Goal: Task Accomplishment & Management: Use online tool/utility

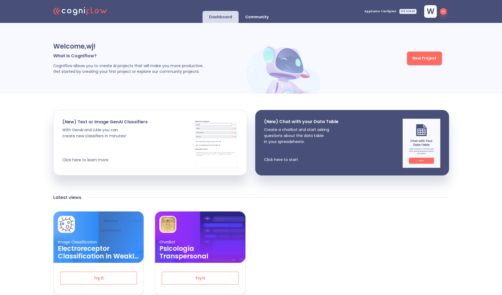
click at [389, 11] on span "AppSumo Tier5 plan" at bounding box center [380, 11] width 32 height 3
click at [411, 11] on div "SEE USAGE" at bounding box center [407, 11] width 17 height 5
click at [321, 67] on img at bounding box center [283, 68] width 79 height 52
click at [421, 56] on span "New Project" at bounding box center [424, 58] width 24 height 7
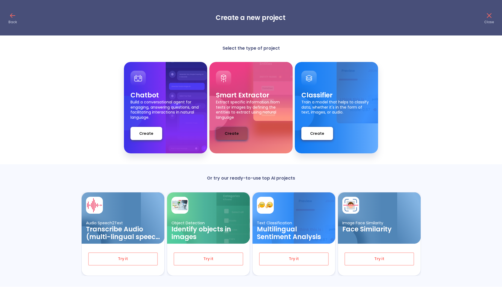
click at [231, 136] on span "Create" at bounding box center [232, 133] width 14 height 7
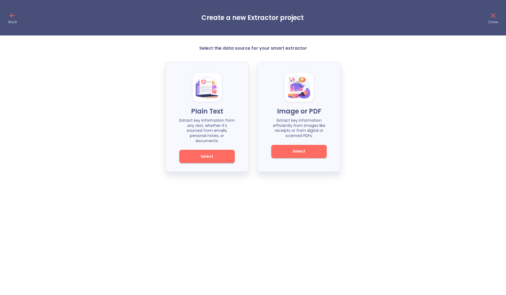
click at [222, 150] on button "Select" at bounding box center [206, 156] width 55 height 13
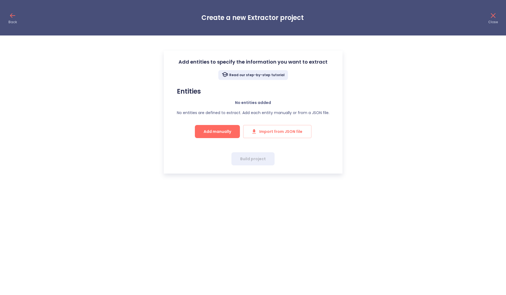
click at [220, 133] on span "Add manually" at bounding box center [218, 131] width 28 height 7
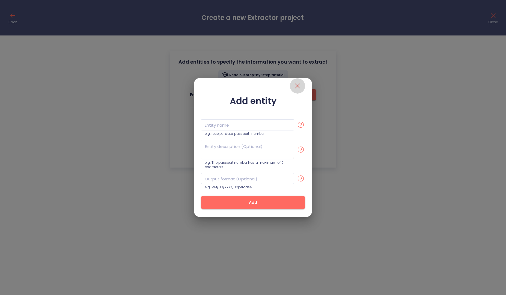
click at [296, 88] on icon "close" at bounding box center [297, 86] width 9 height 9
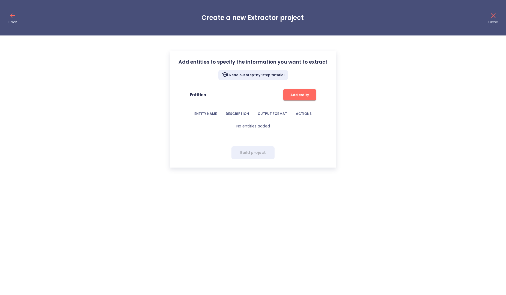
click at [15, 20] on p "Back" at bounding box center [12, 22] width 8 height 4
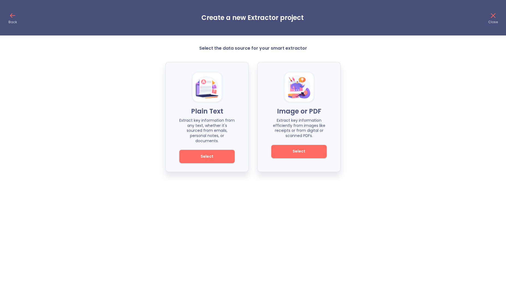
click at [496, 18] on icon at bounding box center [493, 15] width 9 height 9
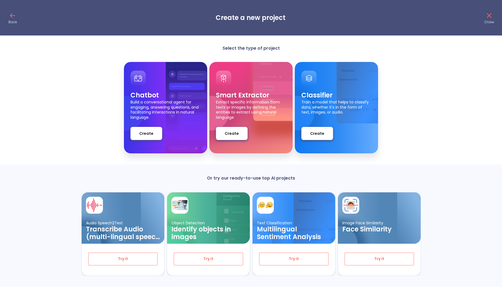
click at [160, 165] on div "Or try our ready-to-use top AI projects Audio Speech2Text Transcribe Audio (mul…" at bounding box center [251, 225] width 502 height 122
click at [487, 16] on icon at bounding box center [489, 15] width 9 height 9
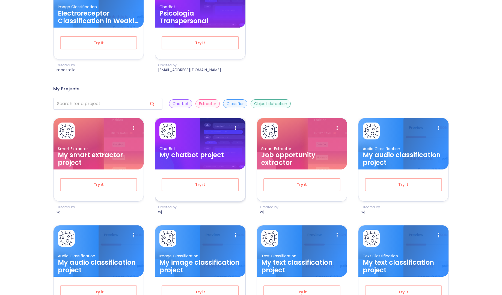
scroll to position [240, 0]
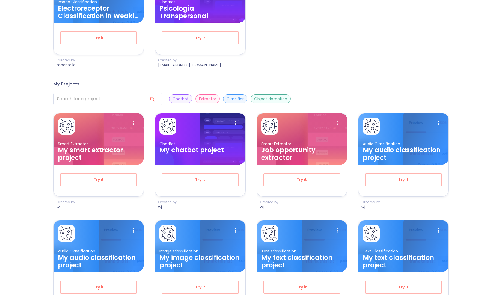
click at [208, 97] on p "Extractor" at bounding box center [207, 98] width 17 height 5
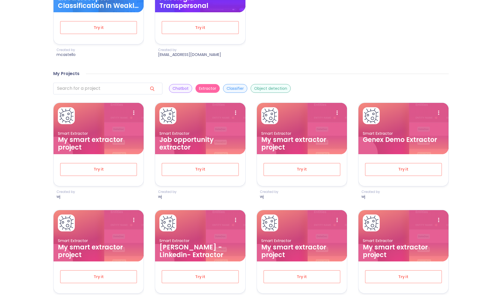
scroll to position [251, 0]
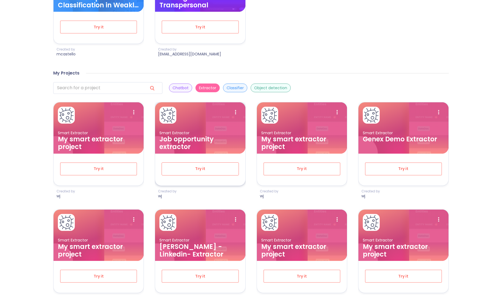
click at [206, 167] on span "Try it" at bounding box center [200, 168] width 59 height 7
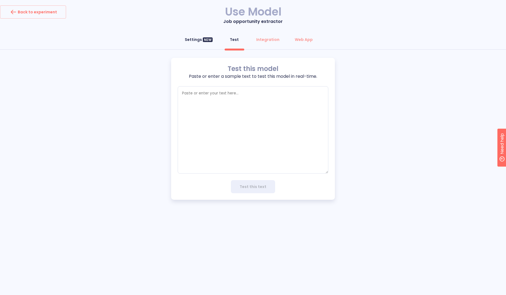
click at [202, 41] on div "Settings NEW" at bounding box center [199, 39] width 28 height 5
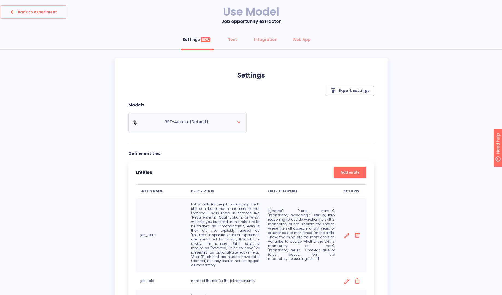
click at [223, 119] on div "GPT-4o mini (Default)" at bounding box center [187, 122] width 109 height 15
click at [237, 120] on icon at bounding box center [238, 122] width 7 height 7
click at [337, 128] on div "Models GPT-4o mini (Default)" at bounding box center [251, 122] width 246 height 40
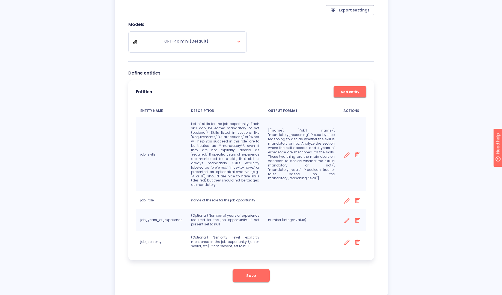
scroll to position [95, 0]
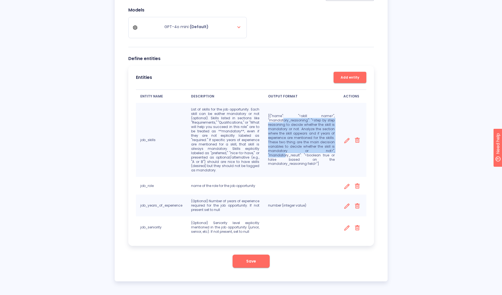
drag, startPoint x: 283, startPoint y: 123, endPoint x: 318, endPoint y: 151, distance: 44.8
click at [318, 151] on p "[{"name": "<skill name>", "mandatory_reasoning": "<step by step reasoning to de…" at bounding box center [301, 140] width 67 height 52
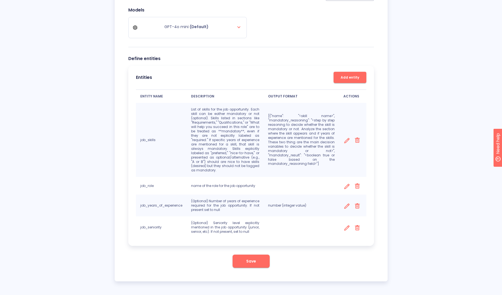
click at [323, 167] on td "[{"name": "<skill name>", "mandatory_reasoning": "<step by step reasoning to de…" at bounding box center [302, 140] width 76 height 74
click at [76, 187] on div "Settings NEW Test Integration Web App Settings Export settings Models GPT-4o mi…" at bounding box center [251, 109] width 502 height 343
click at [441, 121] on div "Settings NEW Test Integration Web App Settings Export settings Models GPT-4o mi…" at bounding box center [251, 109] width 502 height 343
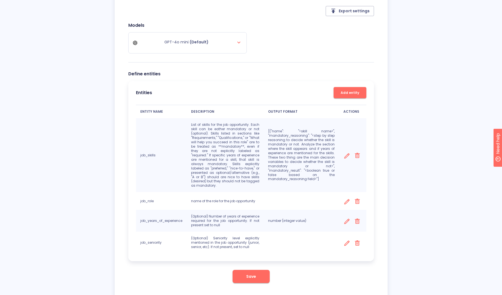
scroll to position [73, 0]
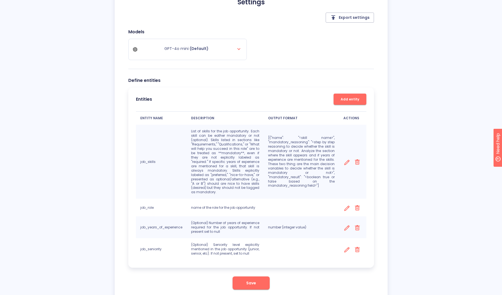
click at [444, 122] on div "Settings NEW Test Integration Web App Settings Export settings Models GPT-4o mi…" at bounding box center [251, 131] width 502 height 343
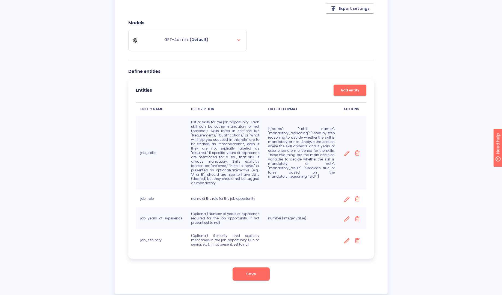
scroll to position [84, 0]
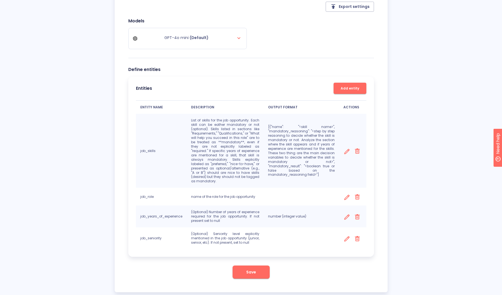
click at [444, 122] on div "Settings NEW Test Integration Web App Settings Export settings Models GPT-4o mi…" at bounding box center [251, 120] width 502 height 343
click at [422, 98] on div "Settings NEW Test Integration Web App Settings Export settings Models GPT-4o mi…" at bounding box center [251, 120] width 502 height 343
click at [434, 139] on div "Settings NEW Test Integration Web App Settings Export settings Models GPT-4o mi…" at bounding box center [251, 120] width 502 height 343
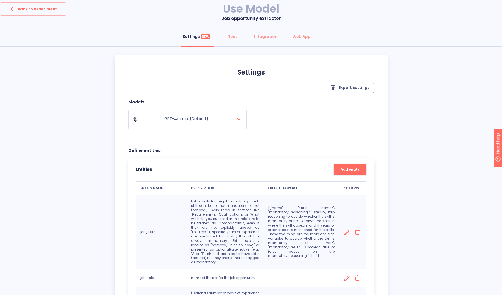
scroll to position [0, 0]
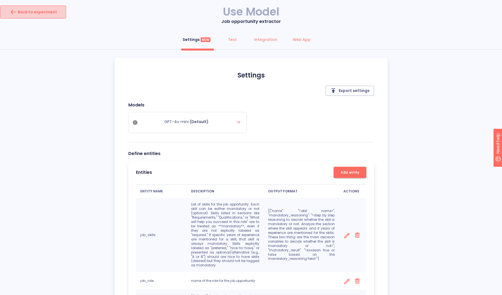
click at [53, 13] on div "Back to experiment" at bounding box center [33, 12] width 48 height 9
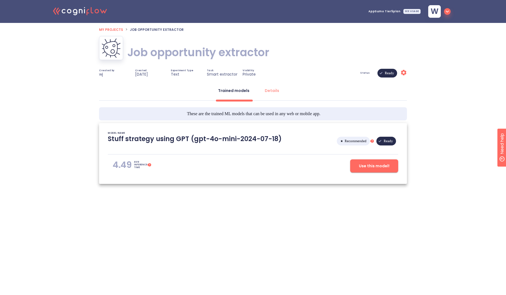
click at [108, 29] on span "My projects" at bounding box center [111, 29] width 24 height 5
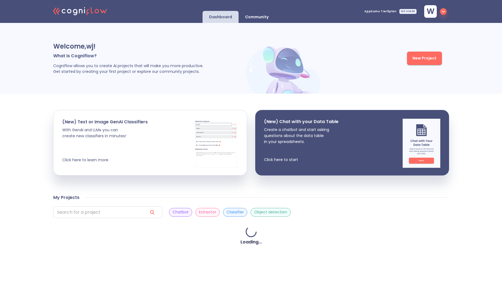
click at [81, 5] on icon ".cls-1{fill:#141624;}.cls-2{fill:#eb5e60;}.cls-3{fill:none;stroke:#eb5e60;strok…" at bounding box center [80, 10] width 60 height 17
click at [291, 38] on div "Welcome, wj ! What is Cogniflow? Cogniflow allows you to create AI projects tha…" at bounding box center [251, 58] width 502 height 71
click at [262, 19] on p "Community" at bounding box center [256, 16] width 23 height 5
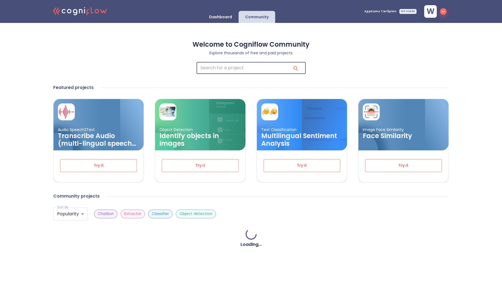
click at [241, 69] on input "search" at bounding box center [241, 68] width 90 height 12
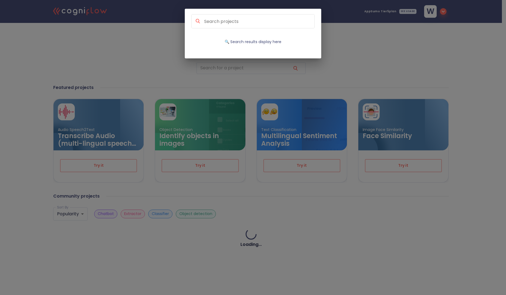
click at [238, 20] on input at bounding box center [259, 21] width 111 height 7
type input "ocr"
click at [115, 51] on div "ocr 🔍 No results for " ocr "" at bounding box center [253, 147] width 506 height 295
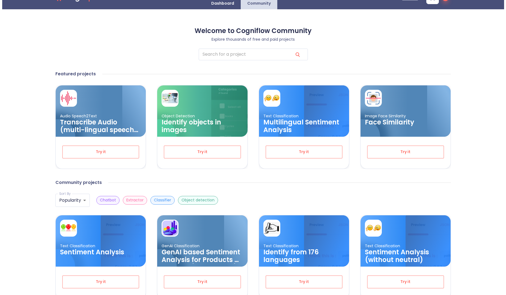
scroll to position [11, 0]
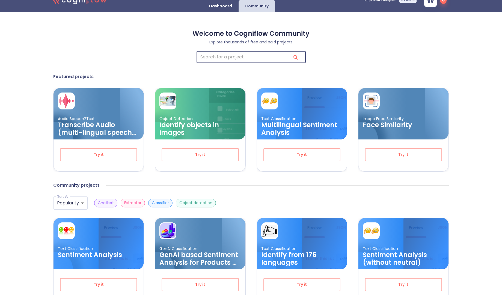
click at [237, 61] on input "search" at bounding box center [241, 57] width 90 height 12
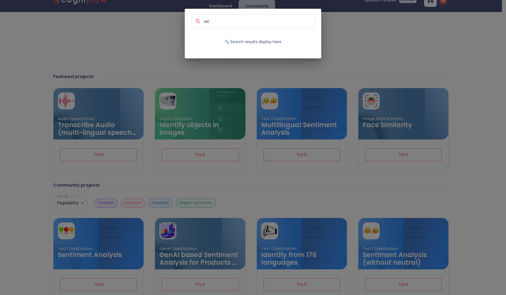
type input "ocr"
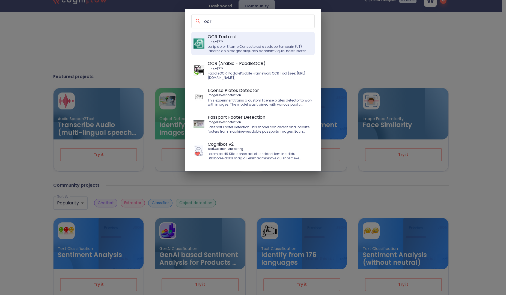
click at [256, 43] on p "Image | OCR" at bounding box center [260, 42] width 105 height 4
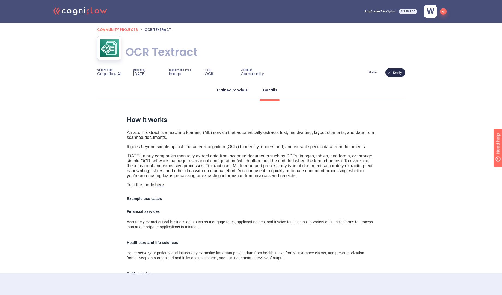
click at [235, 92] on div "Trained models" at bounding box center [231, 89] width 31 height 5
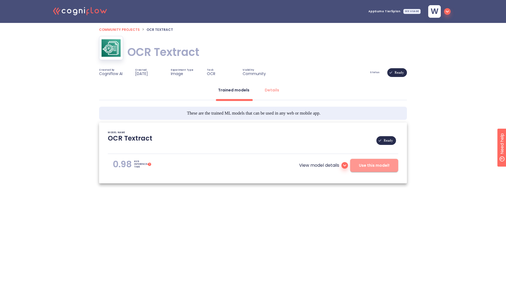
click at [370, 168] on span "Use this model!" at bounding box center [374, 165] width 31 height 7
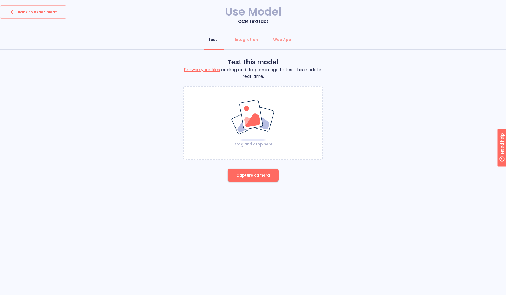
click at [244, 124] on img at bounding box center [253, 120] width 44 height 42
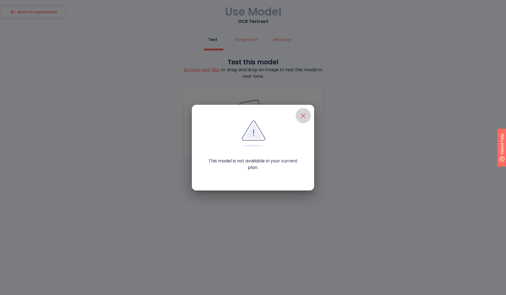
click at [306, 116] on icon "button" at bounding box center [303, 115] width 9 height 9
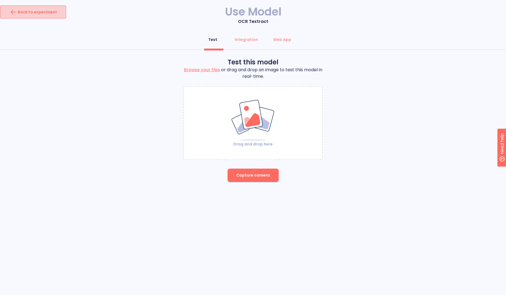
click at [50, 16] on div "Back to experiment" at bounding box center [33, 12] width 48 height 9
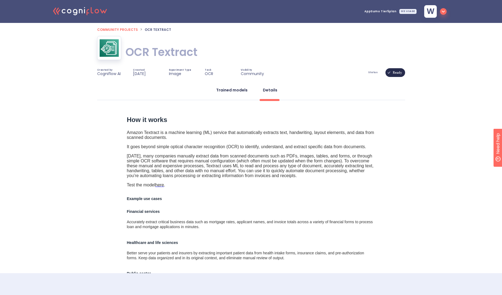
click at [241, 93] on button "Trained models" at bounding box center [232, 89] width 38 height 13
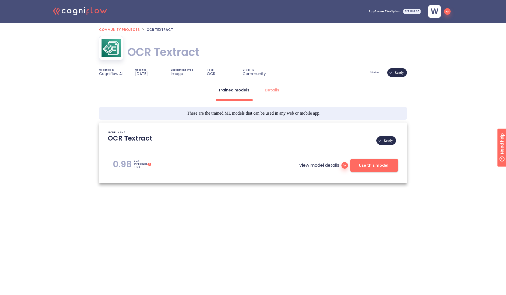
click at [118, 28] on span "Community projects" at bounding box center [119, 29] width 41 height 5
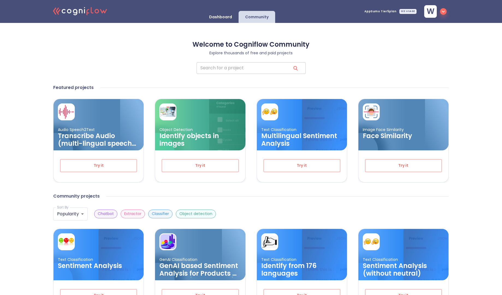
click at [237, 69] on input "search" at bounding box center [241, 68] width 90 height 12
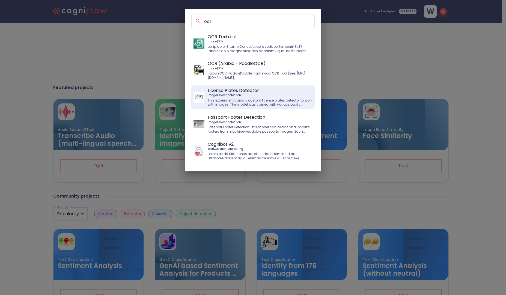
type input "ocr"
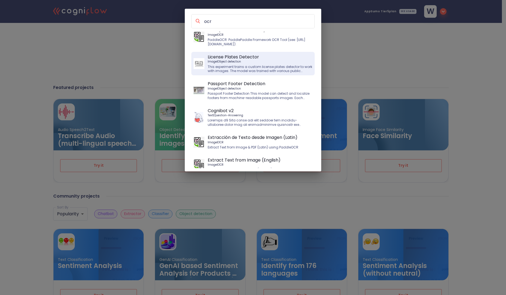
scroll to position [40, 0]
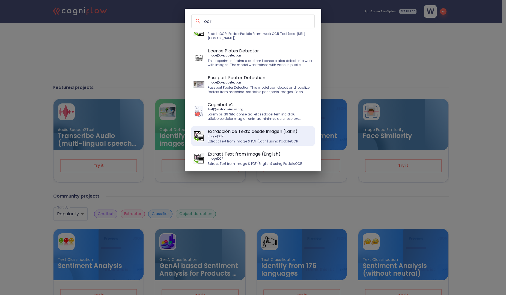
click at [238, 135] on p "Image | OCR" at bounding box center [253, 136] width 91 height 4
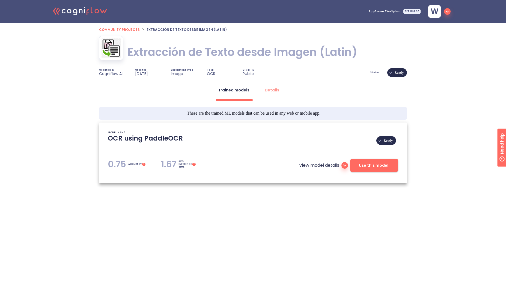
type textarea "[2022/07/21 19:12:44]- Pretrained PaddleOCR Models: Multilingual_PP-OCRv3_det_i…"
click at [363, 163] on span "Use this model!" at bounding box center [374, 165] width 31 height 7
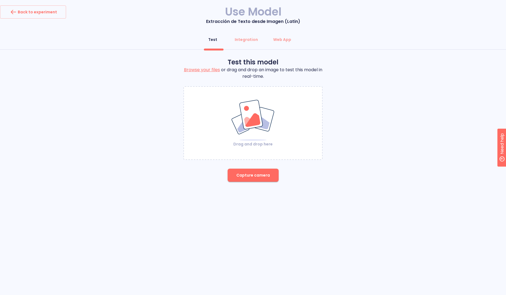
click at [268, 146] on p "Drag and drop here" at bounding box center [253, 143] width 44 height 5
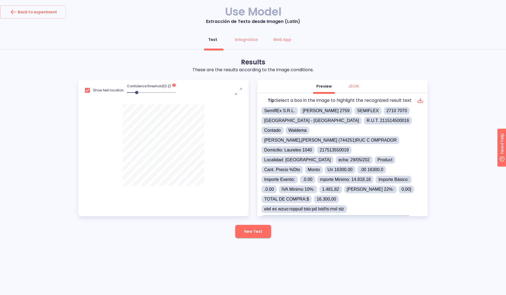
click at [239, 91] on icon "noun-max-3797388" at bounding box center [238, 91] width 7 height 7
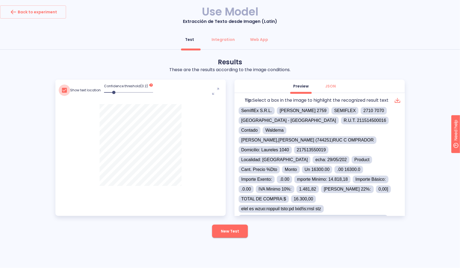
click at [63, 89] on input "checkbox" at bounding box center [64, 90] width 11 height 11
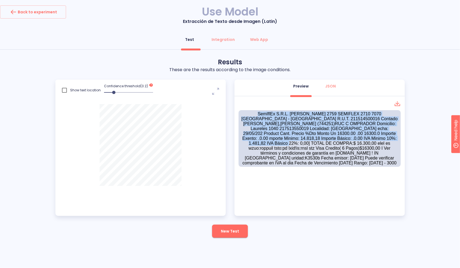
drag, startPoint x: 240, startPoint y: 113, endPoint x: 368, endPoint y: 137, distance: 130.5
click at [368, 137] on div "SemIflEx S.R.L. Dr JOSE SCOSERIA 2759 SEMIFLEX 2710 7070 MONTEVIDEO - Uruguay R…" at bounding box center [319, 138] width 162 height 57
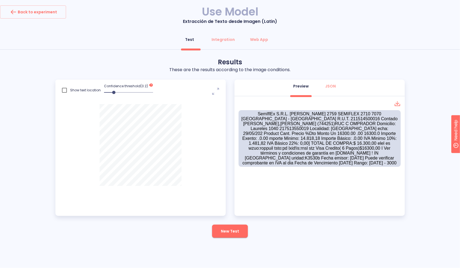
click at [358, 145] on div "SemIflEx S.R.L. Dr JOSE SCOSERIA 2759 SEMIFLEX 2710 7070 MONTEVIDEO - Uruguay R…" at bounding box center [319, 138] width 162 height 57
click at [66, 91] on input "checkbox" at bounding box center [64, 90] width 11 height 11
checkbox input "true"
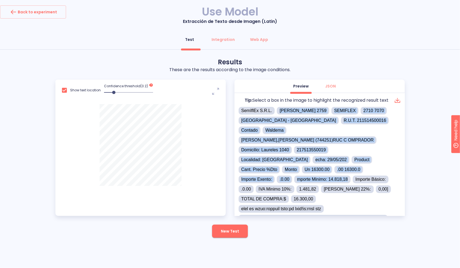
drag, startPoint x: 243, startPoint y: 115, endPoint x: 365, endPoint y: 170, distance: 133.9
click at [375, 165] on div "SemIflEx S.R.L. Dr JOSE SCOSERIA 2759 SEMIFLEX 2710 7070 MONTEVIDEO - Uruguay R…" at bounding box center [319, 179] width 162 height 145
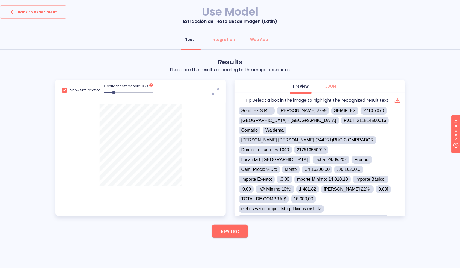
click at [324, 184] on div "SemIflEx S.R.L. Dr JOSE SCOSERIA 2759 SEMIFLEX 2710 7070 MONTEVIDEO - Uruguay R…" at bounding box center [319, 179] width 162 height 145
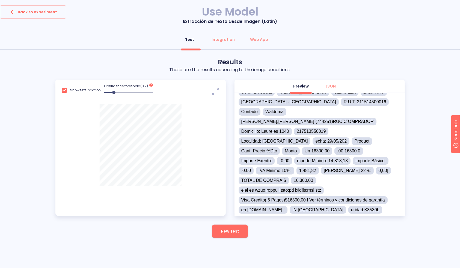
scroll to position [19, 0]
click at [53, 14] on div "Back to experiment" at bounding box center [33, 12] width 48 height 9
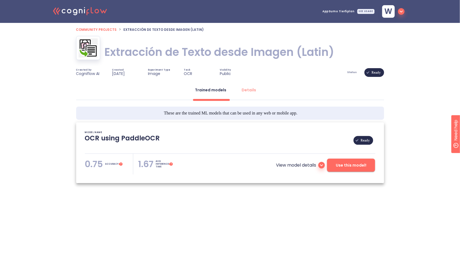
click at [91, 13] on icon at bounding box center [92, 10] width 3 height 6
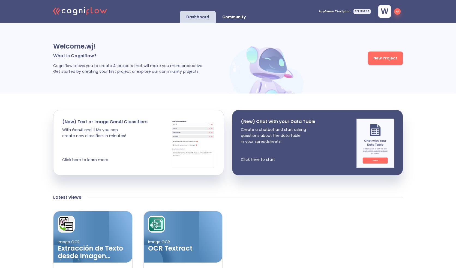
click at [377, 63] on button "New Project" at bounding box center [385, 58] width 35 height 13
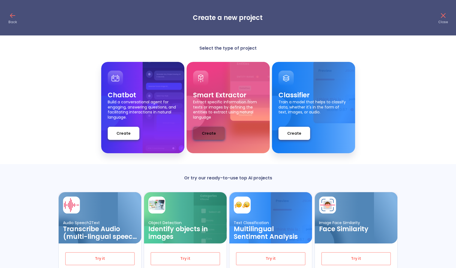
click at [216, 133] on button "Create" at bounding box center [209, 133] width 32 height 13
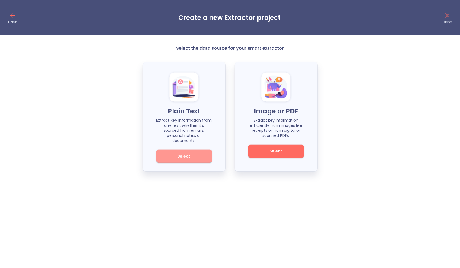
click at [196, 153] on span "Select" at bounding box center [184, 156] width 37 height 7
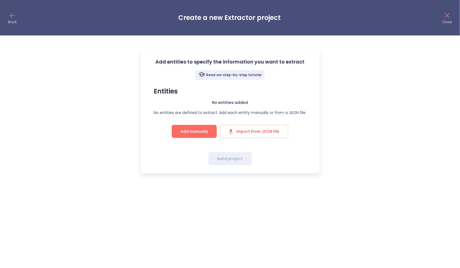
click at [244, 73] on p "Read our step-by-step tutorial" at bounding box center [233, 75] width 55 height 4
click at [205, 131] on span "Add manually" at bounding box center [194, 131] width 28 height 7
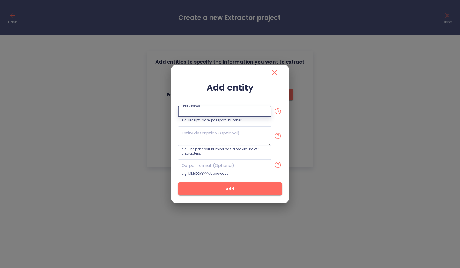
click at [196, 110] on input "text" at bounding box center [224, 111] width 93 height 11
type input "topic"
click at [220, 136] on textarea at bounding box center [224, 136] width 93 height 20
paste textarea "The main subject or category of the email in a few words (e.g., Medicare Drug C…"
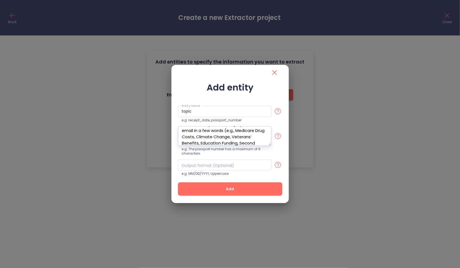
scroll to position [15, 0]
type textarea "The main subject or category of the email in a few words (e.g., Medicare Drug C…"
click at [249, 100] on div "Add entity Entity name topic Entity name e.g. receipt_date, passport_number The…" at bounding box center [230, 141] width 104 height 119
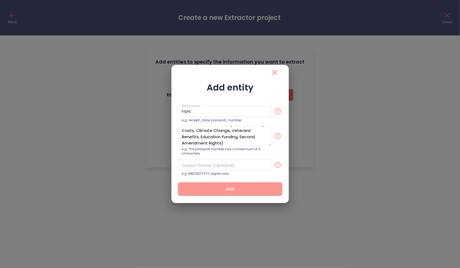
click at [236, 190] on span "Add" at bounding box center [230, 189] width 87 height 7
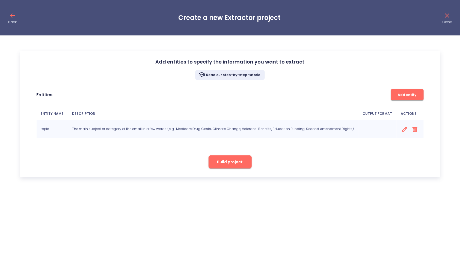
click at [402, 95] on span "Add entity" at bounding box center [406, 95] width 27 height 6
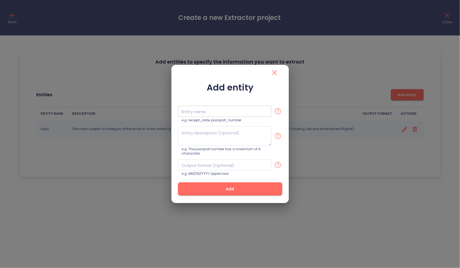
click at [201, 110] on input "text" at bounding box center [224, 111] width 93 height 11
paste input "sub_topic"
type input "sub_topic"
click at [196, 133] on textarea at bounding box center [224, 136] width 93 height 20
paste textarea "A more specific aspect or focus within the main topic mwith a few words (e.g., …"
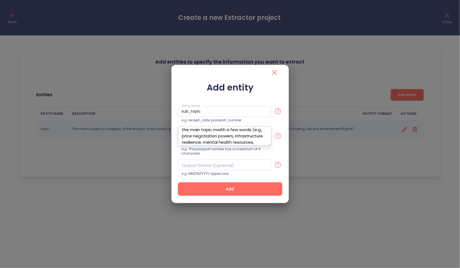
scroll to position [3, 0]
type textarea "A more specific aspect or focus within the main topic with a few words (e.g., p…"
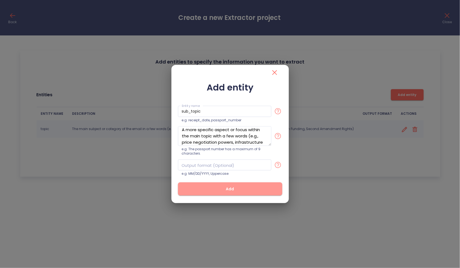
click at [194, 188] on span "Add" at bounding box center [230, 189] width 87 height 7
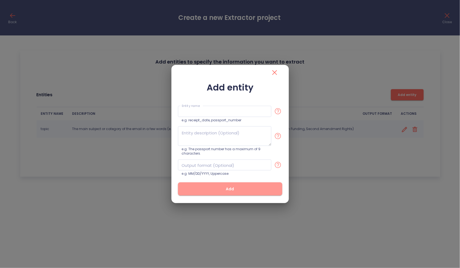
scroll to position [0, 0]
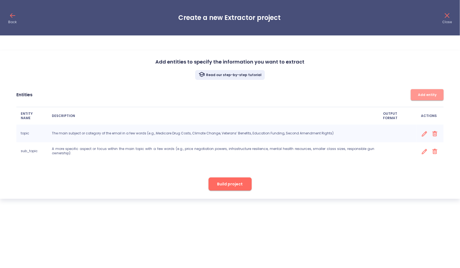
click at [418, 95] on span "Add entity" at bounding box center [426, 95] width 27 height 6
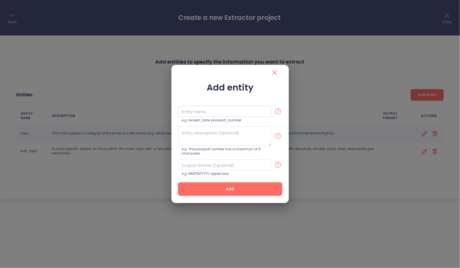
click at [203, 111] on input "text" at bounding box center [224, 111] width 93 height 11
type input "sentiment"
click at [214, 134] on textarea at bounding box center [224, 136] width 93 height 20
click at [202, 111] on input "text" at bounding box center [224, 111] width 93 height 11
type input "sentiment"
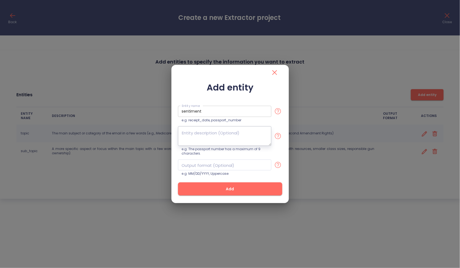
paste textarea "Description: The emotional polarity expressed in the email toward the subject o…"
click at [211, 133] on textarea "Description: The emotional polarity expressed in the email toward the subject o…" at bounding box center [224, 136] width 93 height 20
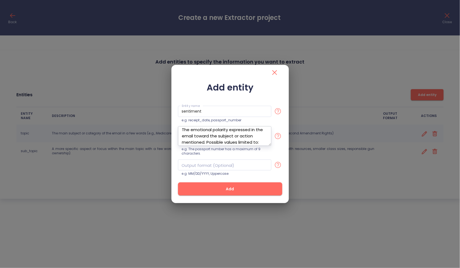
type textarea "The emotional polarity expressed in the email toward the subject or action ment…"
click at [213, 192] on span "Add" at bounding box center [230, 189] width 87 height 7
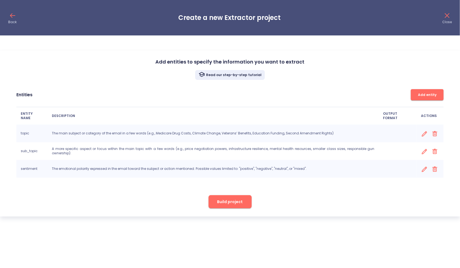
scroll to position [0, 0]
click at [422, 97] on button "Add entity" at bounding box center [427, 94] width 33 height 11
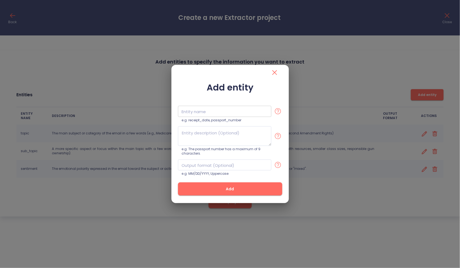
click at [241, 111] on input "text" at bounding box center [224, 111] width 93 height 11
type input "tone"
paste textarea "Description: The tone or style of writing used in the email (e.g., urgent, appr…"
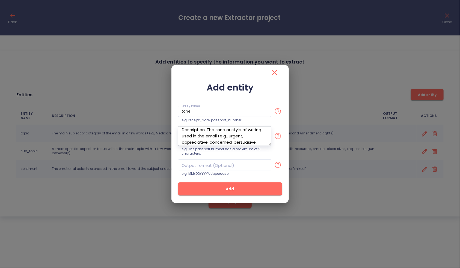
click at [207, 128] on textarea "Description: The tone or style of writing used in the email (e.g., urgent, appr…" at bounding box center [224, 136] width 93 height 20
type textarea "The tone or style of writing used in the email (e.g., urgent, appreciative, con…"
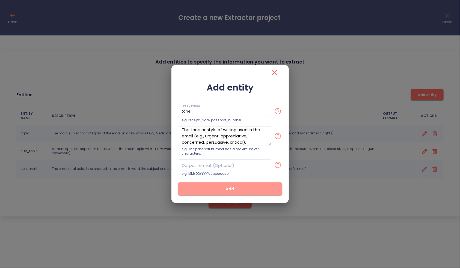
click at [212, 186] on span "Add" at bounding box center [230, 189] width 87 height 7
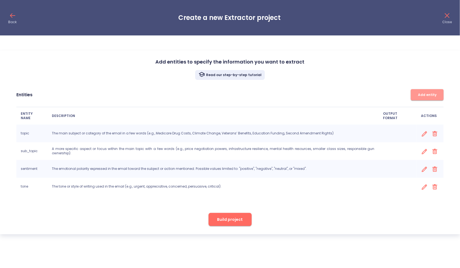
click at [423, 95] on span "Add entity" at bounding box center [426, 95] width 27 height 6
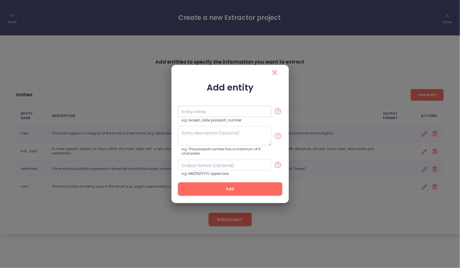
click at [226, 112] on input "text" at bounding box center [224, 111] width 93 height 11
type input "summary"
paste textarea "A concise one-bullet summary of the email’s main point, ideally in less than 25…"
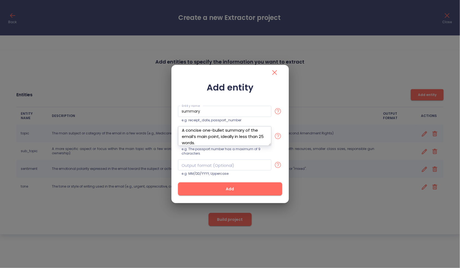
type textarea "A concise one-bullet summary of the email’s main point, ideally in less than 25…"
click at [240, 188] on span "Add" at bounding box center [230, 189] width 87 height 7
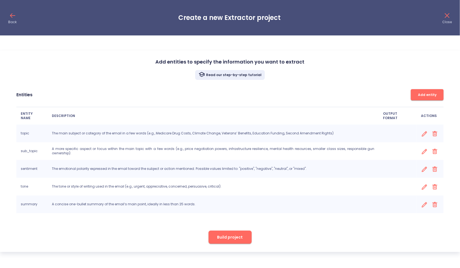
scroll to position [0, 0]
click at [159, 240] on div "Add entities to specify the information you want to extract Read our step-by-st…" at bounding box center [230, 151] width 460 height 201
click at [232, 239] on span "Build project" at bounding box center [230, 237] width 26 height 7
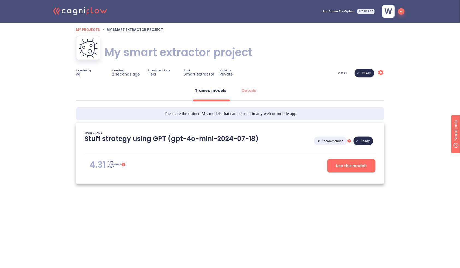
click at [163, 51] on h1 "My smart extractor project" at bounding box center [178, 52] width 148 height 15
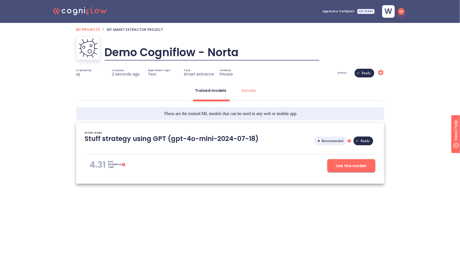
type input "Demo Cogniflow - Nortal"
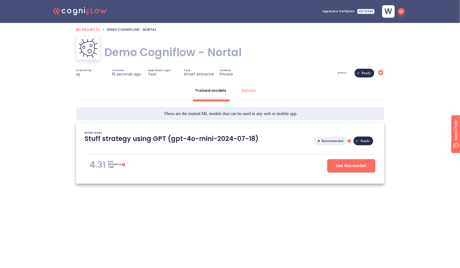
click at [352, 168] on span "Use this model!" at bounding box center [351, 166] width 31 height 7
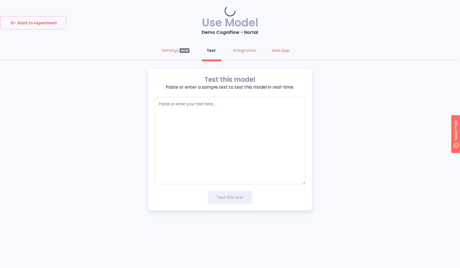
type textarea "x"
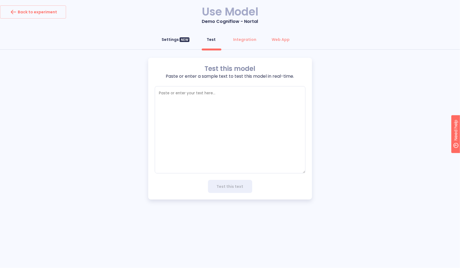
click at [174, 37] on div "Settings NEW" at bounding box center [176, 39] width 28 height 5
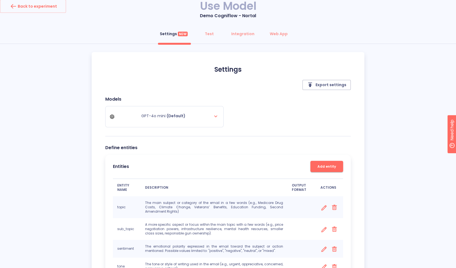
scroll to position [5, 0]
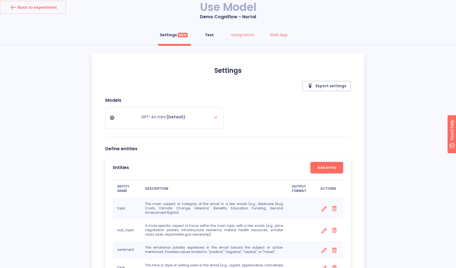
click at [213, 38] on button "Test" at bounding box center [210, 34] width 20 height 13
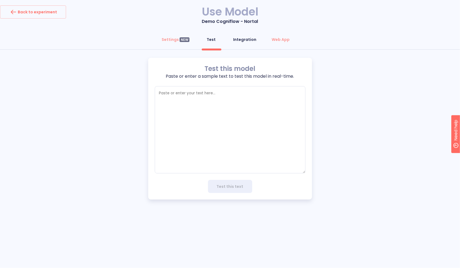
click at [258, 38] on button "Integration" at bounding box center [245, 39] width 30 height 13
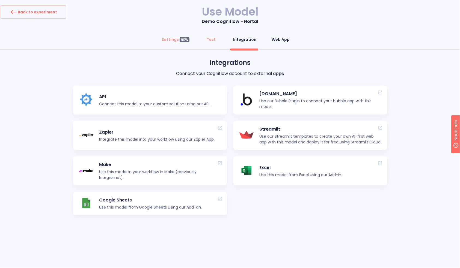
click at [274, 41] on div "Web App" at bounding box center [280, 39] width 18 height 5
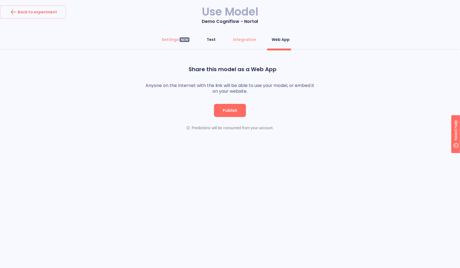
click at [212, 39] on div "Test" at bounding box center [211, 39] width 9 height 5
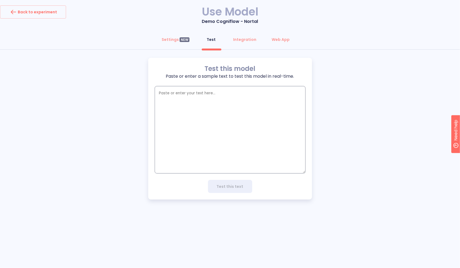
click at [180, 111] on textarea "empty textarea" at bounding box center [230, 129] width 151 height 87
click at [239, 125] on textarea "empty textarea" at bounding box center [230, 129] width 151 height 87
paste textarea "Subject: Protect Our Schools from Hackers Congressman [Last Name], In recent mo…"
type textarea "Subject: Protect Our Schools from Hackers Congressman [Last Name], In recent mo…"
type textarea "x"
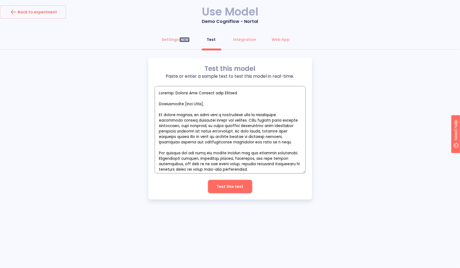
drag, startPoint x: 175, startPoint y: 88, endPoint x: 252, endPoint y: 101, distance: 78.5
click at [259, 90] on textarea "empty textarea" at bounding box center [230, 129] width 151 height 87
drag, startPoint x: 243, startPoint y: 104, endPoint x: 249, endPoint y: 104, distance: 6.3
click at [248, 104] on textarea "empty textarea" at bounding box center [230, 129] width 151 height 87
type textarea "Congressman [Last Name], In recent months, we have seen a disturbing rise in cy…"
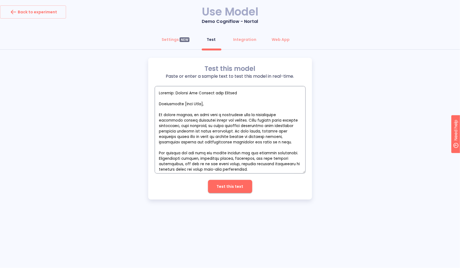
type textarea "x"
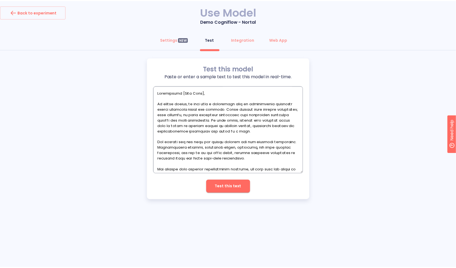
scroll to position [52, 0]
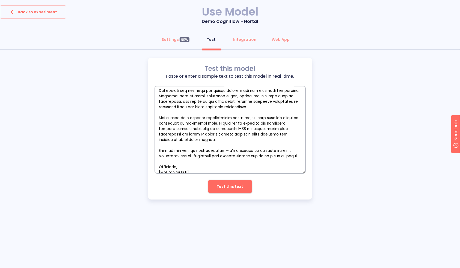
type textarea "Congressman [Last Name], In recent months, we have seen a disturbing rise in cy…"
click at [234, 184] on span "Test this text" at bounding box center [230, 186] width 27 height 7
type textarea "x"
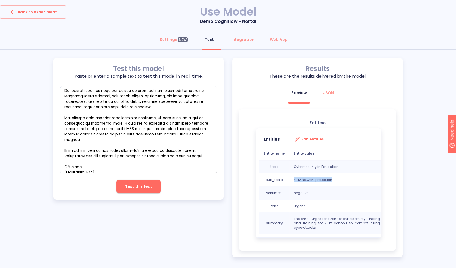
drag, startPoint x: 294, startPoint y: 180, endPoint x: 333, endPoint y: 180, distance: 38.7
click at [333, 180] on p "K–12 network protection" at bounding box center [337, 180] width 86 height 4
click at [307, 191] on p "negative" at bounding box center [337, 193] width 86 height 4
click at [300, 207] on p "urgent" at bounding box center [337, 206] width 86 height 4
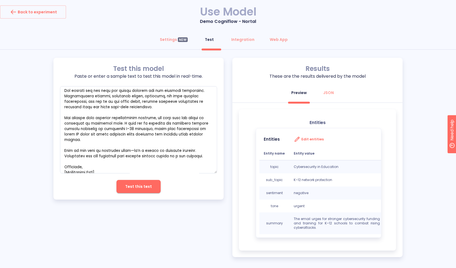
click at [328, 195] on p "negative" at bounding box center [337, 193] width 86 height 4
click at [172, 43] on button "Settings NEW" at bounding box center [174, 39] width 34 height 13
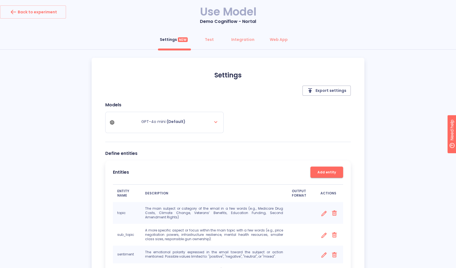
click at [309, 128] on div "Models GPT-4o mini (Default)" at bounding box center [228, 122] width 246 height 40
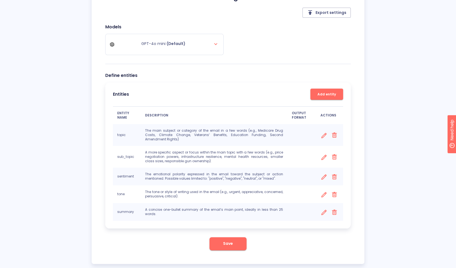
scroll to position [79, 0]
click at [325, 154] on icon at bounding box center [323, 156] width 5 height 5
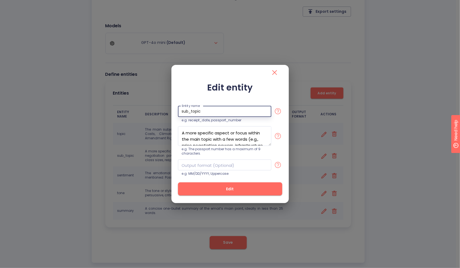
click at [211, 112] on input "sub_topic" at bounding box center [224, 111] width 93 height 11
type input "sub_topics"
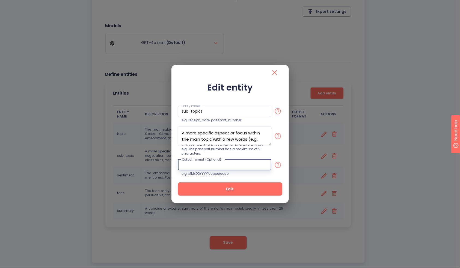
click at [211, 166] on input "text" at bounding box center [224, 165] width 93 height 11
type input "List of subtopics."
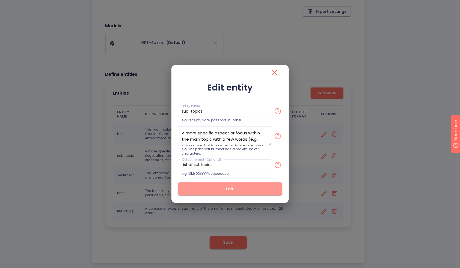
click at [224, 189] on span "Edit" at bounding box center [230, 189] width 87 height 7
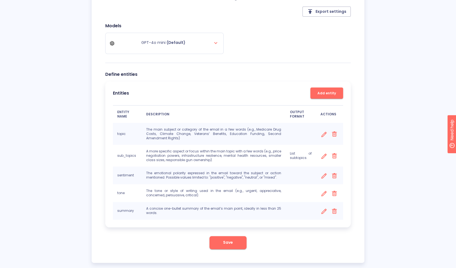
click at [234, 245] on button "Save" at bounding box center [228, 242] width 37 height 13
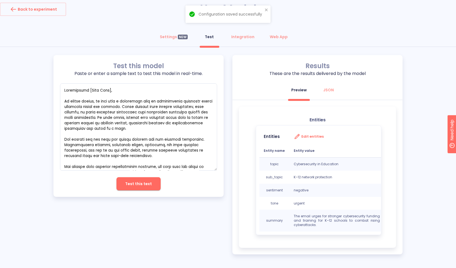
click at [139, 183] on span "Test this text" at bounding box center [138, 184] width 27 height 7
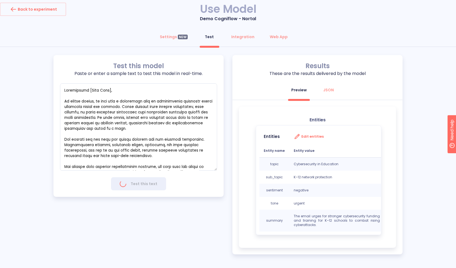
type textarea "x"
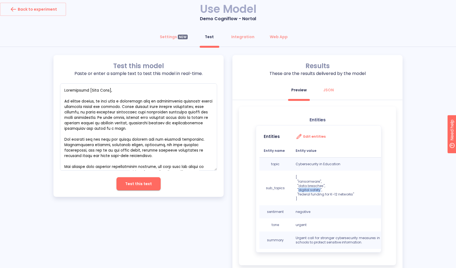
drag, startPoint x: 298, startPoint y: 189, endPoint x: 318, endPoint y: 189, distance: 19.9
click at [318, 189] on p "[ "ransomware", "data breaches", "digital safety", "federal funding for K–12 ne…" at bounding box center [338, 188] width 84 height 26
click at [298, 193] on p "[ "ransomware", "data breaches", "digital safety", "federal funding for K–12 ne…" at bounding box center [338, 188] width 84 height 26
click at [331, 198] on p "[ "ransomware", "data breaches", "digital safety", "federal funding for K–12 ne…" at bounding box center [338, 188] width 84 height 26
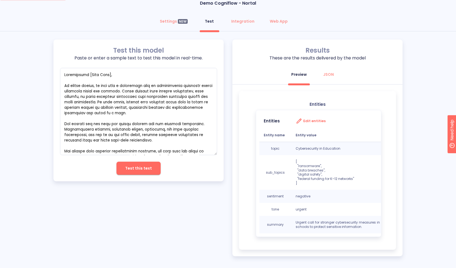
scroll to position [20, 0]
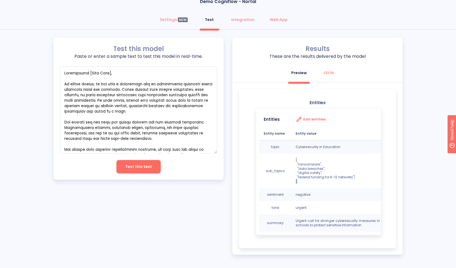
click at [358, 178] on p "[ "ransomware", "data breaches", "digital safety", "federal funding for K–12 ne…" at bounding box center [338, 171] width 84 height 26
click at [322, 172] on p "[ "ransomware", "data breaches", "digital safety", "federal funding for K–12 ne…" at bounding box center [338, 171] width 84 height 26
drag, startPoint x: 358, startPoint y: 176, endPoint x: 294, endPoint y: 164, distance: 65.0
click at [294, 164] on td "[ "ransomware", "data breaches", "digital safety", "federal funding for K–12 ne…" at bounding box center [337, 171] width 93 height 35
click at [290, 154] on div at bounding box center [290, 154] width 0 height 0
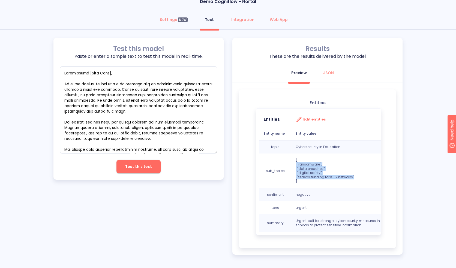
click at [350, 177] on p "[ "ransomware", "data breaches", "digital safety", "federal funding for K–12 ne…" at bounding box center [338, 171] width 84 height 26
click at [170, 17] on div "Settings NEW" at bounding box center [174, 19] width 28 height 5
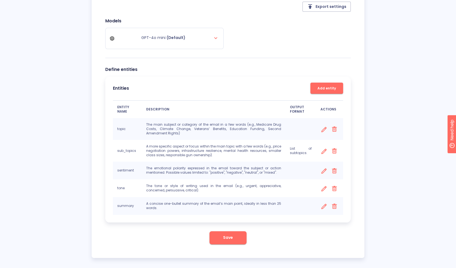
scroll to position [87, 0]
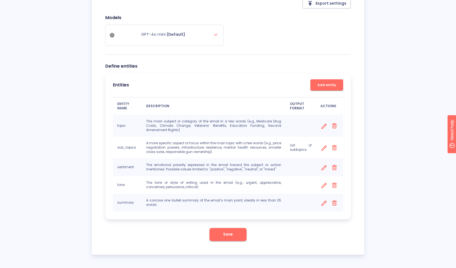
click at [324, 185] on icon at bounding box center [324, 185] width 7 height 7
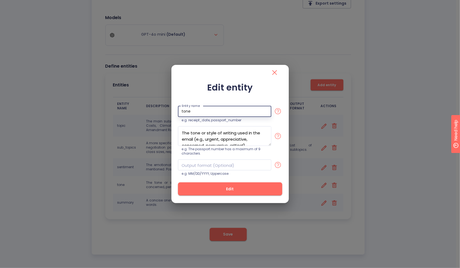
click at [196, 112] on input "tone" at bounding box center [224, 111] width 93 height 11
type input "tones"
click at [212, 160] on input "text" at bounding box center [224, 165] width 93 height 11
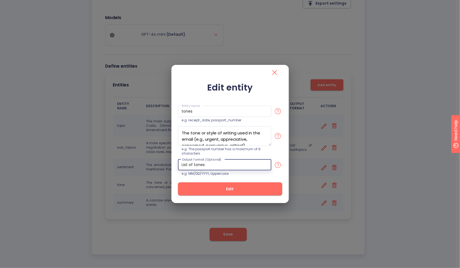
type input "List of tones"
click at [220, 191] on span "Edit" at bounding box center [230, 189] width 87 height 7
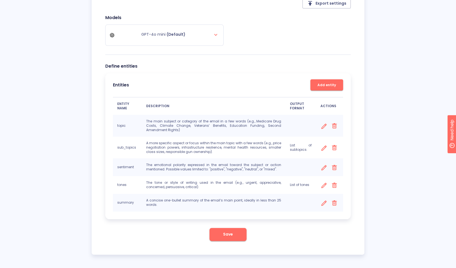
click at [226, 237] on span "Save" at bounding box center [228, 234] width 10 height 7
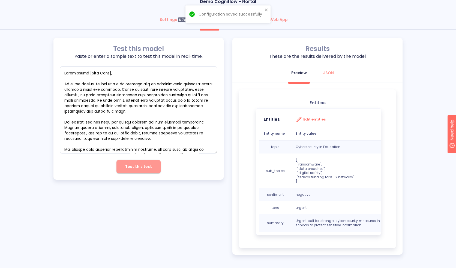
click at [146, 169] on button "Test this text" at bounding box center [138, 166] width 44 height 13
type textarea "x"
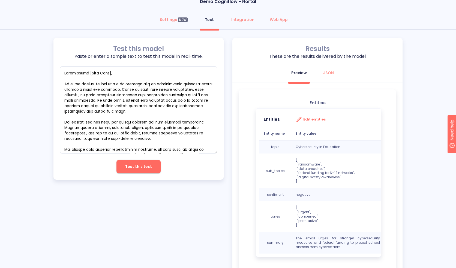
click at [305, 220] on p "[ "urgent", "concerned", "persuasive" ]" at bounding box center [338, 217] width 84 height 22
click at [301, 211] on div at bounding box center [301, 211] width 0 height 0
click at [368, 203] on td "[ "urgent", "concerned", "persuasive" ]" at bounding box center [337, 216] width 93 height 31
click at [392, 202] on div "Entities Entities Edit entities Entity name Entity value topic Cybersecurity in…" at bounding box center [317, 179] width 157 height 180
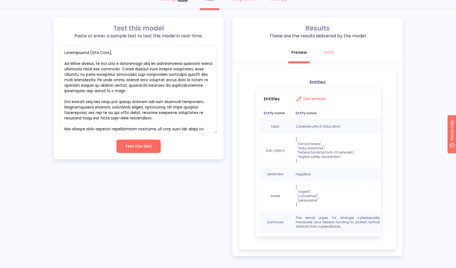
scroll to position [42, 0]
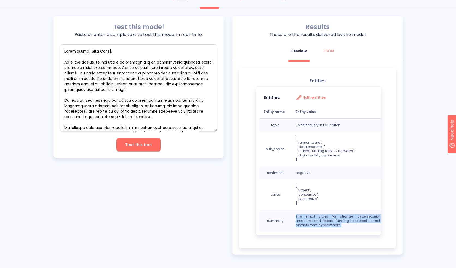
drag, startPoint x: 352, startPoint y: 225, endPoint x: 294, endPoint y: 216, distance: 59.0
click at [294, 216] on td "The email urges for stronger cybersecurity measures and federal funding to prot…" at bounding box center [337, 221] width 93 height 22
click at [303, 222] on p "The email urges for stronger cybersecurity measures and federal funding to prot…" at bounding box center [338, 220] width 84 height 13
drag, startPoint x: 346, startPoint y: 227, endPoint x: 294, endPoint y: 215, distance: 53.0
click at [294, 215] on td "The email urges for stronger cybersecurity measures and federal funding to prot…" at bounding box center [337, 221] width 93 height 22
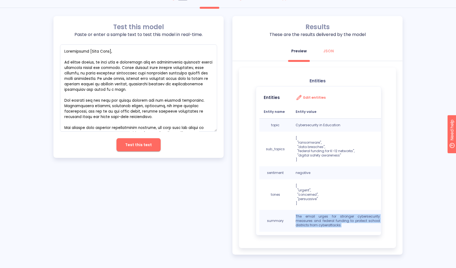
click at [291, 207] on div at bounding box center [291, 207] width 0 height 0
click at [357, 228] on td "The email urges for stronger cybersecurity measures and federal funding to prot…" at bounding box center [337, 221] width 93 height 22
drag, startPoint x: 352, startPoint y: 226, endPoint x: 295, endPoint y: 215, distance: 58.1
click at [295, 215] on td "The email urges for stronger cybersecurity measures and federal funding to prot…" at bounding box center [337, 221] width 93 height 22
click at [352, 228] on td "The email urges for stronger cybersecurity measures and federal funding to prot…" at bounding box center [337, 221] width 93 height 22
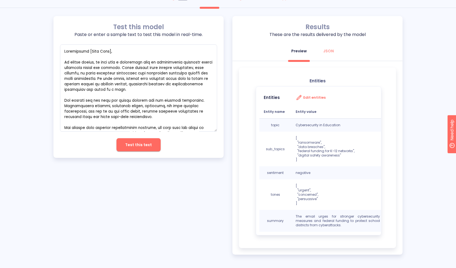
click at [442, 103] on div "Test this model Paste or enter a sample text to test this model in real-time. x…" at bounding box center [228, 135] width 456 height 239
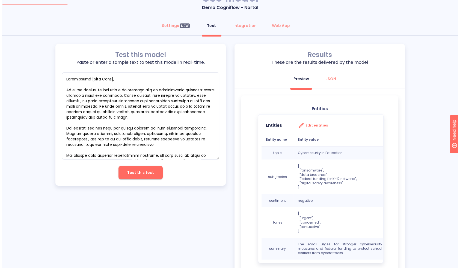
scroll to position [0, 0]
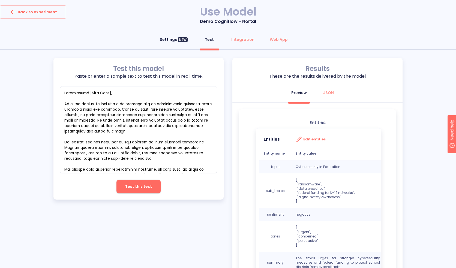
click at [165, 40] on div "Settings NEW" at bounding box center [174, 39] width 28 height 5
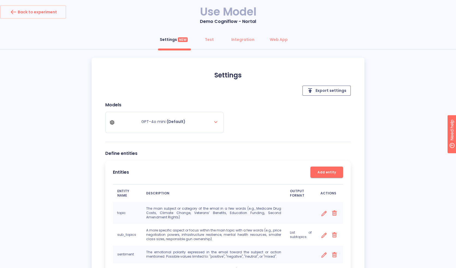
click at [326, 88] on span "Export settings" at bounding box center [327, 90] width 40 height 7
click at [56, 11] on button "Back to experiment" at bounding box center [33, 11] width 66 height 13
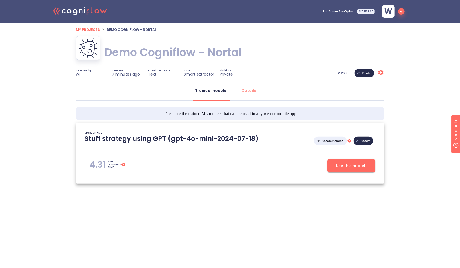
click at [87, 12] on icon ".cls-1{fill:#141624;}.cls-2{fill:#eb5e60;}.cls-3{fill:none;stroke:#eb5e60;strok…" at bounding box center [80, 10] width 60 height 17
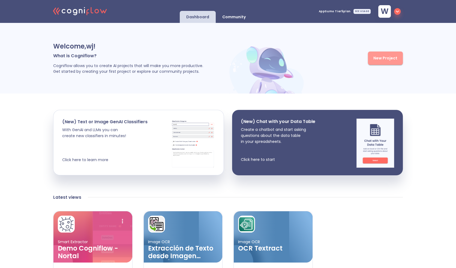
click at [380, 55] on span "New Project" at bounding box center [385, 58] width 24 height 7
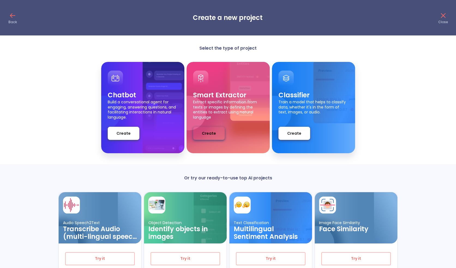
click at [219, 133] on button "Create" at bounding box center [209, 133] width 32 height 13
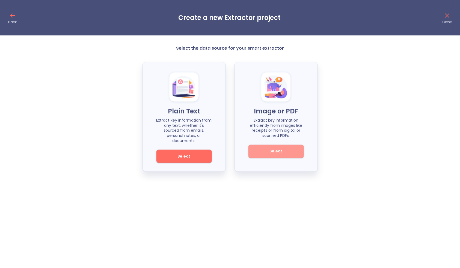
click at [263, 151] on span "Select" at bounding box center [276, 151] width 37 height 7
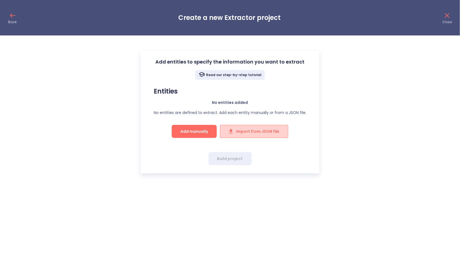
click at [262, 133] on span "Import from JSON file" at bounding box center [254, 131] width 50 height 7
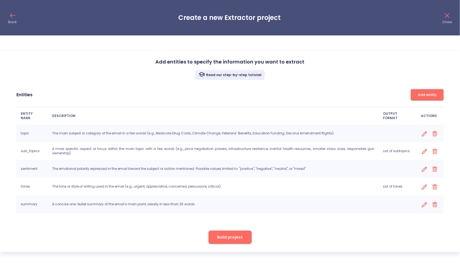
click at [234, 238] on span "Build project" at bounding box center [230, 237] width 26 height 7
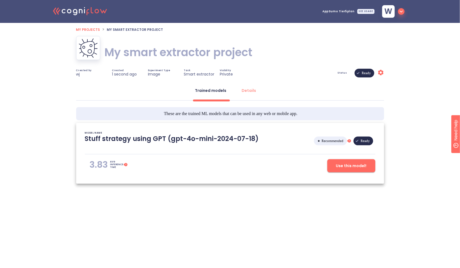
click at [228, 57] on h1 "My smart extractor project" at bounding box center [178, 52] width 148 height 15
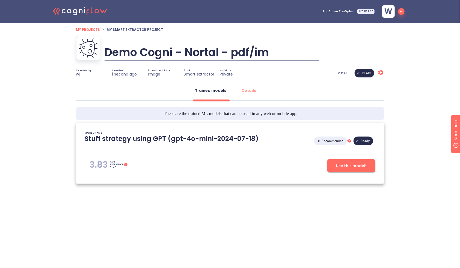
type input "Demo Cogni - Nortal - pdf/img"
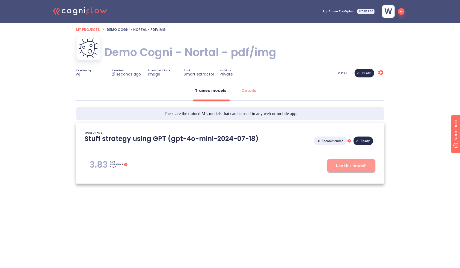
click at [361, 166] on span "Use this model!" at bounding box center [351, 166] width 31 height 7
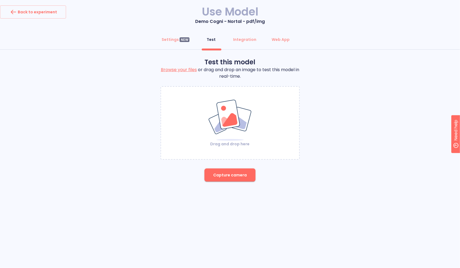
click at [211, 125] on img at bounding box center [230, 120] width 44 height 42
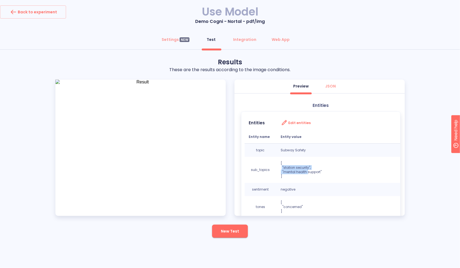
drag, startPoint x: 281, startPoint y: 168, endPoint x: 306, endPoint y: 172, distance: 25.7
click at [306, 172] on p "[ "station security", "mental health support" ]" at bounding box center [340, 169] width 118 height 17
click at [307, 172] on p "[ "station security", "mental health support" ]" at bounding box center [340, 169] width 118 height 17
drag, startPoint x: 403, startPoint y: 133, endPoint x: 408, endPoint y: 161, distance: 28.8
click at [408, 161] on div "Test this model Browse your files or drag and drop an image to test this model …" at bounding box center [230, 150] width 460 height 184
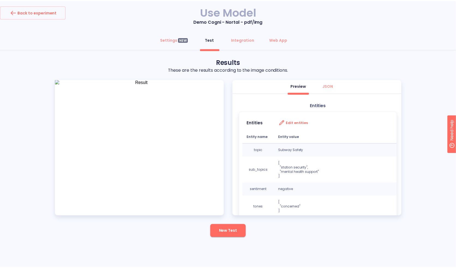
scroll to position [25, 0]
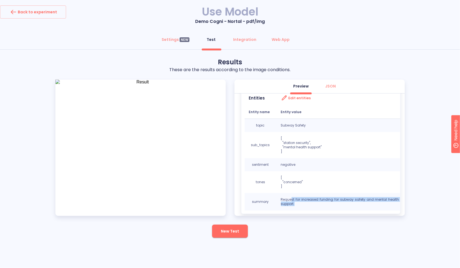
drag, startPoint x: 295, startPoint y: 209, endPoint x: 290, endPoint y: 199, distance: 11.1
click at [290, 199] on td "Request for increased funding for subway safety and mental health support." at bounding box center [339, 201] width 127 height 17
click at [318, 203] on p "Request for increased funding for subway safety and mental health support." at bounding box center [340, 202] width 118 height 9
click at [280, 43] on button "Web App" at bounding box center [280, 39] width 25 height 13
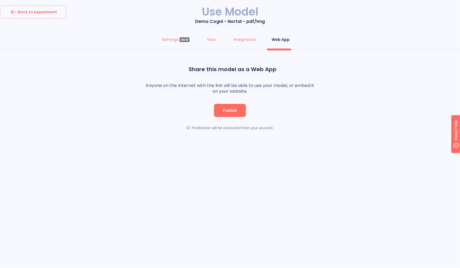
click at [231, 110] on span "Publish" at bounding box center [230, 110] width 14 height 7
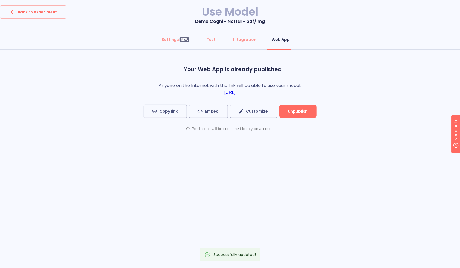
click at [235, 91] on link "https://app.cogniflow.ai/app/a14b9d96-0e4f-44ba-9f49-88562bc484a6" at bounding box center [229, 92] width 11 height 5
click at [238, 43] on button "Integration" at bounding box center [245, 39] width 30 height 13
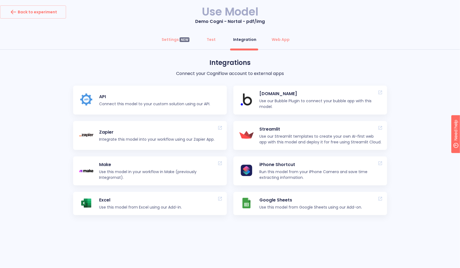
click at [122, 139] on p "Integrate this model into your workflow using our Zapier App." at bounding box center [156, 140] width 115 height 6
click at [152, 165] on p "Make" at bounding box center [160, 165] width 122 height 7
click at [286, 207] on p "Use this model from Google Sheets using our Add-on." at bounding box center [310, 208] width 103 height 6
click at [297, 136] on p "Use our Streamlit templates to create your own AI-first web app with this model…" at bounding box center [320, 139] width 122 height 11
click at [117, 102] on p "Connect this model to your custom solution using our API." at bounding box center [154, 104] width 111 height 6
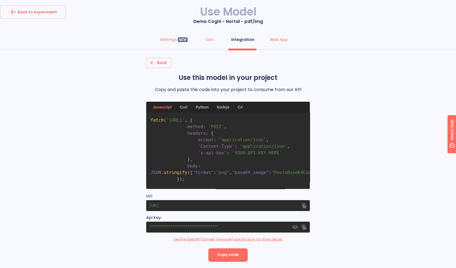
click at [91, 140] on div "Back Use this model in your project Copy and paste this code into your project …" at bounding box center [228, 160] width 456 height 204
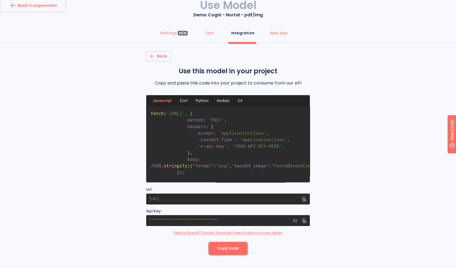
click at [388, 133] on div "Back Use this model in your project Copy and paste this code into your project …" at bounding box center [228, 153] width 456 height 204
click at [52, 10] on button "Back to experiment" at bounding box center [33, 5] width 66 height 13
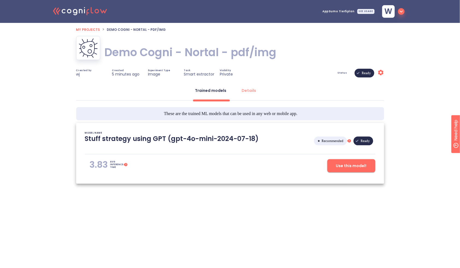
click at [140, 223] on html ".cls-1{fill:#141624;}.cls-2{fill:#eb5e60;}.cls-3{fill:none;stroke:#eb5e60;strok…" at bounding box center [230, 111] width 460 height 223
click at [92, 14] on icon ".cls-1{fill:#141624;}.cls-2{fill:#eb5e60;}.cls-3{fill:none;stroke:#eb5e60;strok…" at bounding box center [80, 10] width 60 height 17
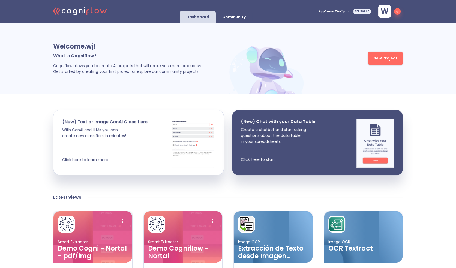
click at [83, 250] on h3 "Demo Cogni - Nortal - pdf/img" at bounding box center [93, 252] width 70 height 15
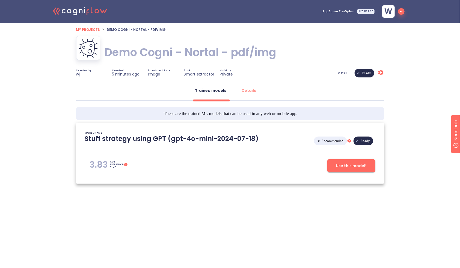
click at [195, 53] on h1 "Demo Cogni - Nortal - pdf/img" at bounding box center [190, 52] width 172 height 15
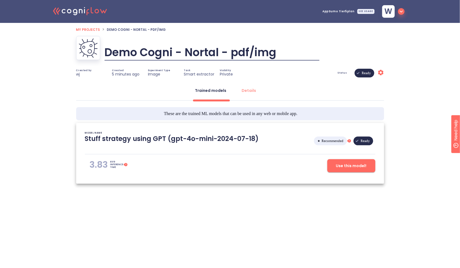
type input "D2"
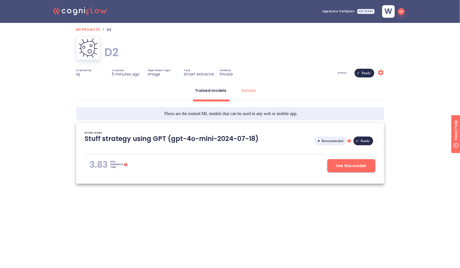
click at [84, 11] on icon at bounding box center [84, 10] width 1 height 6
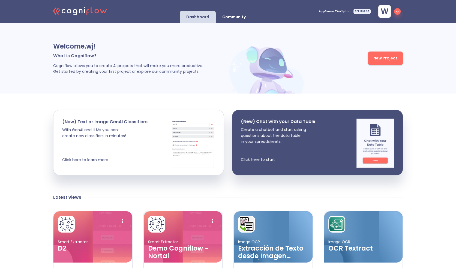
scroll to position [10, 0]
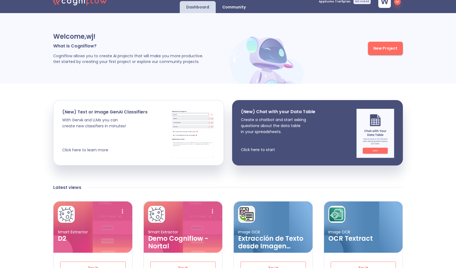
click at [180, 238] on h3 "Demo Cogniflow - Nortal" at bounding box center [183, 242] width 70 height 15
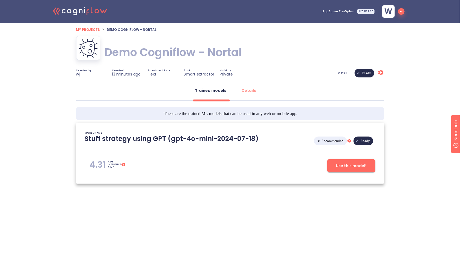
click at [162, 56] on h1 "Demo Cogniflow - Nortal" at bounding box center [172, 52] width 137 height 15
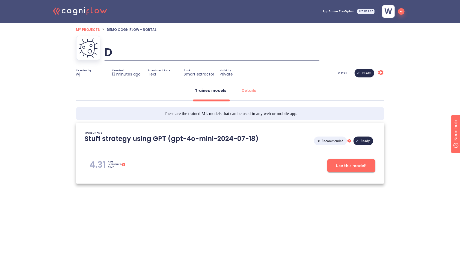
type input "D1"
click at [187, 223] on html ".cls-1{fill:#141624;}.cls-2{fill:#eb5e60;}.cls-3{fill:none;stroke:#eb5e60;strok…" at bounding box center [230, 111] width 460 height 223
click at [80, 15] on icon ".cls-1{fill:#141624;}.cls-2{fill:#eb5e60;}.cls-3{fill:none;stroke:#eb5e60;strok…" at bounding box center [80, 10] width 60 height 17
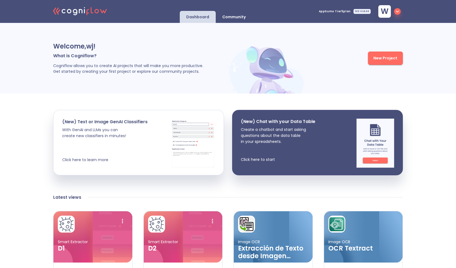
click at [228, 18] on p "Community" at bounding box center [233, 16] width 23 height 5
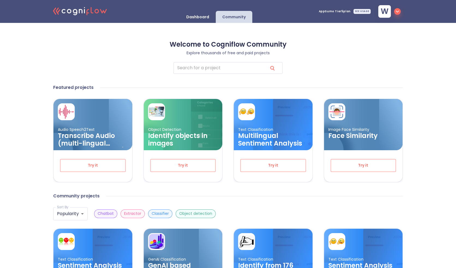
click at [188, 18] on p "Dashboard" at bounding box center [197, 16] width 23 height 5
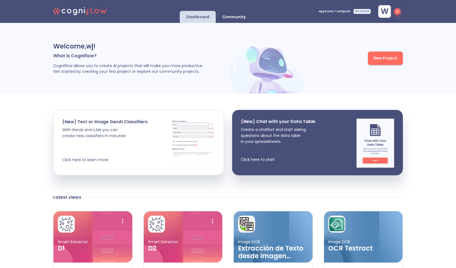
click at [221, 14] on div "Community" at bounding box center [234, 17] width 37 height 12
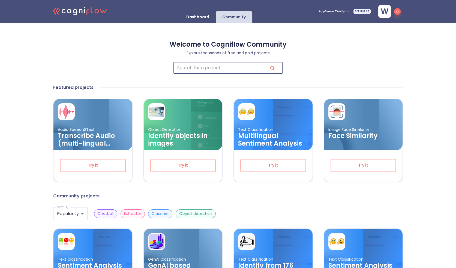
click at [244, 74] on input "search" at bounding box center [219, 68] width 90 height 12
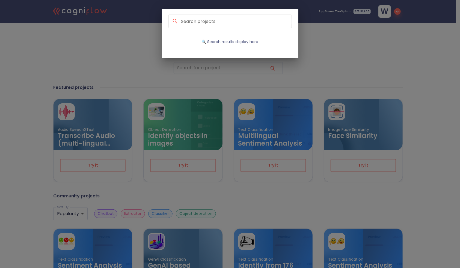
click at [325, 67] on div "🔍 Search results display here" at bounding box center [230, 134] width 460 height 268
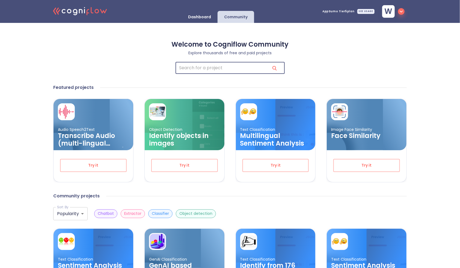
click at [59, 218] on body ".cls-1{fill:#141624;}.cls-2{fill:#eb5e60;}.cls-3{fill:none;stroke:#eb5e60;strok…" at bounding box center [230, 270] width 460 height 540
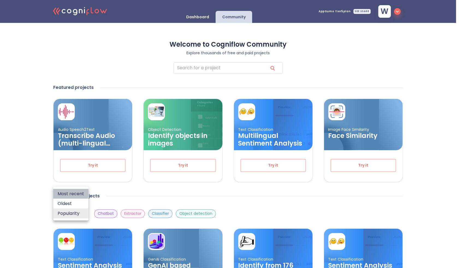
click at [63, 192] on li "Most recent" at bounding box center [70, 194] width 35 height 10
type input "recent"
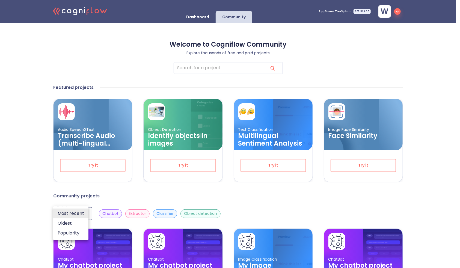
click at [41, 172] on div at bounding box center [230, 134] width 460 height 268
click at [38, 170] on div at bounding box center [230, 134] width 460 height 268
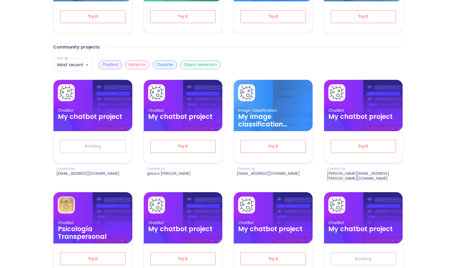
scroll to position [149, 0]
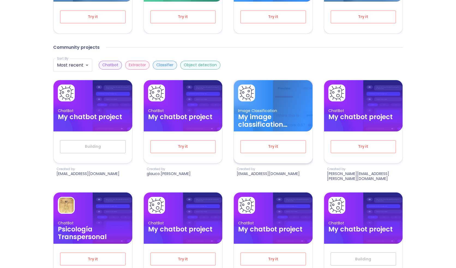
click at [261, 119] on h3 "My image classification project" at bounding box center [273, 120] width 70 height 15
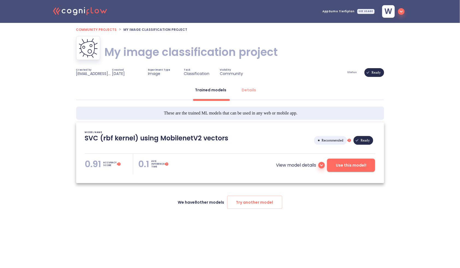
type textarea "[2025/07/09 18:50:53]- Starting with download required files from shared storag…"
click at [247, 89] on div "Details" at bounding box center [249, 89] width 14 height 5
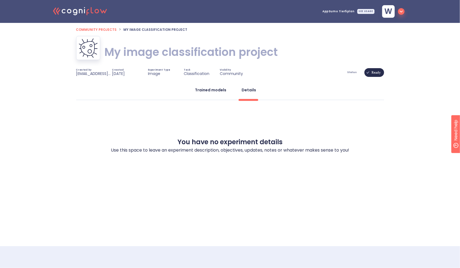
click at [205, 91] on div "Trained models" at bounding box center [210, 89] width 31 height 5
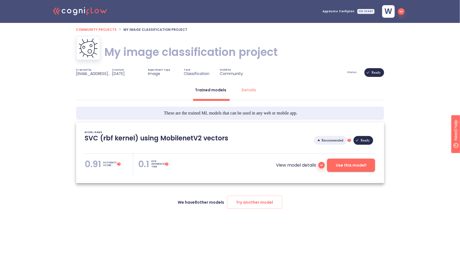
click at [104, 30] on span "Community projects" at bounding box center [96, 29] width 41 height 5
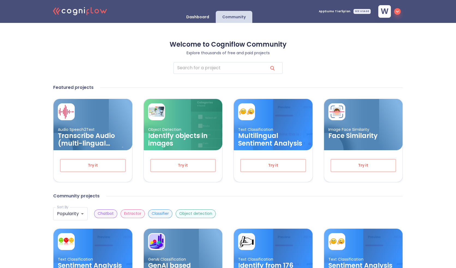
click at [40, 58] on div ".cls-1{fill:#141624;}.cls-2{fill:#eb5e60;}.cls-3{fill:none;stroke:#eb5e60;strok…" at bounding box center [228, 270] width 456 height 540
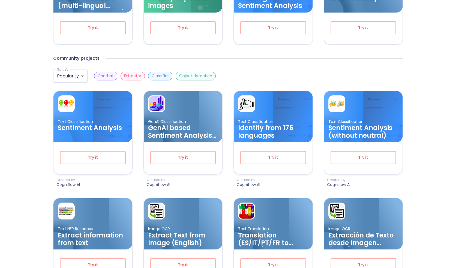
scroll to position [139, 0]
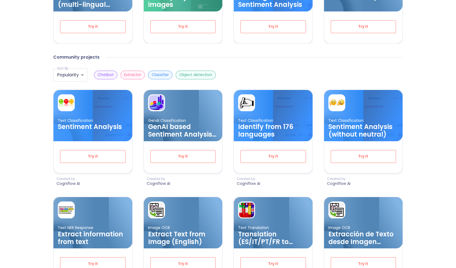
click at [99, 240] on h3 "Extract information from text" at bounding box center [93, 238] width 70 height 15
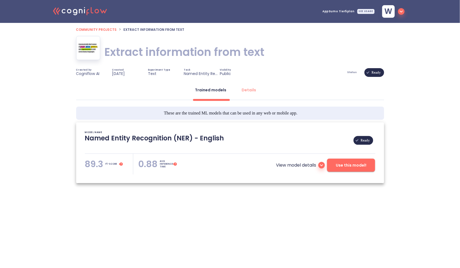
type textarea "[2021/12/03 11:33:18]- Pretrained NER Model: flair/ner-english-ontonotes-fast […"
click at [104, 30] on span "Community projects" at bounding box center [96, 29] width 41 height 5
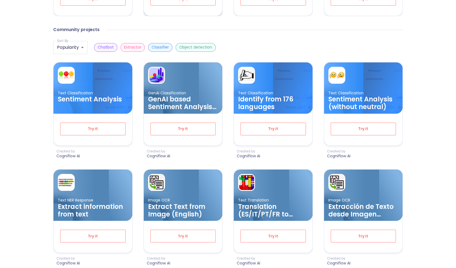
scroll to position [178, 0]
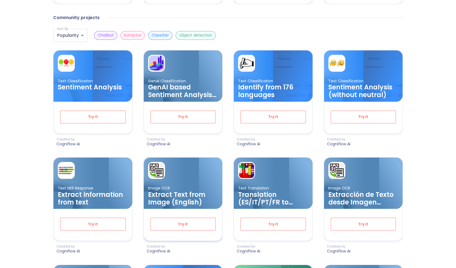
click at [191, 203] on h3 "Extract Text from Image (English)" at bounding box center [183, 198] width 70 height 15
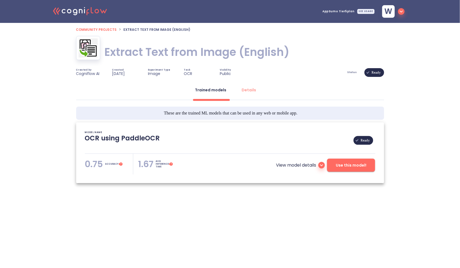
type textarea "[2022/07/21 19:12:24]- Pretrained PaddleOCR Models: Multilingual_PP-OCRv3_det_i…"
click at [357, 165] on span "Use this model!" at bounding box center [351, 165] width 31 height 7
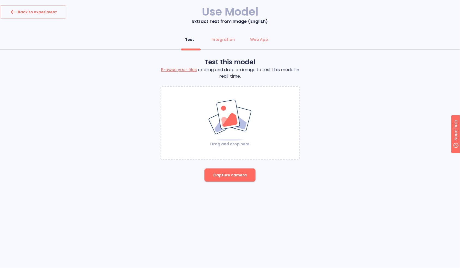
click at [263, 113] on div "Drag and drop here" at bounding box center [230, 122] width 138 height 47
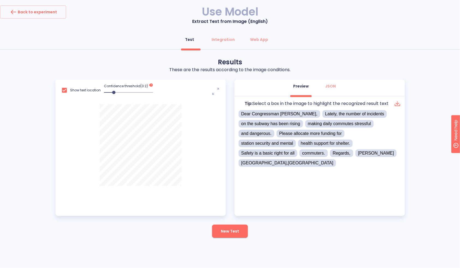
click at [214, 90] on icon "noun-max-3797388" at bounding box center [215, 91] width 7 height 7
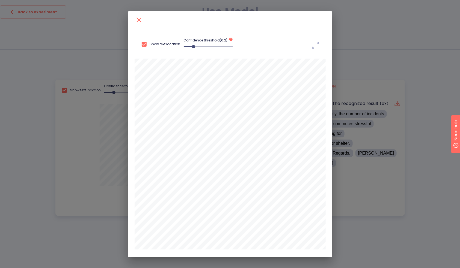
click at [140, 22] on icon at bounding box center [138, 19] width 5 height 5
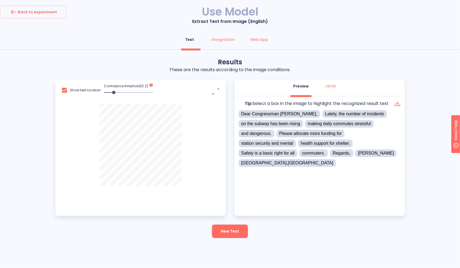
click at [184, 156] on div "Show text location Confidence threshold( 0.2 ) This is the minimum confidence v…" at bounding box center [140, 133] width 170 height 107
click at [176, 187] on div "Show text location Confidence threshold( 0.2 ) This is the minimum confidence v…" at bounding box center [140, 148] width 170 height 136
click at [49, 14] on div "Back to experiment" at bounding box center [33, 12] width 48 height 9
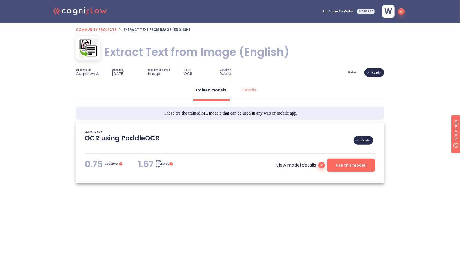
click at [96, 11] on icon ".cls-1{fill:#141624;}.cls-2{fill:#eb5e60;}.cls-3{fill:none;stroke:#eb5e60;strok…" at bounding box center [80, 10] width 60 height 17
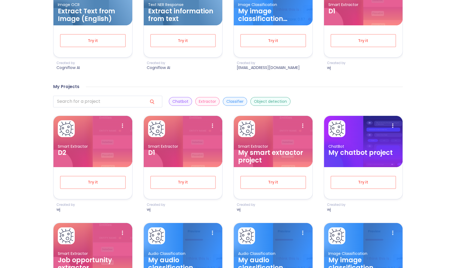
scroll to position [246, 0]
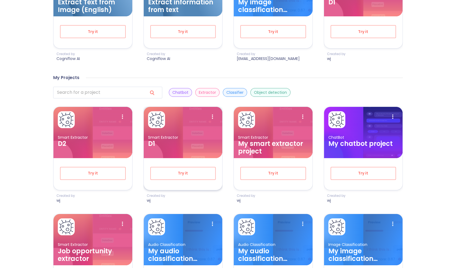
click at [190, 142] on h3 "D1" at bounding box center [183, 144] width 70 height 8
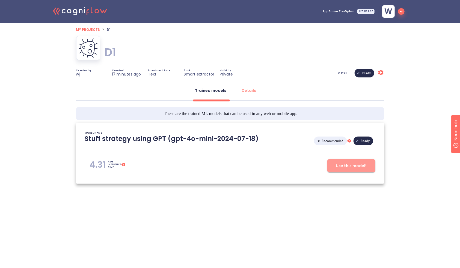
click at [357, 164] on span "Use this model!" at bounding box center [351, 166] width 31 height 7
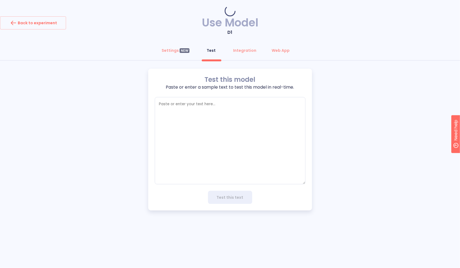
type textarea "x"
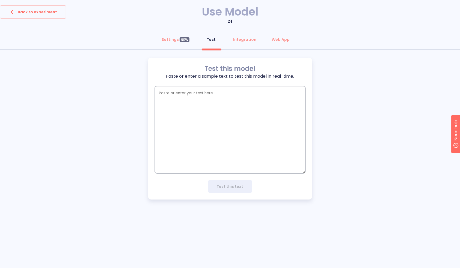
click at [203, 109] on textarea "empty textarea" at bounding box center [230, 129] width 151 height 87
paste textarea "Congressman [Last Name], I’m reaching out to you because I strongly believe tha…"
type textarea "Congressman [Last Name], I’m reaching out to you because I strongly believe tha…"
type textarea "x"
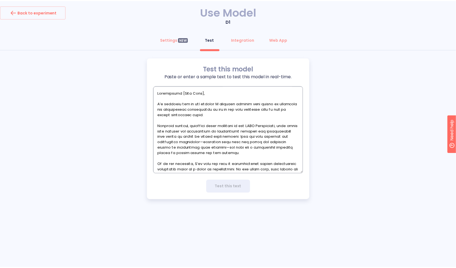
scroll to position [68, 0]
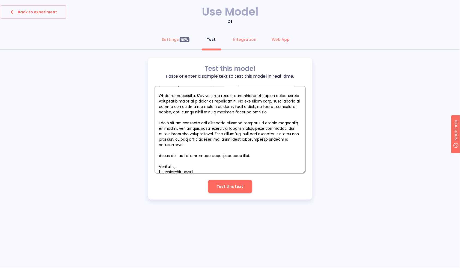
type textarea "Congressman [Last Name], I’m reaching out to you because I strongly believe tha…"
click at [223, 189] on span "Test this text" at bounding box center [230, 186] width 27 height 7
type textarea "x"
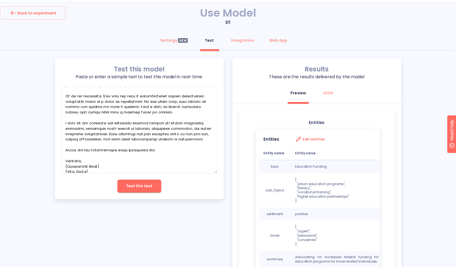
scroll to position [67, 0]
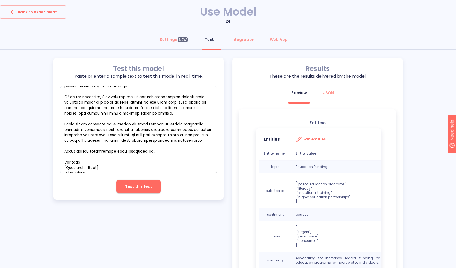
click at [358, 128] on div "Entities Edit entities Entity name Entity value topic Education Funding sub_top…" at bounding box center [321, 200] width 131 height 144
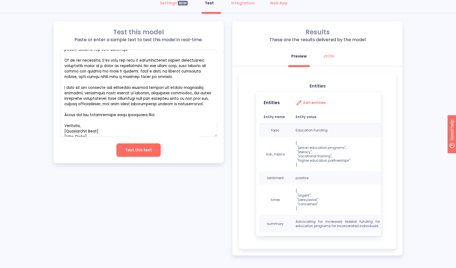
scroll to position [37, 0]
click at [132, 58] on textarea "empty textarea" at bounding box center [138, 92] width 157 height 87
drag, startPoint x: 163, startPoint y: 64, endPoint x: 180, endPoint y: 67, distance: 17.2
click at [180, 67] on textarea "empty textarea" at bounding box center [138, 92] width 157 height 87
drag, startPoint x: 66, startPoint y: 57, endPoint x: 73, endPoint y: 57, distance: 7.1
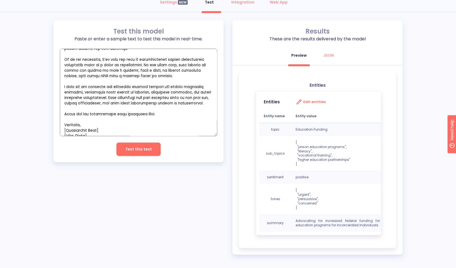
click at [67, 57] on textarea "empty textarea" at bounding box center [138, 92] width 157 height 87
paste textarea "Education Can Reduce Recidivism"
type textarea "Congressman [Last Name], I’m reaching out to you because I strongly believe tha…"
type textarea "x"
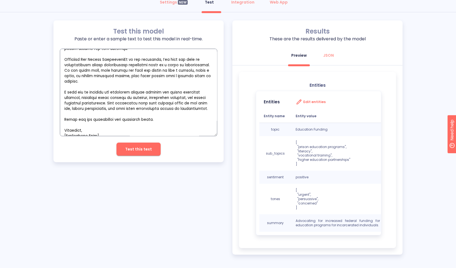
type textarea "Congressman [Last Name], I’m reaching out to you because I strongly believe tha…"
type textarea "x"
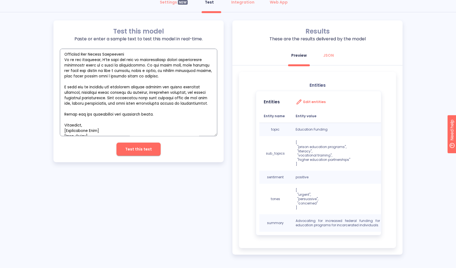
type textarea "Congressman [Last Name], I’m reaching out to you because I strongly believe tha…"
type textarea "x"
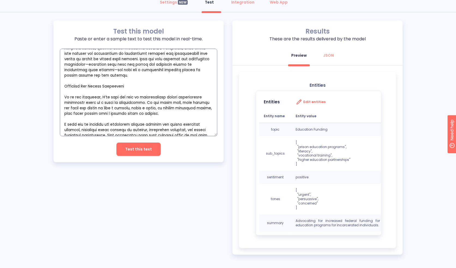
scroll to position [35, 0]
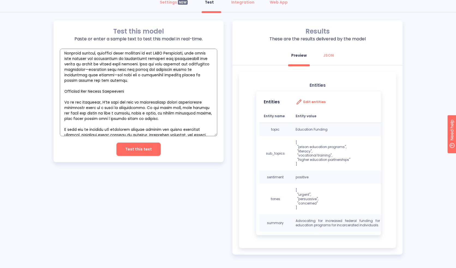
type textarea "Congressman [Last Name], I’m reaching out to you because I strongly believe tha…"
type textarea "x"
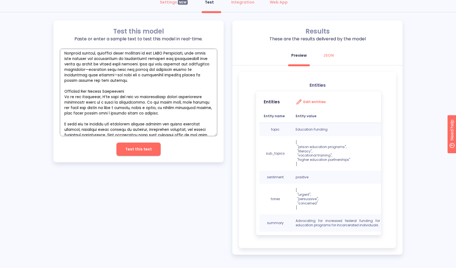
type textarea "x"
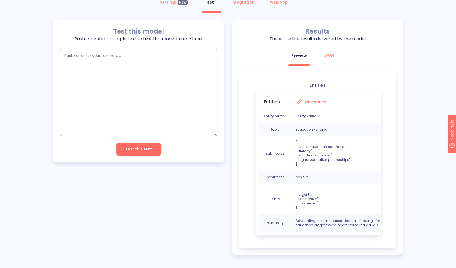
scroll to position [0, 0]
click at [188, 73] on textarea "empty textarea" at bounding box center [138, 92] width 157 height 87
paste textarea "Subject: Education Can Reduce Recidivism Congressman [Last Name], I’m reaching …"
type textarea "Subject: Education Can Reduce Recidivism Congressman [Last Name], I’m reaching …"
type textarea "x"
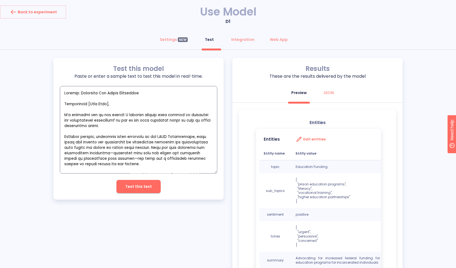
click at [114, 96] on textarea "empty textarea" at bounding box center [138, 129] width 157 height 87
type textarea "Subject: Education Can Reduce Recidivism Congressman [Last Name], I’m reaching …"
click at [141, 189] on span "Test this text" at bounding box center [138, 186] width 27 height 7
type textarea "x"
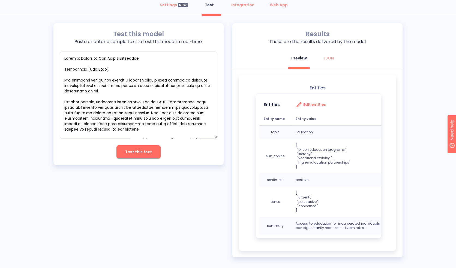
scroll to position [37, 0]
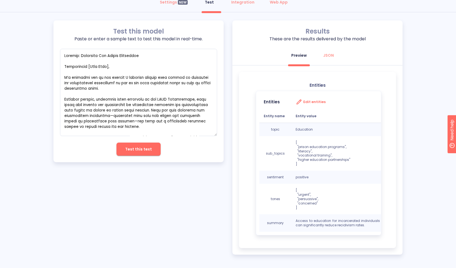
click at [304, 152] on p "[ "prison education programs", "literacy", "vocational training", "higher educa…" at bounding box center [338, 153] width 84 height 26
click at [300, 154] on div at bounding box center [300, 154] width 0 height 0
click at [109, 268] on div at bounding box center [54, 268] width 109 height 0
drag, startPoint x: 360, startPoint y: 88, endPoint x: 365, endPoint y: 98, distance: 11.2
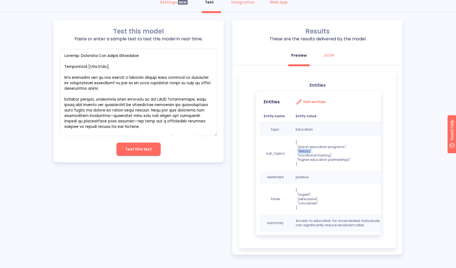
click at [360, 268] on div "Close" at bounding box center [228, 268] width 456 height 0
click at [340, 169] on td "[ "prison education programs", "literacy", "vocational training", "higher educa…" at bounding box center [337, 153] width 93 height 35
drag, startPoint x: 304, startPoint y: 159, endPoint x: 345, endPoint y: 161, distance: 40.7
click at [345, 161] on p "[ "prison education programs", "literacy", "vocational training", "higher educa…" at bounding box center [338, 153] width 84 height 26
click at [361, 164] on p "[ "prison education programs", "literacy", "vocational training", "higher educa…" at bounding box center [338, 153] width 84 height 26
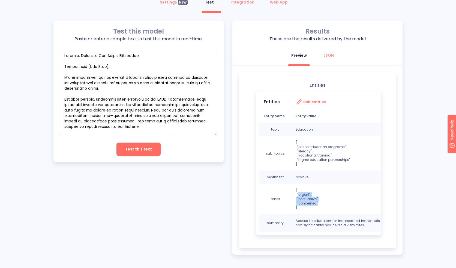
drag, startPoint x: 298, startPoint y: 195, endPoint x: 328, endPoint y: 204, distance: 31.9
click at [328, 204] on p "[ "urgent", "persuasive", "concerned" ]" at bounding box center [338, 199] width 84 height 22
click at [356, 196] on p "[ "urgent", "persuasive", "concerned" ]" at bounding box center [338, 199] width 84 height 22
drag, startPoint x: 294, startPoint y: 221, endPoint x: 363, endPoint y: 229, distance: 69.8
click at [363, 229] on td "Access to education for incarcerated individuals can significantly reduce recid…" at bounding box center [337, 222] width 93 height 17
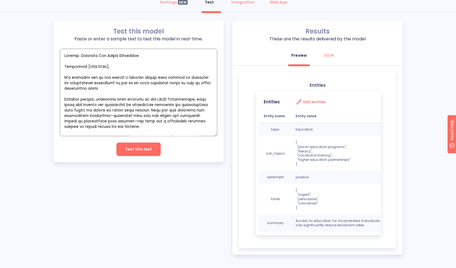
click at [151, 100] on textarea "empty textarea" at bounding box center [138, 92] width 157 height 87
click at [109, 87] on textarea "empty textarea" at bounding box center [138, 92] width 157 height 87
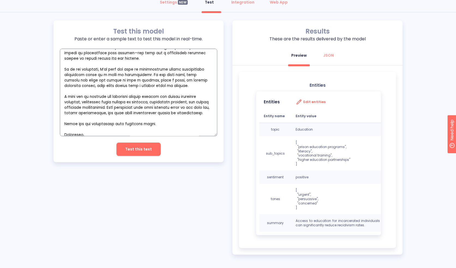
scroll to position [73, 0]
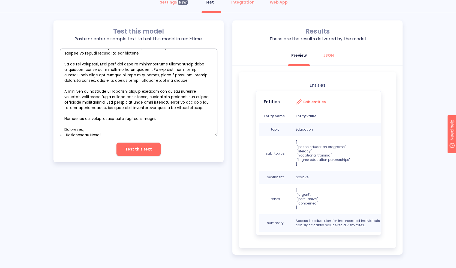
click at [198, 120] on textarea "empty textarea" at bounding box center [138, 92] width 157 height 87
type textarea "x"
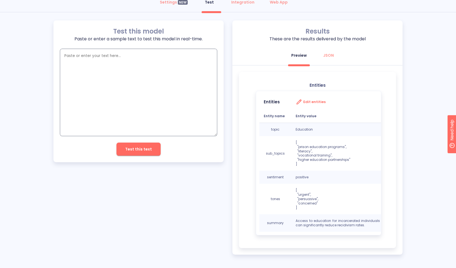
scroll to position [0, 0]
paste textarea "Dear Congressman [Last Name], As the urgency of climate change grows, we must m…"
type textarea "Dear Congressman [Last Name], As the urgency of climate change grows, we must m…"
type textarea "x"
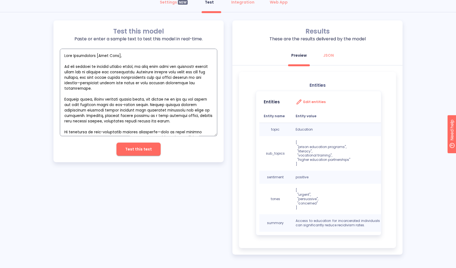
scroll to position [68, 0]
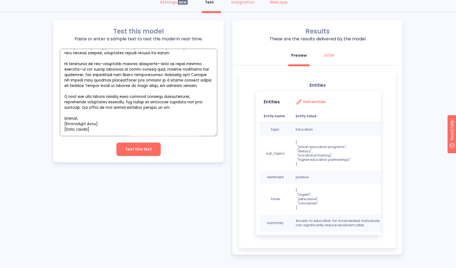
type textarea "Dear Congressman [Last Name], As the urgency of climate change grows, we must m…"
type textarea "x"
type textarea "Dear Congressman [Last Name], As the urgency of climate change grows, we must m…"
type textarea "x"
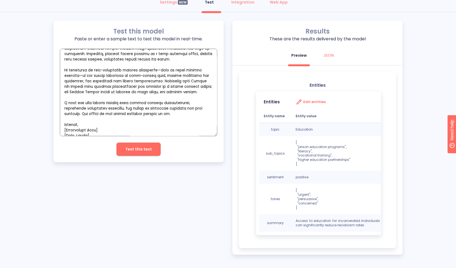
type textarea "Dear Congressman [Last Name], As the urgency of climate change grows, we must m…"
click at [146, 151] on span "Test this text" at bounding box center [138, 149] width 27 height 7
type textarea "x"
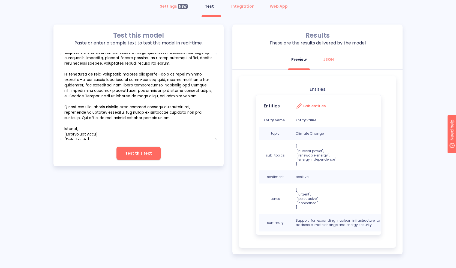
scroll to position [33, 0]
drag, startPoint x: 298, startPoint y: 151, endPoint x: 342, endPoint y: 158, distance: 44.4
click at [342, 158] on p "[ "nuclear power", "renewable energy", "energy independence" ]" at bounding box center [338, 156] width 84 height 22
click at [355, 159] on p "[ "nuclear power", "renewable energy", "energy independence" ]" at bounding box center [338, 156] width 84 height 22
click at [117, 70] on textarea "empty textarea" at bounding box center [138, 96] width 157 height 87
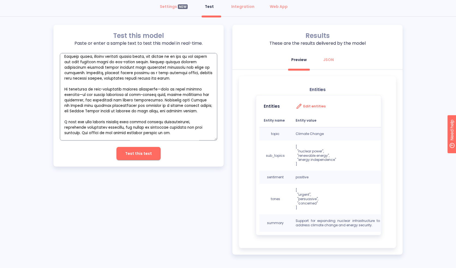
scroll to position [58, 0]
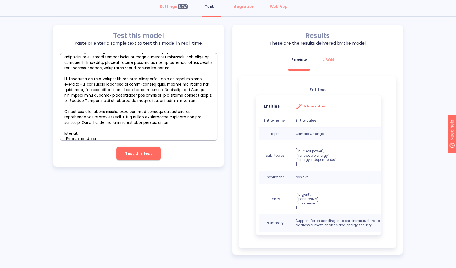
type textarea "x"
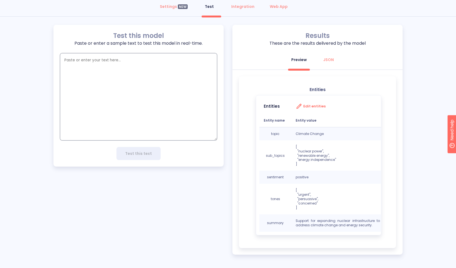
scroll to position [0, 0]
click at [438, 86] on div "Test this model Paste or enter a sample text to test this model in real-time. x…" at bounding box center [228, 140] width 456 height 230
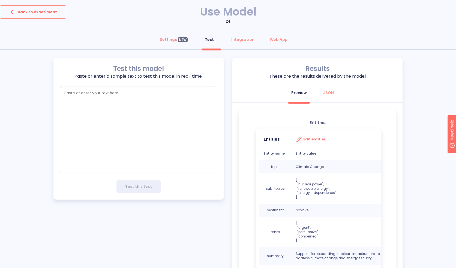
click at [46, 13] on div "Back to experiment" at bounding box center [33, 12] width 48 height 9
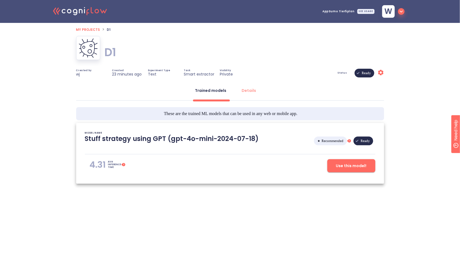
click at [90, 13] on icon ".cls-1{fill:#141624;}.cls-2{fill:#eb5e60;}.cls-3{fill:none;stroke:#eb5e60;strok…" at bounding box center [80, 10] width 60 height 17
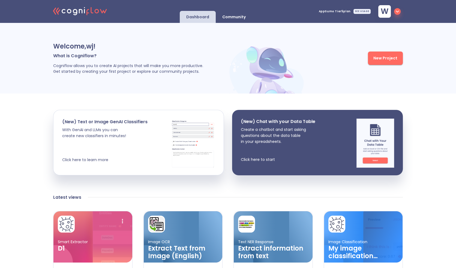
click at [332, 45] on div "New Project" at bounding box center [355, 58] width 96 height 54
click at [396, 14] on icon "button" at bounding box center [397, 11] width 7 height 7
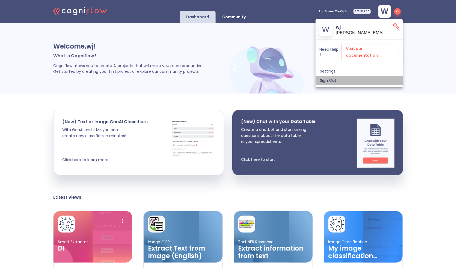
click at [331, 78] on span "Sign Out" at bounding box center [359, 80] width 79 height 5
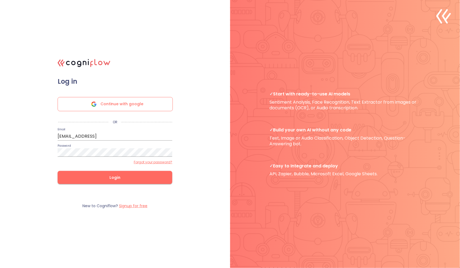
click at [61, 227] on div ".cls-1{fill:#141624;}.cls-2{fill:#eb5e60;}.cls-3{fill:none;stroke:#eb5e60;strok…" at bounding box center [230, 134] width 460 height 268
click at [117, 133] on input "[EMAIL_ADDRESS]" at bounding box center [115, 136] width 115 height 9
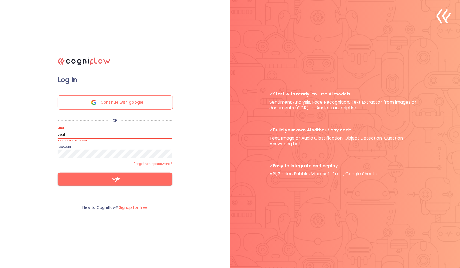
type input "[PERSON_NAME][EMAIL_ADDRESS]"
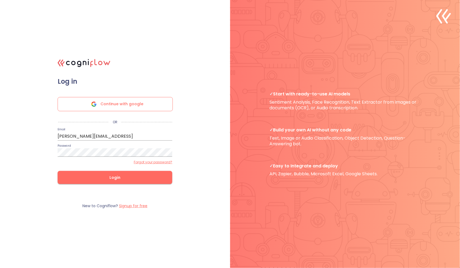
click at [55, 226] on div ".cls-1{fill:#141624;}.cls-2{fill:#eb5e60;}.cls-3{fill:none;stroke:#eb5e60;strok…" at bounding box center [230, 134] width 460 height 268
click at [127, 181] on button "Login" at bounding box center [115, 177] width 115 height 13
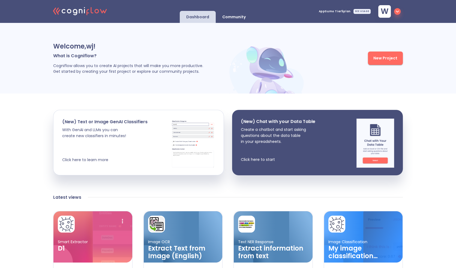
click at [385, 60] on span "New Project" at bounding box center [385, 58] width 24 height 7
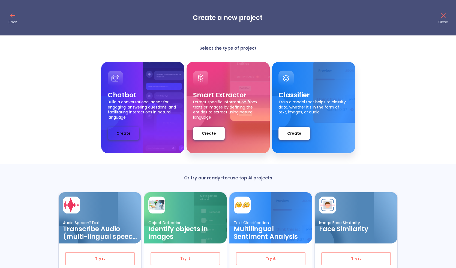
click at [128, 132] on span "Create" at bounding box center [123, 133] width 14 height 7
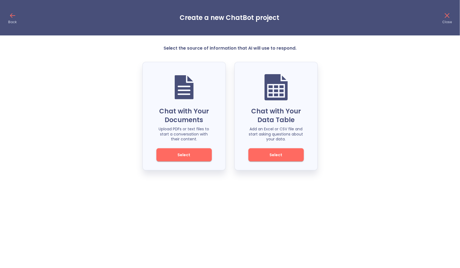
click at [374, 148] on div "Chat with Your Documents Upload PDFs or text files to start a conversation with…" at bounding box center [230, 116] width 460 height 109
click at [386, 112] on div "Chat with Your Documents Upload PDFs or text files to start a conversation with…" at bounding box center [230, 116] width 460 height 109
click at [184, 152] on span "Select" at bounding box center [184, 155] width 37 height 7
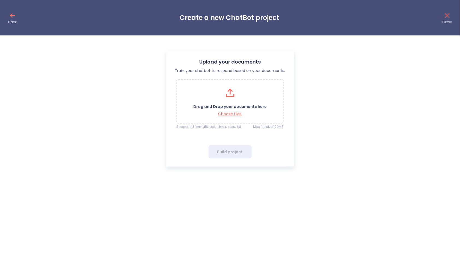
click at [213, 100] on div "Drag and Drop your documents here Choose files" at bounding box center [229, 101] width 73 height 30
click at [237, 168] on span "Build project" at bounding box center [230, 166] width 26 height 7
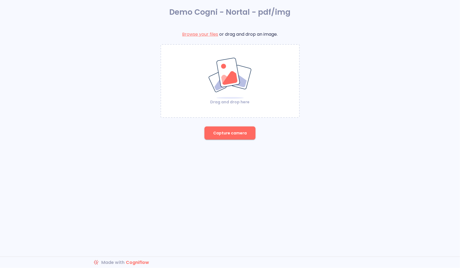
click at [241, 82] on img at bounding box center [230, 78] width 44 height 42
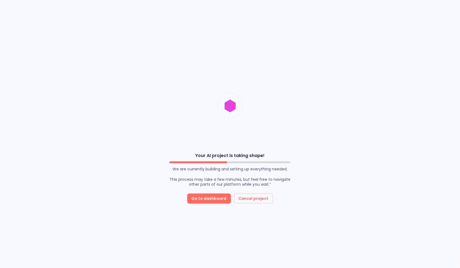
click at [82, 106] on div "Your AI project is taking shape! We are currently building and setting up every…" at bounding box center [230, 134] width 460 height 268
click at [96, 39] on div "Your AI project is taking shape! We are currently building and setting up every…" at bounding box center [230, 134] width 460 height 268
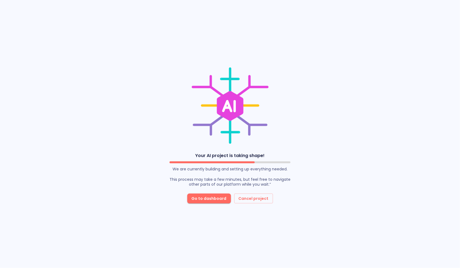
click at [191, 81] on icon at bounding box center [230, 106] width 82 height 82
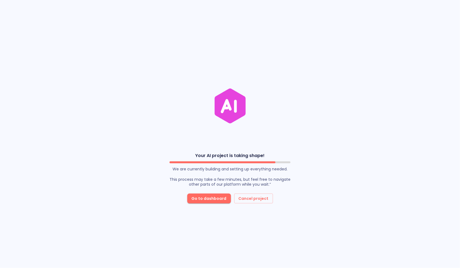
click at [337, 111] on div "Your AI project is taking shape! We are currently building and setting up every…" at bounding box center [230, 134] width 460 height 268
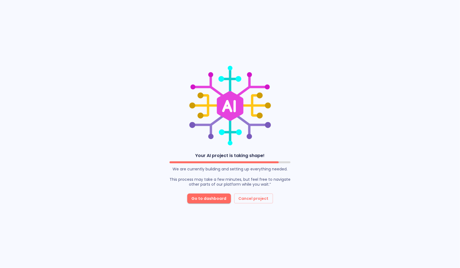
click at [298, 41] on div "Your AI project is taking shape! We are currently building and setting up every…" at bounding box center [230, 134] width 460 height 268
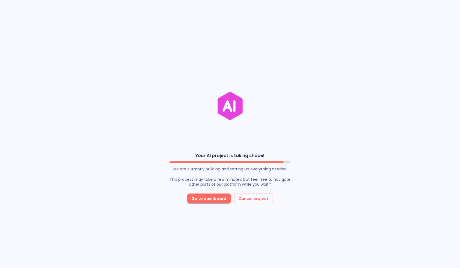
click at [283, 43] on div "Your AI project is taking shape! We are currently building and setting up every…" at bounding box center [230, 134] width 460 height 268
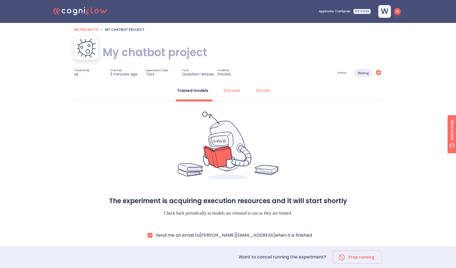
click at [172, 50] on h1 "My chatbot project" at bounding box center [155, 52] width 104 height 15
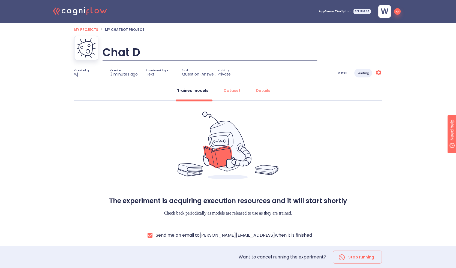
type input "Chat D3"
click at [326, 163] on div "The experiment is acquiring execution resources and it will start shortly Check…" at bounding box center [228, 171] width 308 height 140
click at [169, 47] on div "Chat D3 Chat D3" at bounding box center [228, 52] width 308 height 33
click at [346, 115] on div "The experiment is acquiring execution resources and it will start shortly Check…" at bounding box center [228, 170] width 308 height 140
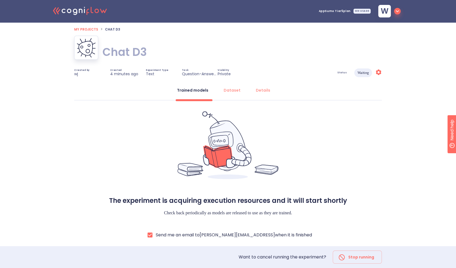
click at [162, 143] on div "The experiment is acquiring execution resources and it will start shortly Check…" at bounding box center [228, 170] width 308 height 140
click at [359, 135] on div "The experiment is acquiring execution resources and it will start shortly Check…" at bounding box center [228, 171] width 308 height 140
click at [199, 128] on icon at bounding box center [228, 145] width 101 height 68
click at [364, 112] on div "The experiment is acquiring execution resources and it will start shortly Check…" at bounding box center [228, 170] width 308 height 140
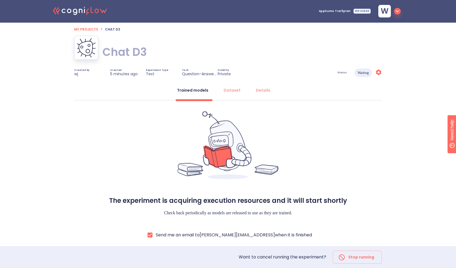
click at [378, 71] on icon at bounding box center [378, 72] width 5 height 5
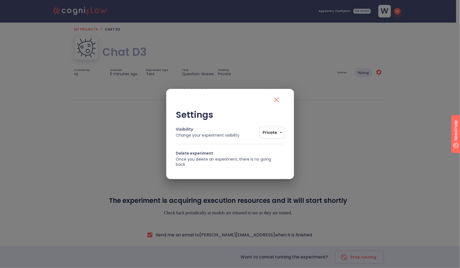
click at [277, 103] on icon "close" at bounding box center [276, 99] width 9 height 9
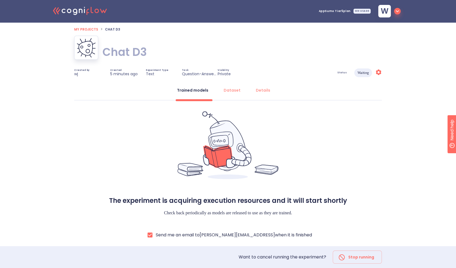
click at [47, 109] on div ".cls-1{fill:#141624;}.cls-2{fill:#eb5e60;}.cls-3{fill:none;stroke:#eb5e60;strok…" at bounding box center [228, 134] width 456 height 268
click at [205, 37] on div "Chat D3 Chat D3" at bounding box center [228, 52] width 308 height 33
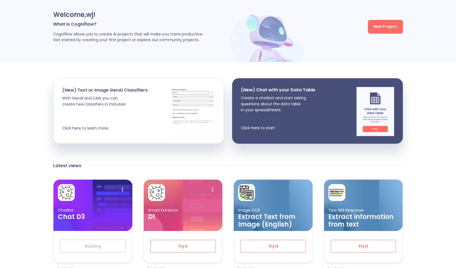
scroll to position [49, 0]
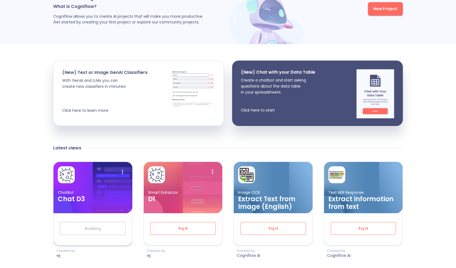
click at [95, 191] on p "ChatBot" at bounding box center [93, 192] width 70 height 5
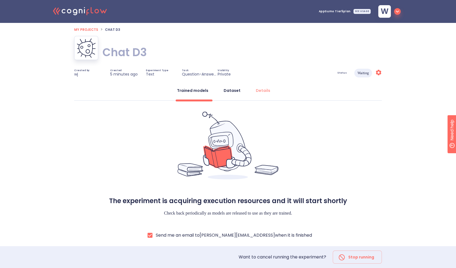
click at [230, 90] on div "Dataset" at bounding box center [232, 90] width 17 height 5
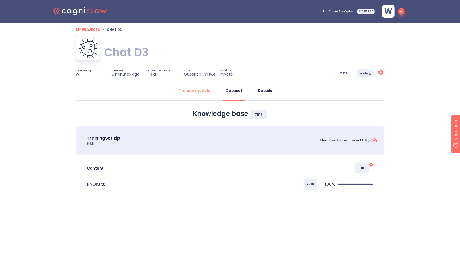
click at [270, 91] on div "Details" at bounding box center [265, 90] width 14 height 5
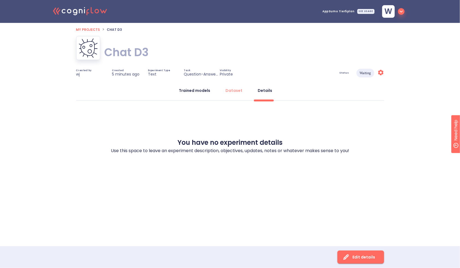
click at [187, 92] on div "Trained models" at bounding box center [194, 90] width 31 height 5
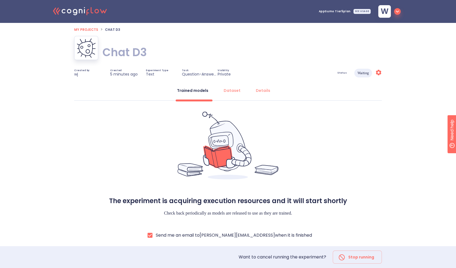
scroll to position [1, 0]
click at [50, 115] on div ".cls-1{fill:#141624;}.cls-2{fill:#eb5e60;}.cls-3{fill:none;stroke:#eb5e60;strok…" at bounding box center [228, 134] width 456 height 268
click at [304, 144] on div "The experiment is acquiring execution resources and it will start shortly Check…" at bounding box center [228, 171] width 308 height 140
click at [81, 13] on icon ".cls-1{fill:#141624;}.cls-2{fill:#eb5e60;}.cls-3{fill:none;stroke:#eb5e60;strok…" at bounding box center [80, 10] width 60 height 17
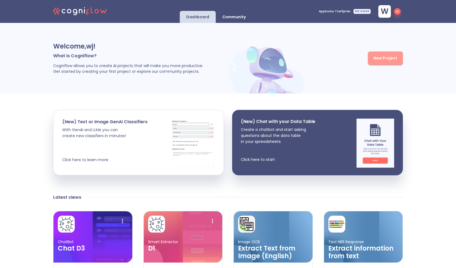
click at [390, 60] on span "New Project" at bounding box center [385, 58] width 24 height 7
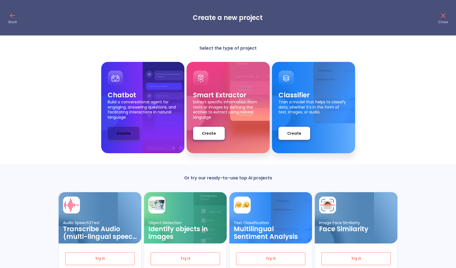
click at [109, 135] on button "Create" at bounding box center [124, 133] width 32 height 13
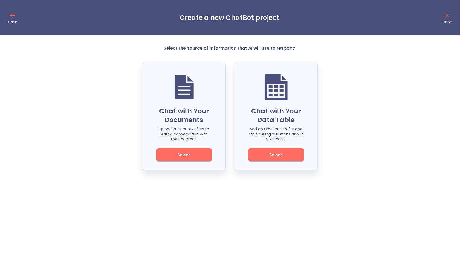
click at [192, 154] on span "Select" at bounding box center [184, 155] width 37 height 7
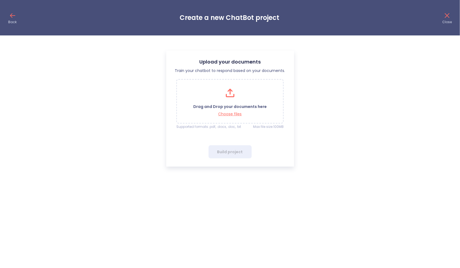
click at [231, 96] on icon at bounding box center [230, 93] width 14 height 14
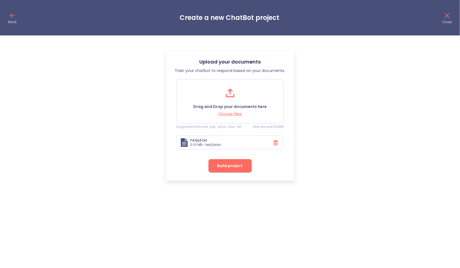
click at [338, 174] on div "Upload your documents Train your chatbot to respond based on your documents. Dr…" at bounding box center [230, 112] width 460 height 135
click at [228, 167] on span "Build project" at bounding box center [230, 166] width 26 height 7
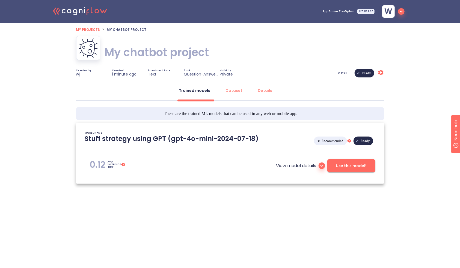
click at [175, 56] on h1 "My chatbot project" at bounding box center [156, 52] width 104 height 15
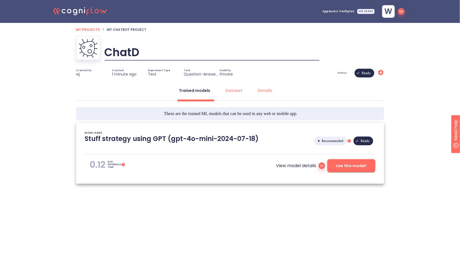
type input "ChatD3"
click at [82, 13] on icon at bounding box center [81, 11] width 4 height 4
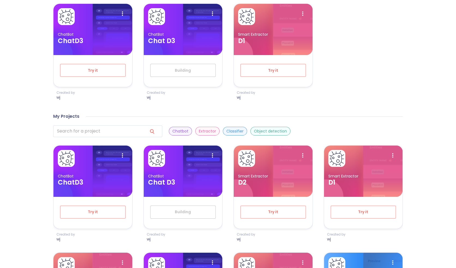
scroll to position [208, 0]
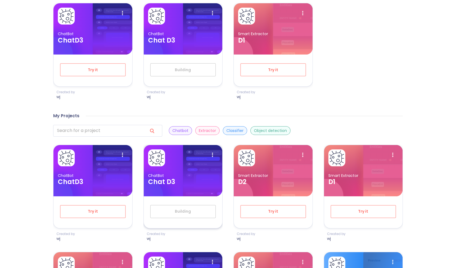
click at [199, 184] on h3 "Chat D3" at bounding box center [183, 182] width 70 height 8
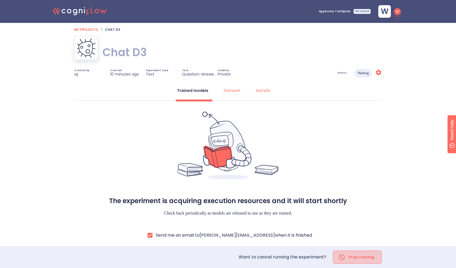
click at [361, 255] on div "Stop running" at bounding box center [357, 257] width 49 height 9
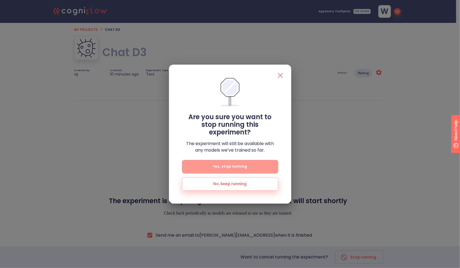
click at [228, 169] on span "Yes, stop running" at bounding box center [230, 166] width 79 height 7
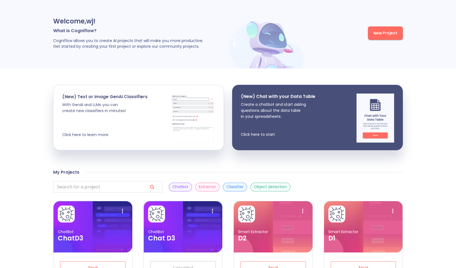
scroll to position [49, 0]
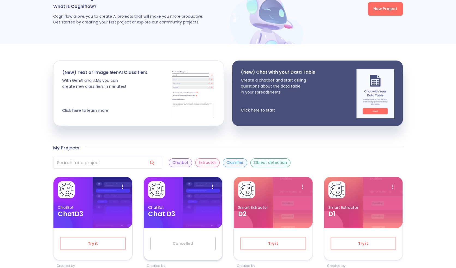
click at [190, 216] on h3 "Chat D3" at bounding box center [183, 214] width 70 height 8
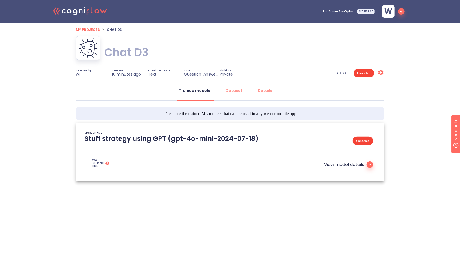
click at [379, 71] on icon at bounding box center [380, 72] width 5 height 5
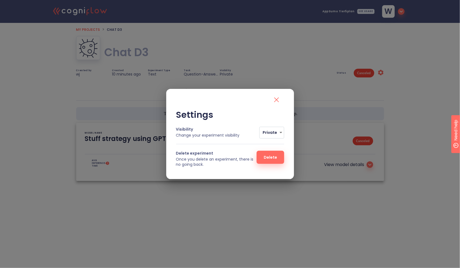
click at [268, 162] on button "Delete" at bounding box center [269, 157] width 27 height 13
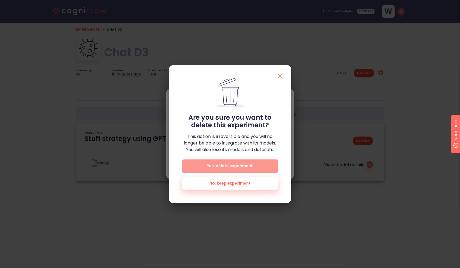
click at [259, 163] on span "Yes, delete experiment" at bounding box center [230, 166] width 79 height 7
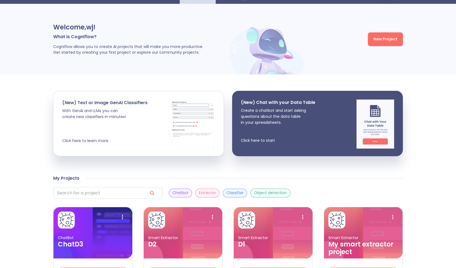
scroll to position [20, 0]
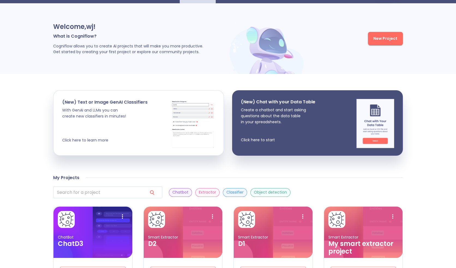
click at [88, 250] on img at bounding box center [71, 259] width 37 height 69
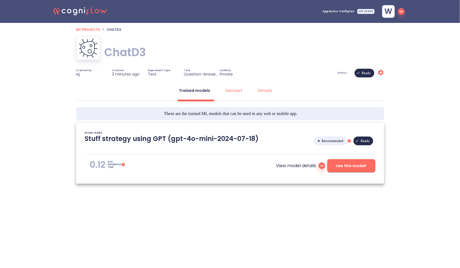
type textarea "[[DATE] 11:41:52]- Starting with download required files from shared storage [[…"
click at [381, 75] on icon "Settings" at bounding box center [380, 72] width 7 height 7
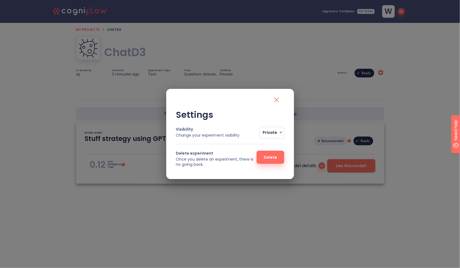
click at [266, 133] on body ".cls-1{fill:#141624;}.cls-2{fill:#eb5e60;}.cls-3{fill:none;stroke:#eb5e60;strok…" at bounding box center [230, 111] width 460 height 223
click at [256, 98] on div at bounding box center [230, 134] width 460 height 268
click at [275, 98] on icon "close" at bounding box center [276, 100] width 5 height 5
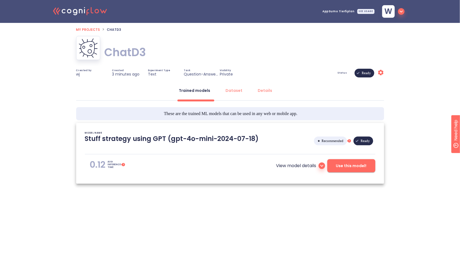
click at [189, 211] on div "My projects > ChatD3 ChatD3 ChatD3 Created by wj Created 3 minutes ago Experime…" at bounding box center [230, 123] width 308 height 200
click at [349, 161] on button "Use this model!" at bounding box center [351, 165] width 48 height 13
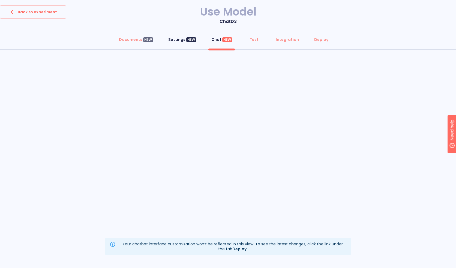
click at [178, 40] on div "Settings NEW" at bounding box center [182, 39] width 28 height 5
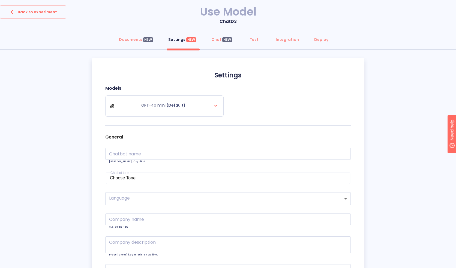
click at [86, 143] on div "Documents NEW Settings NEW Chat NEW Test Integration Deploy Settings Models GPT…" at bounding box center [228, 180] width 456 height 295
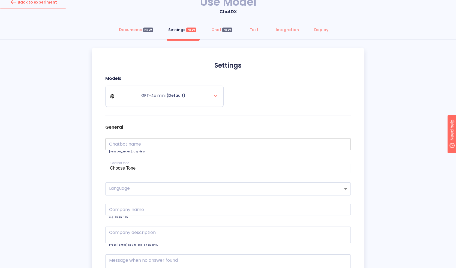
scroll to position [20, 0]
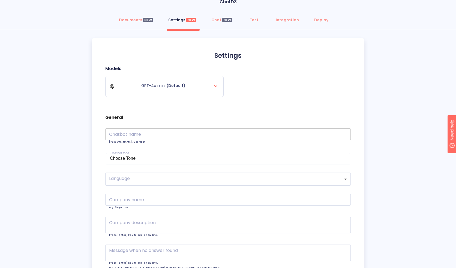
click at [147, 135] on input "text" at bounding box center [228, 134] width 246 height 12
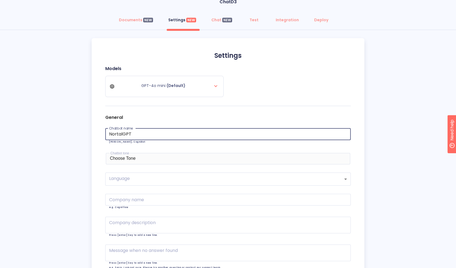
type input "NortalGPT"
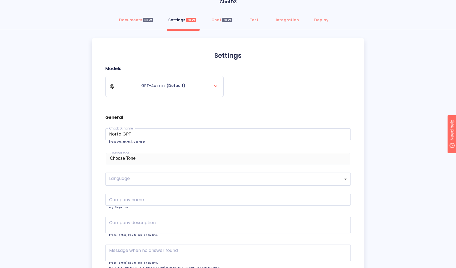
click at [182, 158] on div "Choose Tone" at bounding box center [228, 158] width 236 height 5
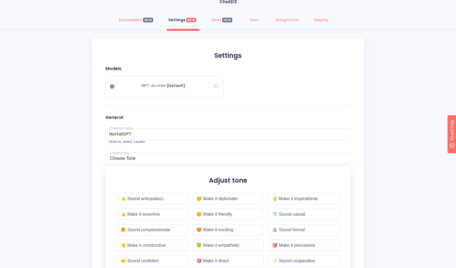
click at [80, 193] on div "Documents NEW Settings NEW Chat NEW Test Integration Deploy Settings Models GPT…" at bounding box center [228, 160] width 456 height 295
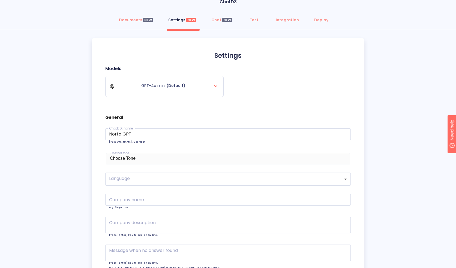
click at [129, 156] on div "Choose Tone" at bounding box center [228, 158] width 236 height 5
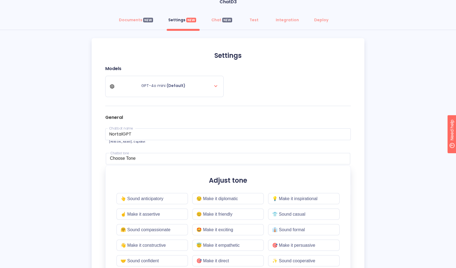
click at [396, 192] on div "Documents NEW Settings NEW Chat NEW Test Integration Deploy Settings Models GPT…" at bounding box center [228, 160] width 456 height 295
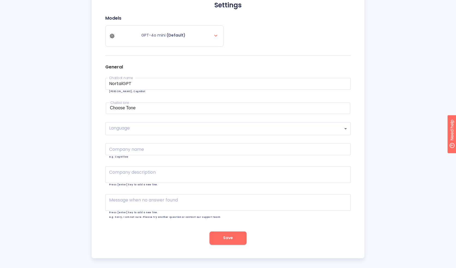
scroll to position [73, 0]
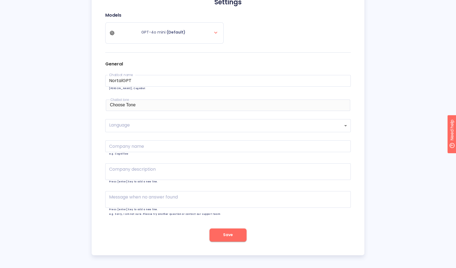
click at [162, 106] on div "Choose Tone" at bounding box center [228, 105] width 236 height 5
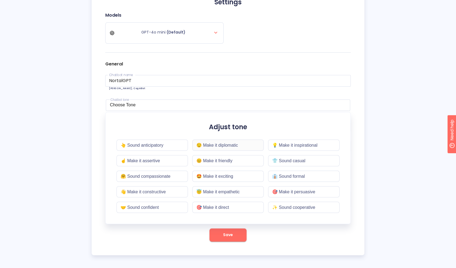
click at [225, 144] on div "😌 Make it diplomatic" at bounding box center [227, 145] width 71 height 11
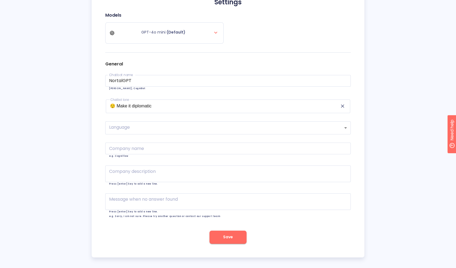
click at [58, 181] on div "Documents NEW Settings NEW Chat NEW Test Integration Deploy Settings Models GPT…" at bounding box center [228, 109] width 456 height 298
click at [138, 130] on body "Back to experiment Use Model ChatD3 Documents NEW Settings NEW Chat NEW Test In…" at bounding box center [230, 99] width 460 height 344
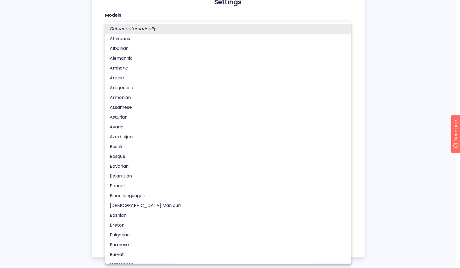
click at [59, 114] on div at bounding box center [230, 134] width 460 height 268
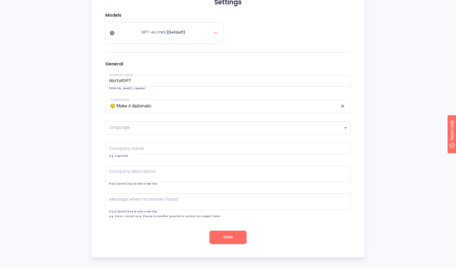
click at [408, 143] on div "Documents NEW Settings NEW Chat NEW Test Integration Deploy Settings Models GPT…" at bounding box center [228, 109] width 456 height 298
click at [30, 207] on div "Documents NEW Settings NEW Chat NEW Test Integration Deploy Settings Models GPT…" at bounding box center [228, 109] width 456 height 298
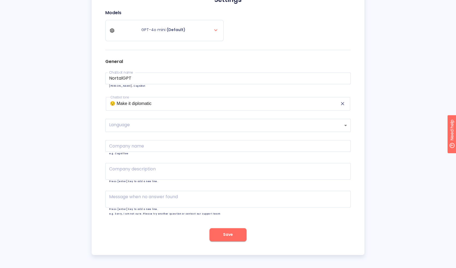
click at [72, 114] on div "Documents NEW Settings NEW Chat NEW Test Integration Deploy Settings Models GPT…" at bounding box center [228, 106] width 456 height 298
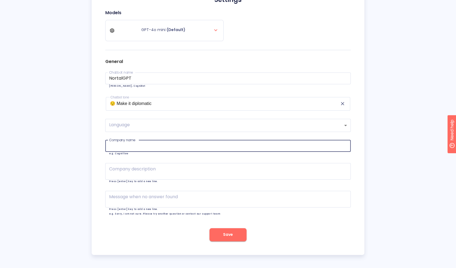
click at [149, 144] on input "text" at bounding box center [228, 146] width 246 height 12
type input "Nortal"
click at [57, 151] on div "Documents NEW Settings NEW Chat NEW Test Integration Deploy Settings Models GPT…" at bounding box center [228, 106] width 456 height 298
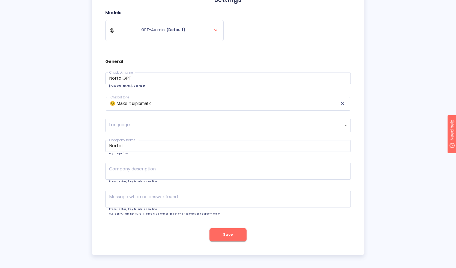
click at [228, 234] on span "Save" at bounding box center [228, 234] width 10 height 7
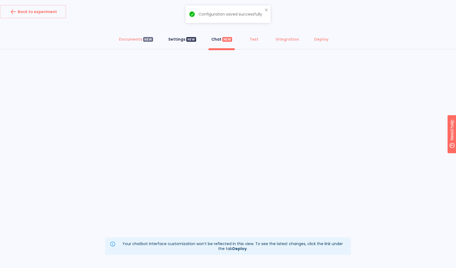
click at [178, 38] on div "Settings NEW" at bounding box center [182, 39] width 28 height 5
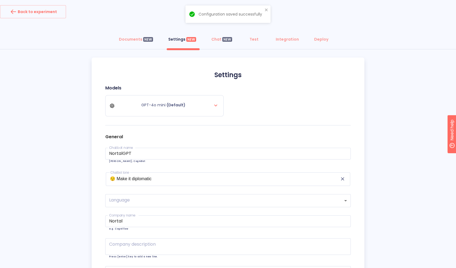
click at [292, 106] on div "Models GPT-4o mini (Default)" at bounding box center [228, 105] width 246 height 40
click at [318, 42] on div "Deploy" at bounding box center [321, 39] width 14 height 5
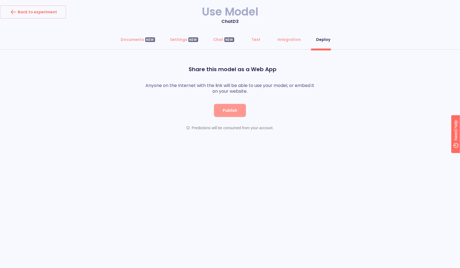
click at [232, 112] on span "Publish" at bounding box center [230, 110] width 14 height 7
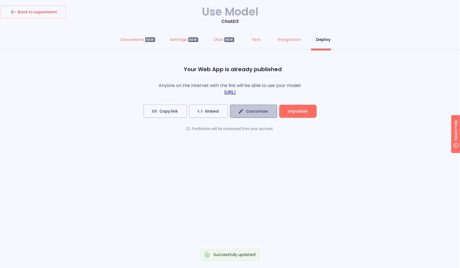
click at [254, 109] on span "Customize" at bounding box center [253, 111] width 29 height 7
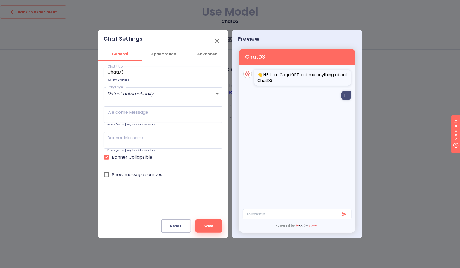
click at [165, 54] on span "Appearance" at bounding box center [163, 54] width 37 height 7
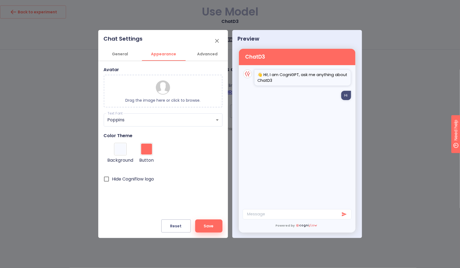
click at [148, 149] on div at bounding box center [146, 149] width 11 height 11
click at [148, 155] on input "#ff6a61" at bounding box center [148, 158] width 14 height 7
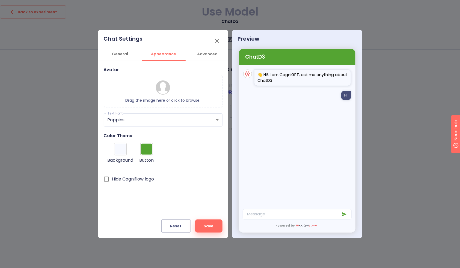
type input "#54a432"
click at [120, 149] on div at bounding box center [120, 149] width 11 height 11
click at [120, 155] on input "#f7f9ff" at bounding box center [122, 158] width 14 height 7
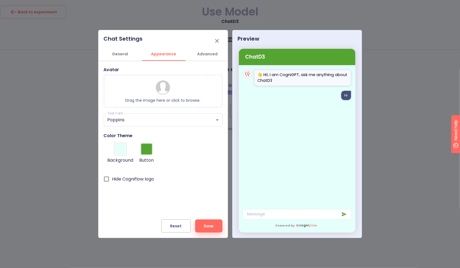
type input "#e5fffa"
click at [109, 179] on input "Hide Cogniflow logo" at bounding box center [106, 179] width 11 height 11
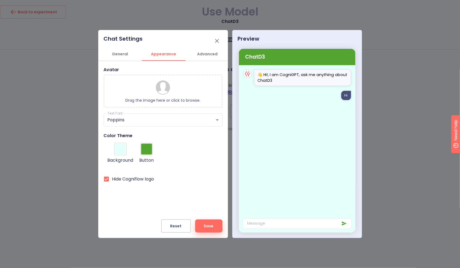
click at [109, 179] on input "Hide Cogniflow logo" at bounding box center [106, 179] width 11 height 11
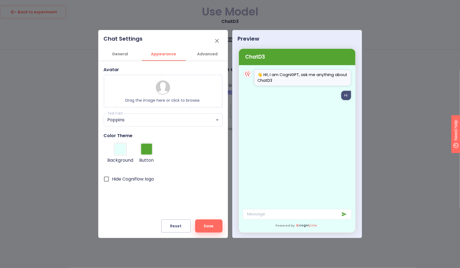
click at [109, 179] on input "Hide Cogniflow logo" at bounding box center [106, 179] width 11 height 11
checkbox input "true"
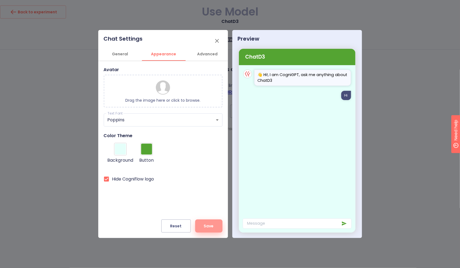
click at [211, 227] on span "Save" at bounding box center [209, 226] width 10 height 7
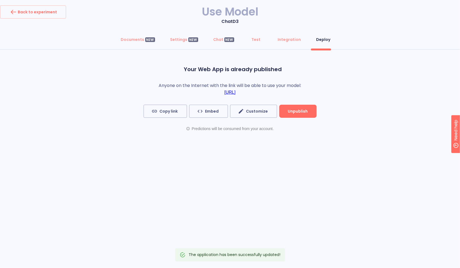
click at [235, 91] on link "https://chat.cogniflow.ai/chat?idApplication=efe62f3c-48f8-4113-9394-3ae271571e…" at bounding box center [229, 92] width 11 height 5
click at [246, 111] on span "Customize" at bounding box center [253, 111] width 29 height 7
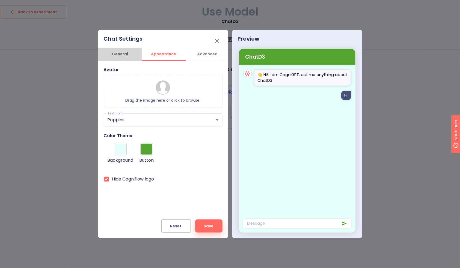
click at [124, 54] on span "General" at bounding box center [119, 54] width 37 height 7
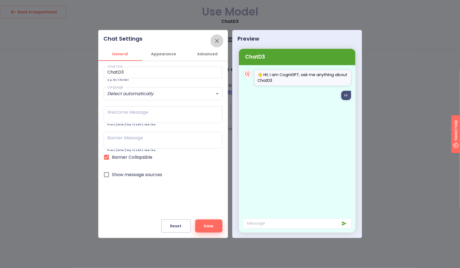
click at [217, 41] on icon "button" at bounding box center [217, 41] width 4 height 4
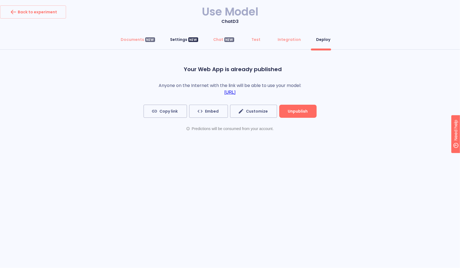
click at [183, 39] on div "Settings NEW" at bounding box center [184, 39] width 28 height 5
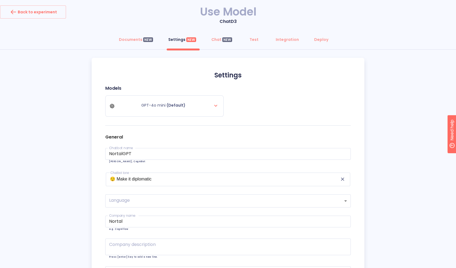
click at [49, 85] on div "Documents NEW Settings NEW Chat NEW Test Integration Deploy Settings Models GPT…" at bounding box center [228, 182] width 456 height 298
click at [318, 39] on div "Deploy" at bounding box center [321, 39] width 14 height 5
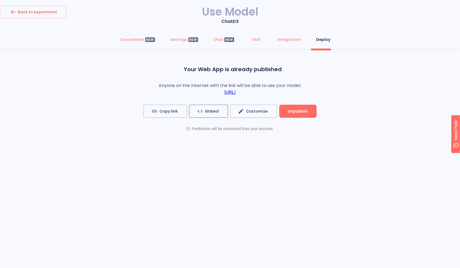
click at [222, 115] on button "Embed" at bounding box center [208, 111] width 39 height 13
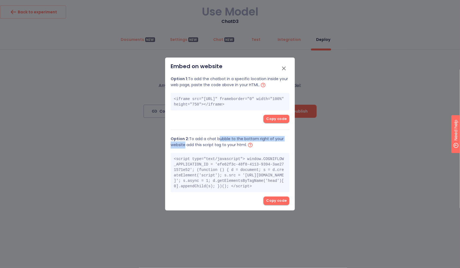
drag, startPoint x: 183, startPoint y: 145, endPoint x: 216, endPoint y: 144, distance: 33.3
click at [216, 144] on p "Option 2: To add a chat bubble to the bottom right of your website add this scr…" at bounding box center [230, 142] width 119 height 12
click at [231, 144] on p "Option 2: To add a chat bubble to the bottom right of your website add this scr…" at bounding box center [230, 142] width 119 height 12
click at [278, 204] on span "Copy code" at bounding box center [276, 201] width 20 height 6
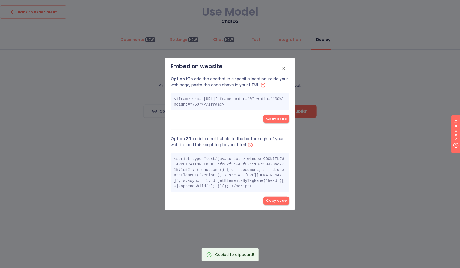
click at [277, 204] on span "Copy code" at bounding box center [276, 201] width 20 height 6
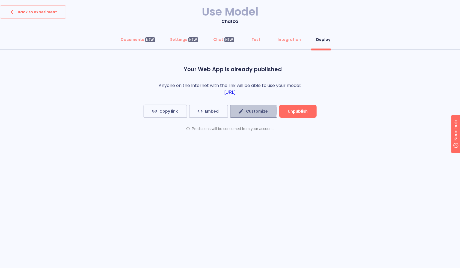
click at [248, 110] on span "Customize" at bounding box center [253, 111] width 29 height 7
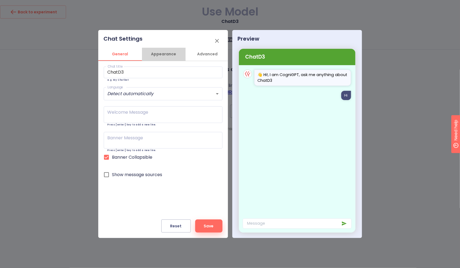
click at [165, 55] on span "Appearance" at bounding box center [163, 54] width 37 height 7
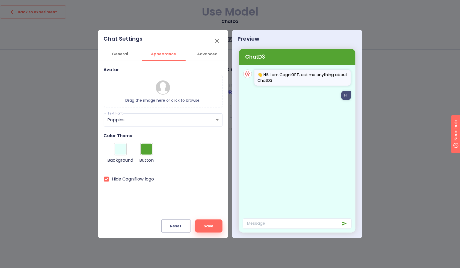
click at [179, 97] on div "Drag the image here or click to browse." at bounding box center [163, 91] width 119 height 33
click at [208, 228] on span "Save" at bounding box center [209, 226] width 10 height 7
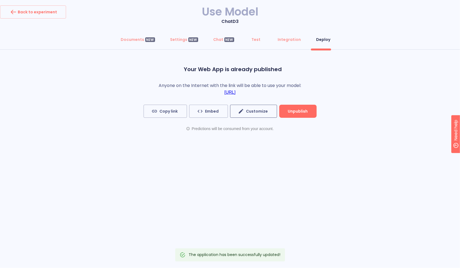
click at [255, 112] on span "Customize" at bounding box center [253, 111] width 29 height 7
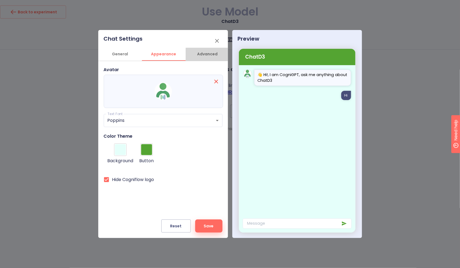
click at [198, 52] on span "Advanced" at bounding box center [207, 54] width 37 height 7
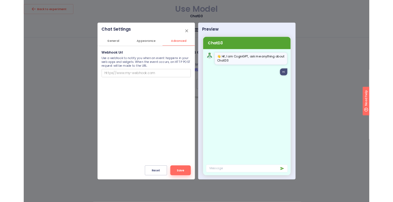
scroll to position [0, 1]
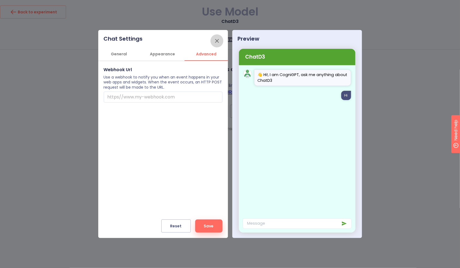
click at [214, 41] on icon "button" at bounding box center [217, 41] width 7 height 7
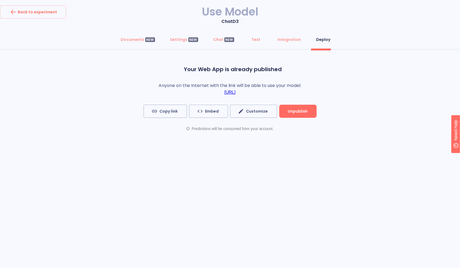
click at [121, 148] on div "Back to experiment Use Model ChatD3 Documents NEW Settings NEW Chat NEW Test In…" at bounding box center [230, 80] width 460 height 150
click at [41, 17] on button "Back to experiment" at bounding box center [33, 11] width 66 height 13
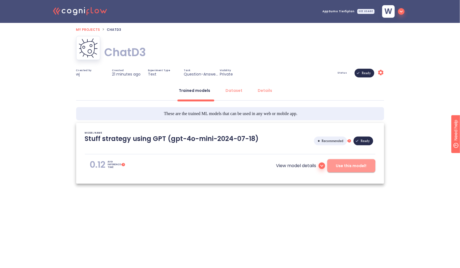
click at [344, 167] on span "Use this model!" at bounding box center [351, 166] width 31 height 7
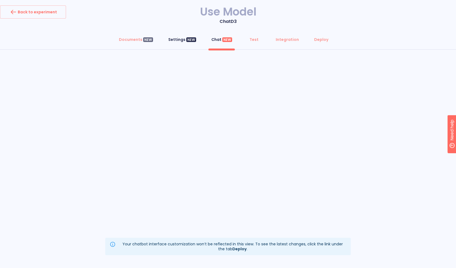
click at [175, 41] on div "Settings NEW" at bounding box center [182, 39] width 28 height 5
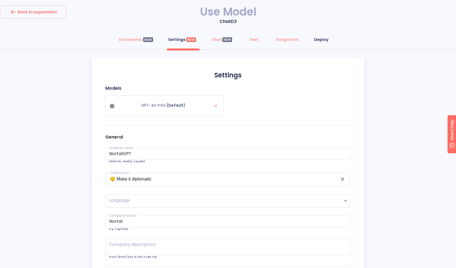
click at [314, 41] on div "Deploy" at bounding box center [321, 39] width 14 height 5
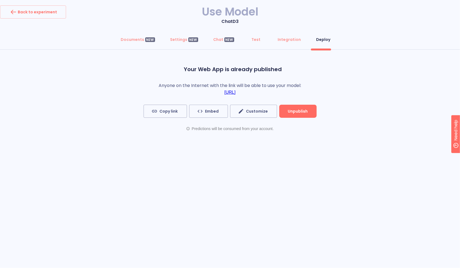
click at [294, 110] on span "Unpublish" at bounding box center [298, 111] width 20 height 7
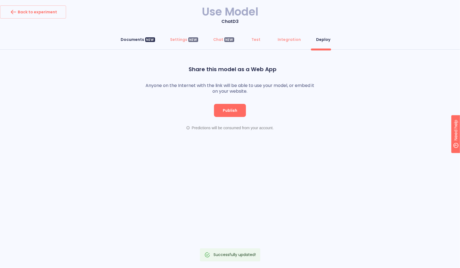
click at [145, 42] on div "Documents NEW" at bounding box center [138, 39] width 34 height 5
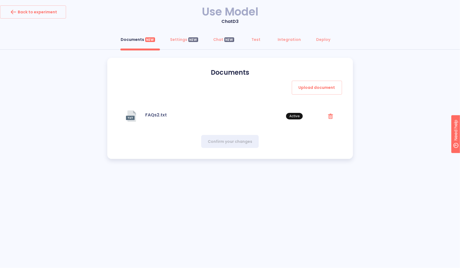
click at [74, 169] on div "Back to experiment Use Model ChatD3 Documents NEW Settings NEW Chat NEW Test In…" at bounding box center [230, 86] width 460 height 173
click at [137, 181] on div "Back to experiment Use Model ChatD3 Documents NEW Settings NEW Chat NEW Test In…" at bounding box center [230, 134] width 460 height 268
click at [36, 12] on div "Back to experiment" at bounding box center [33, 12] width 48 height 9
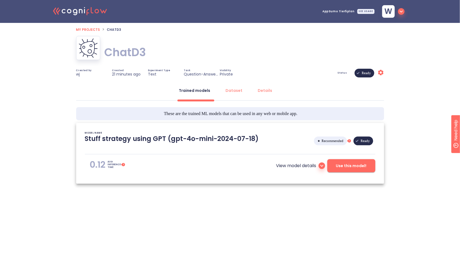
click at [133, 52] on h1 "ChatD3" at bounding box center [124, 52] width 41 height 15
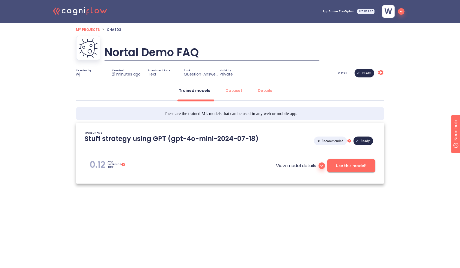
type input "Nortal Demo FAQs"
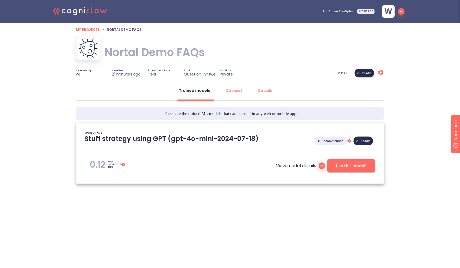
click at [93, 29] on span "My projects" at bounding box center [88, 29] width 24 height 5
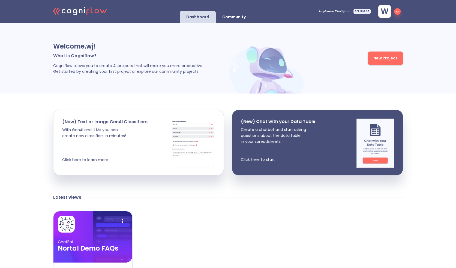
click at [310, 58] on div "New Project" at bounding box center [355, 58] width 96 height 54
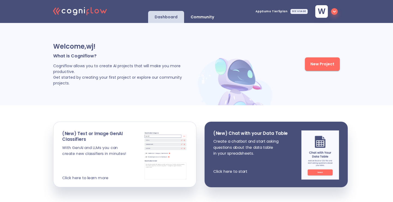
click at [248, 87] on img at bounding box center [235, 79] width 79 height 52
click at [204, 18] on p "Community" at bounding box center [202, 16] width 23 height 5
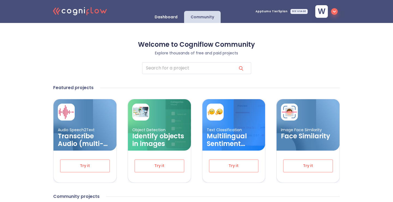
click at [173, 14] on p "Dashboard" at bounding box center [166, 16] width 23 height 5
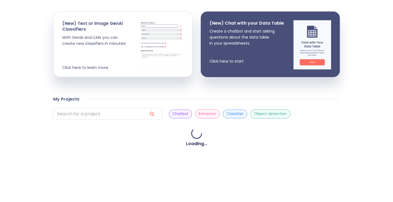
scroll to position [119, 0]
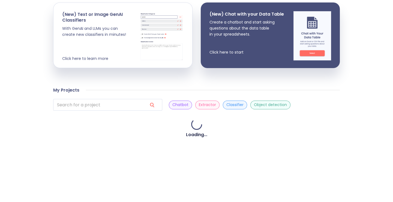
click at [370, 109] on div "Welcome, wj ! What is Cogniflow? Cogniflow allows you to create AI projects tha…" at bounding box center [196, 112] width 393 height 416
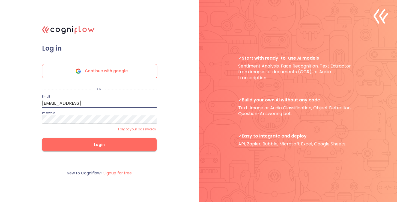
click at [87, 105] on input "[EMAIL_ADDRESS]" at bounding box center [99, 103] width 115 height 9
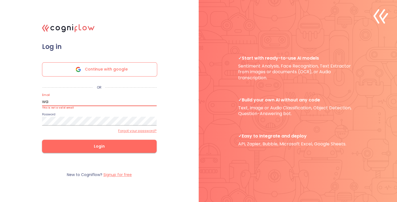
type input "[PERSON_NAME][EMAIL_ADDRESS]"
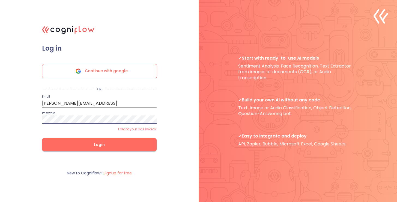
click at [42, 138] on button "Login" at bounding box center [99, 144] width 115 height 13
click at [176, 89] on div ".cls-1{fill:#141624;}.cls-2{fill:#eb5e60;}.cls-3{fill:none;stroke:#eb5e60;strok…" at bounding box center [198, 101] width 397 height 202
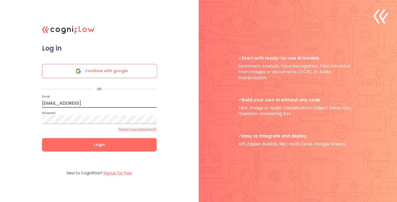
drag, startPoint x: 50, startPoint y: 103, endPoint x: 28, endPoint y: 98, distance: 22.7
click at [28, 98] on div ".cls-1{fill:#141624;}.cls-2{fill:#eb5e60;}.cls-3{fill:none;stroke:#eb5e60;strok…" at bounding box center [198, 101] width 397 height 202
type input "waldemar@cogniflow.ai"
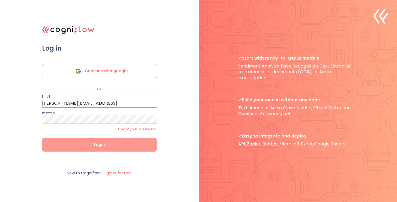
click at [71, 146] on span "Login" at bounding box center [99, 144] width 97 height 7
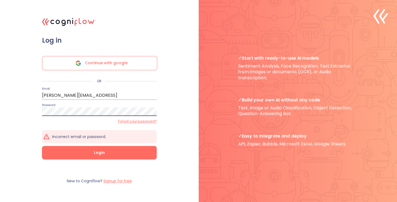
click at [42, 146] on button "Login" at bounding box center [99, 152] width 115 height 13
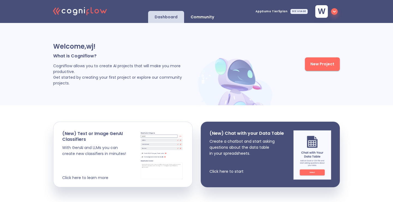
click at [359, 39] on div "Welcome, wj ! What is Cogniflow? Cogniflow allows you to create AI projects tha…" at bounding box center [196, 64] width 393 height 82
click at [206, 18] on p "Community" at bounding box center [202, 16] width 23 height 5
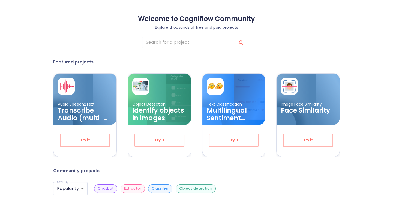
scroll to position [20, 0]
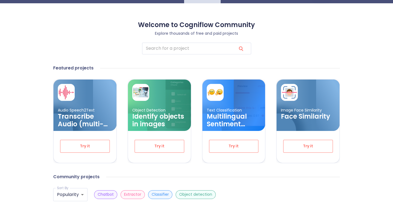
click at [86, 142] on span "Try it" at bounding box center [85, 145] width 32 height 7
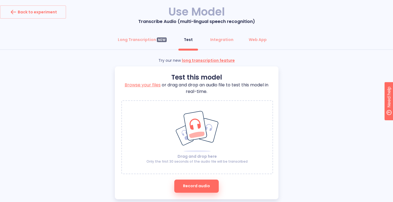
click at [189, 145] on ellipse at bounding box center [199, 148] width 50 height 41
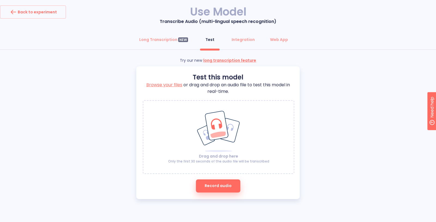
click at [205, 162] on p "Only the first 30 seconds of the audio file will be transcribed" at bounding box center [218, 161] width 101 height 5
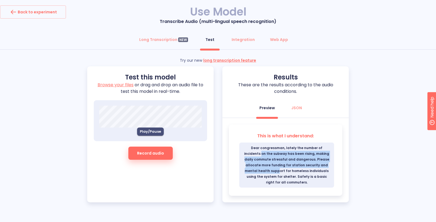
drag, startPoint x: 246, startPoint y: 153, endPoint x: 267, endPoint y: 171, distance: 27.3
click at [267, 171] on span "Dear congressman, lately the number of incidents on the subway has been rising,…" at bounding box center [287, 164] width 95 height 45
click at [266, 171] on span "Dear congressman, lately the number of incidents on the subway has been rising,…" at bounding box center [287, 164] width 95 height 45
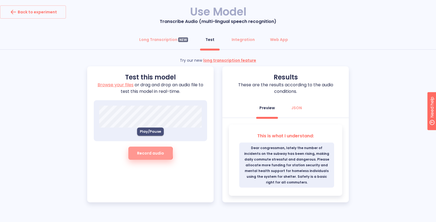
click at [149, 153] on span "Record audio" at bounding box center [150, 153] width 27 height 7
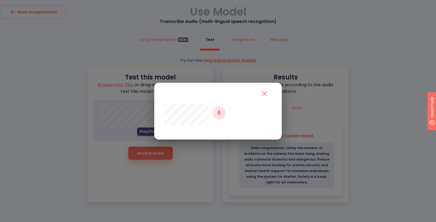
click at [265, 94] on icon "close" at bounding box center [264, 93] width 9 height 9
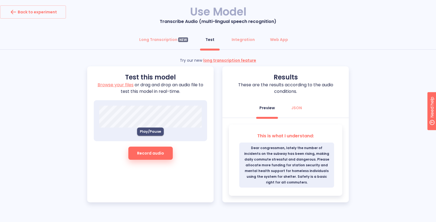
click at [146, 131] on span "Play/Pause" at bounding box center [150, 131] width 21 height 6
click at [52, 13] on div "Back to experiment" at bounding box center [33, 12] width 48 height 9
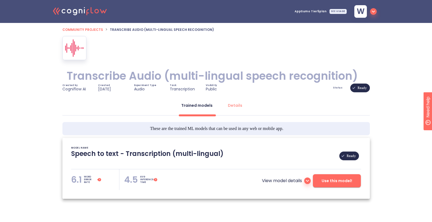
type textarea "[2023/03/02 18:05:47]- Pretrained Speech Recognition Model: Whisper [2023/03/02…"
click at [373, 12] on icon "button" at bounding box center [373, 11] width 7 height 7
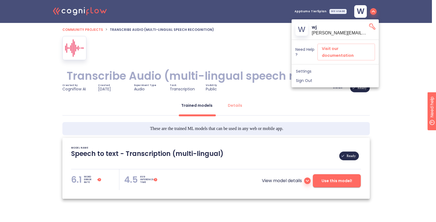
click at [306, 77] on div "Sign Out" at bounding box center [335, 80] width 87 height 9
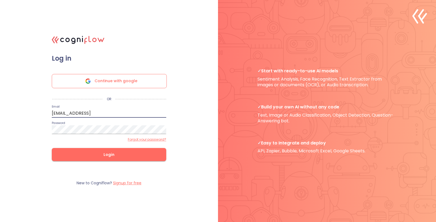
drag, startPoint x: 98, startPoint y: 112, endPoint x: 49, endPoint y: 116, distance: 49.6
click at [48, 118] on form "Log in Continue with google OR Email info@cogniflow.ai Password Forgot your pas…" at bounding box center [109, 113] width 136 height 118
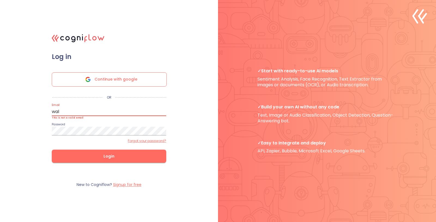
type input "waldemar@cogniflow.ai"
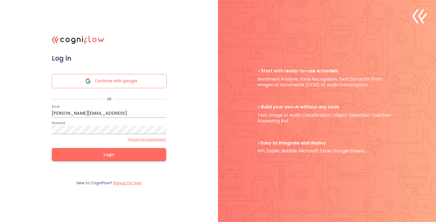
click at [33, 112] on div ".cls-1{fill:#141624;}.cls-2{fill:#eb5e60;}.cls-3{fill:none;stroke:#eb5e60;strok…" at bounding box center [218, 111] width 436 height 222
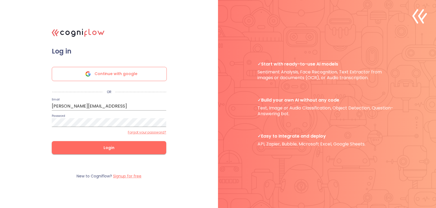
click at [108, 145] on span "Login" at bounding box center [109, 147] width 97 height 7
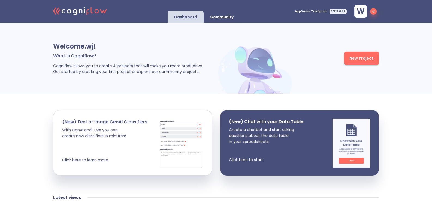
click at [225, 15] on p "Community" at bounding box center [221, 16] width 23 height 5
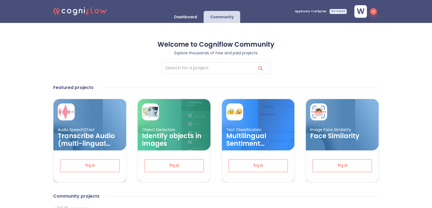
click at [110, 142] on h3 "Transcribe Audio (multi-lingual speech recognition)" at bounding box center [90, 139] width 64 height 15
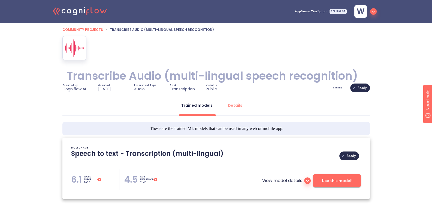
type textarea "[2023/03/02 18:05:47]- Pretrained Speech Recognition Model: Whisper [2023/03/02…"
click at [341, 185] on button "Use this model!" at bounding box center [337, 180] width 48 height 13
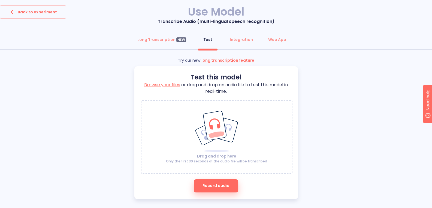
click at [216, 137] on ellipse at bounding box center [219, 148] width 50 height 41
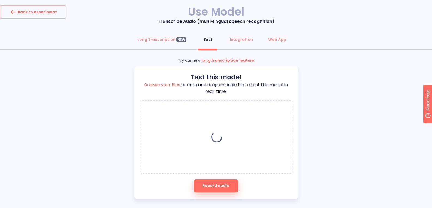
click at [389, 87] on div "Try our new long transcription feature Test this model Browse your files or dra…" at bounding box center [216, 128] width 432 height 141
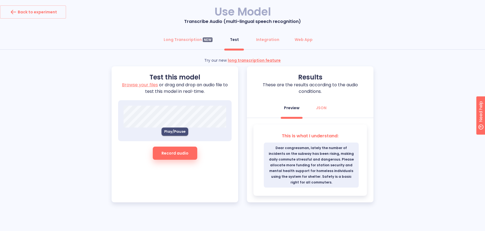
click at [169, 130] on span "Play/Pause" at bounding box center [174, 131] width 21 height 6
click at [321, 110] on button "JSON" at bounding box center [322, 107] width 20 height 13
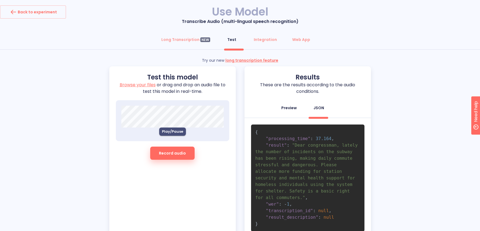
click at [295, 108] on div "Preview" at bounding box center [290, 107] width 16 height 5
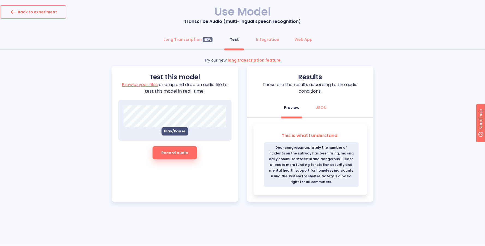
click at [53, 13] on div "Back to experiment" at bounding box center [33, 12] width 48 height 9
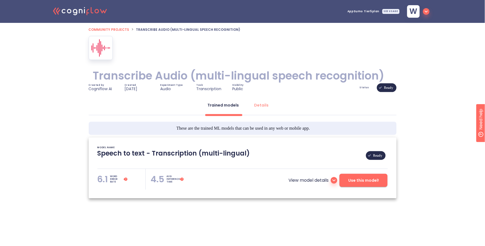
click at [397, 11] on icon "button" at bounding box center [426, 11] width 7 height 7
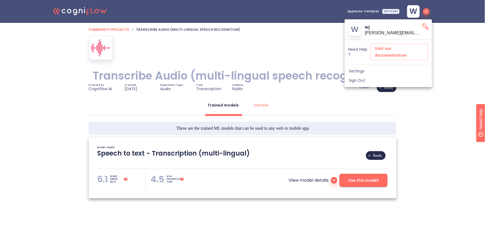
click at [397, 78] on span "Sign Out" at bounding box center [388, 80] width 79 height 5
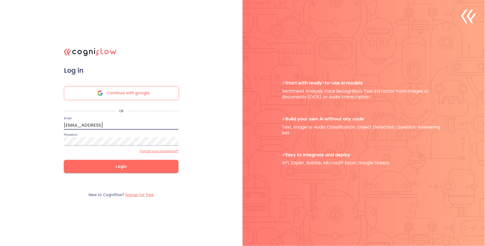
drag, startPoint x: 115, startPoint y: 124, endPoint x: 48, endPoint y: 123, distance: 66.8
click at [48, 123] on div ".cls-1{fill:#141624;}.cls-2{fill:#eb5e60;}.cls-3{fill:none;stroke:#eb5e60;strok…" at bounding box center [242, 123] width 485 height 246
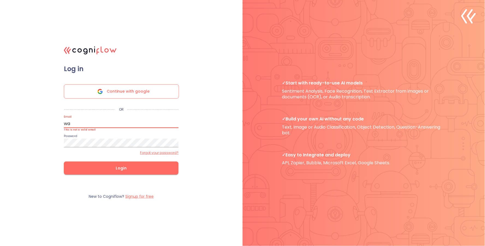
type input "waldemar@cogniflow.ai"
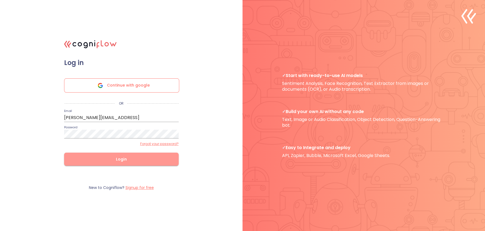
click at [118, 160] on span "Login" at bounding box center [121, 159] width 97 height 7
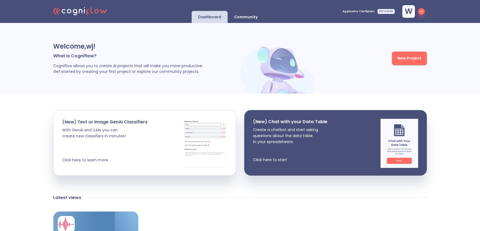
click at [218, 39] on div "Welcome, wj ! What is Cogniflow? Cogniflow allows you to create AI projects tha…" at bounding box center [146, 58] width 186 height 54
click at [248, 17] on p "Community" at bounding box center [245, 16] width 23 height 5
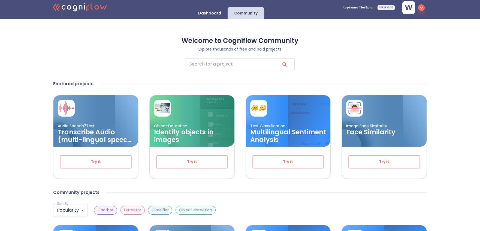
scroll to position [1, 0]
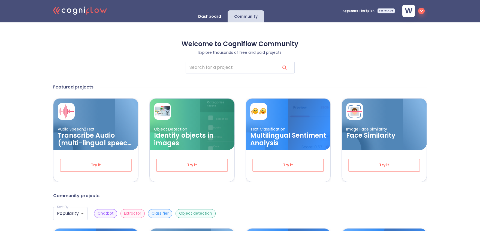
click at [209, 14] on p "Dashboard" at bounding box center [209, 16] width 23 height 5
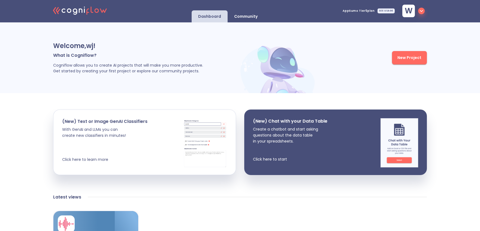
click at [329, 56] on div "New Project" at bounding box center [372, 58] width 109 height 54
click at [397, 60] on span "New Project" at bounding box center [410, 57] width 24 height 7
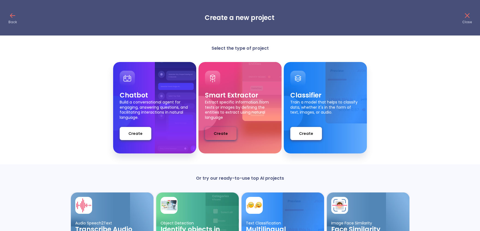
click at [224, 133] on span "Create" at bounding box center [221, 133] width 14 height 7
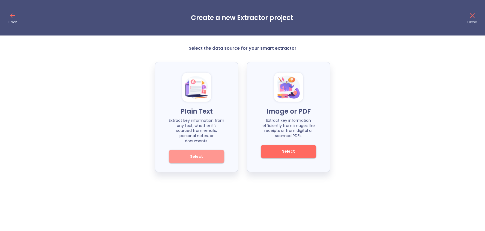
click at [197, 154] on span "Select" at bounding box center [196, 156] width 37 height 7
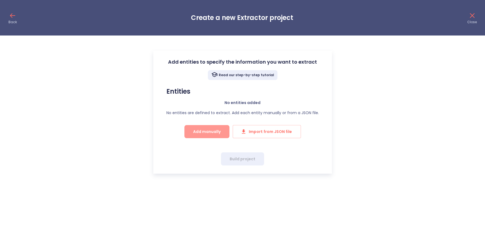
click at [203, 130] on span "Add manually" at bounding box center [207, 131] width 28 height 7
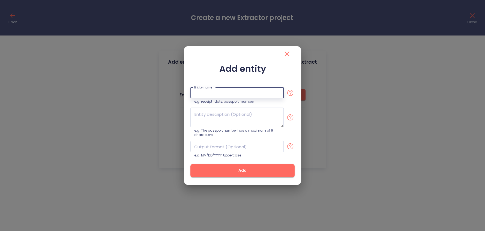
click at [234, 91] on input "text" at bounding box center [236, 92] width 93 height 11
type input "topic"
paste textarea "The main subject or category of the email in a few words (e.g., Medicare Drug C…"
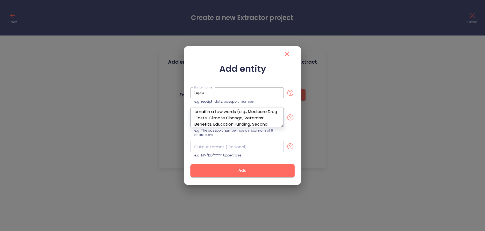
scroll to position [15, 0]
type textarea "The main subject or category of the email in a few words (e.g., Medicare Drug C…"
click at [231, 95] on input "topic" at bounding box center [236, 92] width 93 height 11
click at [230, 119] on textarea "The main subject or category of the email in a few words (e.g., Medicare Drug C…" at bounding box center [236, 117] width 93 height 20
click at [241, 173] on span "Add" at bounding box center [242, 170] width 87 height 7
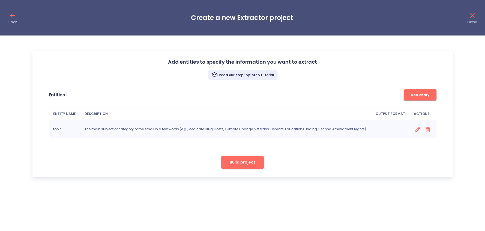
scroll to position [0, 0]
click at [397, 94] on span "Add entity" at bounding box center [419, 95] width 27 height 6
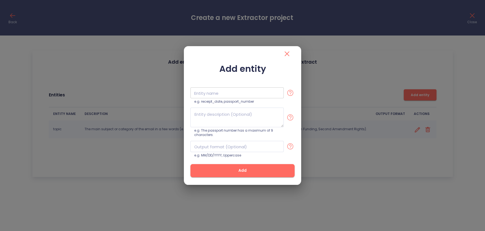
click at [241, 95] on input "text" at bounding box center [236, 92] width 93 height 11
type input "sub_topic"
paste textarea "A more specific aspect or focus within the main topic with a few words (e.g., p…"
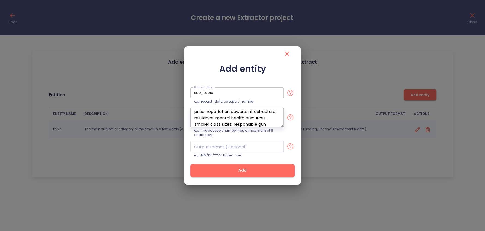
scroll to position [22, 0]
type textarea "A more specific aspect or focus within the main topic with a few words (e.g., p…"
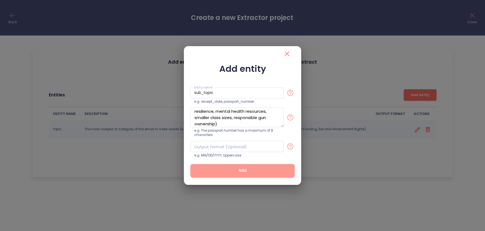
click at [246, 171] on span "Add" at bounding box center [242, 170] width 87 height 7
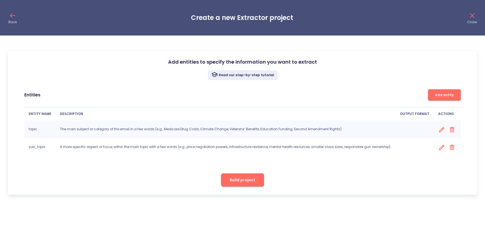
click at [397, 92] on span "Add entity" at bounding box center [444, 95] width 27 height 6
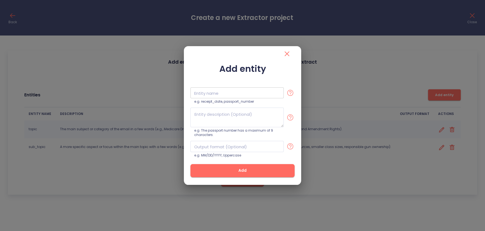
click at [227, 88] on input "text" at bounding box center [236, 92] width 93 height 11
type input "sentiment"
paste textarea "The emotional polarity expressed in the email toward the subject or action ment…"
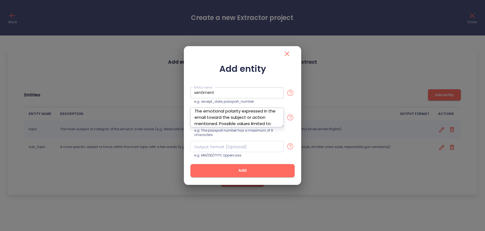
scroll to position [9, 0]
type textarea "The emotional polarity expressed in the email toward the subject or action ment…"
click at [233, 171] on span "Add" at bounding box center [242, 170] width 87 height 7
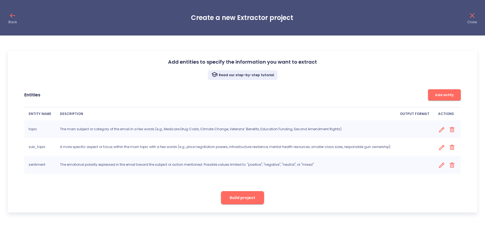
scroll to position [0, 0]
click at [397, 97] on button "Add entity" at bounding box center [444, 94] width 33 height 11
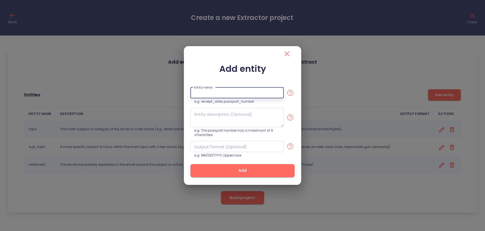
click at [222, 98] on input "text" at bounding box center [236, 92] width 93 height 11
type input "tone"
paste textarea "The tone or style of writing used in the email (e.g., urgent, appreciative, con…"
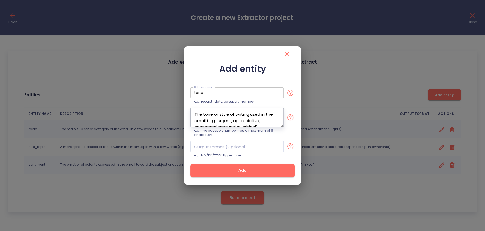
scroll to position [3, 0]
type textarea "The tone or style of writing used in the email (e.g., urgent, appreciative, con…"
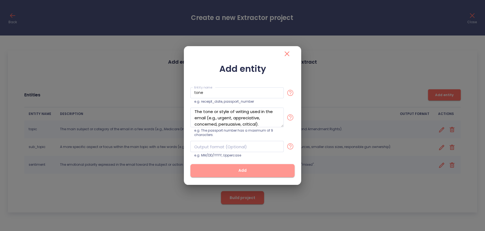
click at [239, 169] on span "Add" at bounding box center [242, 170] width 87 height 7
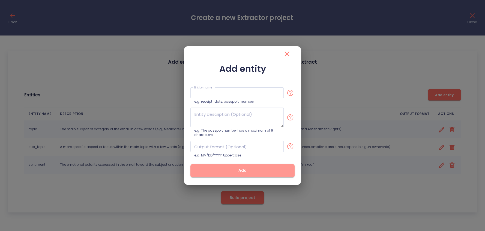
scroll to position [0, 0]
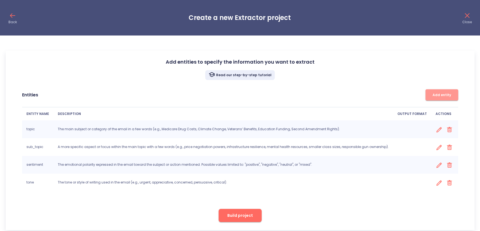
click at [397, 90] on button "Add entity" at bounding box center [442, 94] width 33 height 11
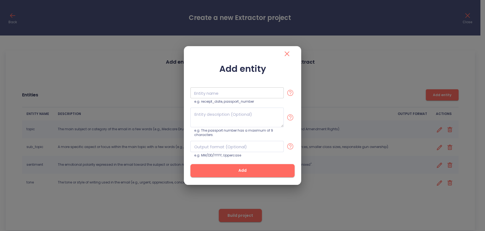
click at [229, 93] on input "text" at bounding box center [236, 92] width 93 height 11
type input "summary"
paste textarea "A concise one-bullet summary of the email’s main point, ideally in less than 25…"
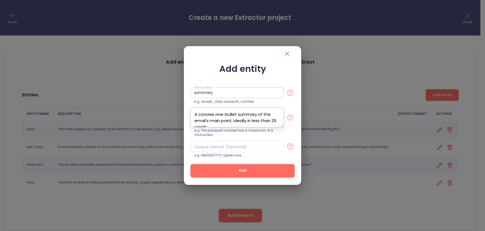
scroll to position [3, 0]
type textarea "A concise one-bullet summary of the email’s main point, ideally in less than 25…"
click at [239, 166] on button "Add" at bounding box center [242, 170] width 104 height 13
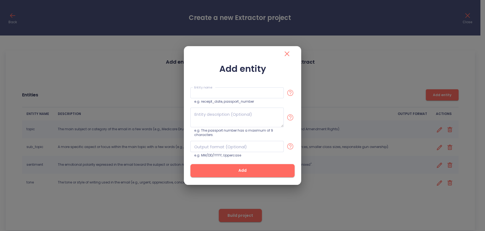
click at [239, 166] on button "Add" at bounding box center [242, 170] width 104 height 13
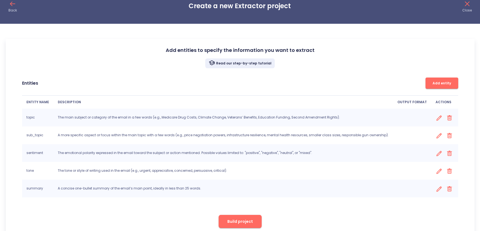
scroll to position [12, 0]
click at [334, 67] on div "Read our step-by-step tutorial" at bounding box center [240, 63] width 452 height 10
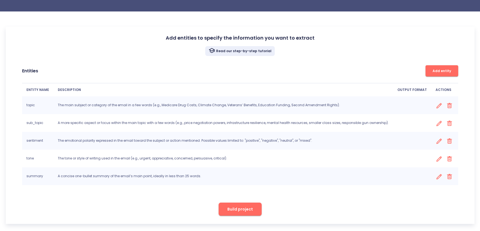
scroll to position [26, 0]
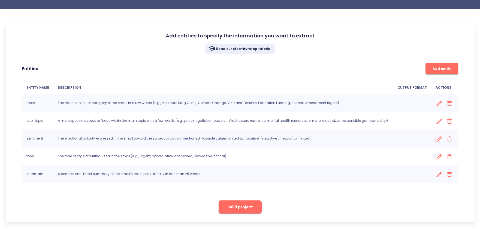
click at [240, 201] on span "Build project" at bounding box center [241, 207] width 26 height 7
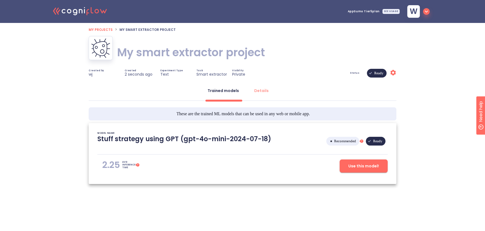
click at [160, 56] on h1 "My smart extractor project" at bounding box center [191, 52] width 148 height 15
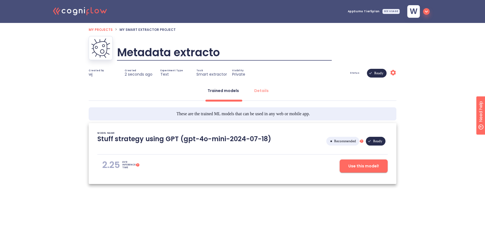
type input "Metadata extractor"
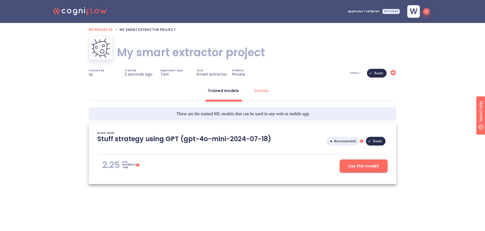
click at [265, 182] on div "MODEL NAME Stuff strategy using GPT (gpt-4o-mini-2024-07-18) Recommended This i…" at bounding box center [243, 153] width 308 height 61
click at [363, 163] on span "Use this model!" at bounding box center [363, 166] width 31 height 7
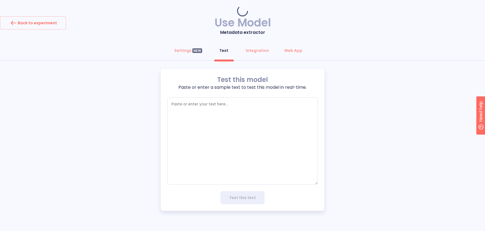
type textarea "x"
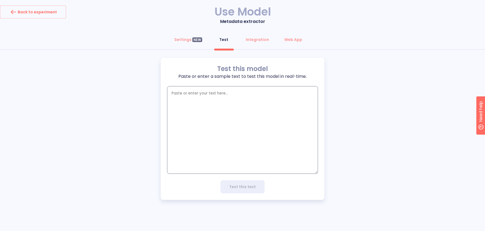
click at [189, 115] on textarea "empty textarea" at bounding box center [242, 129] width 151 height 87
paste textarea "Loremipsumd [Sita Cons], Ad elitse doeius, te inci utla e doloremagn aliq en ad…"
type textarea "Loremipsumd [Sita Cons], Ad elitse doeius, te inci utla e doloremagn aliq en ad…"
type textarea "x"
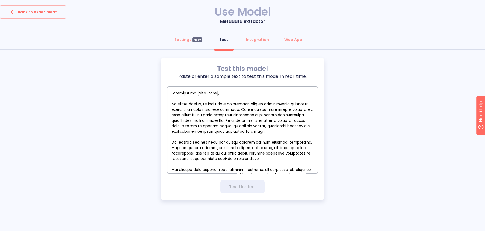
scroll to position [34, 0]
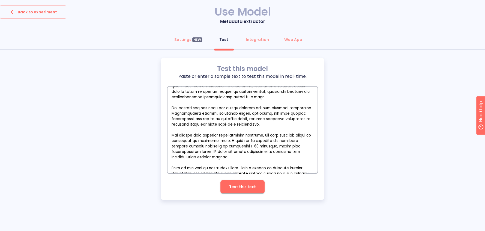
click at [207, 120] on textarea "empty textarea" at bounding box center [242, 129] width 151 height 87
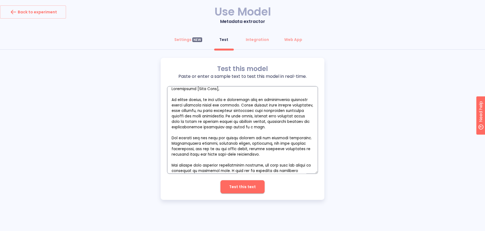
type textarea "Congressman [Last Name, In recent months, we have seen a disturbing rise in cyb…"
type textarea "x"
type textarea "Congressman [Last Nam, In recent months, we have seen a disturbing rise in cybe…"
type textarea "x"
type textarea "Congressman [Last Na, In recent months, we have seen a disturbing rise in cyber…"
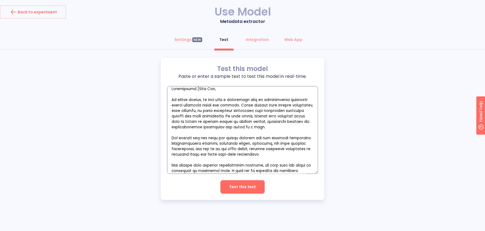
type textarea "x"
type textarea "Congressman [Last N, In recent months, we have seen a disturbing rise in cybera…"
type textarea "x"
type textarea "Congressman [Last , In recent months, we have seen a disturbing rise in cyberat…"
type textarea "x"
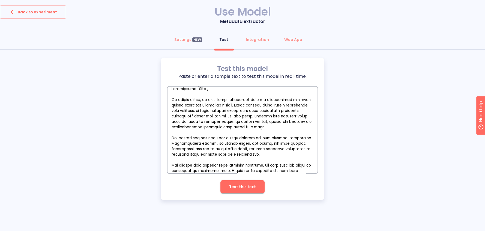
type textarea "Congressman [Last, In recent months, we have seen a disturbing rise in cyberatt…"
type textarea "x"
type textarea "Congressman [Las, In recent months, we have seen a disturbing rise in cyberatta…"
type textarea "x"
type textarea "Congressman [La, In recent months, we have seen a disturbing rise in cyberattac…"
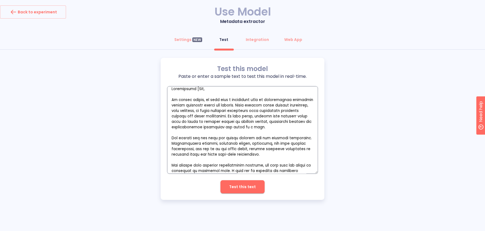
type textarea "x"
type textarea "Congressman [L, In recent months, we have seen a disturbing rise in cyberattack…"
type textarea "x"
type textarea "Congressman [, In recent months, we have seen a disturbing rise in cyberattacks…"
type textarea "x"
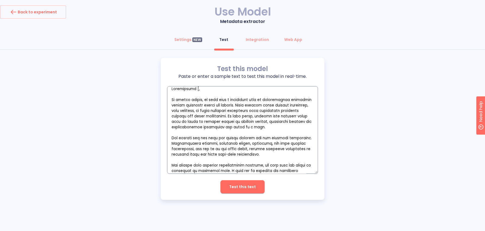
type textarea "Congressman , In recent months, we have seen a disturbing rise in cyberattacks …"
type textarea "x"
type textarea "Congressman K, In recent months, we have seen a disturbing rise in cyberattacks…"
type textarea "x"
type textarea "Congressman Ka, In recent months, we have seen a disturbing rise in cyberattack…"
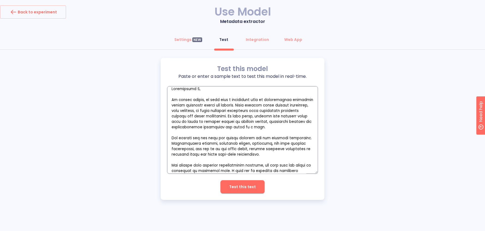
type textarea "x"
type textarea "Congressman Kar, In recent months, we have seen a disturbing rise in cyberattac…"
type textarea "x"
type textarea "Congressman Karñl, In recent months, we have seen a disturbing rise in cyberatt…"
type textarea "x"
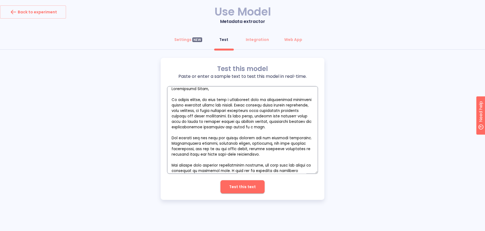
type textarea "Congressman Karl, In recent months, we have seen a disturbing rise in cyberatta…"
type textarea "x"
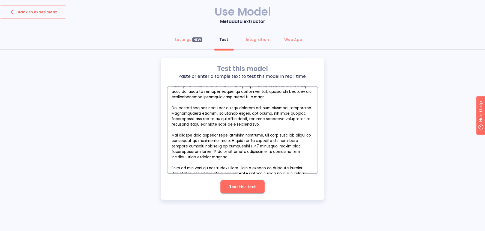
type textarea "Congressman Karl, In recent months, we have seen a disturbing rise in cyberatta…"
click at [247, 187] on span "Test this text" at bounding box center [242, 186] width 27 height 7
click at [238, 118] on textarea "empty textarea" at bounding box center [242, 129] width 151 height 87
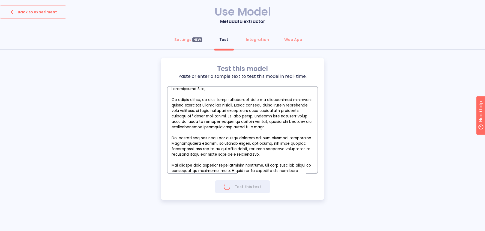
type textarea "x"
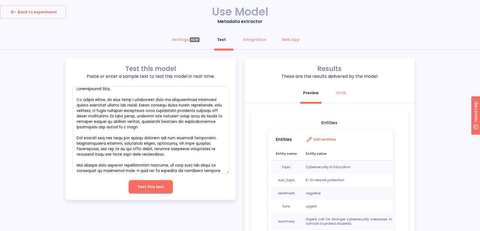
click at [431, 103] on div "Test this model Paste or enter a sample text to test this model in real-time. x…" at bounding box center [240, 155] width 480 height 195
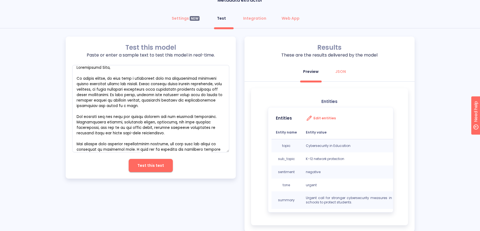
scroll to position [35, 0]
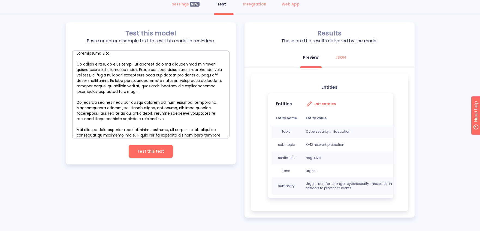
click at [135, 56] on textarea "empty textarea" at bounding box center [150, 94] width 157 height 87
drag, startPoint x: 306, startPoint y: 132, endPoint x: 363, endPoint y: 134, distance: 56.8
click at [363, 134] on td "Cybersecurity in Education" at bounding box center [349, 131] width 95 height 13
drag, startPoint x: 306, startPoint y: 144, endPoint x: 351, endPoint y: 146, distance: 45.9
click at [351, 146] on p "K–12 network protection" at bounding box center [349, 144] width 86 height 4
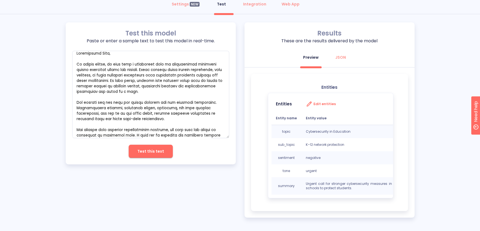
click at [319, 152] on td "negative" at bounding box center [349, 157] width 95 height 13
click at [309, 169] on p "urgent" at bounding box center [349, 171] width 86 height 4
click at [383, 160] on td "negative" at bounding box center [349, 157] width 95 height 13
drag, startPoint x: 304, startPoint y: 181, endPoint x: 350, endPoint y: 189, distance: 46.5
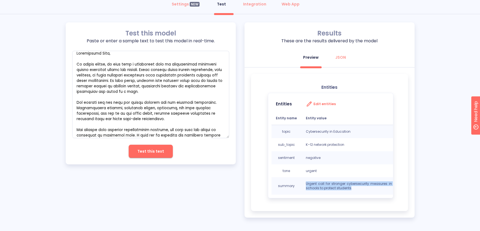
click at [350, 189] on td "Urgent call for stronger cybersecurity measures in schools to protect students." at bounding box center [349, 185] width 95 height 17
click at [137, 89] on textarea "empty textarea" at bounding box center [150, 94] width 157 height 87
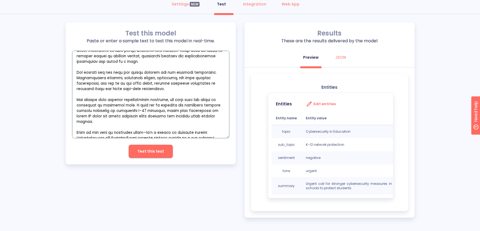
click at [161, 110] on textarea "empty textarea" at bounding box center [150, 94] width 157 height 87
drag, startPoint x: 500, startPoint y: 137, endPoint x: 503, endPoint y: 123, distance: 14.5
click at [457, 97] on div "Test this model Paste or enter a sample text to test this model in real-time. x…" at bounding box center [240, 119] width 480 height 195
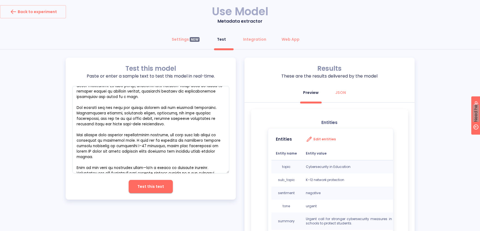
scroll to position [0, 0]
click at [178, 38] on div "Settings NEW" at bounding box center [186, 39] width 28 height 5
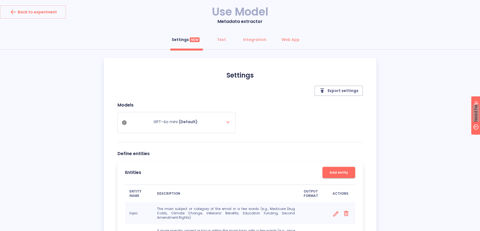
click at [55, 109] on div "Settings NEW Test Integration Web App Settings Export settings Models GPT-4o mi…" at bounding box center [240, 187] width 480 height 309
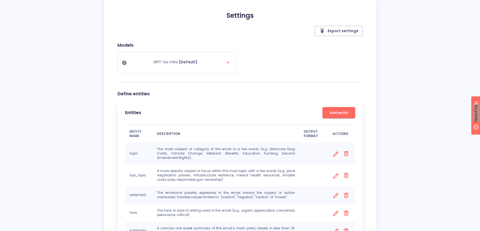
scroll to position [72, 0]
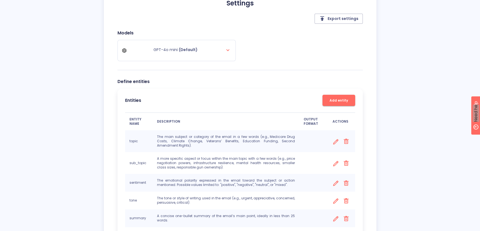
click at [67, 94] on div "Settings NEW Test Integration Web App Settings Export settings Models GPT-4o mi…" at bounding box center [240, 115] width 480 height 309
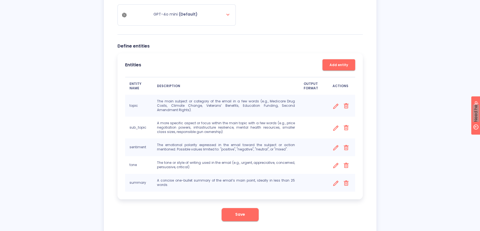
scroll to position [96, 0]
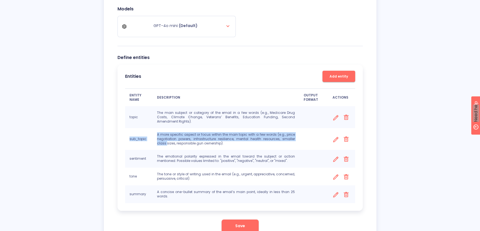
drag, startPoint x: 130, startPoint y: 133, endPoint x: 246, endPoint y: 126, distance: 116.9
click at [157, 137] on tr "sub_topic A more specific aspect or focus within the main topic with a few word…" at bounding box center [240, 139] width 230 height 22
click at [248, 128] on td "A more specific aspect or focus within the main topic with a few words (e.g., p…" at bounding box center [226, 139] width 147 height 22
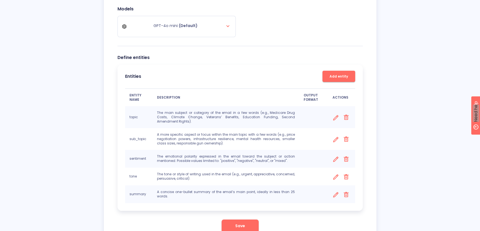
click at [334, 137] on icon at bounding box center [336, 139] width 5 height 5
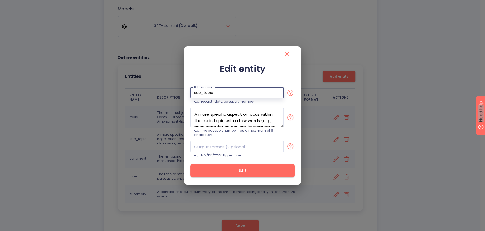
click at [258, 97] on input "sub_topic" at bounding box center [236, 92] width 93 height 11
type input "sub_topics"
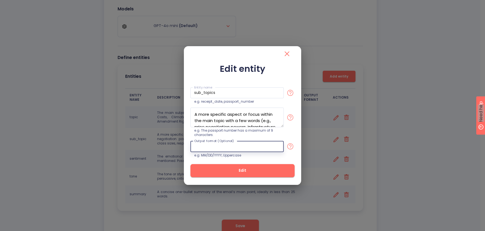
click at [232, 149] on input "text" at bounding box center [236, 146] width 93 height 11
type input "List of subtopics."
click at [253, 173] on span "Edit" at bounding box center [242, 170] width 87 height 7
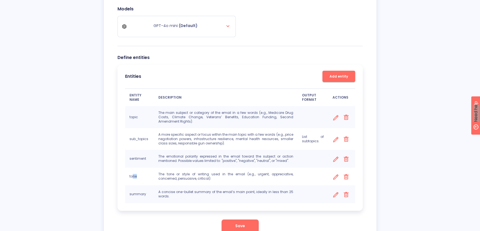
drag, startPoint x: 133, startPoint y: 177, endPoint x: 139, endPoint y: 177, distance: 6.0
click at [139, 177] on p "tone" at bounding box center [140, 176] width 20 height 4
drag, startPoint x: 181, startPoint y: 170, endPoint x: 241, endPoint y: 183, distance: 61.6
click at [181, 170] on td "The tone or style of writing used in the email (e.g., urgent, appreciative, con…" at bounding box center [226, 177] width 144 height 18
click at [334, 177] on icon at bounding box center [336, 177] width 7 height 7
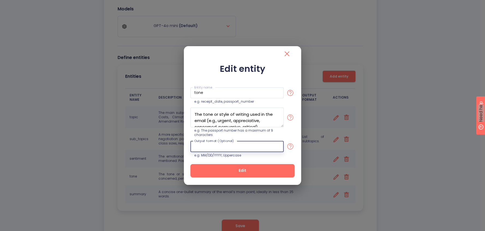
click at [252, 146] on input "text" at bounding box center [236, 146] width 93 height 11
type input "List of tones"
click at [250, 171] on span "Edit" at bounding box center [242, 170] width 87 height 7
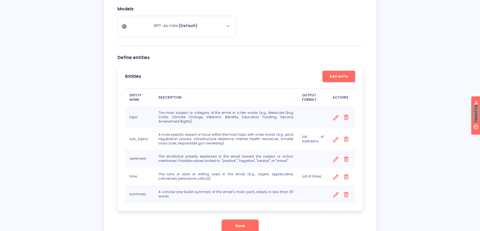
click at [411, 83] on div "Settings NEW Test Integration Web App Settings Export settings Models GPT-4o mi…" at bounding box center [240, 91] width 480 height 309
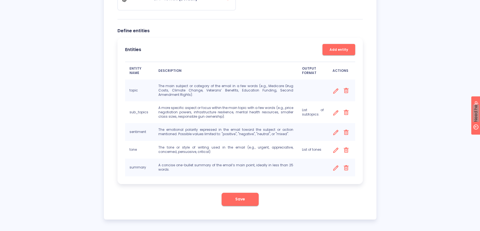
scroll to position [124, 0]
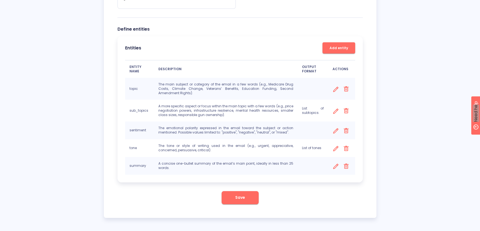
click at [333, 148] on icon at bounding box center [336, 148] width 7 height 7
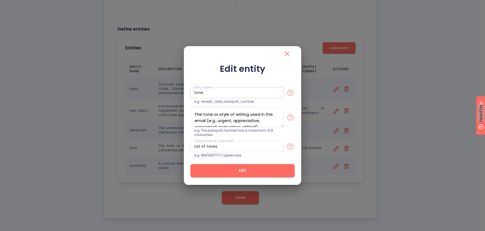
click at [224, 88] on input "tone" at bounding box center [236, 92] width 93 height 11
type input "tones"
click at [237, 167] on span "Edit" at bounding box center [242, 170] width 87 height 7
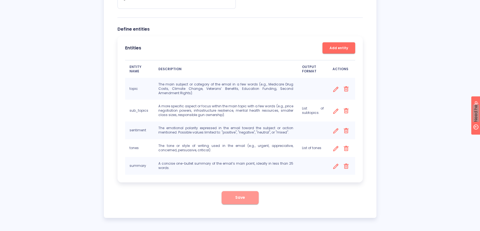
click at [233, 197] on button "Save" at bounding box center [240, 197] width 37 height 13
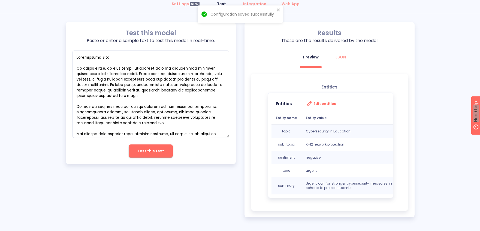
scroll to position [35, 0]
click at [170, 88] on textarea "empty textarea" at bounding box center [150, 94] width 157 height 87
click at [145, 148] on span "Test this text" at bounding box center [150, 151] width 27 height 7
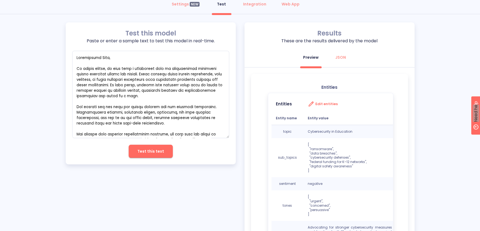
click at [382, 142] on p "[ "ransomware", "data breaches", "cybersecurity defenses", "federal funding for…" at bounding box center [350, 157] width 84 height 31
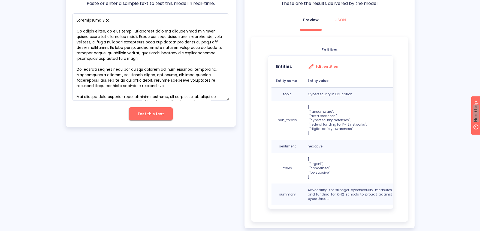
scroll to position [83, 0]
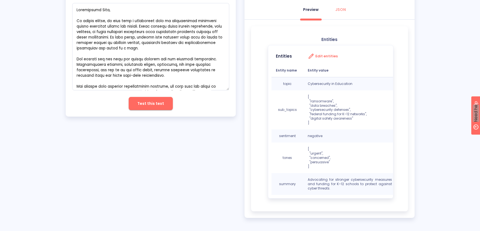
click at [316, 102] on p "[ "ransomware", "data breaches", "cybersecurity defenses", "federal funding for…" at bounding box center [350, 110] width 84 height 31
click at [350, 115] on p "[ "ransomware", "data breaches", "cybersecurity defenses", "federal funding for…" at bounding box center [350, 110] width 84 height 31
drag, startPoint x: 332, startPoint y: 160, endPoint x: 306, endPoint y: 154, distance: 27.0
click at [306, 154] on td "[ "urgent", "concerned", "persuasive" ]" at bounding box center [350, 157] width 93 height 31
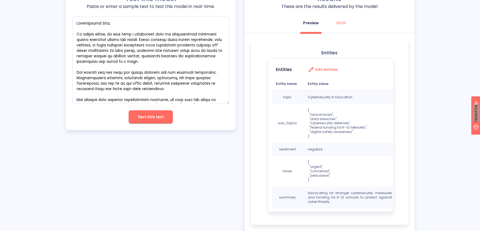
scroll to position [71, 0]
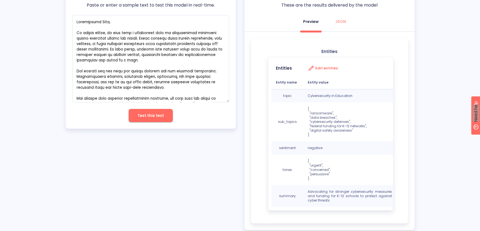
click at [324, 68] on h3 "Edit entities" at bounding box center [327, 68] width 22 height 4
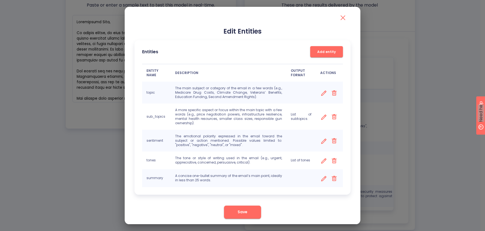
click at [342, 18] on icon "close" at bounding box center [343, 17] width 9 height 9
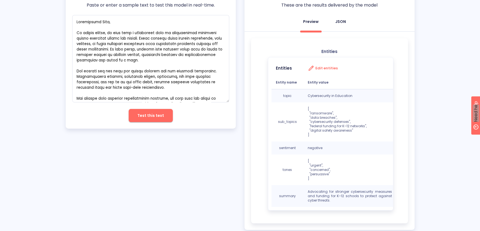
click at [338, 21] on div "JSON" at bounding box center [341, 21] width 11 height 5
type textarea "x"
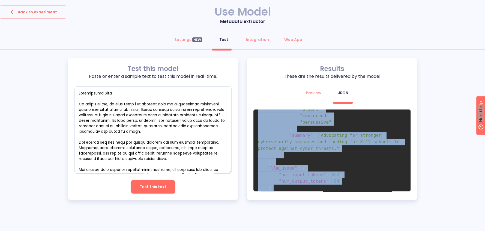
scroll to position [116, 0]
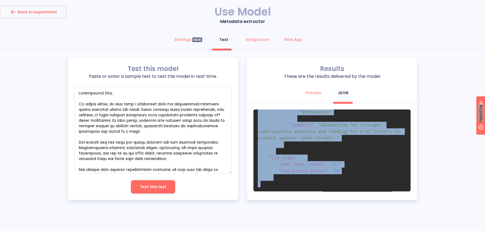
drag, startPoint x: 259, startPoint y: 118, endPoint x: 336, endPoint y: 205, distance: 116.1
click at [336, 205] on div "Back to experiment Use Model Metadata extractor Settings NEW Test Integration W…" at bounding box center [242, 106] width 485 height 202
click at [439, 153] on div "Test this model Paste or enter a sample text to test this model in real-time. x…" at bounding box center [242, 129] width 485 height 142
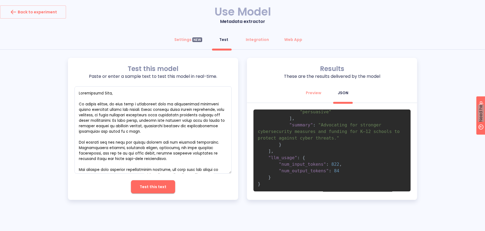
click at [366, 41] on div "Settings NEW Test Integration Web App" at bounding box center [242, 41] width 485 height 16
click at [352, 35] on div "Settings NEW Test Integration Web App" at bounding box center [242, 41] width 485 height 16
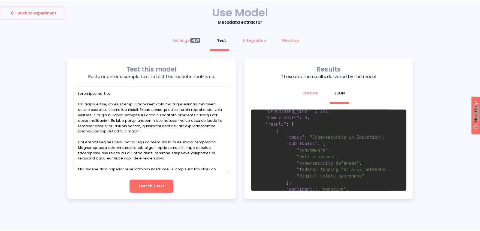
scroll to position [0, 0]
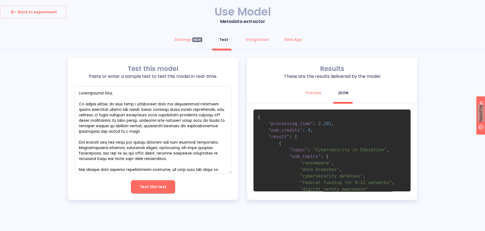
click at [420, 94] on div "Test this model Paste or enter a sample text to test this model in real-time. x…" at bounding box center [242, 129] width 485 height 142
click at [261, 41] on div "Integration" at bounding box center [257, 39] width 23 height 5
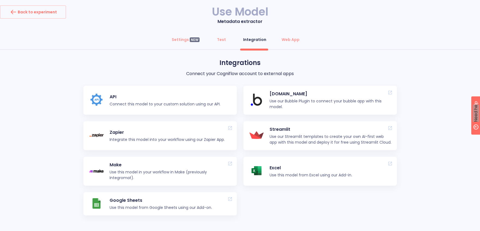
click at [120, 100] on div "API Connect this model to your custom solution using our API." at bounding box center [168, 100] width 116 height 23
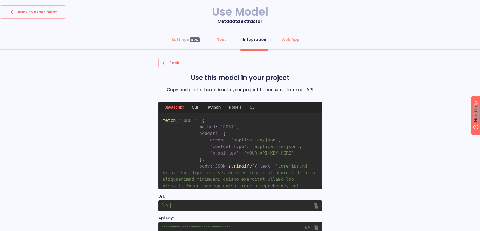
click at [412, 113] on div "Back Use this model in your project Copy and paste this code into your project …" at bounding box center [240, 160] width 480 height 204
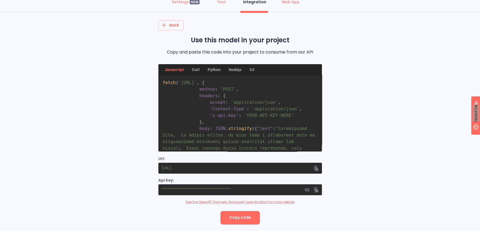
scroll to position [44, 0]
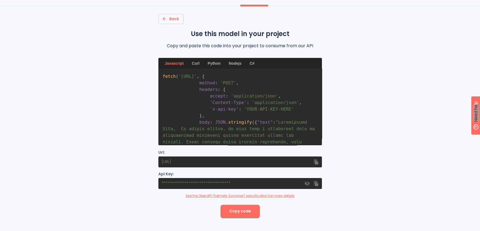
click at [198, 64] on div "Curl" at bounding box center [196, 63] width 14 height 11
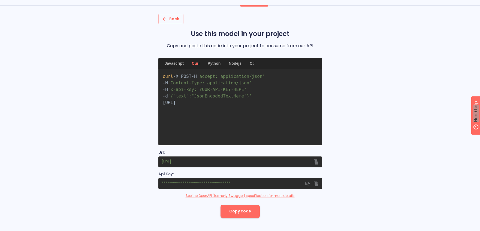
click at [210, 64] on div "Python" at bounding box center [214, 63] width 19 height 11
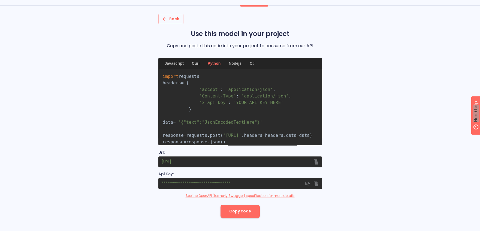
click at [236, 64] on div "Nodejs" at bounding box center [235, 63] width 19 height 11
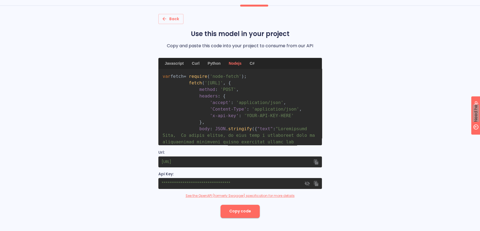
click at [215, 62] on div "Python" at bounding box center [214, 63] width 19 height 11
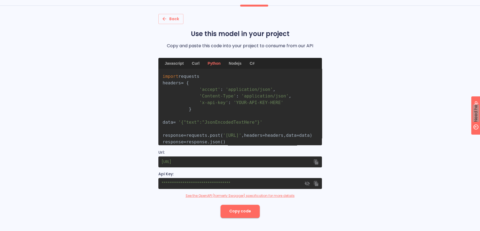
click at [174, 63] on div "Javascript" at bounding box center [174, 63] width 25 height 11
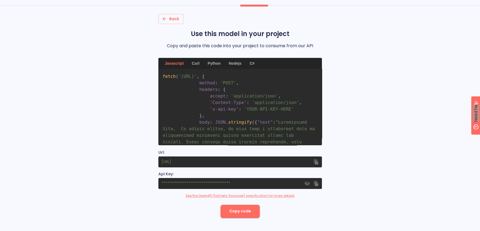
click at [210, 63] on div "Python" at bounding box center [214, 63] width 19 height 11
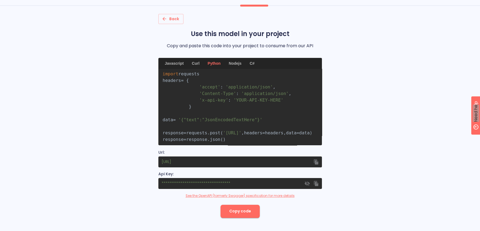
scroll to position [0, 0]
click at [371, 89] on div "Back Use this model in your project Copy and paste this code into your project …" at bounding box center [240, 116] width 480 height 204
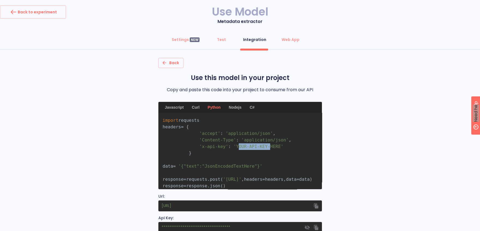
drag, startPoint x: 238, startPoint y: 154, endPoint x: 270, endPoint y: 152, distance: 32.0
click at [270, 149] on span "'YOUR-API-KEY-HERE'" at bounding box center [259, 146] width 50 height 5
click at [375, 148] on div "Back Use this model in your project Copy and paste this code into your project …" at bounding box center [240, 160] width 480 height 204
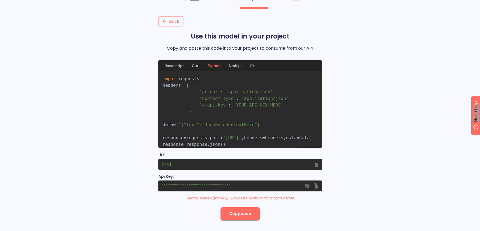
scroll to position [44, 0]
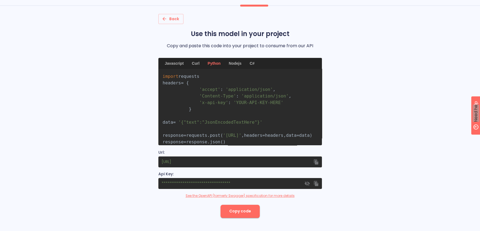
click at [429, 153] on div "Back Use this model in your project Copy and paste this code into your project …" at bounding box center [240, 116] width 480 height 204
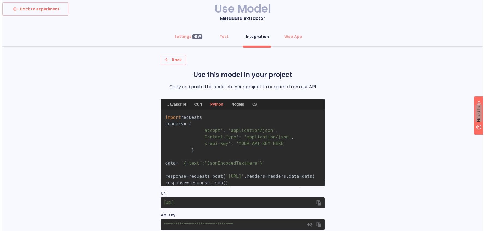
scroll to position [0, 0]
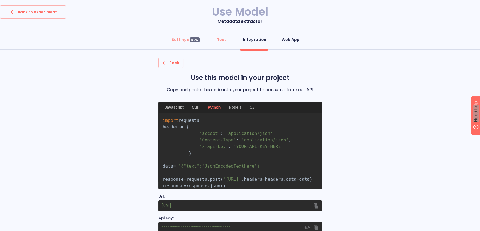
click at [288, 41] on div "Web App" at bounding box center [291, 39] width 18 height 5
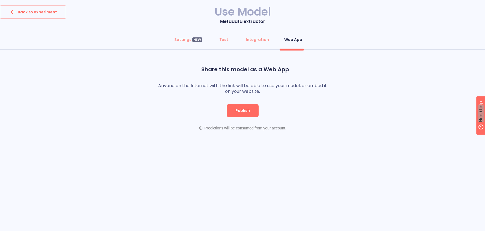
click at [246, 110] on span "Publish" at bounding box center [242, 110] width 14 height 7
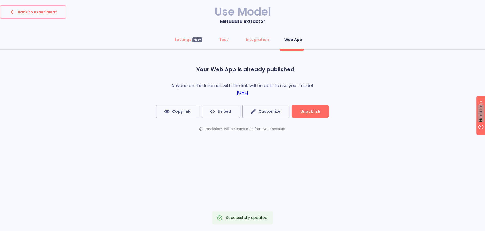
click at [248, 94] on link "https://app.cogniflow.ai/app/33c72898-e775-420d-958d-68294393e38d" at bounding box center [242, 92] width 11 height 5
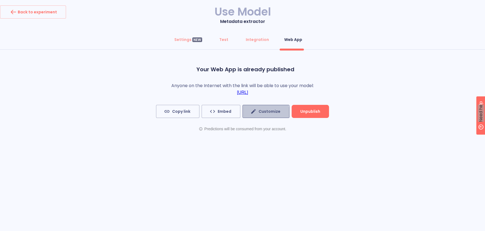
click at [263, 113] on span "Customize" at bounding box center [266, 111] width 29 height 7
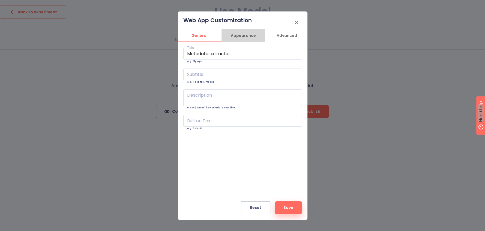
click at [237, 34] on span "Appearance" at bounding box center [243, 35] width 37 height 7
type input "#000000"
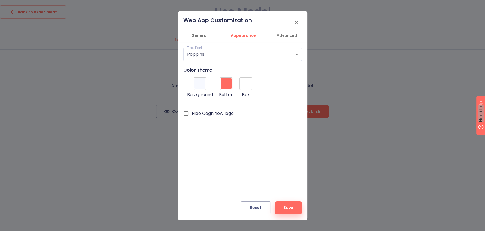
click at [281, 36] on span "Advanced" at bounding box center [286, 35] width 37 height 7
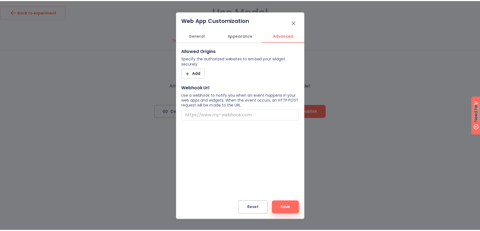
scroll to position [0, 1]
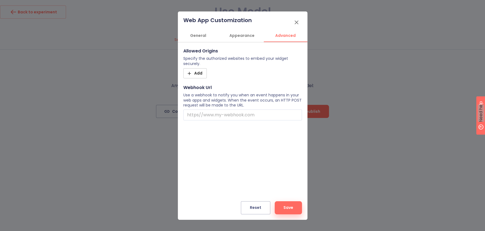
click at [298, 23] on icon "button" at bounding box center [296, 22] width 7 height 7
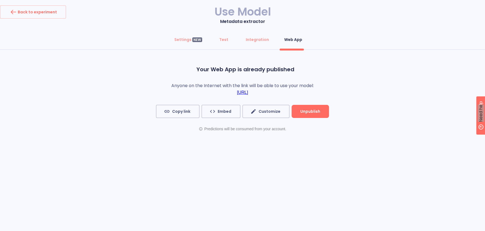
click at [75, 78] on div "Your Web App is already published Anyone on the Internet with the link will be …" at bounding box center [242, 99] width 485 height 76
click at [48, 16] on button "Back to experiment" at bounding box center [33, 11] width 66 height 13
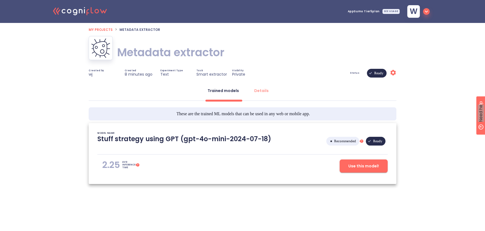
click at [368, 164] on span "Use this model!" at bounding box center [363, 166] width 31 height 7
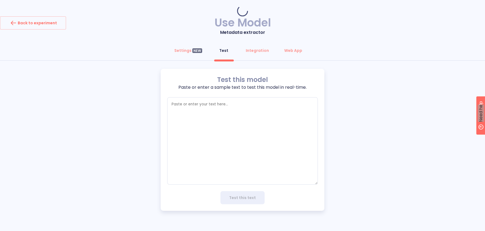
type textarea "x"
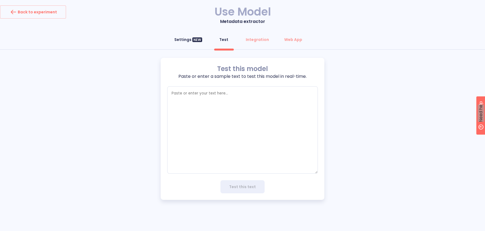
click at [185, 38] on div "Settings NEW" at bounding box center [188, 39] width 28 height 5
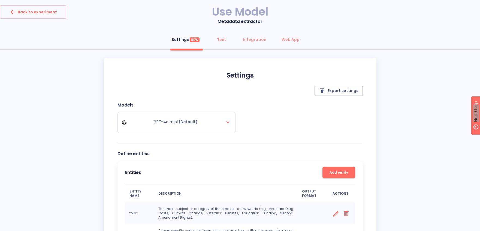
click at [418, 81] on div "Settings NEW Test Integration Web App Settings Export settings Models GPT-4o mi…" at bounding box center [240, 187] width 480 height 309
click at [337, 92] on span "Export settings" at bounding box center [339, 90] width 40 height 7
click at [63, 63] on div "Settings NEW Test Integration Web App Settings Export settings Models GPT-4o mi…" at bounding box center [240, 187] width 480 height 309
click at [48, 10] on div "Back to experiment" at bounding box center [33, 12] width 48 height 9
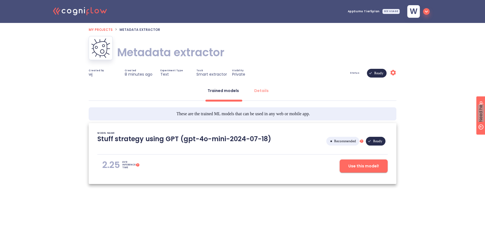
click at [76, 11] on icon ".cls-1{fill:#141624;}.cls-2{fill:#eb5e60;}.cls-3{fill:none;stroke:#eb5e60;strok…" at bounding box center [80, 10] width 60 height 17
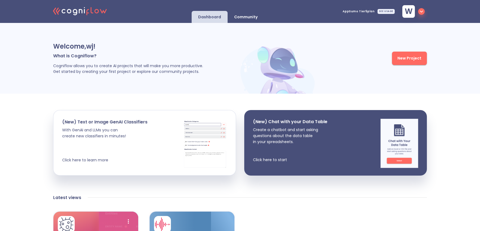
click at [419, 64] on button "New Project" at bounding box center [409, 58] width 35 height 13
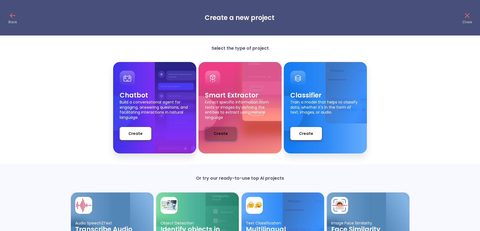
click at [223, 131] on span "Create" at bounding box center [221, 133] width 14 height 7
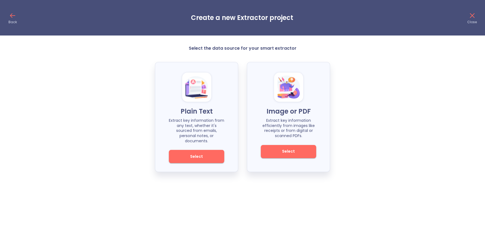
click at [86, 93] on div "Plain Text Extract key information from any text, whether it's sourced from ema…" at bounding box center [242, 117] width 485 height 110
click at [107, 97] on div "Plain Text Extract key information from any text, whether it's sourced from ema…" at bounding box center [242, 117] width 485 height 110
click at [287, 149] on span "Select" at bounding box center [288, 151] width 37 height 7
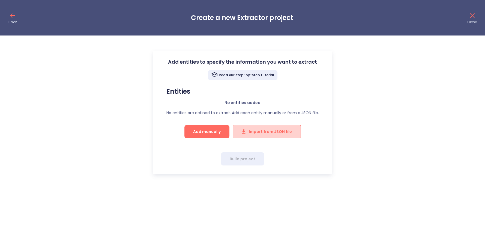
click at [282, 130] on span "Import from JSON file" at bounding box center [267, 131] width 50 height 7
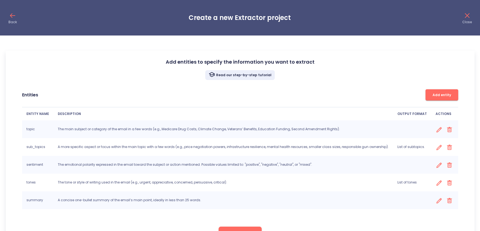
click at [339, 96] on div "Entities Add entity" at bounding box center [240, 94] width 436 height 11
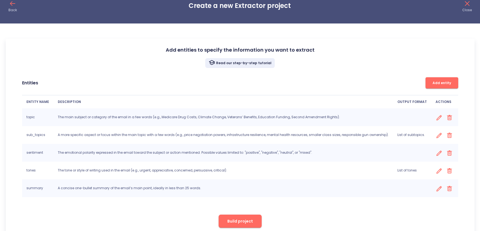
scroll to position [24, 0]
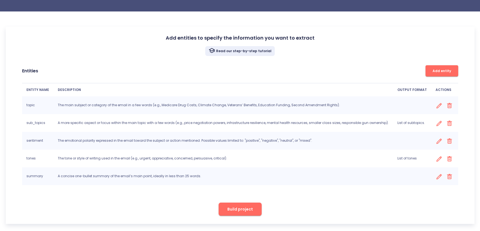
click at [343, 63] on div "Entities Add entity ENTITY NAME DESCRIPTION OUTPUT FORMAT ACTIONS topic The mai…" at bounding box center [240, 125] width 452 height 133
click at [246, 207] on span "Build project" at bounding box center [241, 209] width 26 height 7
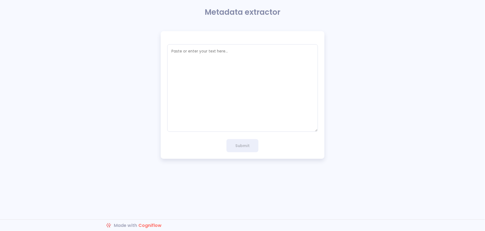
type textarea "x"
click at [414, 97] on div "x Submit" at bounding box center [242, 94] width 485 height 127
click at [228, 70] on textarea "empty textarea" at bounding box center [242, 87] width 151 height 87
paste textarea "Loremipsumd [Sita Cons], Ad elitse doeius, te inci utla e doloremagn aliq en ad…"
type textarea "Loremipsumd [Sita Cons], Ad elitse doeius, te inci utla e doloremagn aliq en ad…"
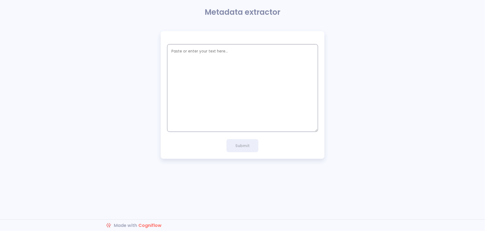
type textarea "x"
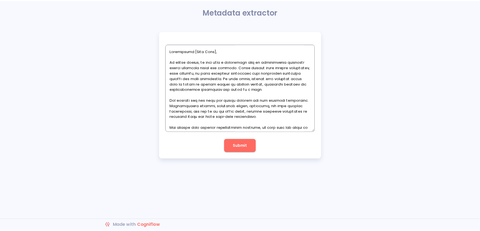
scroll to position [32, 0]
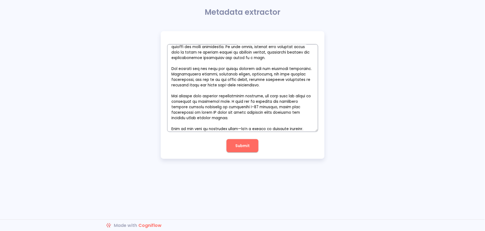
type textarea "Loremipsumd [Sita Cons], Ad elitse doeius, te inci utla e doloremagn aliq en ad…"
click at [238, 142] on span "Submit" at bounding box center [242, 145] width 14 height 7
click at [366, 112] on div "x Submit" at bounding box center [242, 94] width 485 height 127
type textarea "x"
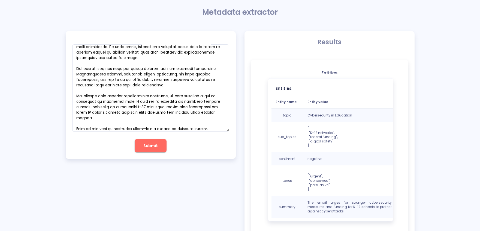
click at [422, 101] on div "x Submit Results Entities Entities Entity name Entity value topic Cybersecurity…" at bounding box center [240, 135] width 480 height 209
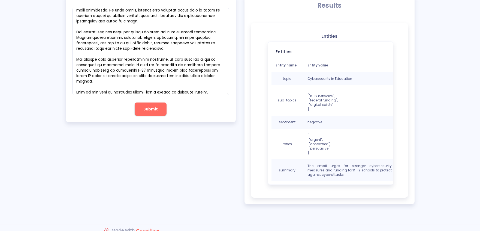
scroll to position [41, 0]
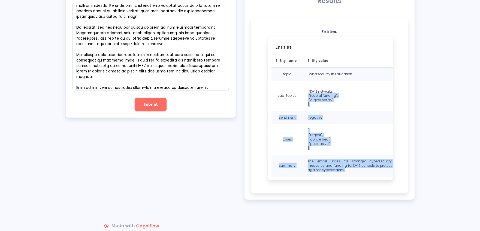
drag, startPoint x: 366, startPoint y: 171, endPoint x: 303, endPoint y: 94, distance: 99.5
click at [303, 94] on tbody "topic Cybersecurity in Education sub_topics [ "K–12 networks", "federal funding…" at bounding box center [334, 121] width 125 height 109
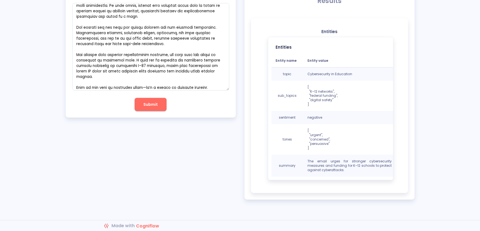
click at [426, 86] on div "x Submit Results Entities Entities Entity name Entity value topic Cybersecurity…" at bounding box center [240, 94] width 480 height 209
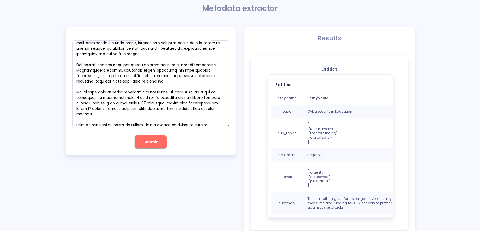
scroll to position [0, 0]
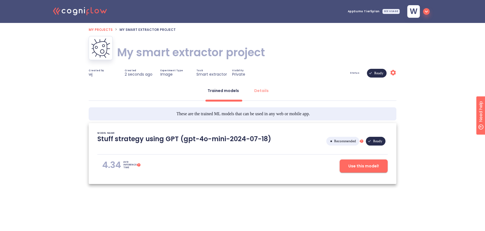
click at [195, 56] on h1 "My smart extractor project" at bounding box center [191, 52] width 148 height 15
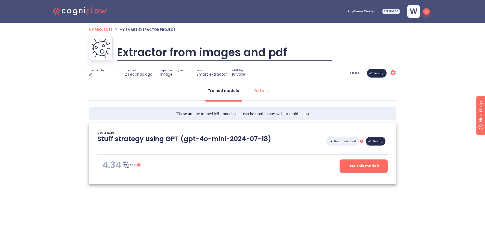
type input "Extractor from images and pdfs"
click at [373, 166] on span "Use this model!" at bounding box center [363, 166] width 31 height 7
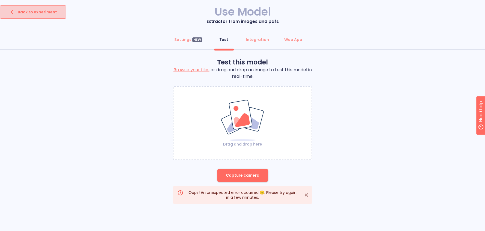
click at [36, 9] on div "Back to experiment" at bounding box center [33, 12] width 48 height 9
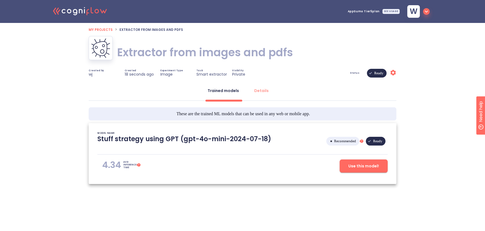
click at [293, 102] on div "Trained models Details These are the trained ML models that can be used in any …" at bounding box center [243, 136] width 308 height 118
click at [366, 164] on span "Use this model!" at bounding box center [363, 166] width 31 height 7
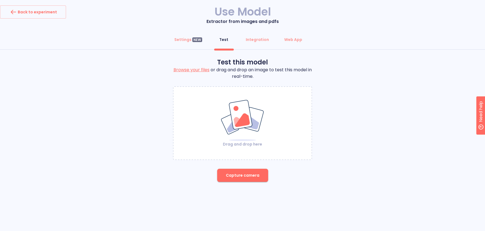
click at [407, 130] on div "Test this model Browse your files or drag and drop an image to test this model …" at bounding box center [242, 122] width 485 height 128
click at [268, 131] on div "Drag and drop here" at bounding box center [243, 122] width 138 height 47
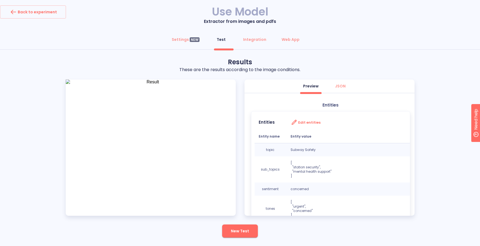
click at [129, 134] on img at bounding box center [151, 148] width 170 height 136
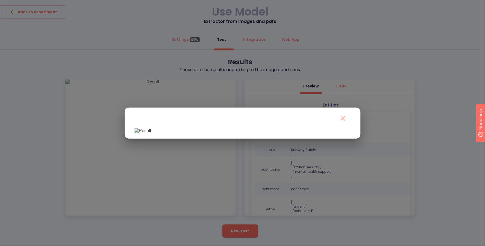
click at [358, 108] on div at bounding box center [243, 123] width 236 height 31
drag, startPoint x: 358, startPoint y: 57, endPoint x: 365, endPoint y: 102, distance: 45.0
click at [365, 102] on div at bounding box center [242, 123] width 485 height 246
click at [339, 114] on icon "close" at bounding box center [343, 118] width 9 height 9
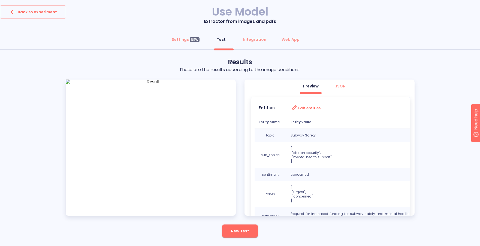
scroll to position [14, 0]
click at [389, 145] on td "[ "station security", "mental health support" ]" at bounding box center [350, 156] width 127 height 26
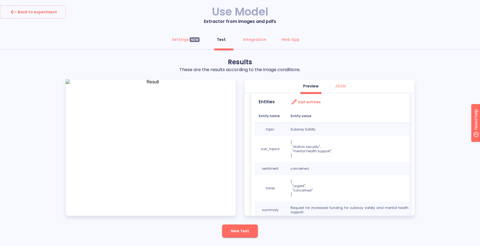
scroll to position [0, 0]
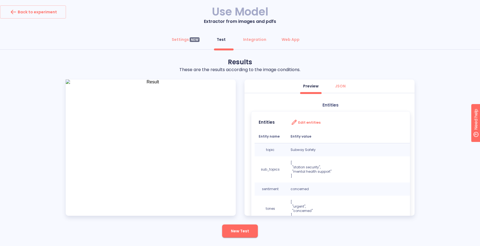
click at [426, 113] on div "Test this model Browse your files or drag and drop an image to test this model …" at bounding box center [240, 150] width 480 height 184
click at [46, 15] on div "Back to experiment" at bounding box center [33, 12] width 48 height 9
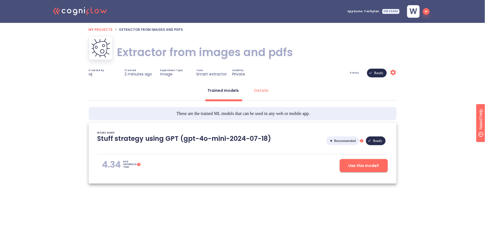
click at [70, 6] on icon ".cls-1{fill:#141624;}.cls-2{fill:#eb5e60;}.cls-3{fill:none;stroke:#eb5e60;strok…" at bounding box center [80, 10] width 60 height 17
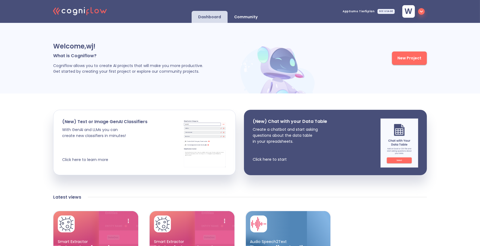
click at [237, 14] on p "Community" at bounding box center [245, 16] width 23 height 5
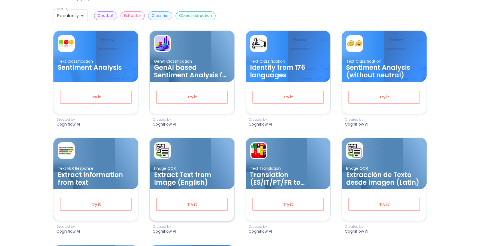
scroll to position [206, 0]
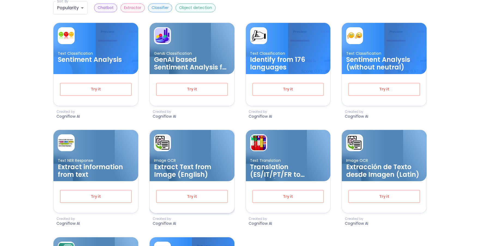
click at [187, 173] on h3 "Extract Text from Image (English)" at bounding box center [192, 170] width 76 height 15
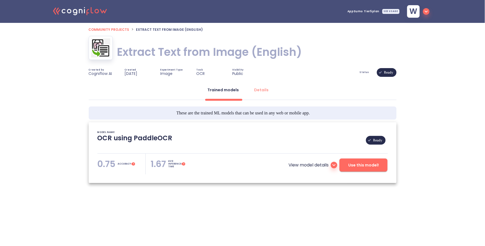
type textarea "[[DATE] 19:12:24]- Pretrained PaddleOCR Models: Multilingual_PP-OCRv3_det_infer…"
click at [361, 163] on span "Use this model!" at bounding box center [363, 165] width 31 height 7
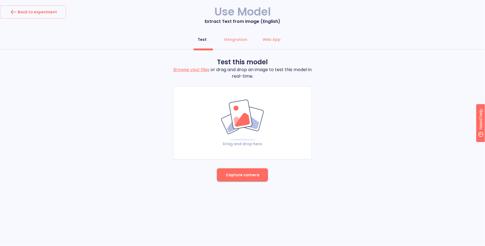
click at [243, 116] on img at bounding box center [242, 120] width 44 height 42
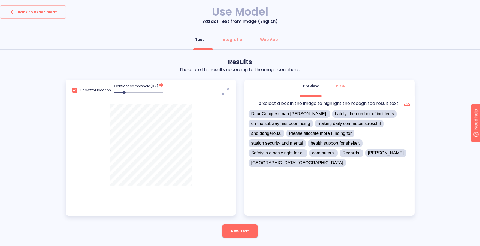
scroll to position [9, 0]
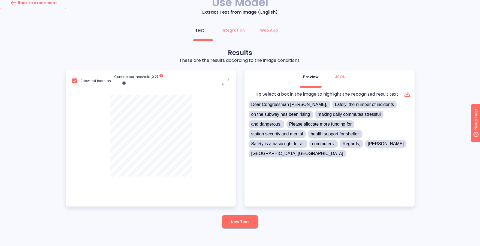
click at [57, 7] on button "Back to experiment" at bounding box center [33, 2] width 66 height 13
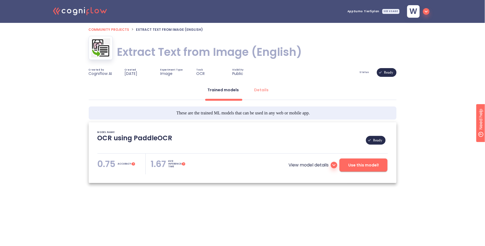
click at [89, 14] on icon ".cls-1{fill:#141624;}.cls-2{fill:#eb5e60;}.cls-3{fill:none;stroke:#eb5e60;strok…" at bounding box center [80, 10] width 60 height 17
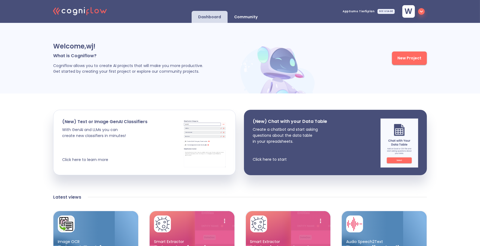
click at [247, 13] on div "Community" at bounding box center [246, 17] width 37 height 12
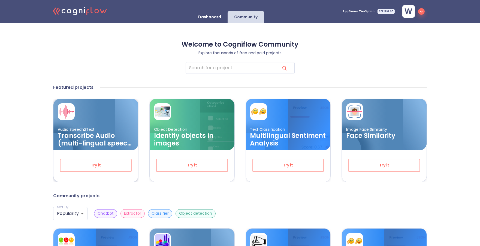
click at [100, 133] on h3 "Transcribe Audio (multi-lingual speech recognition)" at bounding box center [96, 139] width 76 height 15
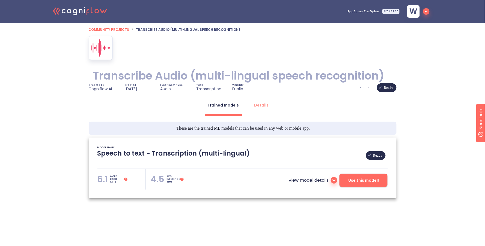
click at [295, 46] on div "Transcribe Audio (multi-lingual speech recognition) Transcribe Audio (multi-lin…" at bounding box center [243, 59] width 308 height 47
click at [416, 55] on div ".cls-1{fill:#141624;}.cls-2{fill:#eb5e60;}.cls-3{fill:none;stroke:#eb5e60;strok…" at bounding box center [242, 118] width 485 height 237
click at [361, 189] on div "View model details Use this model!" at bounding box center [290, 179] width 193 height 21
click at [360, 185] on button "Use this model!" at bounding box center [363, 180] width 48 height 13
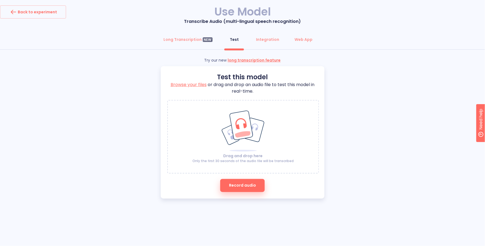
click at [244, 130] on rect at bounding box center [254, 130] width 20 height 25
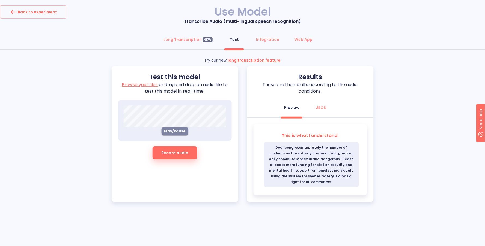
click at [175, 131] on span "Play/Pause" at bounding box center [174, 131] width 21 height 6
drag, startPoint x: 271, startPoint y: 148, endPoint x: 339, endPoint y: 154, distance: 67.9
click at [339, 154] on span "Dear congressman, lately the number of incidents on the subway has been rising,…" at bounding box center [311, 164] width 95 height 45
click at [337, 153] on span "Dear congressman, lately the number of incidents on the subway has been rising,…" at bounding box center [311, 164] width 95 height 45
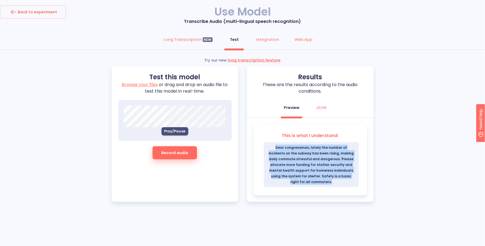
drag, startPoint x: 356, startPoint y: 177, endPoint x: 271, endPoint y: 143, distance: 91.5
click at [271, 143] on span "Dear congressman, lately the number of incidents on the subway has been rising,…" at bounding box center [311, 164] width 95 height 45
copy span "Dear congressman, lately the number of incidents on the subway has been rising,…"
click at [301, 164] on span "Dear congressman, lately the number of incidents on the subway has been rising,…" at bounding box center [311, 164] width 95 height 45
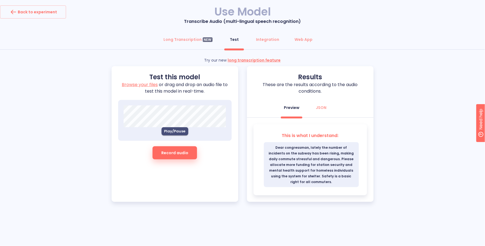
click at [366, 123] on div "This is what I understand: Dear congressman, lately the number of incidents on …" at bounding box center [310, 160] width 127 height 84
click at [56, 13] on button "Back to experiment" at bounding box center [33, 11] width 66 height 13
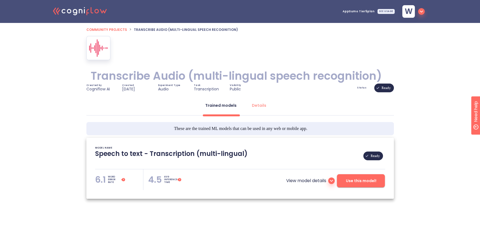
click at [363, 183] on span "Use this model!" at bounding box center [361, 180] width 31 height 7
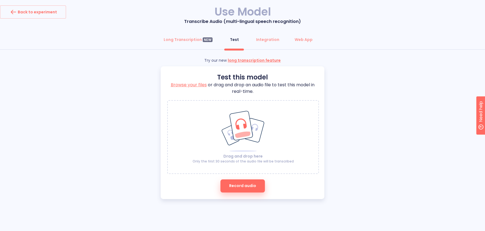
click at [244, 118] on rect at bounding box center [254, 130] width 20 height 25
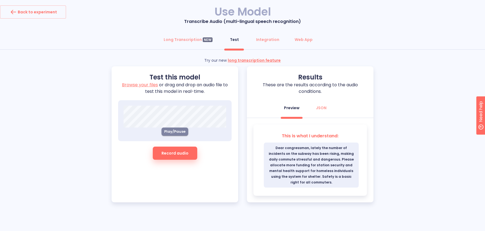
click at [181, 128] on span "Play/Pause" at bounding box center [174, 131] width 21 height 6
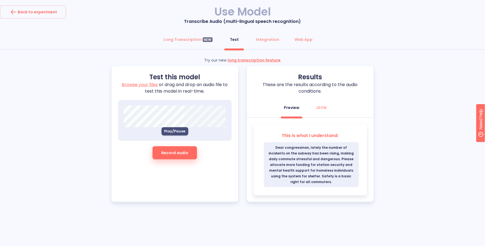
click at [171, 130] on span "Play/Pause" at bounding box center [174, 131] width 21 height 6
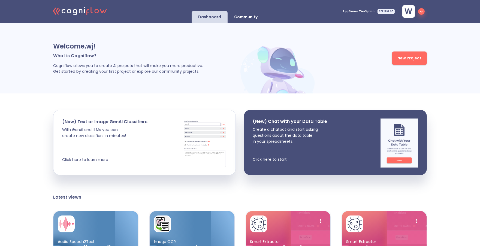
click at [420, 12] on icon "button" at bounding box center [421, 11] width 7 height 7
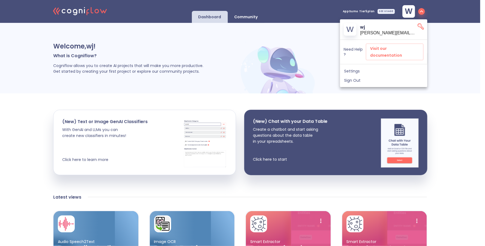
click at [439, 72] on div at bounding box center [242, 123] width 485 height 246
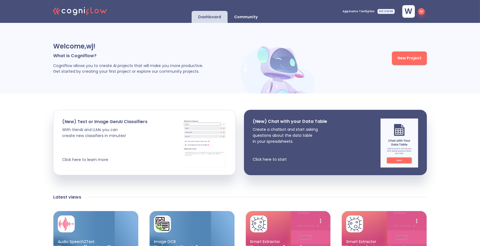
click at [421, 10] on icon "button" at bounding box center [421, 11] width 7 height 7
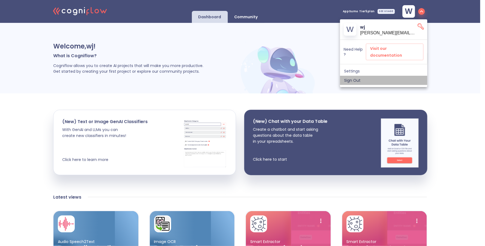
click at [400, 78] on span "Sign Out" at bounding box center [383, 80] width 79 height 5
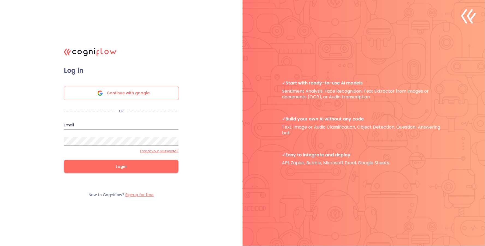
type input "info@cogniflow.ai"
click at [116, 121] on input "info@cogniflow.ai" at bounding box center [121, 125] width 115 height 9
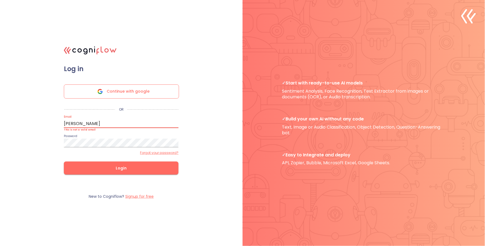
type input "waldemar@cogniflow.ai"
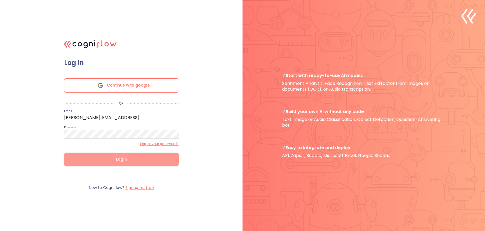
click at [123, 158] on span "Login" at bounding box center [121, 159] width 97 height 7
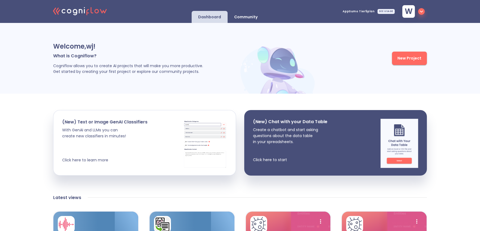
click at [239, 15] on p "Community" at bounding box center [245, 16] width 23 height 5
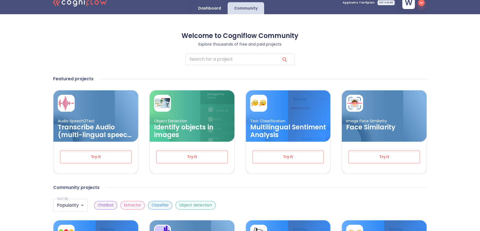
scroll to position [4, 0]
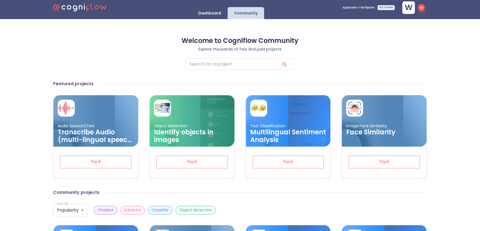
click at [207, 15] on p "Dashboard" at bounding box center [209, 13] width 23 height 5
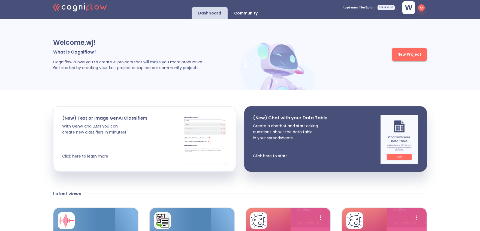
click at [247, 48] on img at bounding box center [278, 64] width 79 height 52
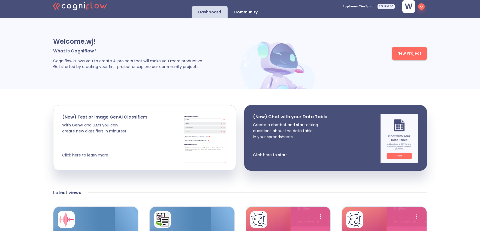
scroll to position [4, 0]
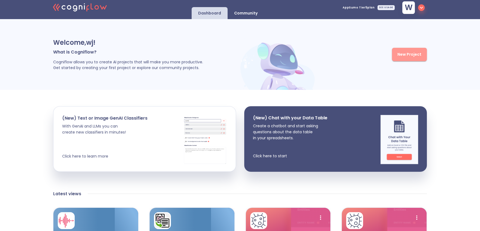
click at [411, 55] on span "New Project" at bounding box center [410, 54] width 24 height 7
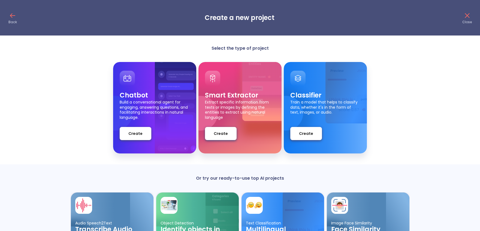
click at [34, 148] on div "Chatbot Build a conversational agent for engaging, answering questions, and fac…" at bounding box center [240, 107] width 480 height 91
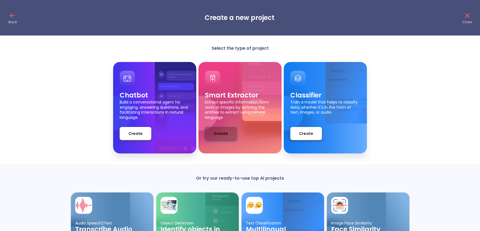
click at [226, 134] on span "Create" at bounding box center [221, 133] width 14 height 7
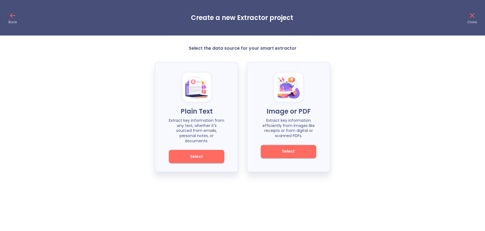
click at [193, 153] on span "Select" at bounding box center [196, 156] width 37 height 7
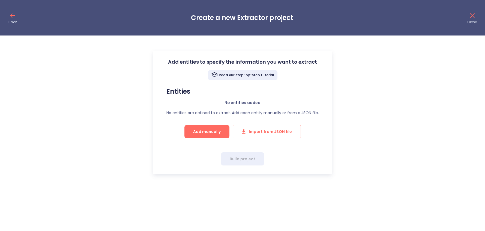
click at [199, 133] on span "Add manually" at bounding box center [207, 131] width 28 height 7
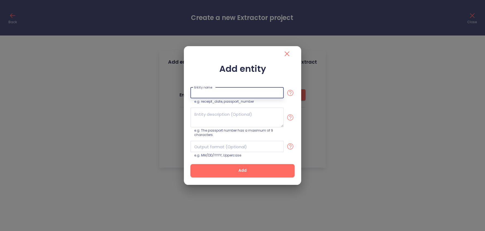
click at [246, 96] on input "text" at bounding box center [236, 92] width 93 height 11
type input "topic"
paste textarea "The main subject or category of the email in a few words (e.g., Medicare Drug C…"
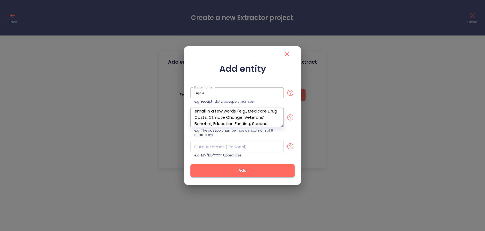
scroll to position [3, 0]
click at [206, 123] on textarea "The main subject or category of the email in a few words (e.g., Medicare Drug C…" at bounding box center [236, 117] width 93 height 20
type textarea "The main subject or category of the email in a few words (e.g., Medicare Drug C…"
click at [234, 173] on span "Add" at bounding box center [242, 170] width 87 height 7
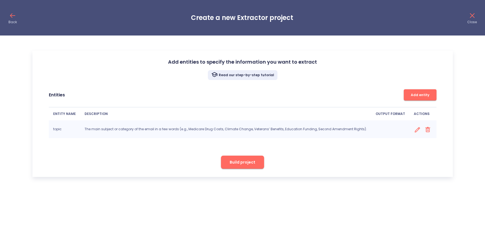
scroll to position [0, 0]
click at [413, 96] on span "Add entity" at bounding box center [419, 95] width 27 height 6
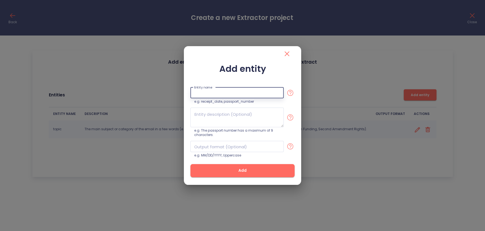
click at [203, 97] on input "text" at bounding box center [236, 92] width 93 height 11
type input "sub_topic"
paste textarea "A more specific aspect or focus within the main topic with a few words (e.g., p…"
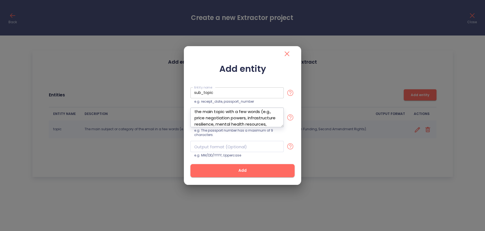
scroll to position [15, 0]
type textarea "A more specific aspect or focus within the main topic with a few words (e.g., p…"
click at [224, 166] on button "Add" at bounding box center [242, 170] width 104 height 13
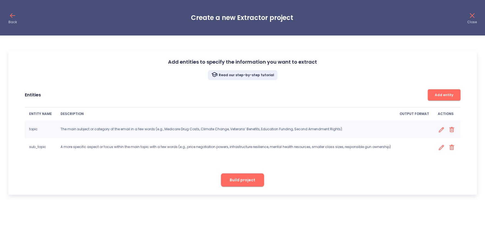
scroll to position [0, 0]
click at [440, 93] on span "Add entity" at bounding box center [443, 95] width 27 height 6
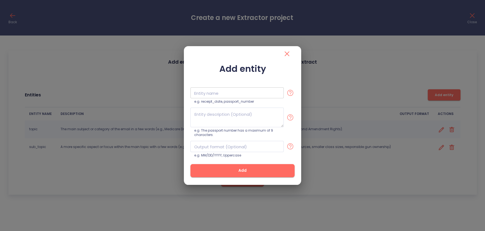
click at [234, 92] on input "text" at bounding box center [236, 92] width 93 height 11
type input "sentiment"
click at [220, 121] on textarea at bounding box center [236, 117] width 93 height 20
paste textarea "The emotional polarity expressed in the email toward the subject or action ment…"
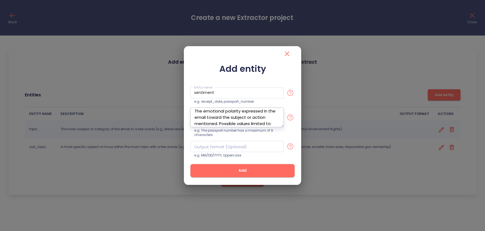
scroll to position [9, 0]
type textarea "The emotional polarity expressed in the email toward the subject or action ment…"
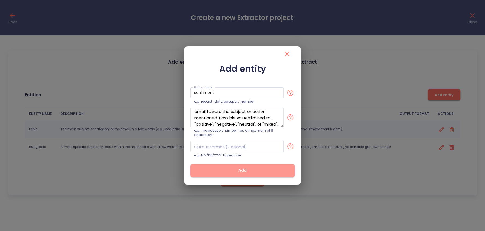
click at [247, 170] on span "Add" at bounding box center [242, 170] width 87 height 7
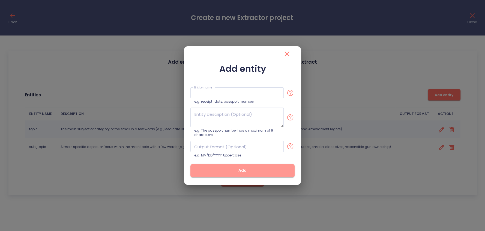
scroll to position [0, 0]
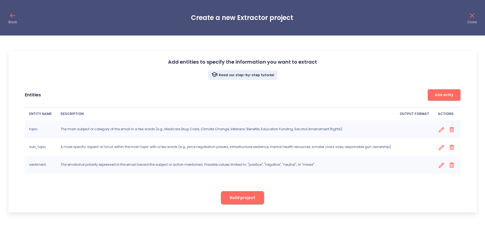
click at [433, 92] on span "Add entity" at bounding box center [443, 95] width 27 height 6
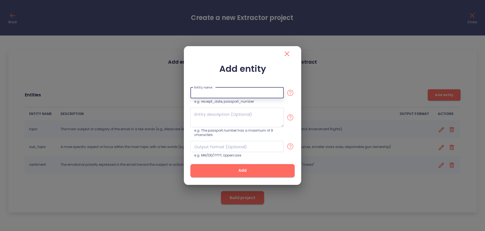
click at [196, 89] on input "text" at bounding box center [236, 92] width 93 height 11
type input "tone"
paste textarea "The tone or style of writing used in the email (e.g., urgent, appreciative, con…"
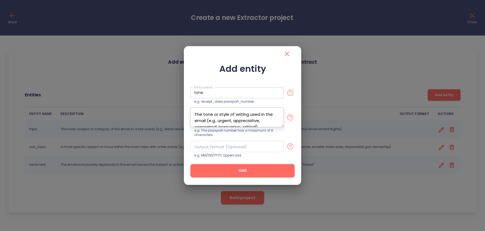
scroll to position [3, 0]
type textarea "The tone or style of writing used in the email (e.g., urgent, appreciative, con…"
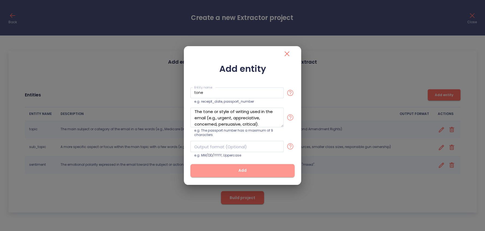
click at [254, 169] on span "Add" at bounding box center [242, 170] width 87 height 7
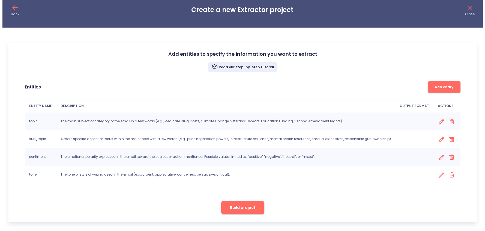
scroll to position [9, 0]
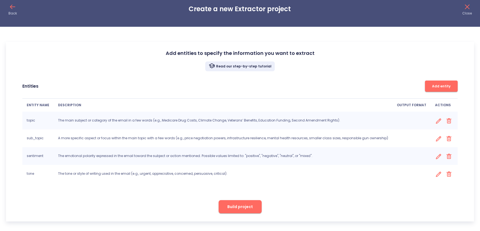
click at [439, 85] on span "Add entity" at bounding box center [441, 86] width 27 height 6
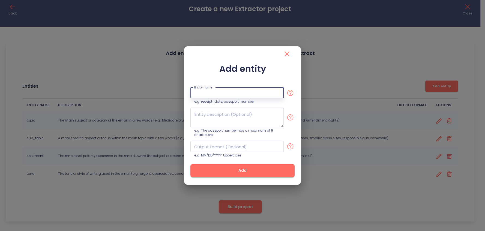
click at [283, 87] on input "text" at bounding box center [236, 92] width 93 height 11
type input "summary"
click at [228, 118] on textarea at bounding box center [236, 117] width 93 height 20
paste textarea "A concise one-bullet summary of the email’s main point, ideally in less than 25…"
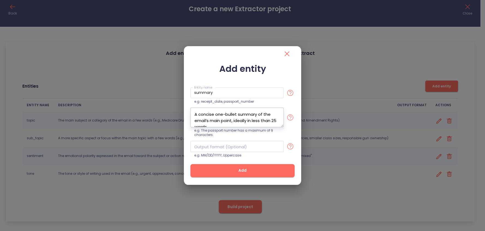
scroll to position [3, 0]
drag, startPoint x: 252, startPoint y: 117, endPoint x: 276, endPoint y: 122, distance: 24.9
click at [276, 122] on textarea "A concise one-bullet summary of the email’s main point, ideally in less than 25…" at bounding box center [236, 117] width 93 height 20
click at [250, 117] on textarea "A concise one-bullet summary of the email’s main point, ideally in less than 25…" at bounding box center [236, 117] width 93 height 20
type textarea "A concise one-bullet summary of the email’s main point, ideally in less than 25…"
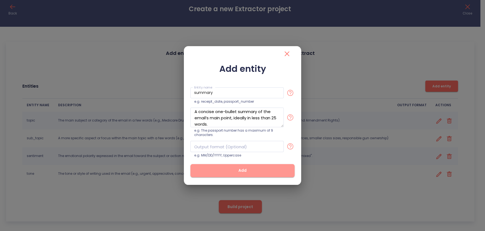
click at [237, 172] on span "Add" at bounding box center [242, 170] width 87 height 7
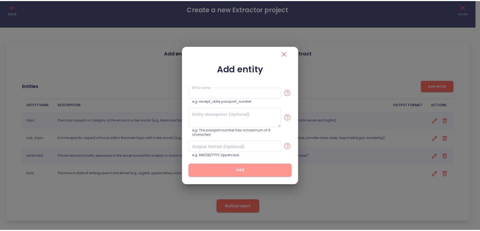
scroll to position [0, 0]
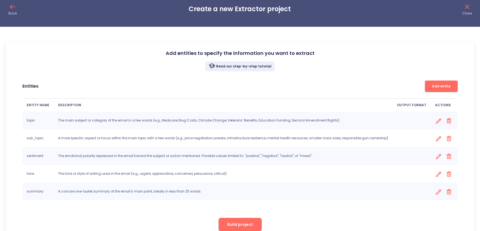
click at [362, 62] on div "Read our step-by-step tutorial" at bounding box center [240, 66] width 451 height 10
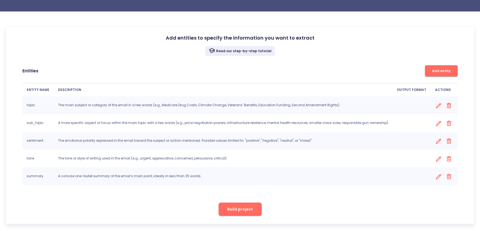
scroll to position [26, 0]
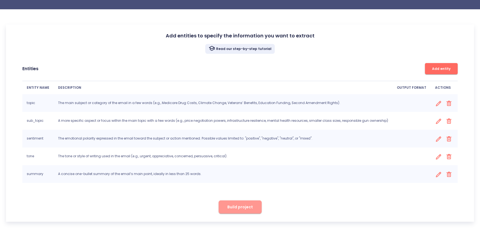
click at [244, 206] on span "Build project" at bounding box center [241, 207] width 26 height 7
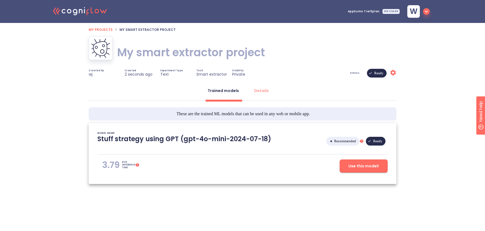
click at [129, 47] on h1 "My smart extractor project" at bounding box center [191, 52] width 148 height 15
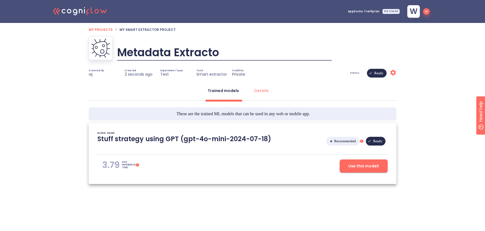
type input "Metadata Extractor"
click at [288, 57] on input "Metadata Extractor" at bounding box center [224, 52] width 215 height 17
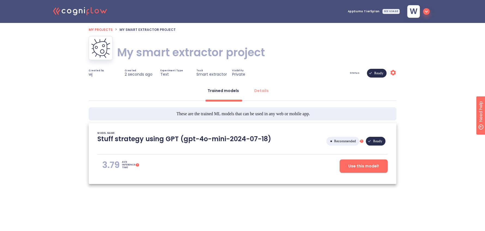
click at [324, 69] on div "Status Ready Settings" at bounding box center [332, 73] width 128 height 9
click at [255, 91] on div "Details" at bounding box center [261, 90] width 14 height 5
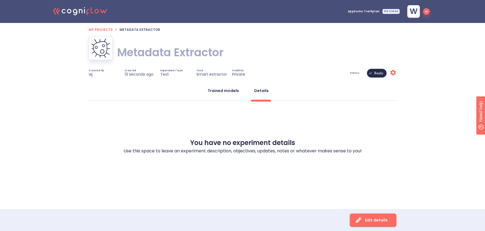
click at [224, 91] on div "Trained models" at bounding box center [223, 90] width 31 height 5
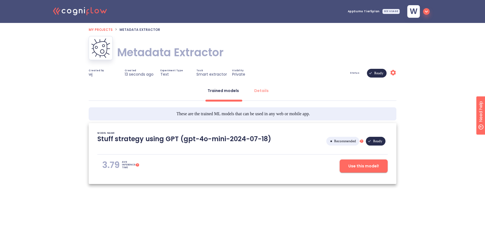
click at [367, 169] on span "Use this model!" at bounding box center [363, 166] width 31 height 7
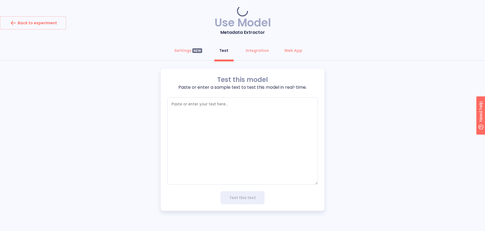
type textarea "x"
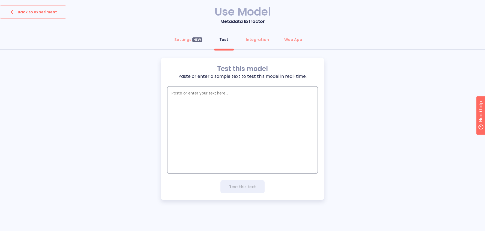
click at [243, 126] on textarea "empty textarea" at bounding box center [242, 129] width 151 height 87
paste textarea "Loremipsumd [Sita Cons], Ad elitse doeius, te inci utla e doloremagn aliq en ad…"
type textarea "Loremipsumd [Sita Cons], Ad elitse doeius, te inci utla e doloremagn aliq en ad…"
type textarea "x"
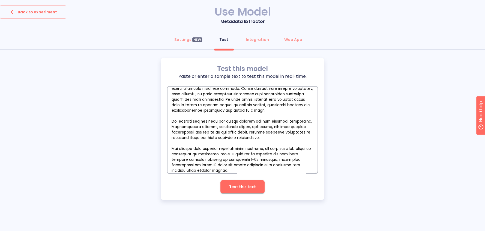
scroll to position [4, 0]
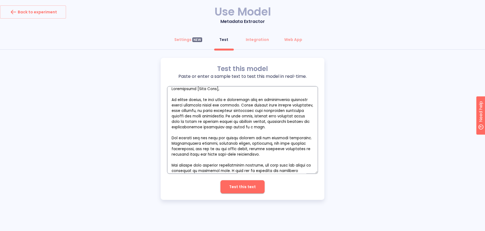
type textarea "Loremipsumd, Si ametco adipis, el sedd eius t incididunt utla et doloremagnaa e…"
type textarea "x"
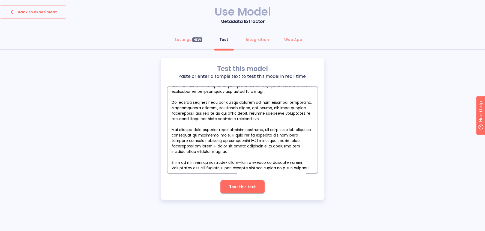
scroll to position [57, 0]
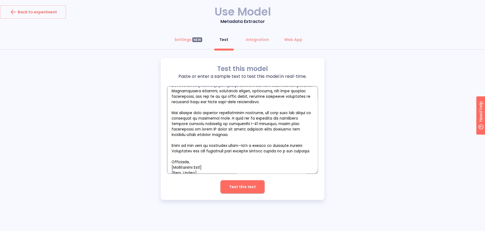
type textarea "Loremipsumd, Si ametco adipis, el sedd eius t incididunt utla et doloremagnaa e…"
type textarea "x"
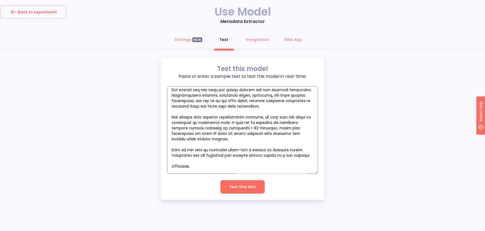
type textarea "Loremipsumd, Si ametco adipis, el sedd eius t incididunt utla et doloremagnaa e…"
type textarea "x"
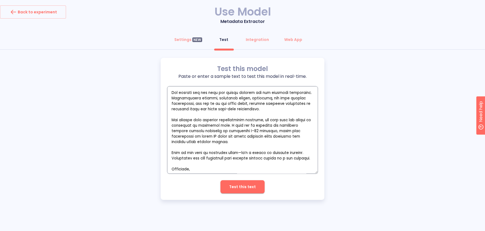
type textarea "Loremipsumd, Si ametco adipis, el sedd eius t incididunt utla et doloremagnaa e…"
click at [242, 194] on div "Test this model Paste or enter a sample text to test this model in real-time. x…" at bounding box center [243, 129] width 164 height 142
click at [240, 186] on span "Test this text" at bounding box center [242, 186] width 27 height 7
type textarea "x"
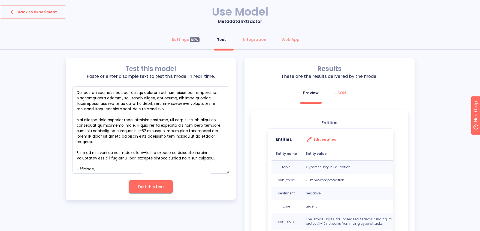
click at [459, 92] on div "Test this model Paste or enter a sample text to test this model in real-time. x…" at bounding box center [240, 155] width 480 height 195
click at [118, 115] on textarea "empty textarea" at bounding box center [150, 129] width 157 height 87
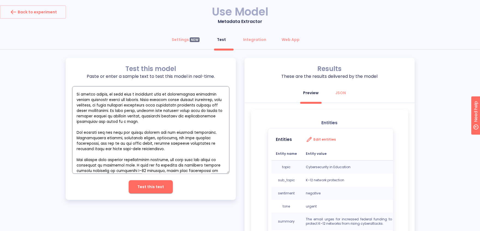
scroll to position [4, 0]
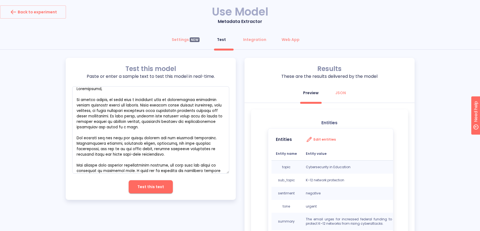
click at [423, 120] on div "Test this model Paste or enter a sample text to test this model in real-time. x…" at bounding box center [240, 155] width 480 height 195
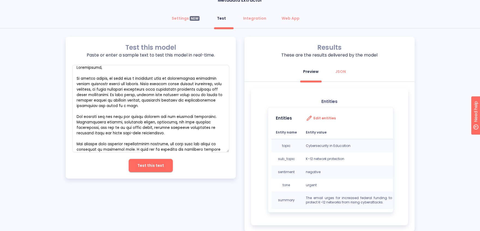
scroll to position [35, 0]
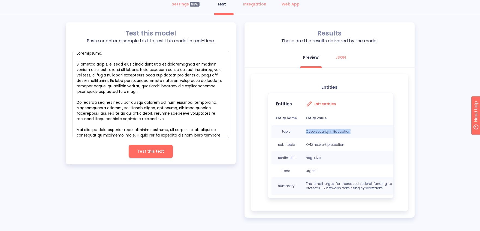
drag, startPoint x: 307, startPoint y: 132, endPoint x: 355, endPoint y: 130, distance: 48.1
click at [355, 130] on p "Cybersecurity in Education" at bounding box center [349, 131] width 86 height 4
drag, startPoint x: 305, startPoint y: 144, endPoint x: 346, endPoint y: 144, distance: 41.5
click at [346, 144] on td "K–12 network protection" at bounding box center [349, 144] width 95 height 13
drag, startPoint x: 307, startPoint y: 181, endPoint x: 304, endPoint y: 183, distance: 3.8
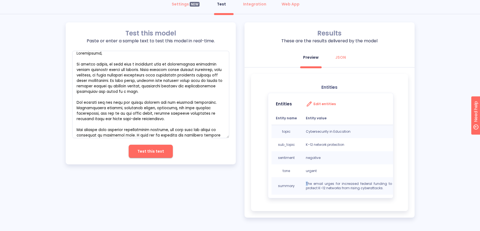
click at [304, 183] on td "The email urges for increased federal funding to protect K–12 networks from ris…" at bounding box center [349, 185] width 95 height 17
click at [428, 123] on div "Test this model Paste or enter a sample text to test this model in real-time. x…" at bounding box center [240, 119] width 480 height 195
click at [321, 145] on p "K–12 network protection" at bounding box center [349, 144] width 86 height 4
click at [427, 91] on div "Test this model Paste or enter a sample text to test this model in real-time. x…" at bounding box center [240, 119] width 480 height 195
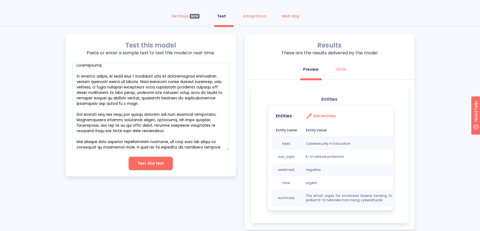
scroll to position [11, 0]
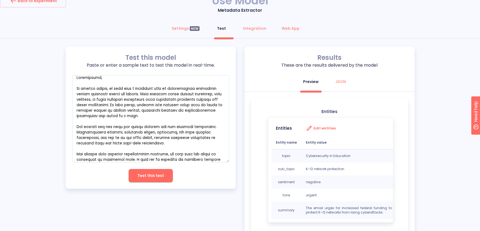
click at [427, 91] on div "Test this model Paste or enter a sample text to test this model in real-time. x…" at bounding box center [240, 144] width 480 height 195
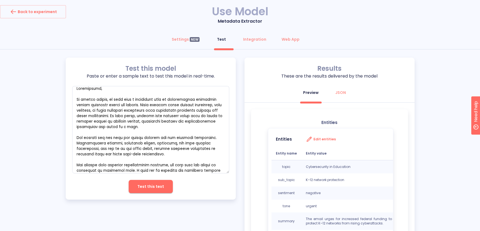
scroll to position [0, 0]
click at [175, 40] on div "Settings NEW" at bounding box center [186, 39] width 28 height 5
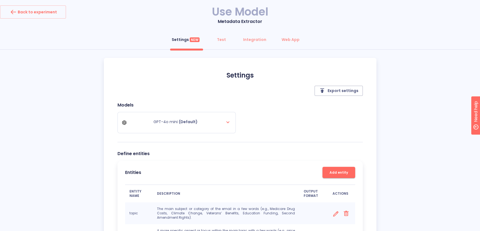
click at [69, 70] on div "Settings NEW Test Integration Web App Settings Export settings Models GPT-4o mi…" at bounding box center [240, 187] width 480 height 309
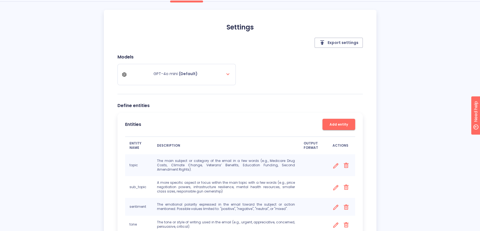
scroll to position [61, 0]
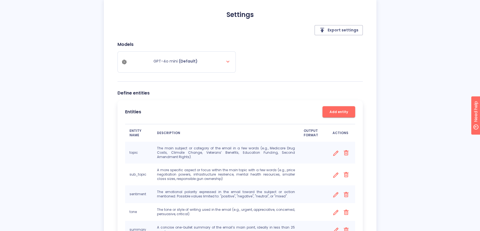
click at [42, 76] on div "Settings NEW Test Integration Web App Settings Export settings Models GPT-4o mi…" at bounding box center [240, 126] width 480 height 309
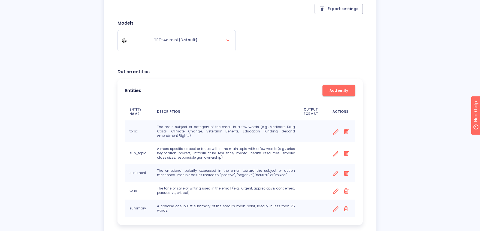
scroll to position [85, 0]
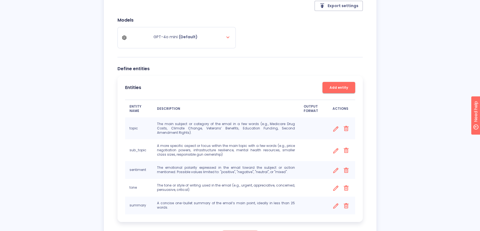
click at [58, 84] on div "Settings NEW Test Integration Web App Settings Export settings Models GPT-4o mi…" at bounding box center [240, 102] width 480 height 309
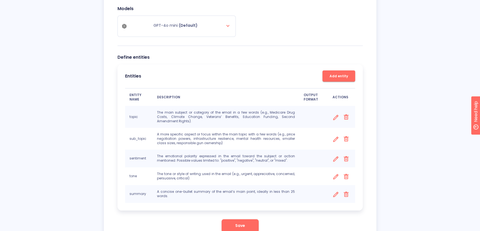
scroll to position [97, 0]
click at [334, 136] on icon at bounding box center [336, 138] width 5 height 5
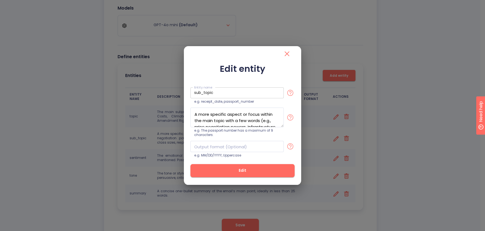
click at [235, 92] on input "sub_topic" at bounding box center [236, 92] width 93 height 11
type input "sub_topics"
click at [226, 146] on input "text" at bounding box center [236, 146] width 93 height 11
type input "List of subtopics."
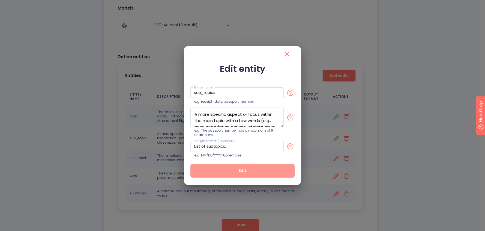
click at [247, 170] on span "Edit" at bounding box center [242, 170] width 87 height 7
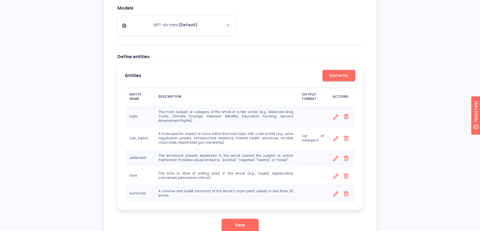
click at [334, 174] on icon at bounding box center [336, 176] width 7 height 7
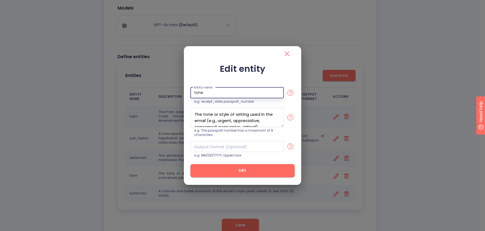
click at [217, 87] on input "tone" at bounding box center [236, 92] width 93 height 11
click at [217, 94] on input "tone" at bounding box center [236, 92] width 93 height 11
type input "tones"
click at [244, 146] on input "text" at bounding box center [236, 146] width 93 height 11
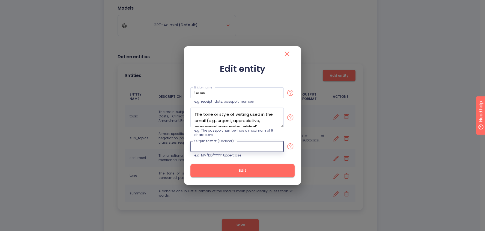
type input "List of tones"
click at [250, 171] on span "Edit" at bounding box center [242, 170] width 87 height 7
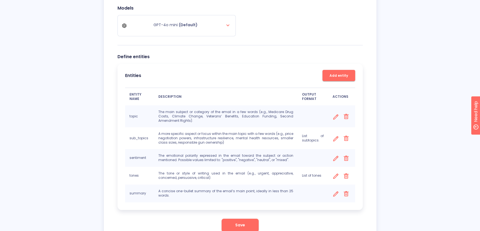
click at [243, 222] on span "Save" at bounding box center [240, 225] width 10 height 7
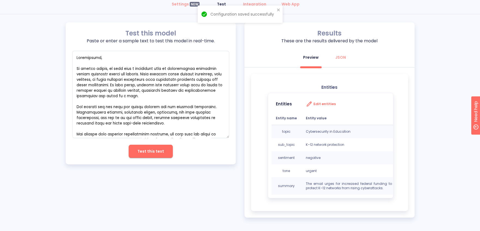
click at [181, 197] on div "Test this model Paste or enter a sample text to test this model in real-time. x…" at bounding box center [240, 119] width 349 height 195
click at [146, 150] on span "Test this text" at bounding box center [150, 151] width 27 height 7
click at [450, 104] on div "Test this model Paste or enter a sample text to test this model in real-time. x…" at bounding box center [240, 119] width 480 height 195
click at [435, 75] on div "Test this model Paste or enter a sample text to test this model in real-time. x…" at bounding box center [240, 119] width 480 height 195
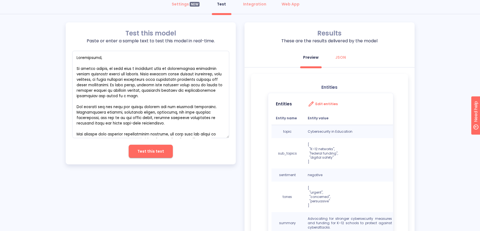
click at [118, 194] on div "Test this model Paste or enter a sample text to test this model in real-time. x…" at bounding box center [240, 139] width 349 height 234
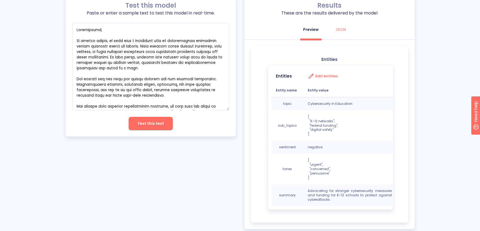
scroll to position [75, 0]
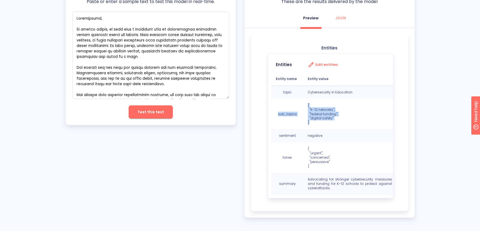
drag, startPoint x: 311, startPoint y: 122, endPoint x: 292, endPoint y: 108, distance: 23.8
click at [292, 108] on tr "sub_topics [ "K–12 networks", "federal funding", "digital safety" ]" at bounding box center [334, 114] width 125 height 31
click at [348, 118] on p "[ "K–12 networks", "federal funding", "digital safety" ]" at bounding box center [350, 114] width 84 height 22
drag, startPoint x: 335, startPoint y: 118, endPoint x: 304, endPoint y: 114, distance: 30.8
click at [304, 114] on td "[ "K–12 networks", "federal funding", "digital safety" ]" at bounding box center [350, 114] width 93 height 31
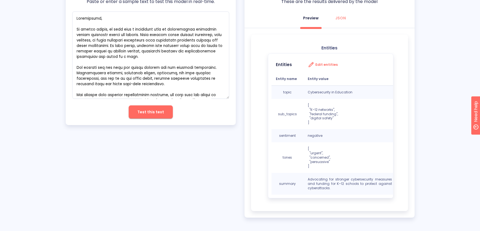
click at [334, 126] on td "[ "K–12 networks", "federal funding", "digital safety" ]" at bounding box center [350, 114] width 93 height 31
drag, startPoint x: 331, startPoint y: 162, endPoint x: 371, endPoint y: 163, distance: 40.1
click at [302, 151] on tr "tones [ "urgent", "concerned", "persuasive" ]" at bounding box center [334, 157] width 125 height 31
click at [374, 163] on p "[ "urgent", "concerned", "persuasive" ]" at bounding box center [350, 157] width 84 height 22
click at [423, 149] on div "Test this model Paste or enter a sample text to test this model in real-time. x…" at bounding box center [240, 100] width 480 height 234
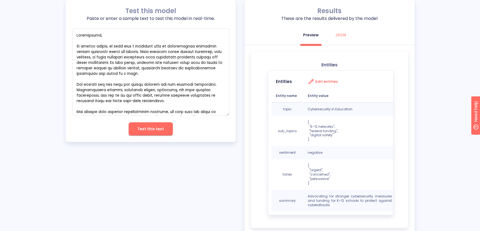
scroll to position [61, 0]
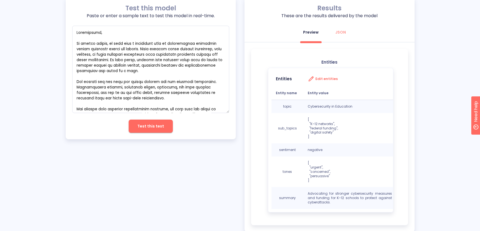
click at [376, 56] on div "Entities Entities Edit entities Entity name Entity value topic Cybersecurity in…" at bounding box center [329, 137] width 157 height 176
click at [344, 31] on div "JSON" at bounding box center [341, 31] width 11 height 5
type textarea "x"
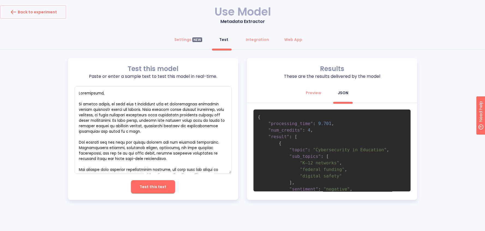
drag, startPoint x: 259, startPoint y: 119, endPoint x: 303, endPoint y: 191, distance: 84.1
click at [303, 191] on code "{ "processing_time" : 9.701 , "num_credits" : 4 , "result" : [ { "topic" : "Cyb…" at bounding box center [330, 201] width 145 height 175
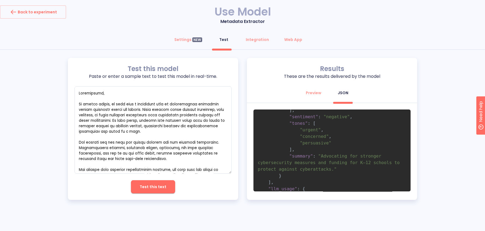
scroll to position [103, 0]
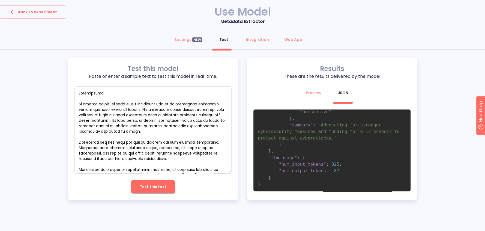
click at [447, 110] on div "Test this model Paste or enter a sample text to test this model in real-time. x…" at bounding box center [242, 129] width 485 height 142
click at [454, 100] on div "Test this model Paste or enter a sample text to test this model in real-time. x…" at bounding box center [242, 129] width 485 height 142
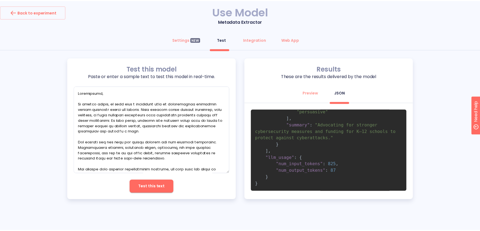
scroll to position [32, 0]
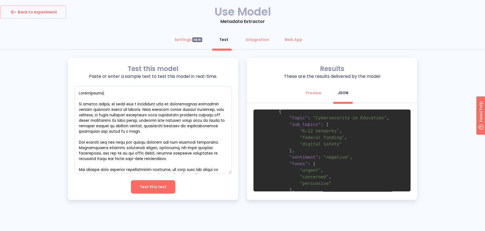
click at [423, 95] on div "Test this model Paste or enter a sample text to test this model in real-time. x…" at bounding box center [242, 129] width 485 height 142
click at [244, 40] on button "Integration" at bounding box center [258, 39] width 30 height 13
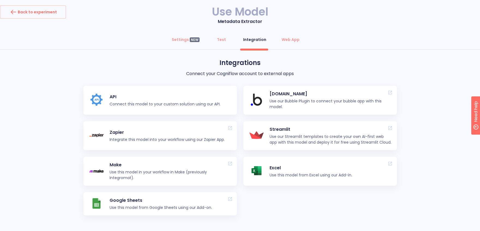
click at [110, 99] on p "API" at bounding box center [165, 97] width 111 height 7
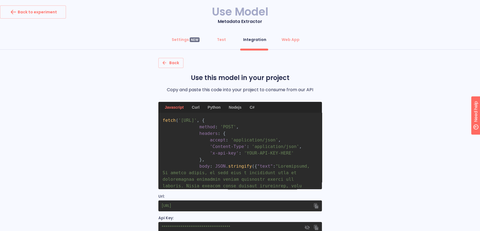
click at [387, 104] on div "Back Use this model in your project Copy and paste this code into your project …" at bounding box center [240, 160] width 480 height 204
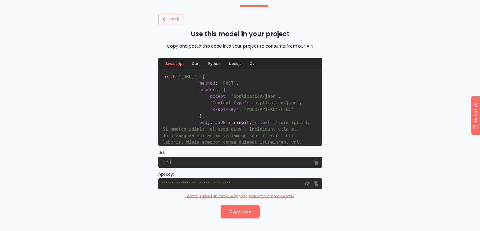
scroll to position [44, 0]
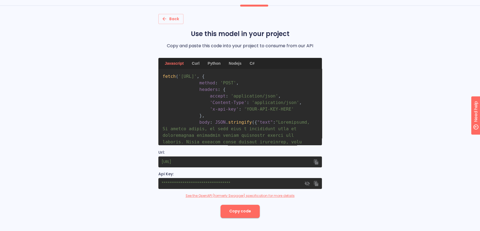
click at [195, 63] on div "Curl" at bounding box center [196, 63] width 14 height 11
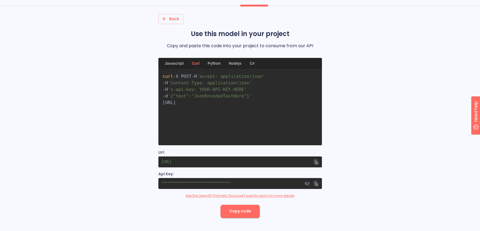
click at [209, 64] on div "Python" at bounding box center [214, 63] width 19 height 11
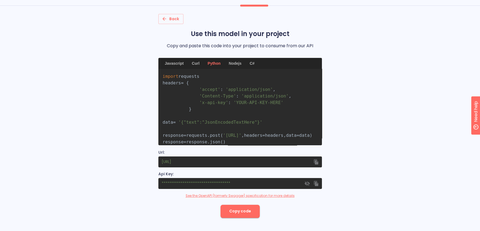
click at [195, 65] on div "Curl" at bounding box center [196, 63] width 14 height 11
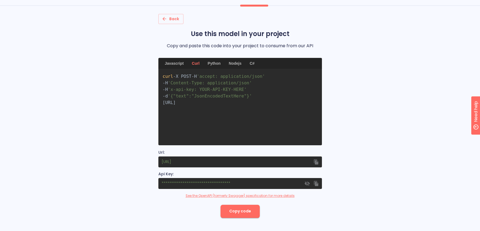
click at [174, 61] on div "Javascript" at bounding box center [174, 63] width 25 height 11
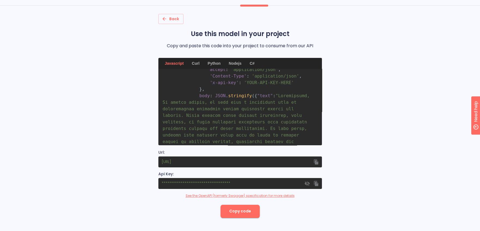
scroll to position [0, 0]
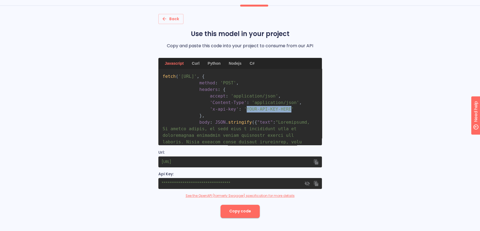
drag, startPoint x: 247, startPoint y: 122, endPoint x: 291, endPoint y: 122, distance: 44.2
click at [291, 112] on span "'YOUR-API-KEY-HERE'" at bounding box center [269, 108] width 50 height 5
click at [374, 150] on div "Back Use this model in your project Copy and paste this code into your project …" at bounding box center [240, 116] width 480 height 204
click at [358, 73] on div "Back Use this model in your project Copy and paste this code into your project …" at bounding box center [240, 116] width 480 height 204
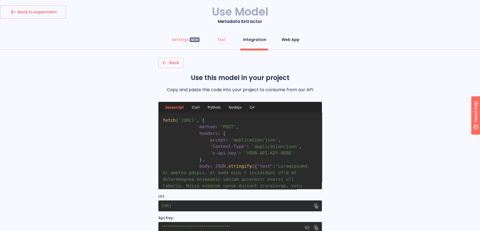
click at [286, 42] on div "Web App" at bounding box center [291, 39] width 18 height 5
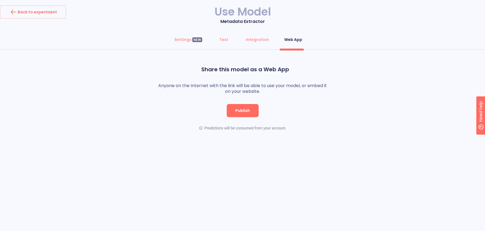
click at [231, 109] on button "Publish" at bounding box center [243, 110] width 32 height 13
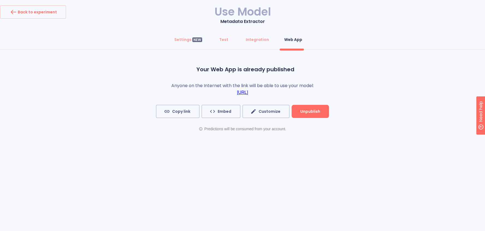
click at [237, 92] on link "[URL]" at bounding box center [242, 92] width 11 height 5
click at [112, 56] on div "Settings NEW Test Integration Web App Your Web App is already published Anyone …" at bounding box center [242, 90] width 485 height 114
click at [33, 14] on div "Back to experiment" at bounding box center [33, 12] width 48 height 9
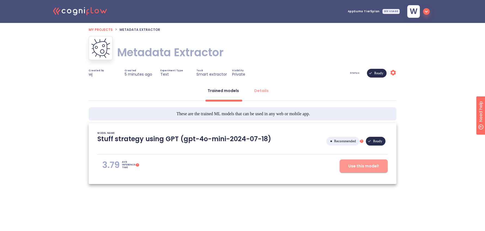
click at [348, 164] on button "Use this model!" at bounding box center [364, 165] width 48 height 13
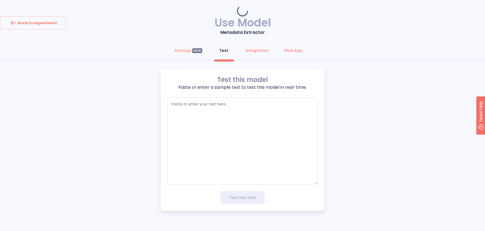
type textarea "x"
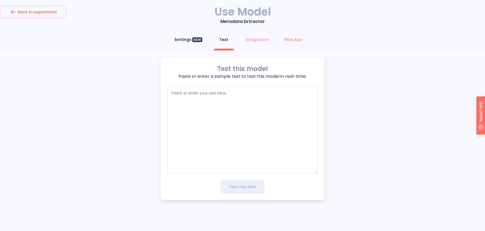
click at [183, 42] on button "Settings NEW" at bounding box center [188, 39] width 34 height 13
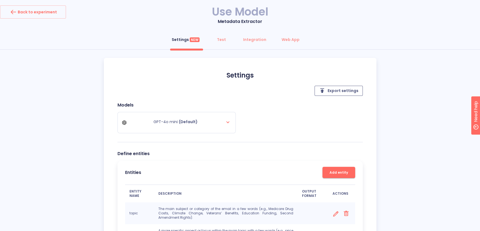
click at [329, 93] on span "Export settings" at bounding box center [339, 90] width 40 height 7
click at [53, 14] on div "Back to experiment" at bounding box center [33, 12] width 48 height 9
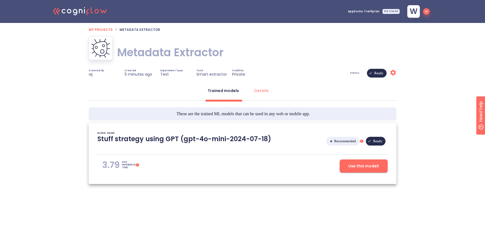
click at [97, 13] on icon at bounding box center [96, 11] width 4 height 4
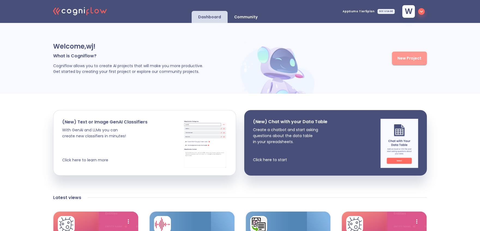
click at [400, 61] on span "New Project" at bounding box center [410, 58] width 24 height 7
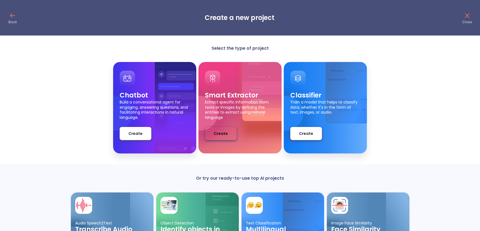
click at [222, 133] on span "Create" at bounding box center [221, 133] width 14 height 7
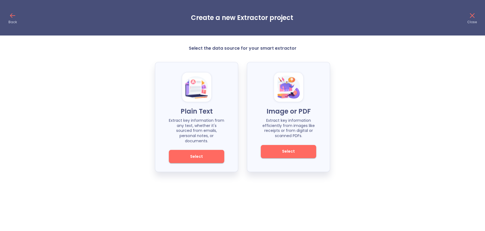
click at [290, 150] on span "Select" at bounding box center [288, 151] width 37 height 7
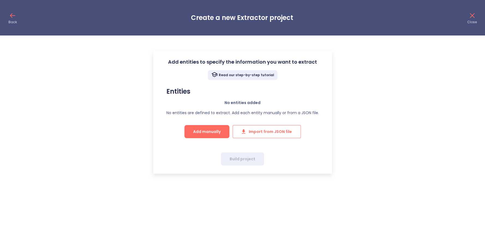
click at [264, 131] on span "Import from JSON file" at bounding box center [267, 131] width 50 height 7
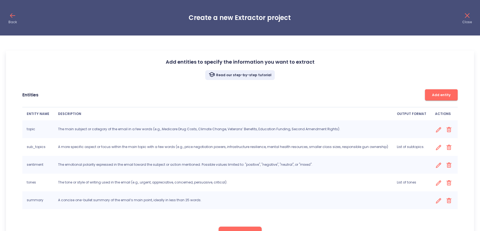
click at [361, 90] on div "Entities Add entity" at bounding box center [240, 94] width 436 height 11
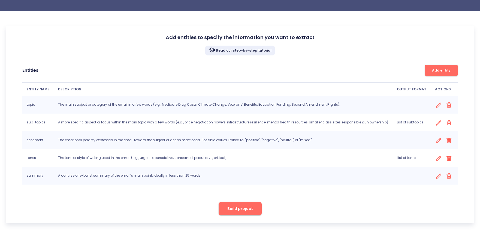
scroll to position [26, 0]
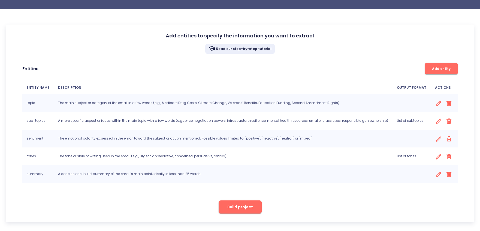
click at [376, 58] on div "Entities Add entity ENTITY NAME DESCRIPTION OUTPUT FORMAT ACTIONS topic The mai…" at bounding box center [240, 123] width 451 height 133
click at [241, 211] on button "Build project" at bounding box center [240, 206] width 43 height 13
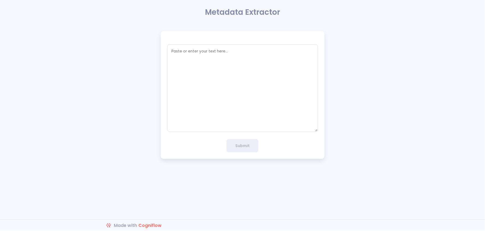
type textarea "x"
click at [189, 69] on textarea "empty textarea" at bounding box center [242, 87] width 151 height 87
paste textarea "Loremipsumd [Sita Cons], Ad elitse doeius, te inci utla e doloremagn aliq en ad…"
type textarea "Loremipsumd [Sita Cons], Ad elitse doeius, te inci utla e doloremagn aliq en ad…"
type textarea "x"
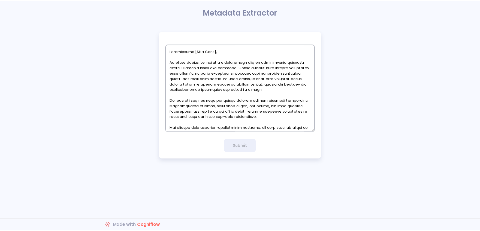
scroll to position [53, 0]
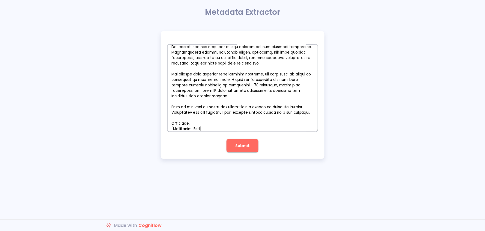
type textarea "Loremipsumd [Sita Cons], Ad elitse doeius, te inci utla e doloremagn aliq en ad…"
click at [246, 144] on span "Submit" at bounding box center [242, 145] width 14 height 7
type textarea "x"
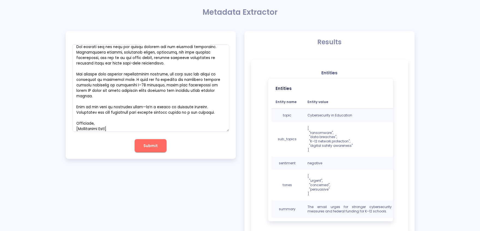
click at [278, 33] on div "Results" at bounding box center [330, 42] width 170 height 22
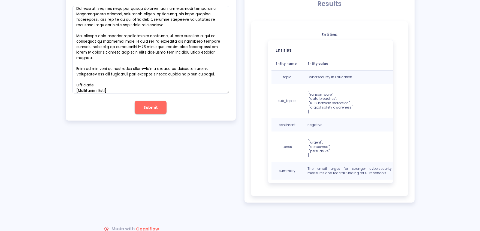
scroll to position [41, 0]
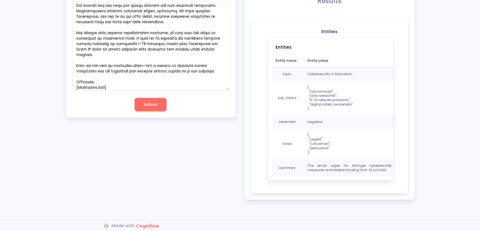
click at [286, 34] on div "Entities Entities Entity name Entity value topic Cybersecurity in Education sub…" at bounding box center [330, 106] width 136 height 154
click at [275, 83] on td "sub_topics" at bounding box center [288, 97] width 32 height 35
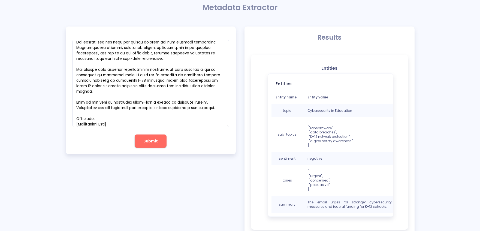
scroll to position [0, 0]
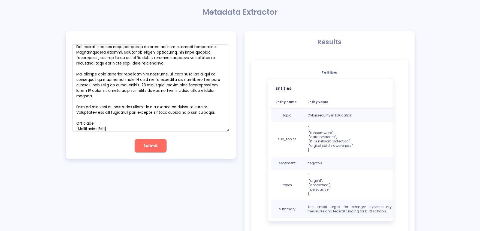
click at [268, 78] on div "Entities Entity name Entity value topic Cybersecurity in Education sub_topics […" at bounding box center [331, 150] width 134 height 148
click at [283, 69] on div "Entities Entities Entity name Entity value topic Cybersecurity in Education sub…" at bounding box center [329, 146] width 157 height 174
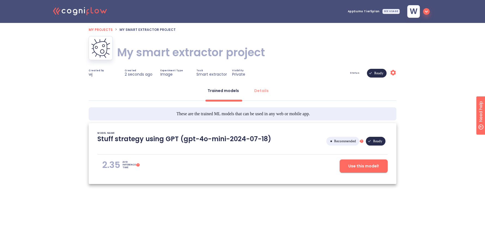
click at [146, 56] on h1 "My smart extractor project" at bounding box center [191, 52] width 148 height 15
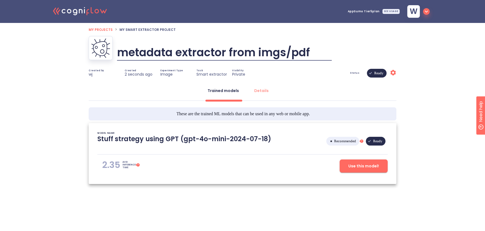
type input "metadata extractor from imgs/pdfs"
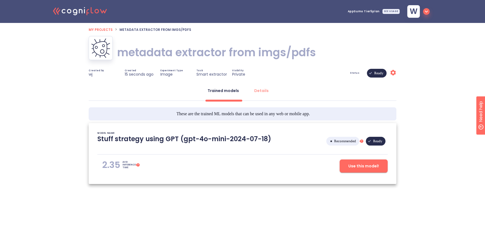
click at [362, 166] on span "Use this model!" at bounding box center [363, 166] width 31 height 7
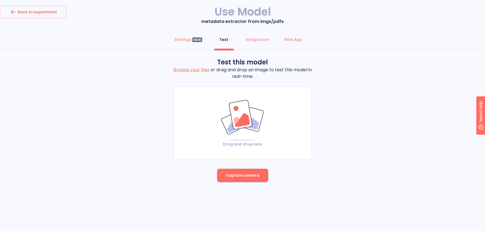
click at [235, 128] on img at bounding box center [242, 120] width 44 height 42
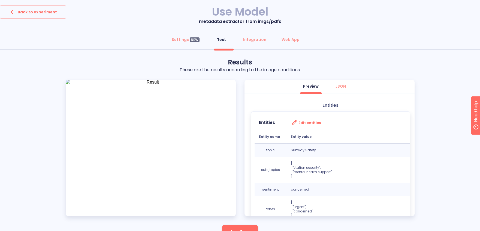
click at [59, 67] on div "Test this model Browse your files or drag and drop an image to test this model …" at bounding box center [240, 150] width 480 height 184
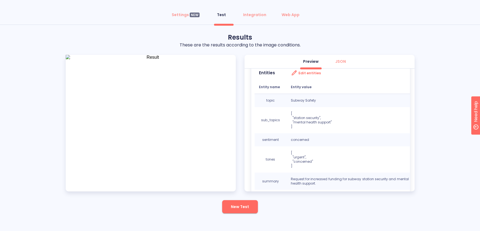
scroll to position [28, 0]
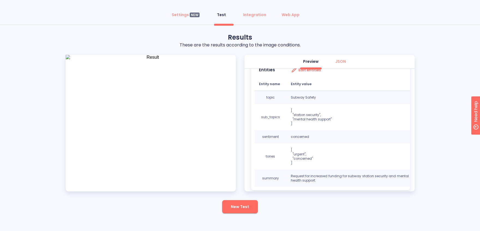
click at [413, 105] on div "Entities Entities Edit entities Entity name Entity value topic Subway Safety su…" at bounding box center [331, 120] width 168 height 146
drag, startPoint x: 415, startPoint y: 106, endPoint x: 414, endPoint y: 109, distance: 3.7
click at [414, 109] on div "Test this model Browse your files or drag and drop an image to test this model …" at bounding box center [240, 125] width 480 height 184
click at [421, 94] on div "Test this model Browse your files or drag and drop an image to test this model …" at bounding box center [240, 125] width 480 height 184
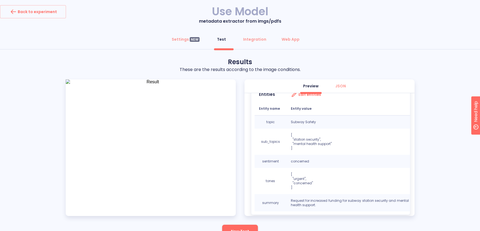
scroll to position [0, 0]
click at [41, 17] on button "Back to experiment" at bounding box center [33, 11] width 66 height 13
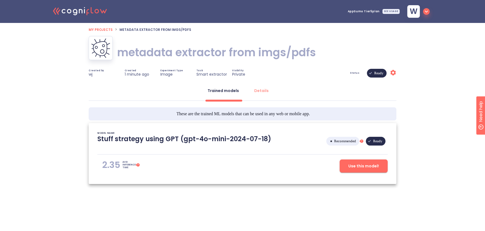
click at [91, 13] on icon at bounding box center [92, 10] width 3 height 6
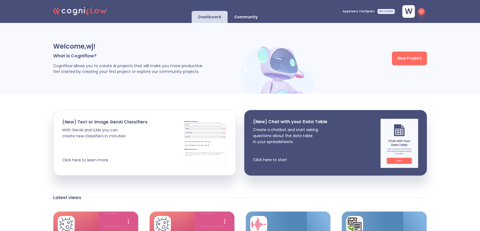
click at [253, 17] on p "Community" at bounding box center [245, 16] width 23 height 5
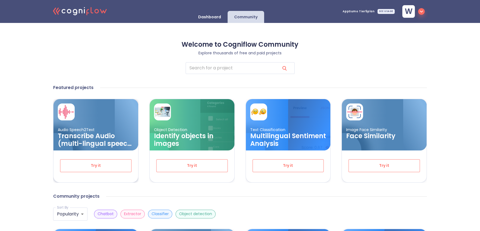
click at [88, 138] on h3 "Transcribe Audio (multi-lingual speech recognition)" at bounding box center [96, 139] width 76 height 15
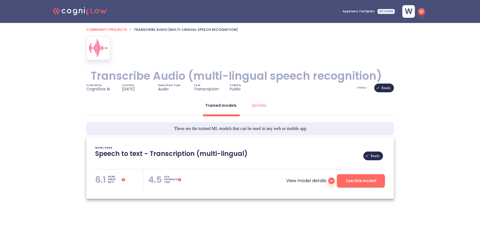
type textarea "[[DATE] 18:05:47]- Pretrained Speech Recognition Model: Whisper [[DATE] 18:05:4…"
click at [356, 184] on span "Use this model!" at bounding box center [361, 180] width 31 height 7
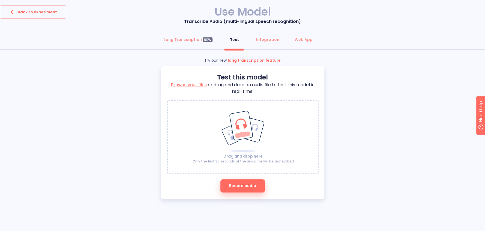
click at [277, 145] on div "Images/ImgDragAudio v2 Drag and drop here Only the first 30 seconds of the audi…" at bounding box center [243, 136] width 101 height 53
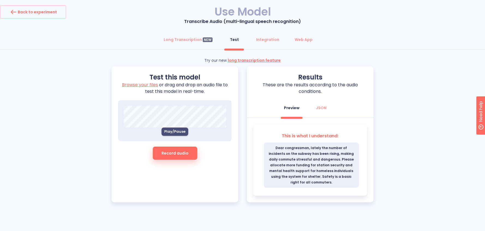
click at [171, 129] on span "Play/Pause" at bounding box center [174, 131] width 21 height 6
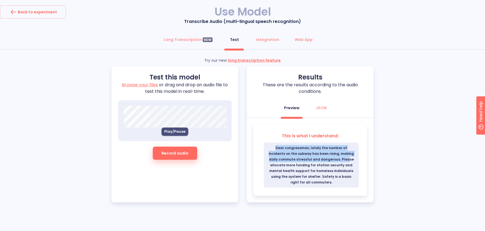
drag, startPoint x: 271, startPoint y: 149, endPoint x: 336, endPoint y: 157, distance: 65.4
click at [336, 157] on span "Dear congressman, lately the number of incidents on the subway has been rising,…" at bounding box center [311, 164] width 95 height 45
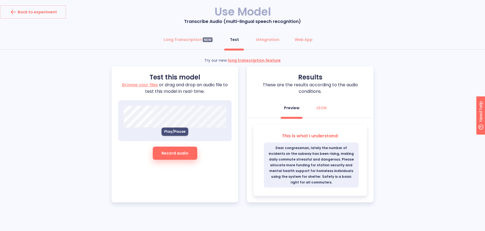
click at [309, 165] on span "Dear congressman, lately the number of incidents on the subway has been rising,…" at bounding box center [311, 164] width 95 height 45
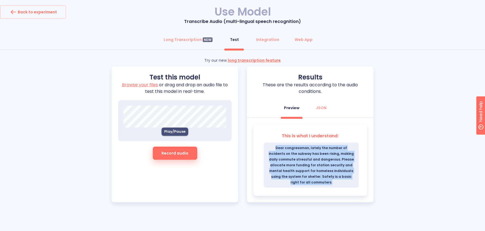
drag, startPoint x: 268, startPoint y: 147, endPoint x: 331, endPoint y: 185, distance: 73.7
click at [331, 185] on span "Dear congressman, lately the number of incidents on the subway has been rising,…" at bounding box center [311, 164] width 95 height 45
click at [320, 173] on span "Dear congressman, lately the number of incidents on the subway has been rising,…" at bounding box center [311, 164] width 95 height 45
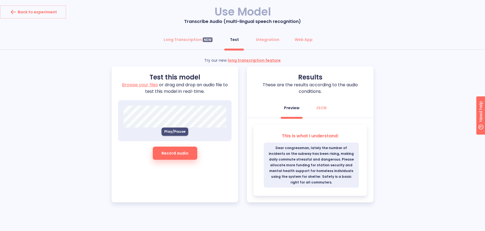
click at [106, 41] on div "Long Transcription NEW Test Integration Web App" at bounding box center [242, 41] width 485 height 16
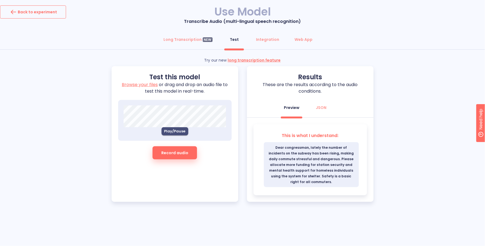
click at [54, 11] on div "Back to experiment" at bounding box center [33, 12] width 48 height 9
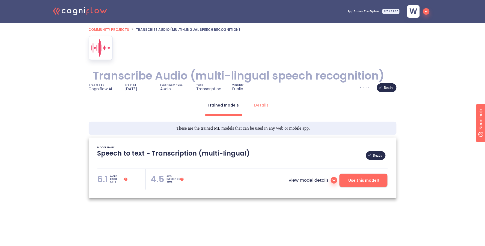
click at [429, 16] on button "w" at bounding box center [417, 12] width 29 height 16
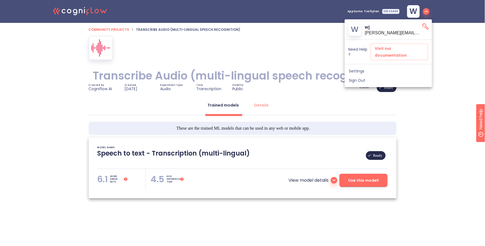
click at [428, 16] on div at bounding box center [242, 123] width 485 height 246
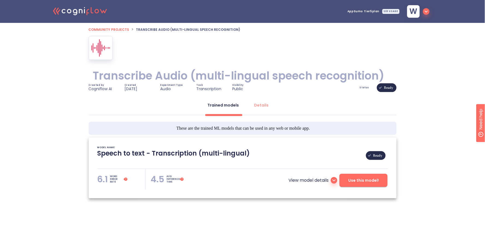
click at [427, 12] on icon "button" at bounding box center [426, 11] width 7 height 7
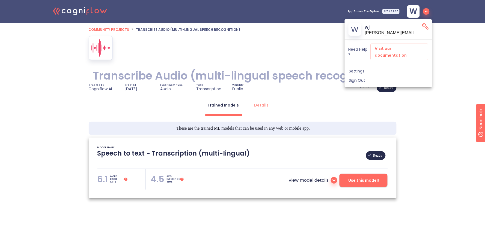
click at [399, 78] on span "Sign Out" at bounding box center [388, 80] width 79 height 5
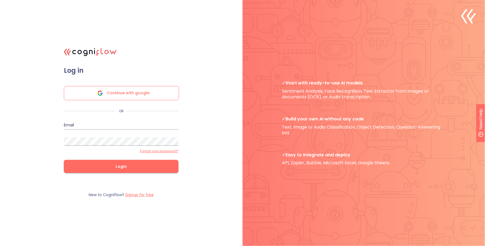
type input "[EMAIL_ADDRESS]"
click at [104, 127] on input "[EMAIL_ADDRESS]" at bounding box center [121, 125] width 115 height 9
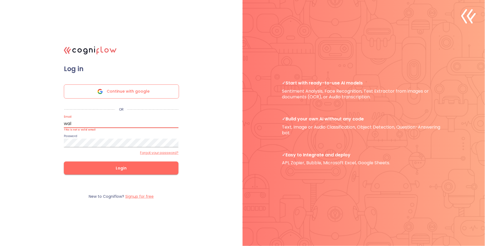
type input "[PERSON_NAME][EMAIL_ADDRESS]"
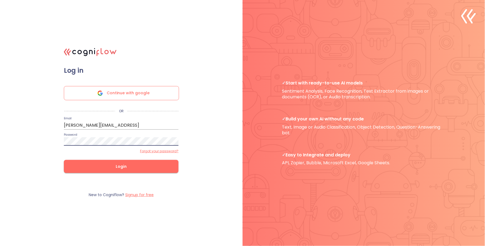
click at [127, 171] on button "Login" at bounding box center [121, 166] width 115 height 13
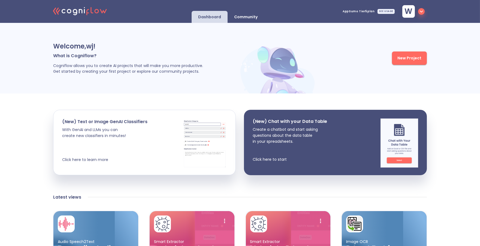
click at [344, 44] on div "New Project" at bounding box center [372, 58] width 109 height 54
click at [425, 14] on icon "button" at bounding box center [421, 11] width 7 height 7
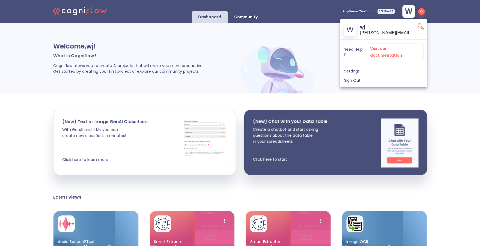
click at [382, 68] on div "Settings" at bounding box center [383, 71] width 87 height 9
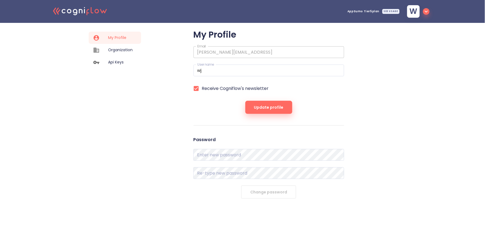
click at [429, 10] on icon "button" at bounding box center [426, 11] width 7 height 7
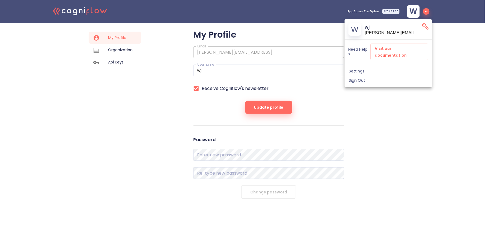
click at [394, 78] on span "Sign Out" at bounding box center [388, 80] width 79 height 5
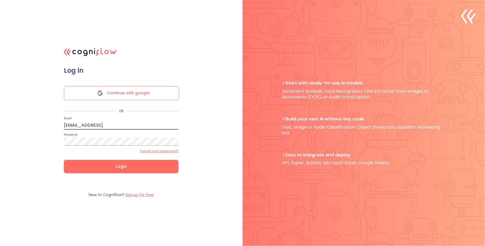
drag, startPoint x: 109, startPoint y: 126, endPoint x: 47, endPoint y: 126, distance: 61.9
click at [47, 126] on div ".cls-1{fill:#141624;}.cls-2{fill:#eb5e60;}.cls-3{fill:none;stroke:#eb5e60;strok…" at bounding box center [242, 123] width 485 height 246
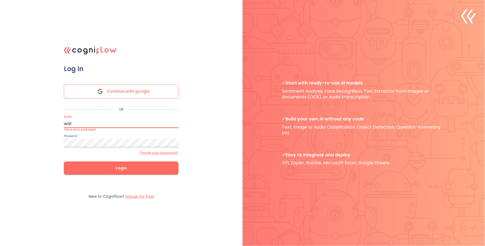
type input "[PERSON_NAME][EMAIL_ADDRESS]"
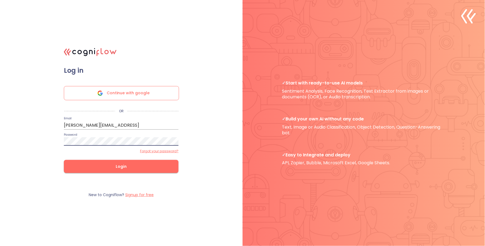
click at [181, 225] on div ".cls-1{fill:#141624;}.cls-2{fill:#eb5e60;}.cls-3{fill:none;stroke:#eb5e60;strok…" at bounding box center [242, 123] width 485 height 246
click at [119, 167] on span "Login" at bounding box center [121, 166] width 97 height 7
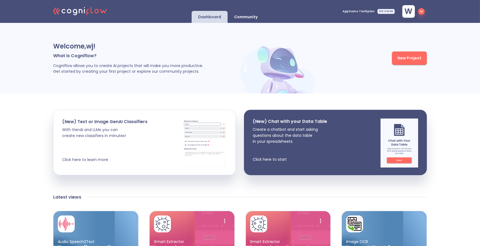
click at [238, 14] on p "Community" at bounding box center [245, 16] width 23 height 5
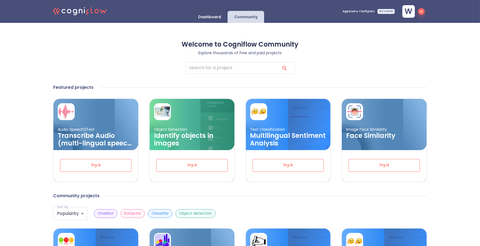
click at [214, 17] on p "Dashboard" at bounding box center [209, 16] width 23 height 5
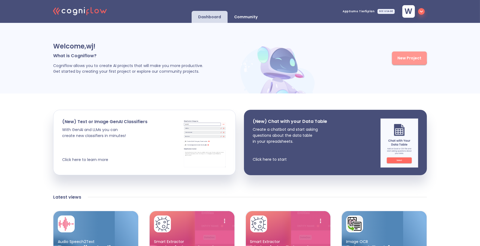
click at [399, 57] on span "New Project" at bounding box center [410, 58] width 24 height 7
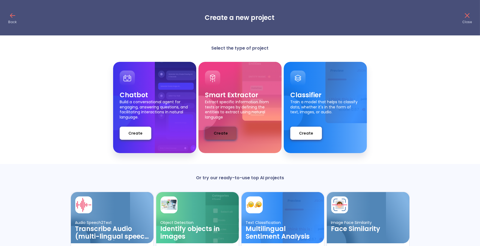
click at [217, 136] on span "Create" at bounding box center [221, 133] width 14 height 7
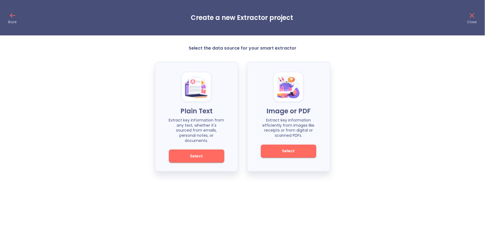
click at [184, 154] on button "Select" at bounding box center [196, 156] width 55 height 13
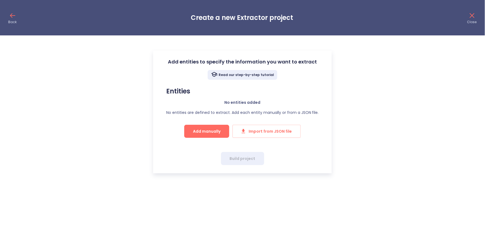
click at [206, 129] on span "Add manually" at bounding box center [207, 131] width 28 height 7
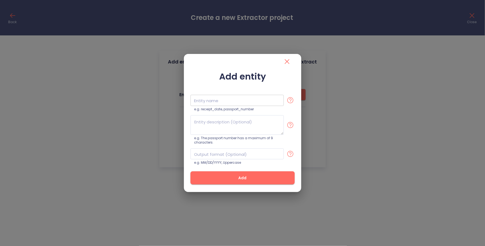
click at [206, 101] on input "text" at bounding box center [236, 100] width 93 height 11
type input "topic"
paste textarea "The main subject or category of the email in a few words (e.g., Medicare Drug C…"
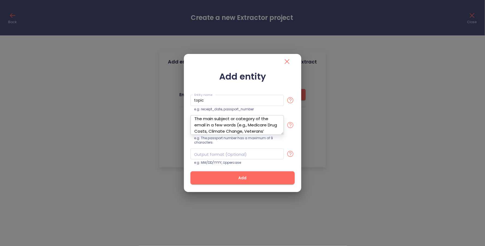
scroll to position [15, 0]
type textarea "The main subject or category of the email in a few words (e.g., Medicare Drug C…"
click at [249, 183] on button "Add" at bounding box center [242, 178] width 104 height 13
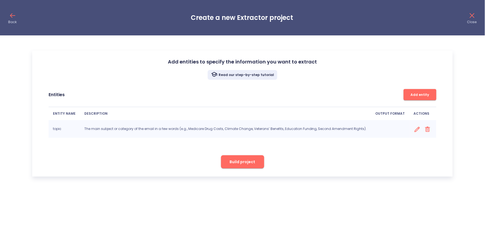
scroll to position [0, 0]
click at [410, 93] on span "Add entity" at bounding box center [419, 95] width 27 height 6
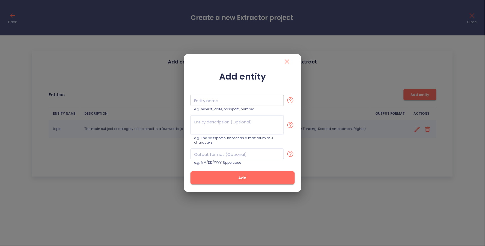
click at [200, 103] on input "text" at bounding box center [236, 100] width 93 height 11
type input "sub_topic"
click at [214, 119] on textarea at bounding box center [236, 125] width 93 height 20
paste textarea "A more specific aspect or focus within the main topic with a few words (e.g., p…"
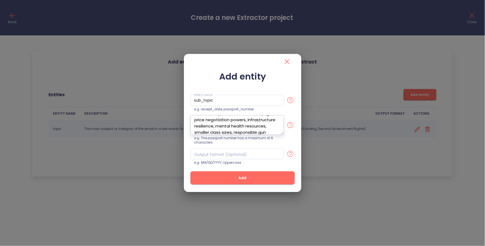
scroll to position [21, 0]
type textarea "A more specific aspect or focus within the main topic with a few words (e.g., p…"
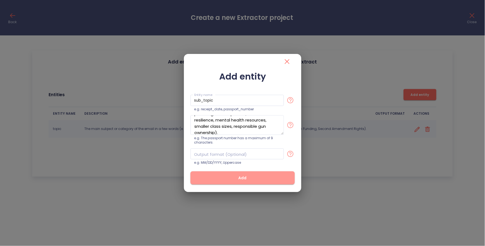
click at [242, 176] on span "Add" at bounding box center [242, 178] width 87 height 7
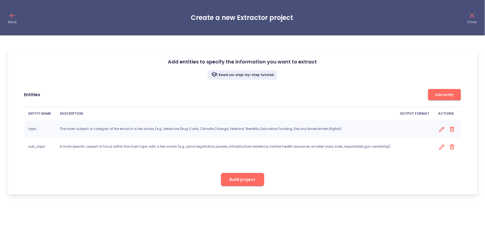
click at [431, 95] on span "Add entity" at bounding box center [444, 95] width 27 height 6
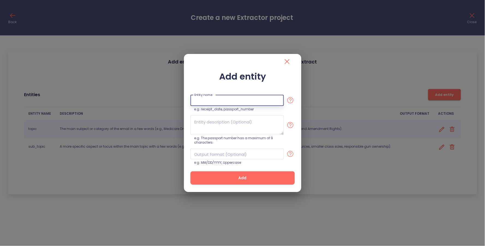
click at [255, 100] on input "text" at bounding box center [236, 100] width 93 height 11
type input "sentiment"
click at [247, 124] on textarea at bounding box center [236, 125] width 93 height 20
paste textarea "The emotional polarity expressed in the email toward the subject or action ment…"
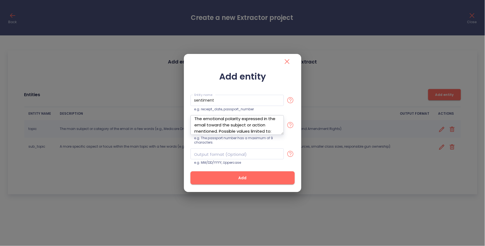
scroll to position [9, 0]
click at [223, 129] on textarea "The emotional polarity expressed in the email toward the subject or action ment…" at bounding box center [236, 125] width 93 height 20
type textarea "The emotional polarity expressed in the email toward the subject or action ment…"
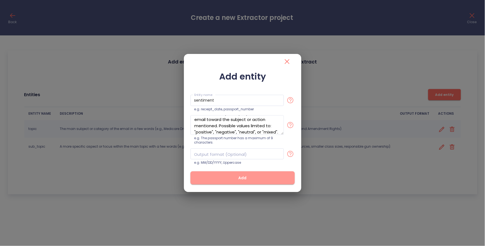
click at [258, 175] on span "Add" at bounding box center [242, 178] width 87 height 7
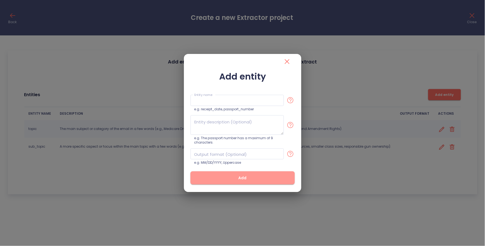
scroll to position [0, 0]
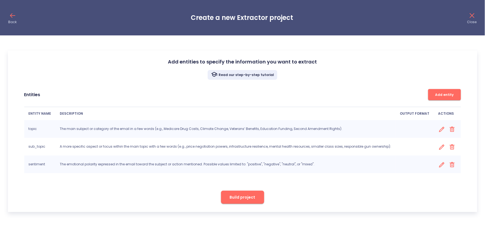
click at [193, 183] on div "Read our step-by-step tutorial Entities Add entity ENTITY NAME DESCRIPTION OUTP…" at bounding box center [243, 127] width 452 height 114
click at [431, 91] on button "Add entity" at bounding box center [444, 94] width 33 height 11
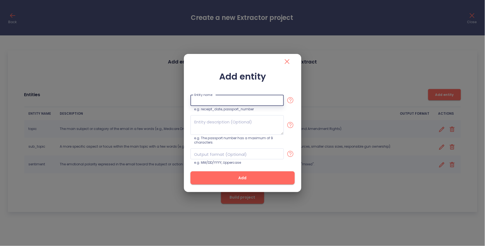
click at [199, 104] on input "text" at bounding box center [236, 100] width 93 height 11
type input "tone"
paste textarea "The tone or style of writing used in the email (e.g., urgent, appreciative, con…"
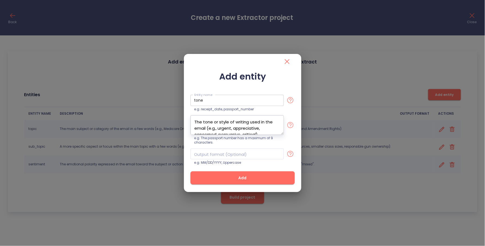
scroll to position [3, 0]
type textarea "The tone or style of writing used in the email (e.g., urgent, appreciative, con…"
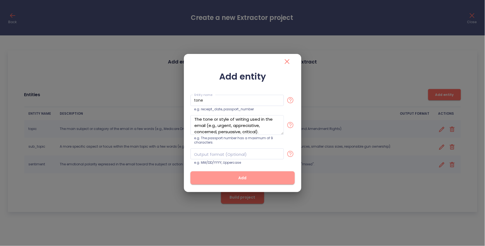
click at [216, 174] on button "Add" at bounding box center [242, 178] width 104 height 13
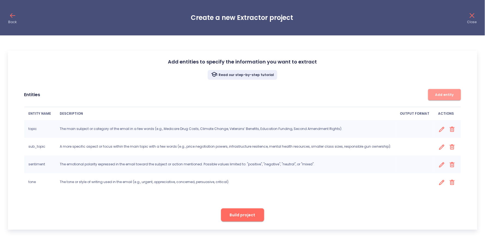
click at [443, 98] on button "Add entity" at bounding box center [444, 94] width 33 height 11
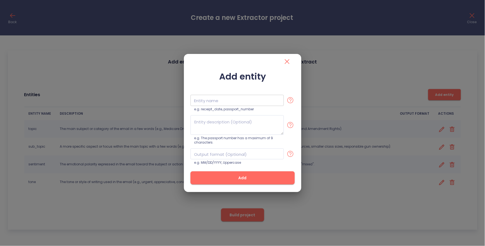
click at [233, 97] on input "text" at bounding box center [236, 100] width 93 height 11
type input "summary"
click at [241, 120] on textarea at bounding box center [236, 125] width 93 height 20
paste textarea "A concise one-bullet summary of the email’s main point, ideally in less than 25…"
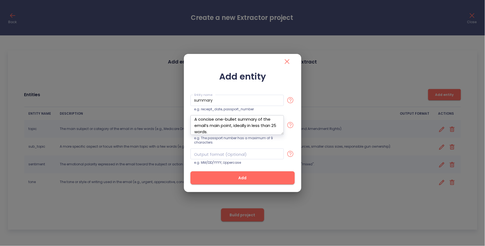
type textarea "A concise one-bullet summary of the email’s main point, ideally in less than 25…"
click at [242, 180] on span "Add" at bounding box center [242, 178] width 87 height 7
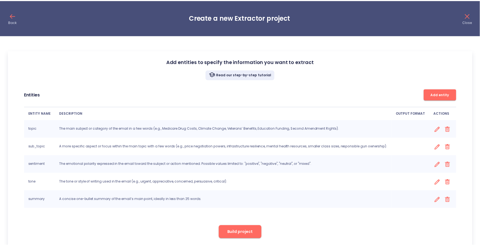
scroll to position [0, 0]
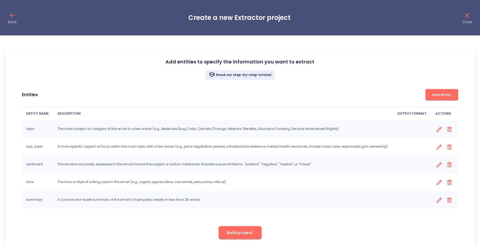
click at [140, 222] on div "Add entities to specify the information you want to extract Read our step-by-st…" at bounding box center [240, 149] width 469 height 197
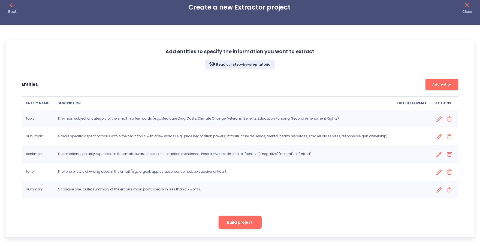
scroll to position [11, 0]
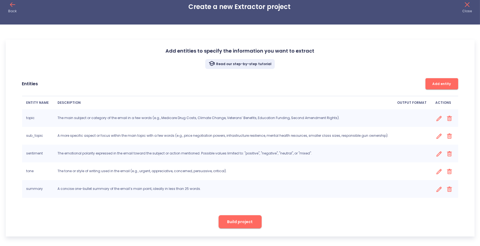
click at [234, 223] on span "Build project" at bounding box center [241, 222] width 26 height 7
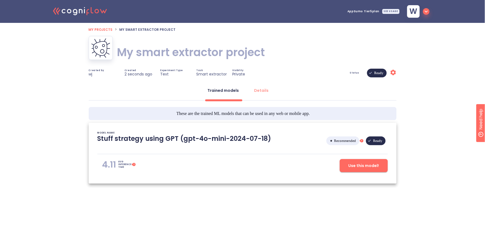
click at [118, 51] on h1 "My smart extractor project" at bounding box center [191, 52] width 148 height 15
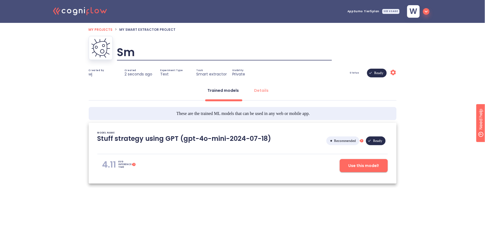
type input "S"
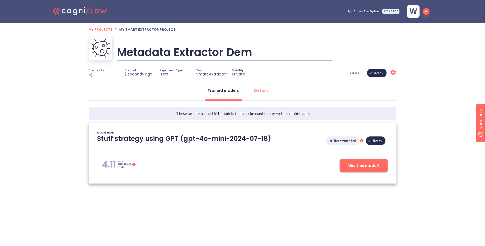
type input "Metadata Extractor Demo"
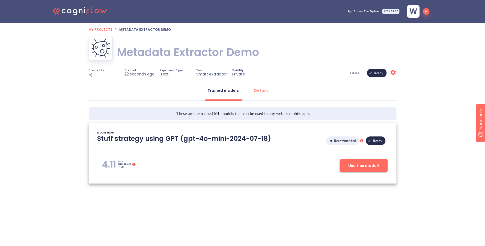
click at [357, 166] on span "Use this model!" at bounding box center [363, 166] width 31 height 7
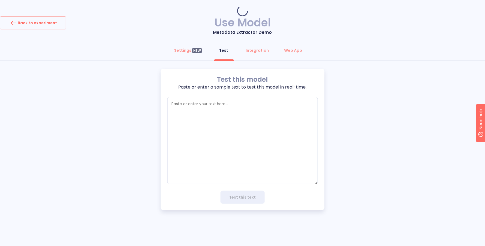
type textarea "x"
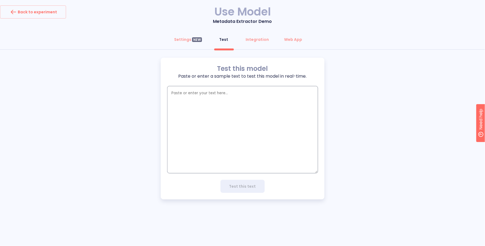
click at [244, 121] on textarea "empty textarea" at bounding box center [242, 129] width 151 height 87
paste textarea "Loremipsumd [Sita Cons], Ad elitse doeius, te inci utla e doloremagn aliq en ad…"
type textarea "Loremipsumd [Sita Cons], Ad elitse doeius, te inci utla e doloremagn aliq en ad…"
type textarea "x"
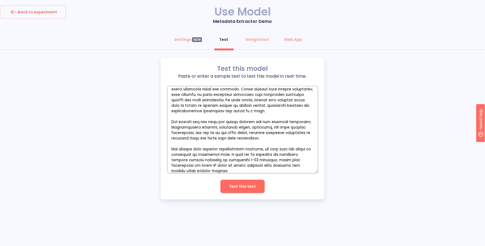
scroll to position [4, 0]
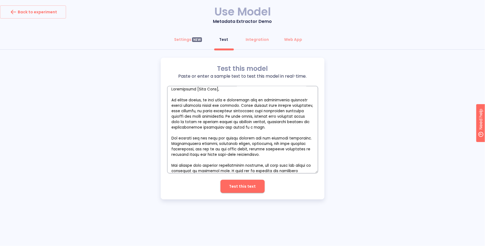
type textarea "Loremipsumd [Sita Cons, Ad elitse doeius, te inci utla e doloremagn aliq en adm…"
type textarea "x"
type textarea "Loremipsumd [Sita Con, Ad elitse doeius, te inci utla e doloremagn aliq en admi…"
type textarea "x"
type textarea "Loremipsumd [Sita Co, Ad elitse doeius, te inci utla e doloremagn aliq en admin…"
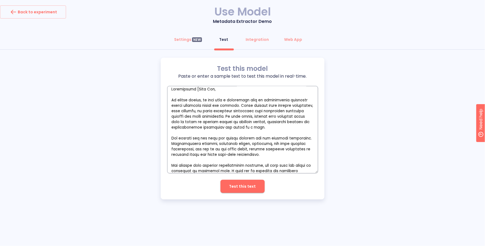
type textarea "x"
type textarea "Loremipsumd [Sita C, Ad elitse doeius, te inci utla e doloremagn aliq en admini…"
type textarea "x"
type textarea "Loremipsumd [Sita , Co adipis elitse, do eius temp i utlaboreet dolo ma aliquae…"
type textarea "x"
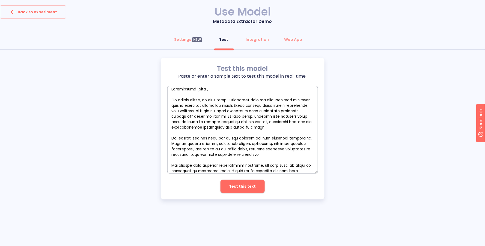
type textarea "Loremipsumd [Sita, Co adipis elitse, do eius temp i utlaboreet dolo ma aliquaen…"
type textarea "x"
type textarea "Loremipsumd [Sit, Am consec adipis, el sedd eius t incididunt utla et doloremag…"
type textarea "x"
type textarea "Loremipsumd [Si, Am consec adipis, el sedd eius t incididunt utla et doloremagn…"
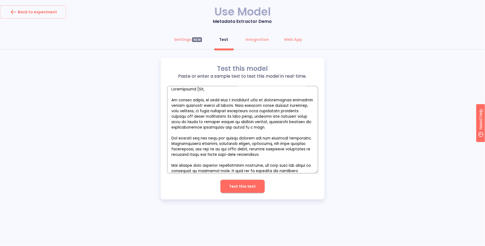
type textarea "x"
type textarea "Loremipsumd [S, Am consec adipis, el sedd eius t incididunt utla et doloremagna…"
type textarea "x"
type textarea "Loremipsumd [, Si ametco adipis, el sedd eius t incididunt utla et doloremagnaa…"
type textarea "x"
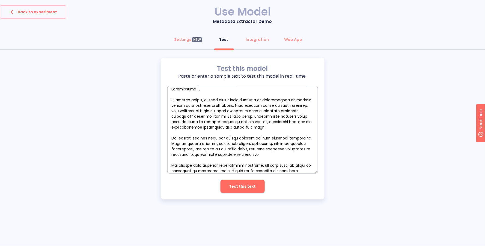
type textarea "Loremipsumd , Si ametco adipis, el sedd eius t incididunt utla et doloremagnaa …"
type textarea "x"
type textarea "Loremipsumd, Si ametco adipis, el sedd eius t incididunt utla et doloremagnaa e…"
type textarea "x"
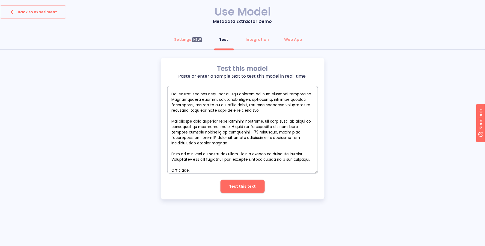
scroll to position [53, 0]
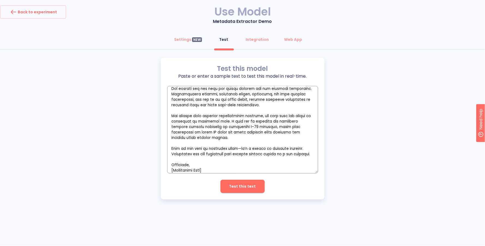
type textarea "Loremipsumd, Si ametco adipis, el sedd eius t incididunt utla et doloremagnaa e…"
type textarea "x"
type textarea "Loremipsumd, Si ametco adipis, el sedd eius t incididunt utla et doloremagnaa e…"
type textarea "x"
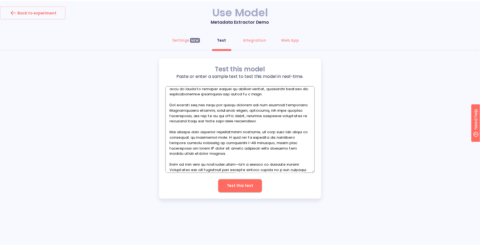
scroll to position [43, 0]
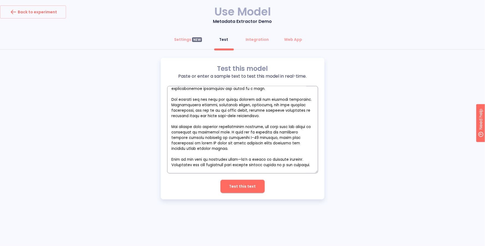
type textarea "Loremipsumd, Si ametco adipis, el sedd eius t incididunt utla et doloremagnaa e…"
click at [234, 187] on span "Test this text" at bounding box center [242, 186] width 27 height 7
type textarea "x"
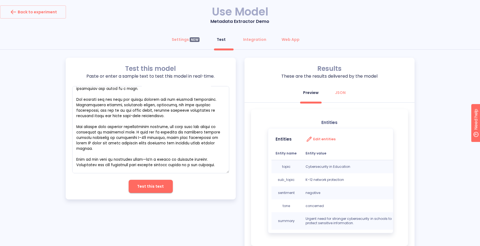
click at [439, 167] on div "Test this model Paste or enter a sample text to test this model in real-time. x…" at bounding box center [240, 155] width 480 height 195
click at [119, 96] on textarea "empty textarea" at bounding box center [150, 129] width 157 height 87
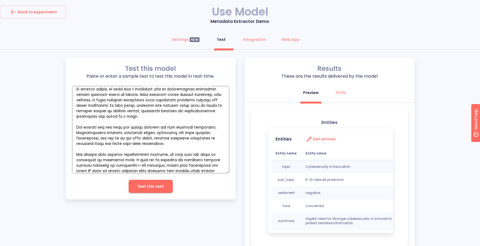
scroll to position [4, 0]
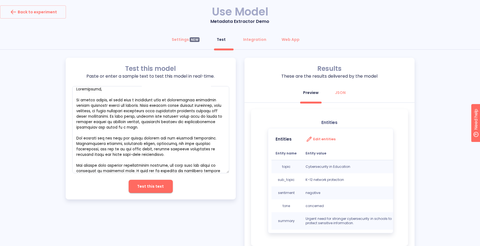
click at [231, 73] on div "Test this model Paste or enter a sample text to test this model in real-time. x…" at bounding box center [151, 129] width 170 height 142
click at [419, 110] on div "Test this model Paste or enter a sample text to test this model in real-time. x…" at bounding box center [240, 155] width 480 height 195
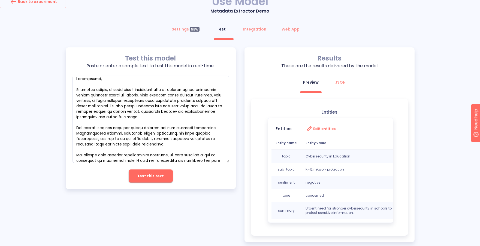
scroll to position [20, 0]
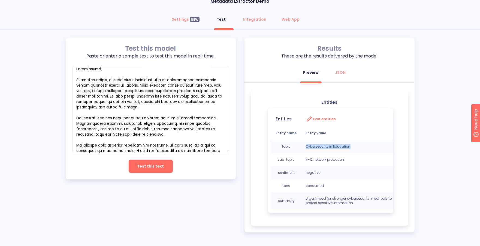
drag, startPoint x: 306, startPoint y: 143, endPoint x: 358, endPoint y: 147, distance: 52.5
click at [358, 147] on td "Cybersecurity in Education" at bounding box center [349, 146] width 95 height 13
click at [373, 121] on div "Edit entities" at bounding box center [349, 119] width 86 height 7
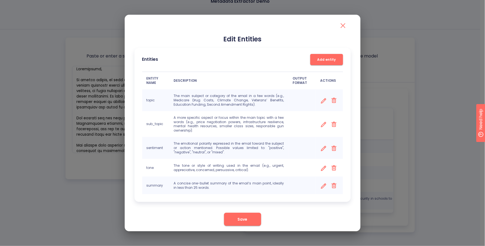
click at [344, 26] on icon "close" at bounding box center [343, 25] width 9 height 9
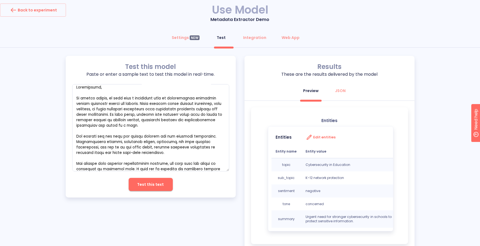
scroll to position [0, 0]
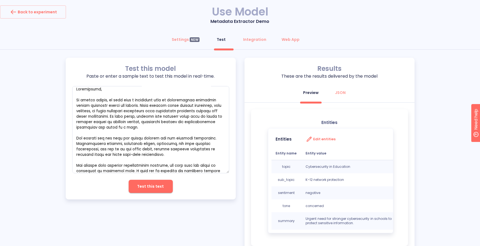
click at [411, 32] on div "Back to experiment Use Model Metadata Extractor Demo Settings NEW Test Integrat…" at bounding box center [240, 133] width 480 height 256
click at [179, 41] on div "Settings NEW" at bounding box center [186, 39] width 28 height 5
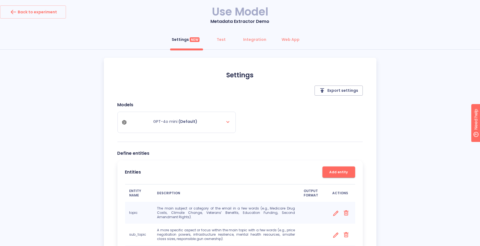
click at [376, 139] on div "Settings Export settings Models GPT-4o mini (Default) Define entities Entities …" at bounding box center [240, 200] width 273 height 284
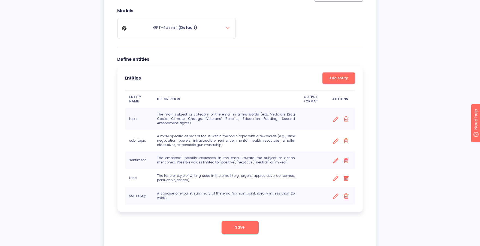
scroll to position [81, 0]
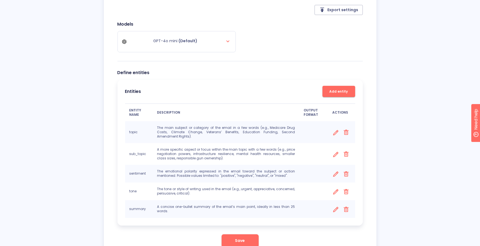
click at [50, 85] on div "Settings NEW Test Integration Web App Settings Export settings Models GPT-4o mi…" at bounding box center [240, 106] width 480 height 309
click at [336, 151] on icon at bounding box center [336, 154] width 7 height 7
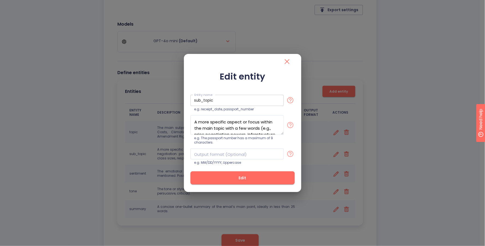
click at [227, 102] on input "sub_topic" at bounding box center [236, 100] width 93 height 11
type input "sub_topics"
click at [223, 158] on input "text" at bounding box center [236, 154] width 93 height 11
type input "List of subtopics."
click at [224, 175] on span "Edit" at bounding box center [242, 178] width 87 height 7
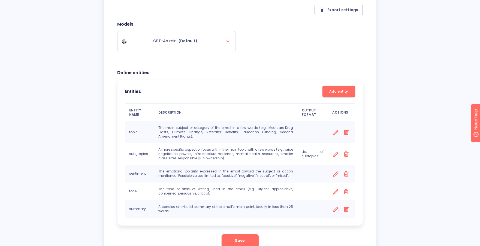
click at [336, 193] on icon at bounding box center [336, 192] width 5 height 5
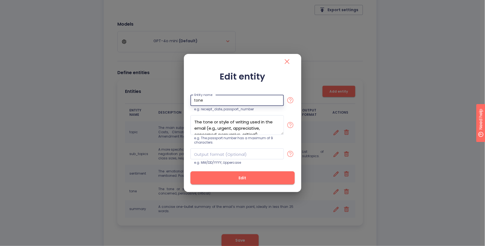
click at [219, 95] on input "tone" at bounding box center [236, 100] width 93 height 11
click at [218, 106] on div "Entity name tone Entity name e.g. receipt_date, passport_number" at bounding box center [242, 103] width 104 height 17
click at [217, 105] on input "tone" at bounding box center [236, 100] width 93 height 11
type input "tones"
click at [213, 154] on input "text" at bounding box center [236, 154] width 93 height 11
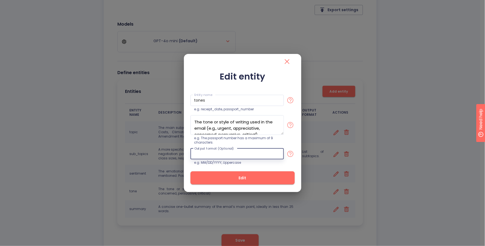
type input "List of tones"
click at [255, 178] on span "Edit" at bounding box center [242, 178] width 87 height 7
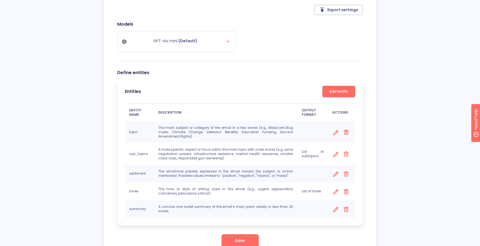
click at [236, 240] on span "Save" at bounding box center [240, 241] width 10 height 7
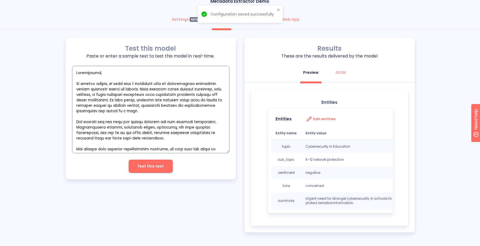
click at [190, 96] on textarea "empty textarea" at bounding box center [150, 109] width 157 height 87
click at [153, 166] on span "Test this text" at bounding box center [150, 166] width 27 height 7
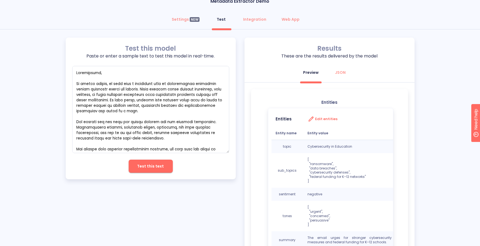
click at [438, 93] on div "Test this model Paste or enter a sample text to test this model in real-time. x…" at bounding box center [240, 155] width 480 height 234
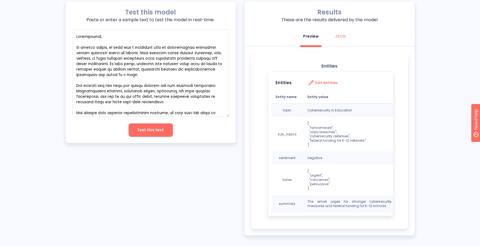
scroll to position [59, 0]
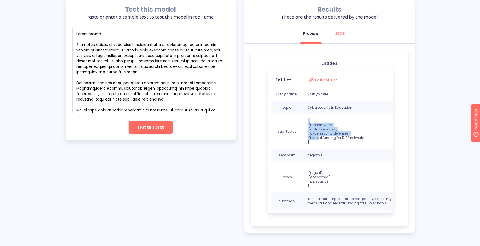
drag, startPoint x: 307, startPoint y: 121, endPoint x: 319, endPoint y: 139, distance: 22.1
click at [319, 139] on td "[ "ransomware", "data breaches", "cybersecurity defenses", "federal funding for…" at bounding box center [350, 131] width 93 height 35
click at [317, 129] on p "[ "ransomware", "data breaches", "cybersecurity defenses", "federal funding for…" at bounding box center [350, 132] width 84 height 26
click at [315, 180] on p "[ "urgent", "concerned", "persuasive" ]" at bounding box center [350, 177] width 84 height 22
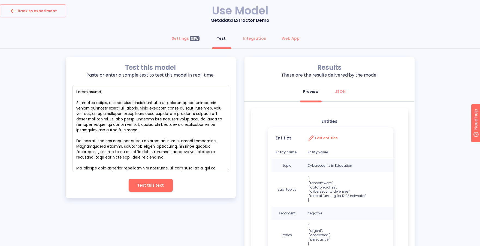
scroll to position [0, 0]
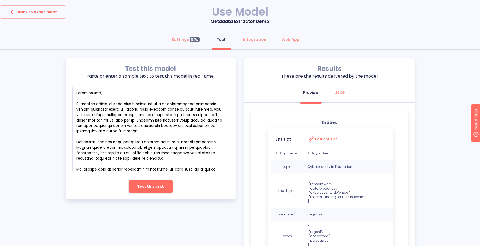
click at [251, 168] on div "Entities Entities Edit entities Entity name Entity value topic Cybersecurity in…" at bounding box center [329, 197] width 157 height 176
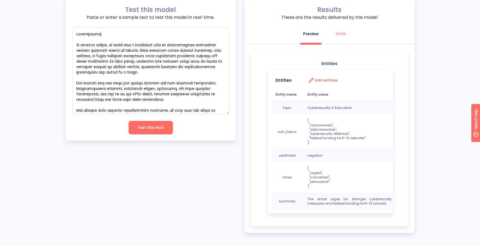
scroll to position [59, 0]
click at [342, 32] on div "JSON" at bounding box center [341, 33] width 11 height 5
type textarea "x"
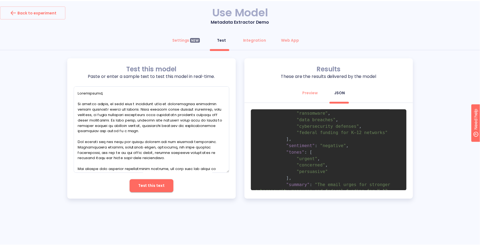
scroll to position [0, 0]
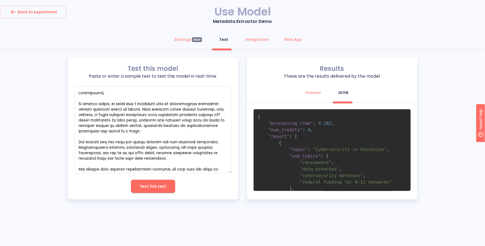
click at [426, 86] on div "Test this model Paste or enter a sample text to test this model in real-time. x…" at bounding box center [242, 129] width 485 height 142
click at [260, 36] on button "Integration" at bounding box center [257, 39] width 30 height 13
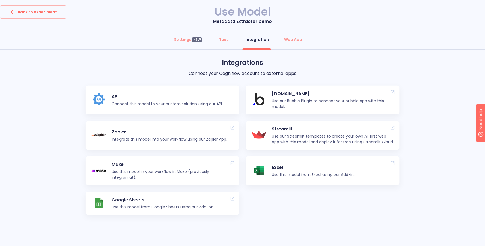
click at [119, 102] on p "Connect this model to your custom solution using our API." at bounding box center [167, 104] width 111 height 6
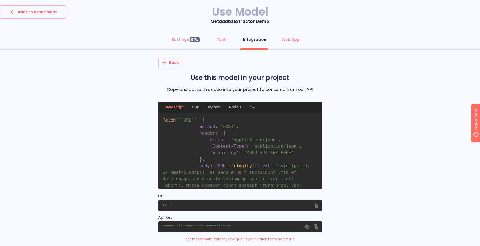
click at [210, 110] on div "Python" at bounding box center [214, 107] width 19 height 11
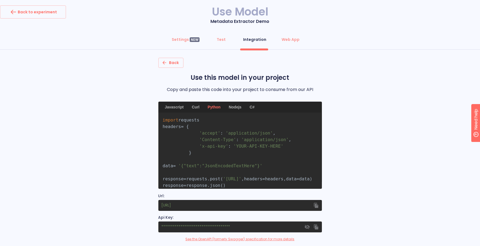
click at [365, 130] on div "Back Use this model in your project Copy and paste this code into your project …" at bounding box center [240, 160] width 480 height 204
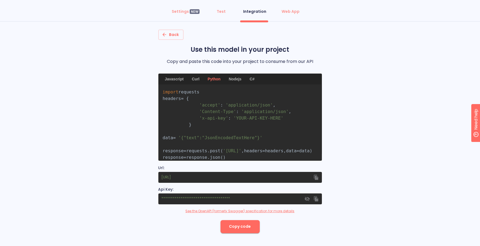
scroll to position [28, 0]
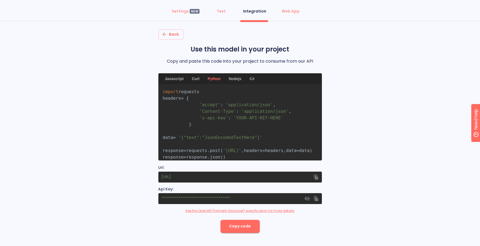
click at [374, 185] on div "Back Use this model in your project Copy and paste this code into your project …" at bounding box center [240, 131] width 480 height 204
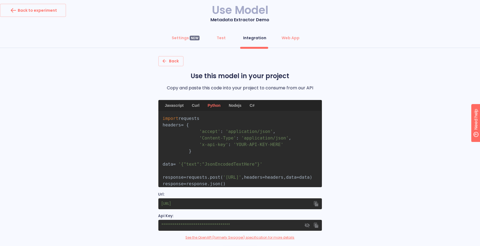
scroll to position [0, 0]
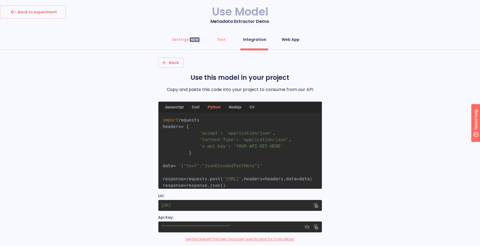
click at [280, 39] on button "Web App" at bounding box center [291, 39] width 25 height 13
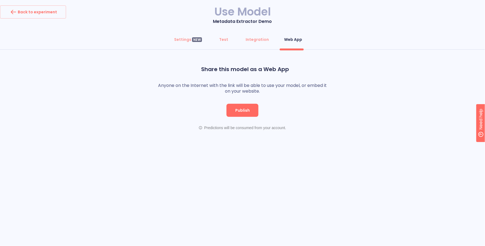
click at [243, 113] on span "Publish" at bounding box center [242, 110] width 14 height 7
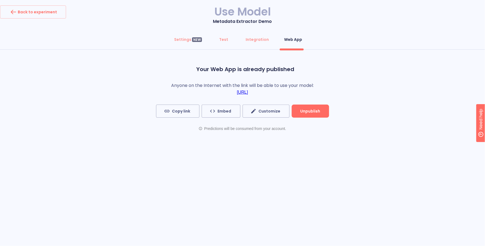
click at [248, 94] on link "https://app.cogniflow.ai/app/90348ee8-70a8-4ee7-8bbb-5d2f485c2713" at bounding box center [242, 92] width 11 height 5
click at [49, 14] on div "Back to experiment" at bounding box center [33, 12] width 48 height 9
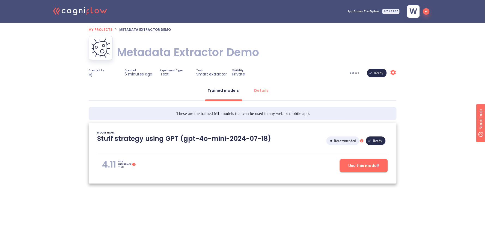
click at [89, 13] on icon ".cls-1{fill:#141624;}.cls-2{fill:#eb5e60;}.cls-3{fill:none;stroke:#eb5e60;strok…" at bounding box center [80, 10] width 60 height 17
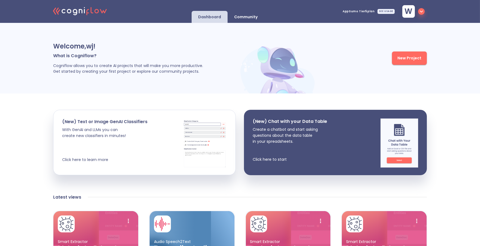
click at [405, 59] on span "New Project" at bounding box center [410, 58] width 24 height 7
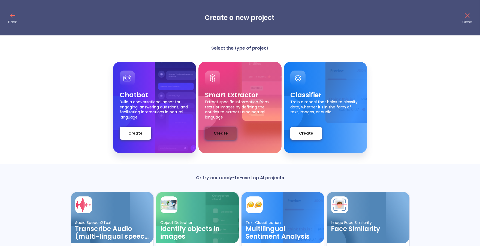
click at [217, 131] on span "Create" at bounding box center [221, 133] width 14 height 7
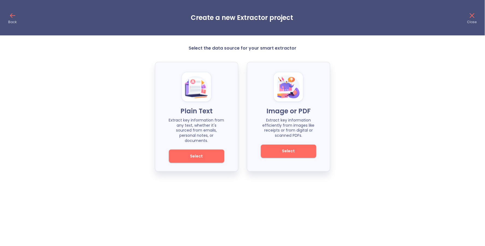
click at [282, 154] on span "Select" at bounding box center [288, 151] width 37 height 7
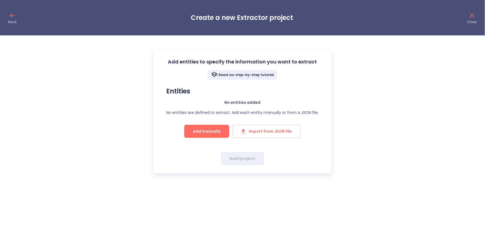
click at [11, 17] on icon at bounding box center [12, 15] width 9 height 9
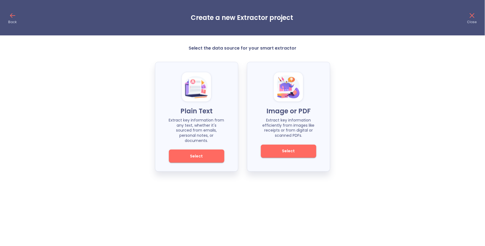
click at [12, 18] on icon at bounding box center [12, 15] width 9 height 9
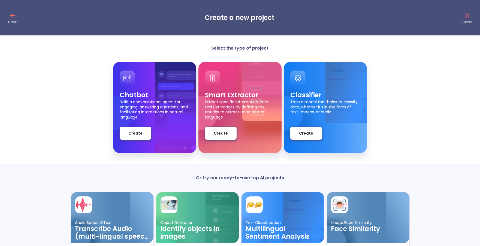
click at [68, 140] on div "Chatbot Build a conversational agent for engaging, answering questions, and fac…" at bounding box center [240, 107] width 480 height 91
click at [464, 20] on p "Close" at bounding box center [468, 22] width 10 height 4
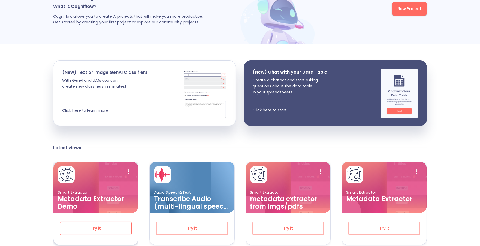
scroll to position [61, 0]
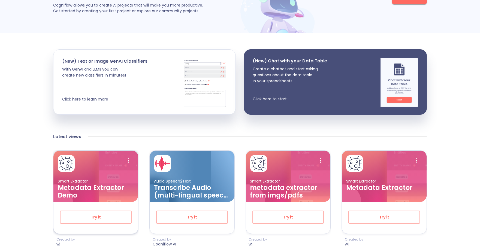
click at [94, 190] on h3 "Metadata Extractor Demo" at bounding box center [96, 191] width 76 height 15
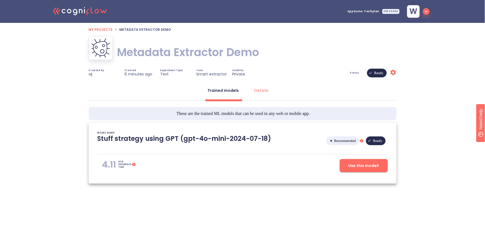
click at [354, 169] on span "Use this model!" at bounding box center [363, 166] width 31 height 7
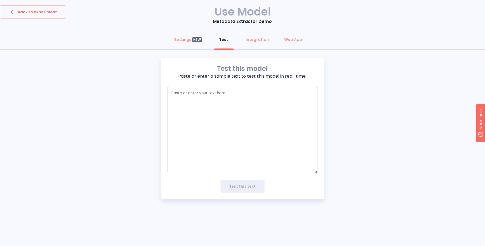
type textarea "x"
click at [184, 37] on div "Settings NEW" at bounding box center [188, 39] width 28 height 5
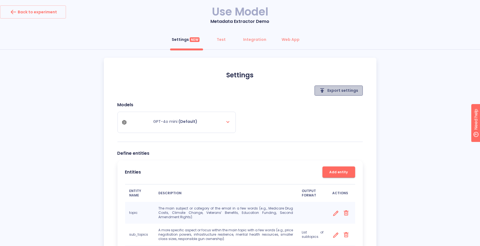
click at [352, 93] on span "Export settings" at bounding box center [339, 90] width 40 height 7
click at [34, 12] on div "Back to experiment" at bounding box center [33, 12] width 48 height 9
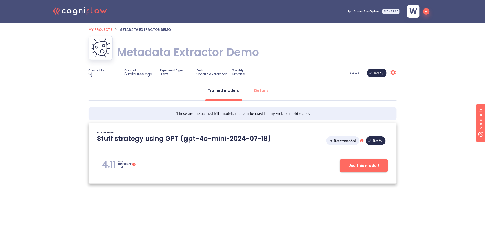
click at [76, 10] on icon at bounding box center [75, 12] width 4 height 6
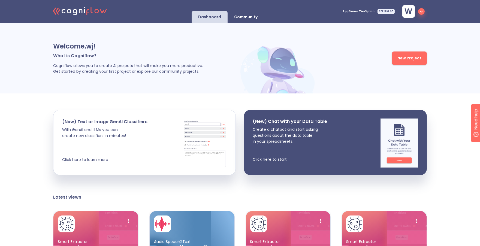
click at [412, 56] on span "New Project" at bounding box center [410, 58] width 24 height 7
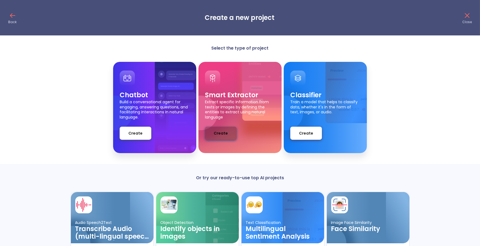
click at [227, 136] on button "Create" at bounding box center [221, 133] width 32 height 13
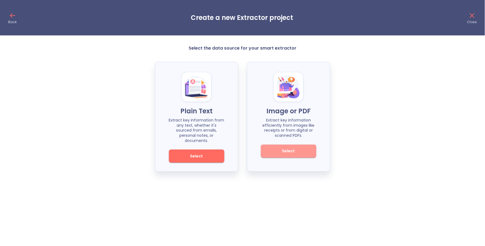
click at [296, 151] on span "Select" at bounding box center [288, 151] width 37 height 7
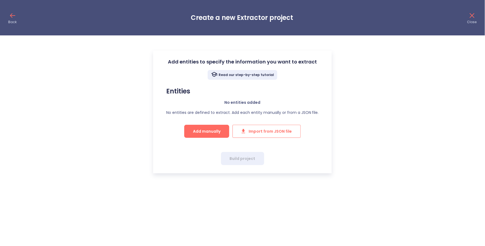
click at [262, 132] on span "Import from JSON file" at bounding box center [266, 131] width 50 height 7
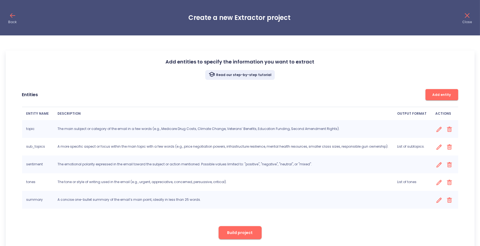
click at [309, 89] on div "Entities Add entity" at bounding box center [240, 94] width 436 height 11
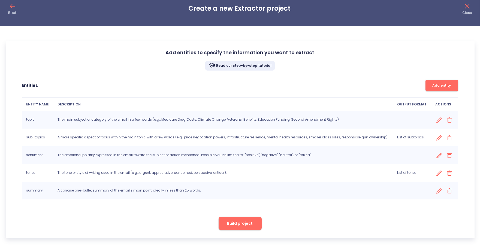
scroll to position [11, 0]
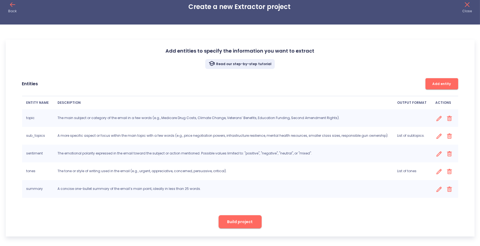
click at [243, 225] on button "Build project" at bounding box center [240, 222] width 43 height 13
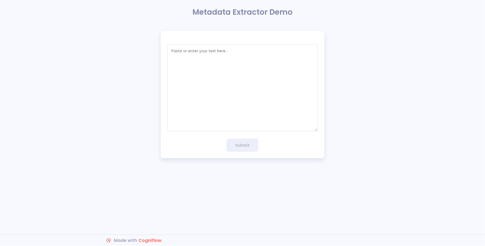
click at [118, 54] on div "x Submit" at bounding box center [242, 94] width 485 height 127
click at [221, 73] on textarea "empty textarea" at bounding box center [242, 87] width 151 height 87
paste textarea "Loremipsumd [Sita Cons], Ad elitse doeius, te inci utla e doloremagn aliq en ad…"
type textarea "Loremipsumd [Sita Cons], Ad elitse doeius, te inci utla e doloremagn aliq en ad…"
type textarea "x"
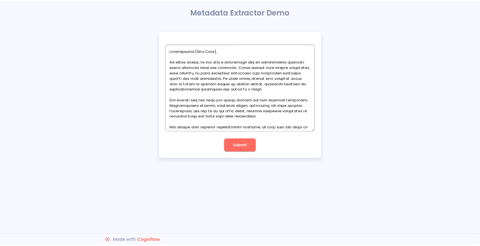
scroll to position [53, 0]
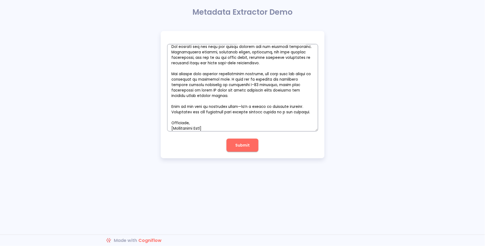
type textarea "Loremipsumd [Sita Cons], Ad elitse doeius, te inci utla e doloremagn aliq en ad…"
click at [229, 148] on button "Submit" at bounding box center [242, 145] width 32 height 13
click at [257, 94] on textarea "empty textarea" at bounding box center [242, 87] width 151 height 87
type textarea "x"
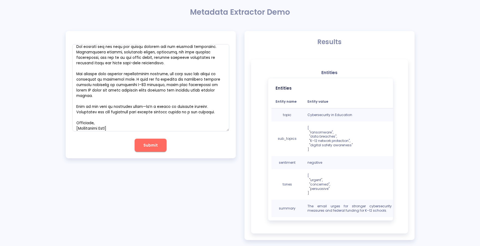
click at [67, 157] on div "x Submit" at bounding box center [151, 94] width 170 height 127
click at [440, 69] on div "x Submit Results Entities Entities Entity name Entity value topic Cybersecurity…" at bounding box center [240, 135] width 480 height 209
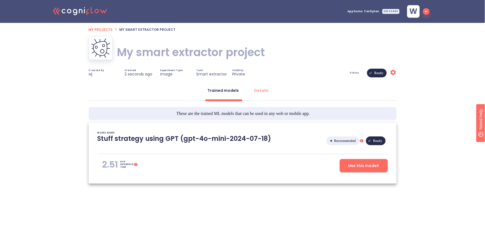
click at [169, 56] on h1 "My smart extractor project" at bounding box center [191, 52] width 148 height 15
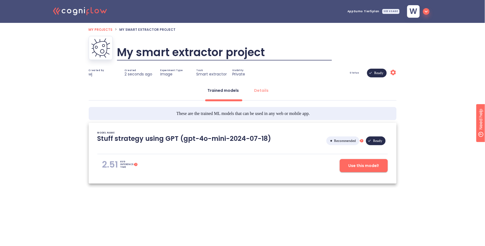
type input "E"
type input "Metadata from images or pdfs"
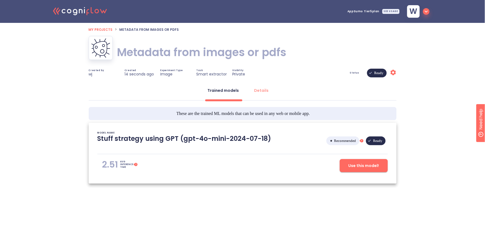
click at [355, 163] on span "Use this model!" at bounding box center [363, 166] width 31 height 7
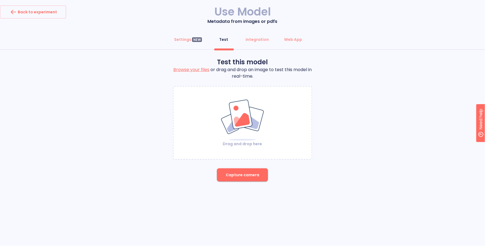
click at [225, 124] on img at bounding box center [242, 120] width 44 height 42
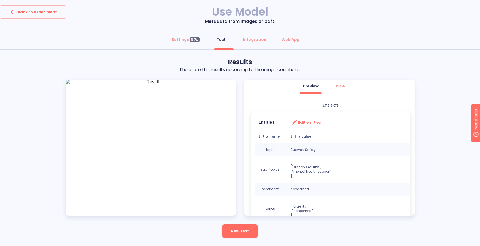
click at [131, 134] on img at bounding box center [151, 148] width 170 height 136
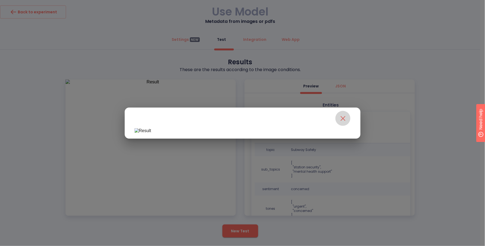
click at [339, 114] on icon "close" at bounding box center [343, 118] width 9 height 9
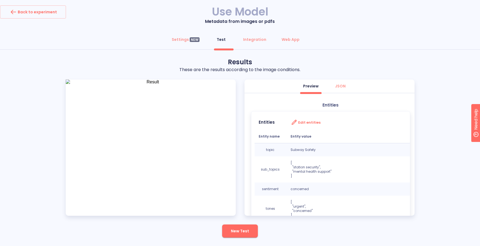
click at [421, 92] on div "Test this model Browse your files or drag and drop an image to test this model …" at bounding box center [240, 150] width 480 height 184
click at [424, 45] on div "Settings NEW Test Integration Web App" at bounding box center [240, 41] width 480 height 16
click at [58, 12] on button "Back to experiment" at bounding box center [33, 11] width 66 height 13
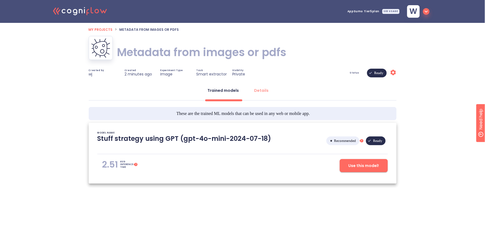
click at [101, 11] on icon at bounding box center [103, 11] width 7 height 4
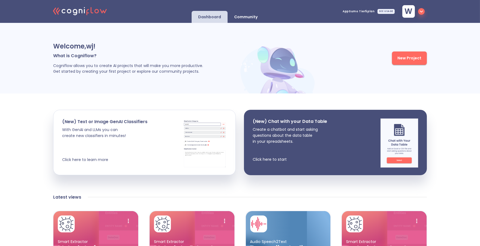
click at [250, 13] on div "Community" at bounding box center [246, 17] width 37 height 12
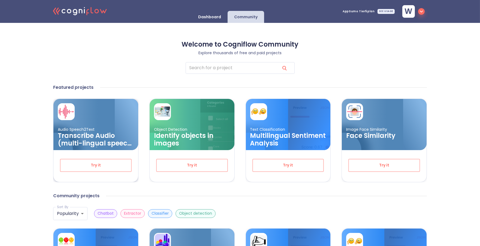
click at [95, 136] on h3 "Transcribe Audio (multi-lingual speech recognition)" at bounding box center [96, 139] width 76 height 15
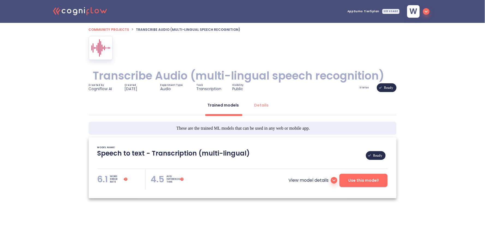
type textarea "[[DATE] 18:05:47]- Pretrained Speech Recognition Model: Whisper [[DATE] 18:05:4…"
click at [364, 179] on span "Use this model!" at bounding box center [363, 180] width 31 height 7
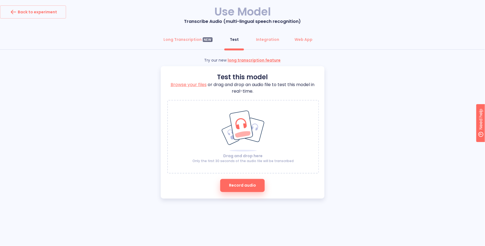
click at [244, 134] on ellipse at bounding box center [245, 148] width 50 height 41
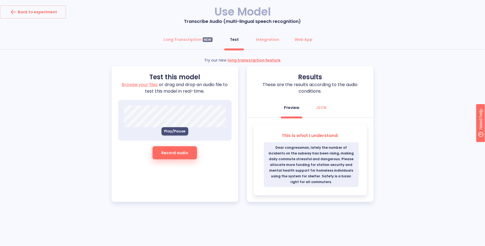
click at [171, 130] on span "Play/Pause" at bounding box center [174, 131] width 21 height 6
click at [172, 131] on span "Play/Pause" at bounding box center [174, 131] width 21 height 6
click at [420, 170] on div "Try our new long transcription feature Test this model Browse your files or dra…" at bounding box center [242, 130] width 485 height 144
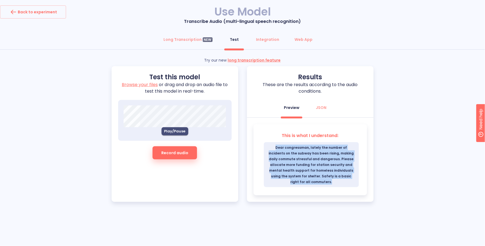
drag, startPoint x: 269, startPoint y: 145, endPoint x: 352, endPoint y: 180, distance: 90.5
click at [352, 180] on span "Dear congressman, lately the number of incidents on the subway has been rising,…" at bounding box center [311, 164] width 95 height 45
click at [398, 168] on div "Try our new long transcription feature Test this model Browse your files or dra…" at bounding box center [242, 130] width 485 height 144
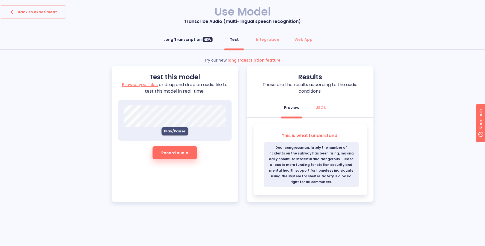
click at [182, 42] on div "Long Transcription NEW" at bounding box center [188, 39] width 49 height 5
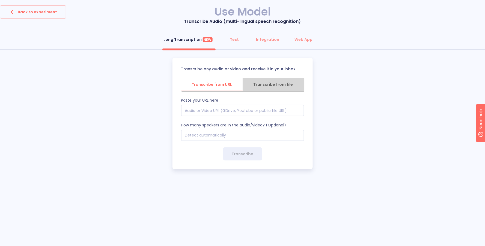
click at [270, 88] on span "Transcribe from file" at bounding box center [273, 84] width 55 height 7
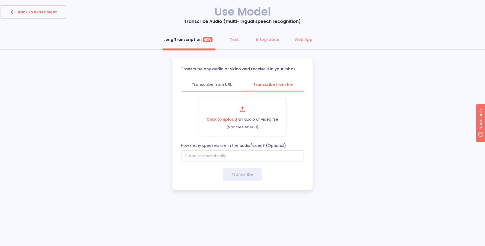
click at [75, 106] on div "Long Transcription NEW Test Integration Web App Transcribe any audio or video a…" at bounding box center [242, 111] width 485 height 157
click at [53, 11] on div "Back to experiment" at bounding box center [33, 12] width 48 height 9
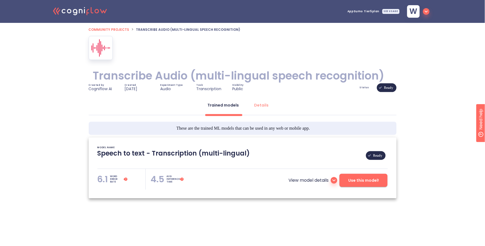
click at [348, 50] on div "Transcribe Audio (multi-lingual speech recognition) Transcribe Audio (multi-lin…" at bounding box center [243, 59] width 308 height 47
click at [97, 14] on icon ".cls-1{fill:#141624;}.cls-2{fill:#eb5e60;}.cls-3{fill:none;stroke:#eb5e60;strok…" at bounding box center [80, 10] width 60 height 17
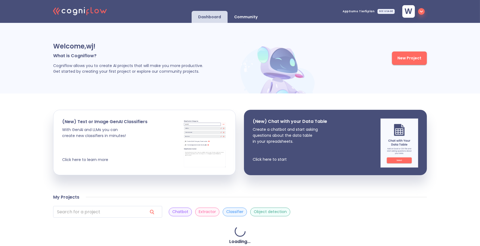
click at [37, 153] on div "Welcome, wj ! What is Cogniflow? Cogniflow allows you to create AI projects tha…" at bounding box center [240, 248] width 480 height 450
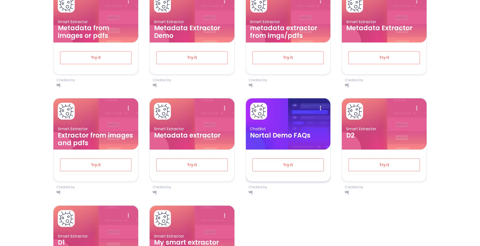
scroll to position [364, 0]
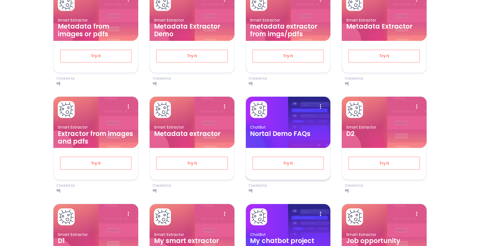
click at [289, 138] on div at bounding box center [309, 122] width 42 height 51
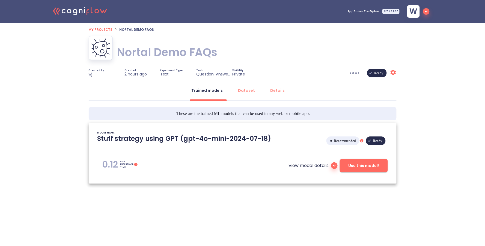
type textarea "[[DATE] 11:41:52]- Starting with download required files from shared storage [[…"
click at [363, 163] on span "Use this model!" at bounding box center [363, 166] width 31 height 7
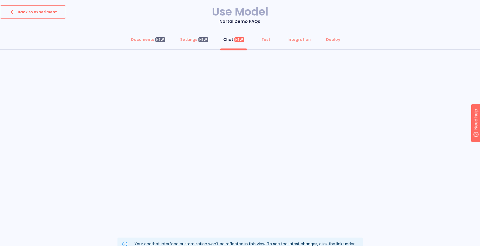
click at [39, 8] on div "Back to experiment" at bounding box center [33, 12] width 48 height 9
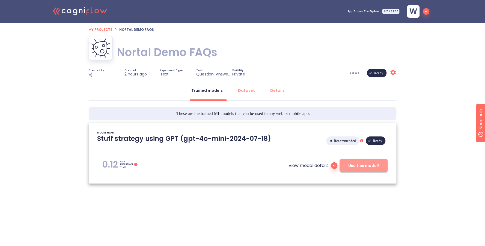
click at [361, 172] on button "Use this model!" at bounding box center [364, 165] width 48 height 13
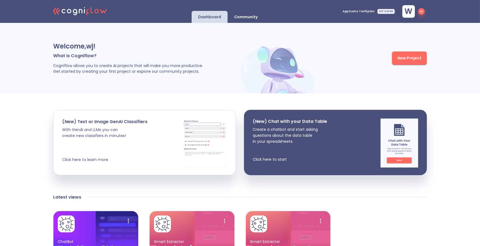
click at [216, 40] on div "Welcome, wj ! What is Cogniflow? Cogniflow allows you to create AI projects tha…" at bounding box center [146, 58] width 186 height 54
click at [402, 62] on button "New Project" at bounding box center [409, 58] width 35 height 13
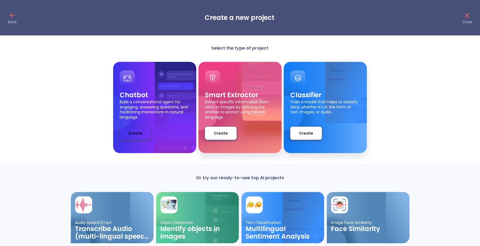
click at [131, 137] on button "Create" at bounding box center [136, 133] width 32 height 13
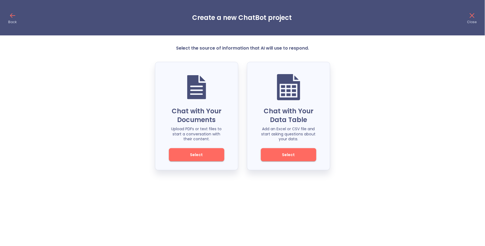
click at [95, 112] on div "Chat with Your Documents Upload PDFs or text files to start a conversation with…" at bounding box center [242, 116] width 485 height 109
click at [198, 153] on span "Select" at bounding box center [196, 155] width 37 height 7
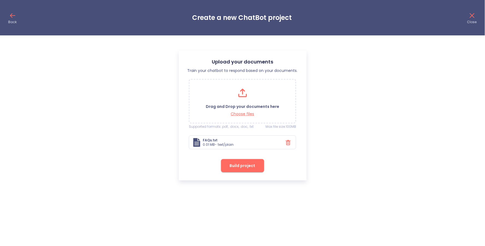
click at [241, 170] on button "Build project" at bounding box center [242, 165] width 43 height 13
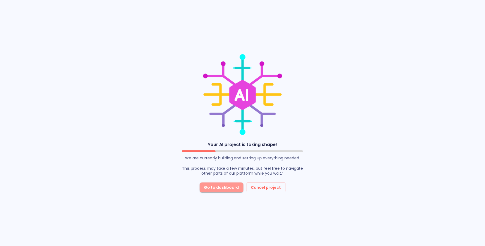
click at [225, 186] on span "Go to dashboard" at bounding box center [221, 187] width 35 height 7
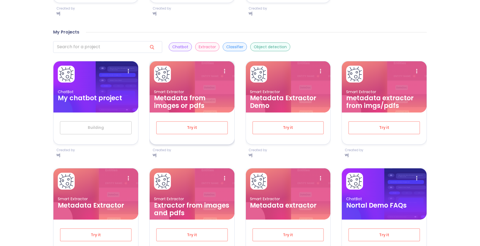
scroll to position [303, 0]
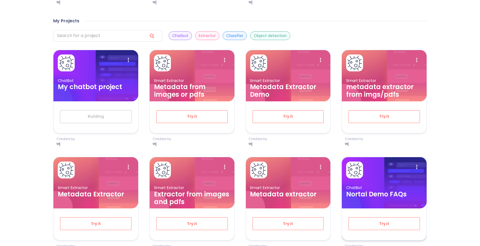
click at [383, 201] on div "ChatBot Nortal Demo FAQs" at bounding box center [384, 182] width 85 height 51
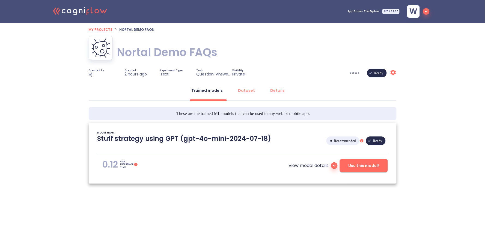
type textarea "[[DATE] 11:41:52]- Starting with download required files from shared storage [[…"
click at [366, 169] on span "Use this model!" at bounding box center [363, 166] width 31 height 7
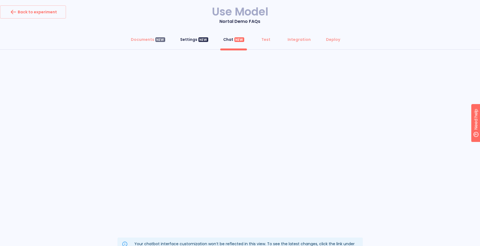
click at [187, 38] on div "Settings NEW" at bounding box center [195, 39] width 28 height 5
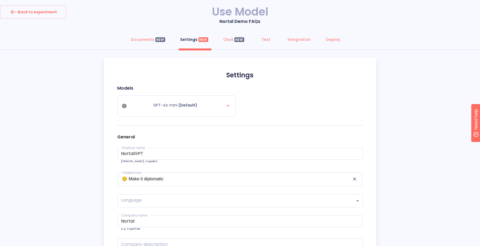
click at [60, 151] on div "Documents NEW Settings NEW Chat NEW Test Integration Deploy Settings Models GPT…" at bounding box center [240, 182] width 480 height 298
click at [74, 92] on div "Documents NEW Settings NEW Chat NEW Test Integration Deploy Settings Models GPT…" at bounding box center [240, 182] width 480 height 298
click at [334, 41] on div "Deploy" at bounding box center [334, 39] width 14 height 5
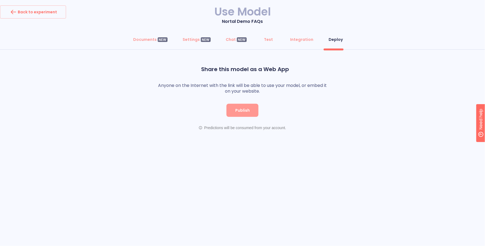
click at [236, 110] on span "Publish" at bounding box center [242, 110] width 14 height 7
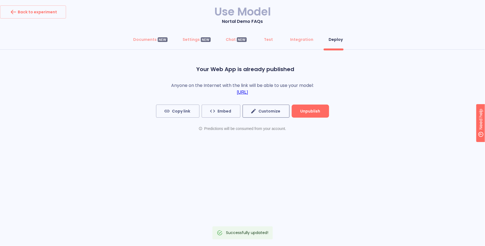
click at [272, 115] on button "Customize" at bounding box center [266, 111] width 47 height 13
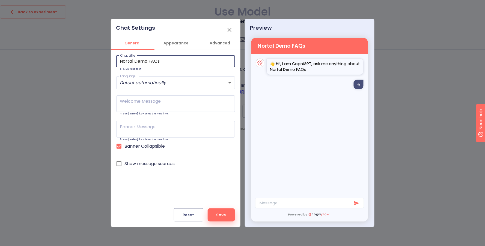
click at [175, 60] on input "Nortal Demo FAQs" at bounding box center [175, 62] width 119 height 12
type input "Nortal Demo"
click at [171, 45] on span "Appearance" at bounding box center [176, 43] width 37 height 7
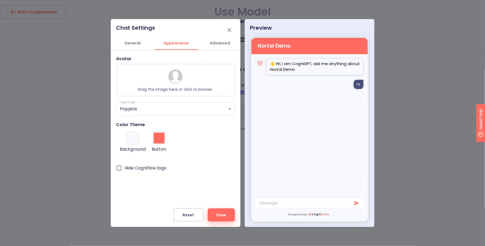
click at [180, 83] on img at bounding box center [175, 76] width 17 height 17
click at [157, 141] on div at bounding box center [159, 138] width 11 height 11
click at [157, 144] on input "#ff6a61" at bounding box center [161, 147] width 14 height 7
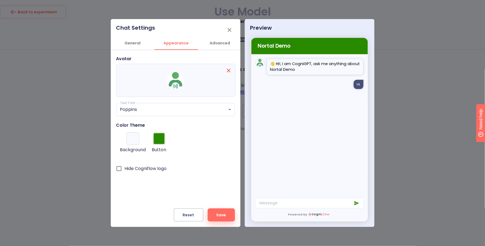
type input "#298a00"
click at [132, 140] on div at bounding box center [132, 138] width 11 height 11
click at [132, 144] on input "#f7f9ff" at bounding box center [134, 147] width 14 height 7
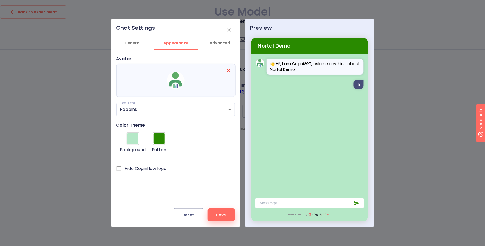
type input "#b5e8c7"
click at [119, 170] on input "Hide Cogniflow logo" at bounding box center [118, 168] width 11 height 11
checkbox input "true"
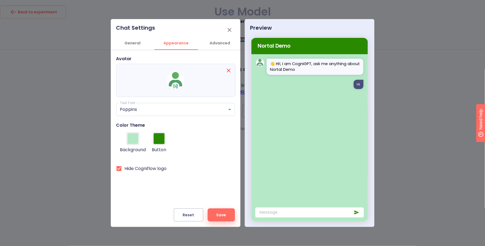
click at [228, 217] on button "Save" at bounding box center [221, 215] width 27 height 13
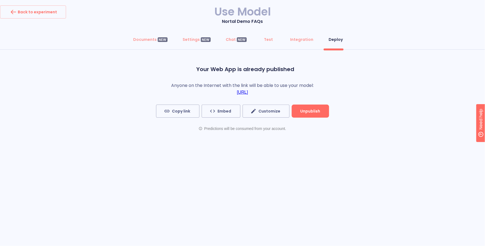
click at [189, 179] on div "Back to experiment Use Model Nortal Demo FAQs Documents NEW Settings NEW Chat N…" at bounding box center [242, 123] width 485 height 246
click at [222, 112] on span "Embed" at bounding box center [221, 111] width 21 height 7
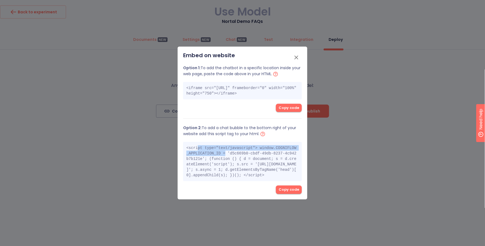
drag, startPoint x: 187, startPoint y: 149, endPoint x: 213, endPoint y: 156, distance: 26.7
click at [213, 156] on code "<script type="text/javascript"> window.COGNIFLOW_APPLICATION_ID = 'd5c669b0-cbd…" at bounding box center [241, 162] width 110 height 32
click at [241, 165] on div "<script type="text/javascript"> window.COGNIFLOW_APPLICATION_ID = 'd5c669b0-cbd…" at bounding box center [242, 161] width 119 height 39
click at [294, 193] on span "Copy code" at bounding box center [289, 190] width 20 height 6
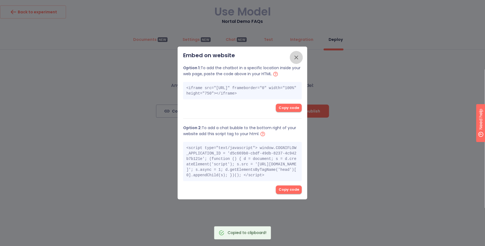
click at [296, 56] on icon "button" at bounding box center [296, 58] width 4 height 4
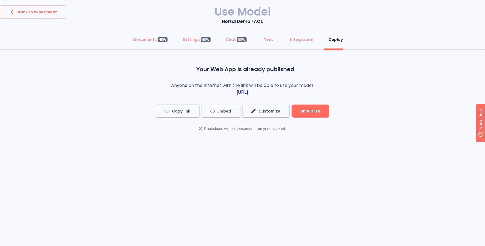
click at [315, 114] on span "Unpublish" at bounding box center [310, 111] width 20 height 7
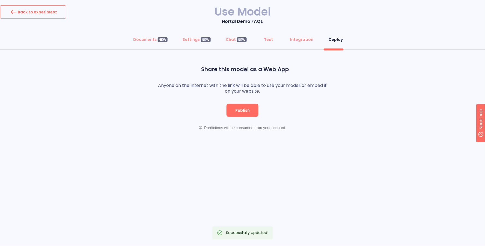
click at [42, 16] on div "Back to experiment" at bounding box center [33, 12] width 48 height 9
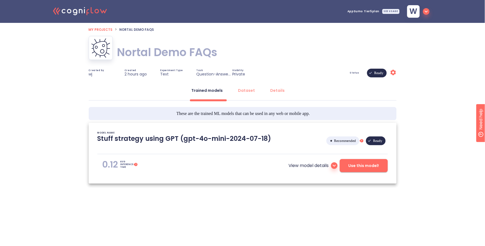
click at [90, 12] on icon ".cls-1{fill:#141624;}.cls-2{fill:#eb5e60;}.cls-3{fill:none;stroke:#eb5e60;strok…" at bounding box center [80, 10] width 60 height 17
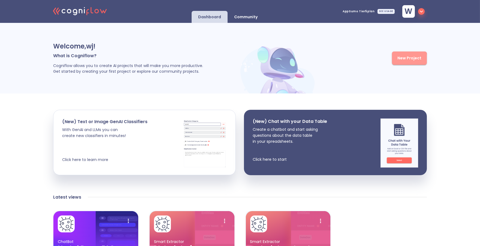
click at [405, 59] on span "New Project" at bounding box center [410, 58] width 24 height 7
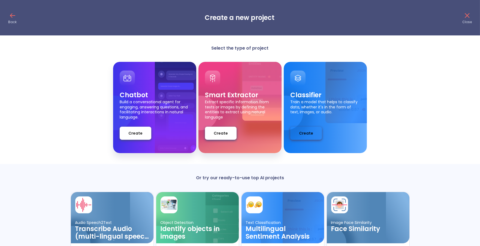
click at [317, 134] on button "Create" at bounding box center [307, 133] width 32 height 13
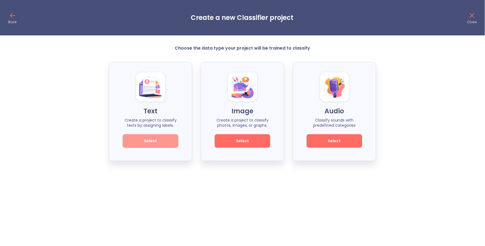
click at [146, 145] on button "Select" at bounding box center [150, 140] width 55 height 13
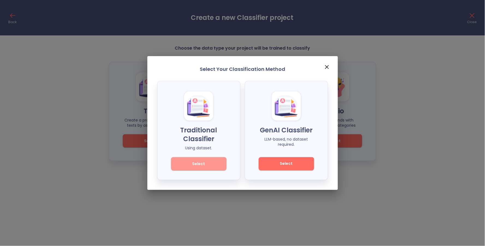
click at [210, 164] on span "Select" at bounding box center [198, 164] width 37 height 7
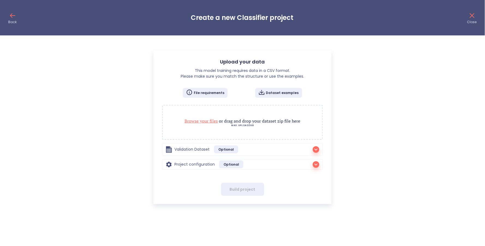
radio input "true"
checkbox input "true"
click at [229, 119] on p "Browse your files or drag and drop your dataset zip file here" at bounding box center [242, 121] width 149 height 7
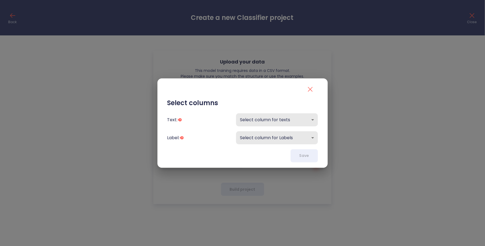
click at [263, 121] on body "Back Create a new Classifier project Close Upload your data This model training…" at bounding box center [242, 102] width 485 height 204
click at [255, 118] on li "text" at bounding box center [277, 120] width 82 height 10
type input "text"
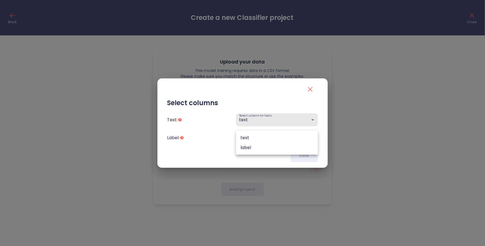
click at [261, 135] on body "Back Create a new Classifier project Close Upload your data This model training…" at bounding box center [242, 102] width 485 height 204
click at [258, 146] on li "label" at bounding box center [277, 148] width 82 height 10
type input "label"
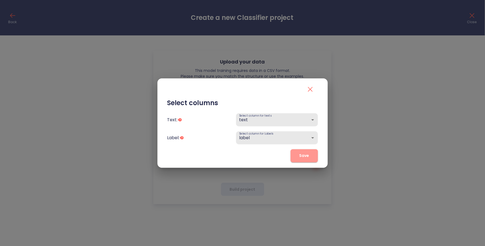
click at [308, 151] on button "Save" at bounding box center [304, 155] width 27 height 13
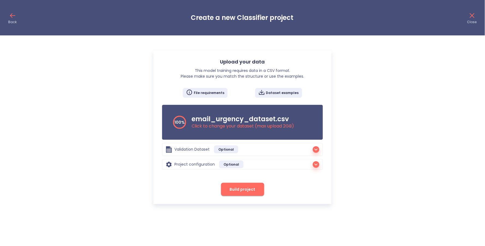
click at [103, 115] on div "Upload your data This model training requires data in a CSV format. Please make…" at bounding box center [242, 124] width 485 height 159
click at [236, 192] on span "Build project" at bounding box center [243, 189] width 26 height 7
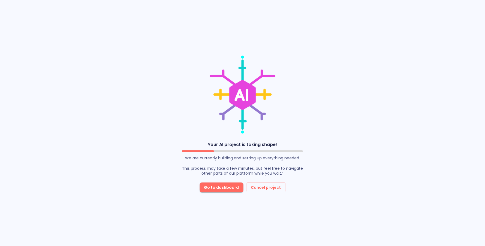
click at [93, 140] on div "Your AI project is taking shape! We are currently building and setting up every…" at bounding box center [242, 123] width 485 height 246
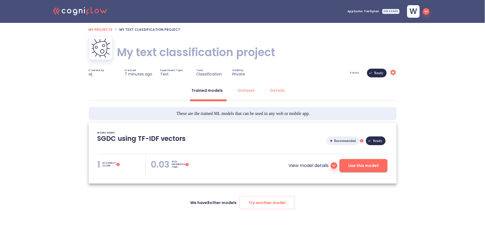
type textarea "[[DATE] 13:49:29]- Starting with download required files from shared storage [[…"
click at [167, 54] on h1 "My text classification project" at bounding box center [196, 52] width 158 height 15
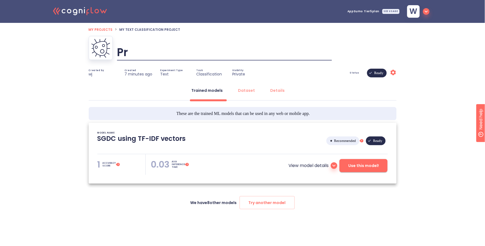
type input "P"
type input "Urgency Model"
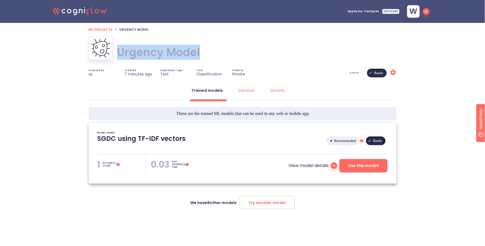
drag, startPoint x: 200, startPoint y: 54, endPoint x: 119, endPoint y: 54, distance: 81.6
click at [119, 54] on div "Urgency Model Urgency Model" at bounding box center [243, 52] width 308 height 33
click at [115, 60] on div at bounding box center [115, 60] width 0 height 0
click at [61, 140] on div ".cls-1{fill:#141624;}.cls-2{fill:#eb5e60;}.cls-3{fill:none;stroke:#eb5e60;strok…" at bounding box center [242, 118] width 485 height 236
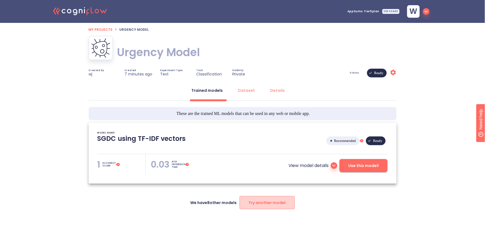
click at [279, 202] on span "Try another model" at bounding box center [267, 203] width 37 height 7
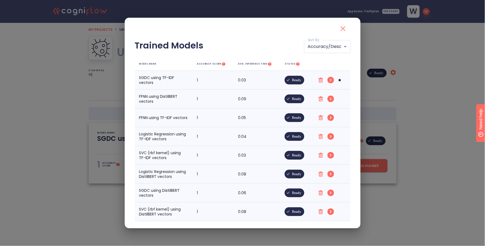
click at [345, 29] on icon "close" at bounding box center [343, 28] width 9 height 9
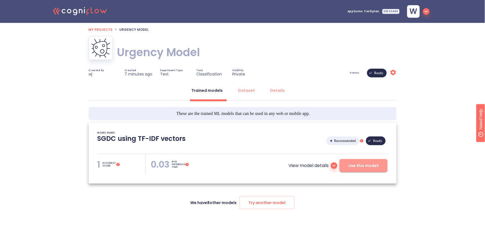
click at [375, 167] on span "Use this model!" at bounding box center [363, 166] width 31 height 7
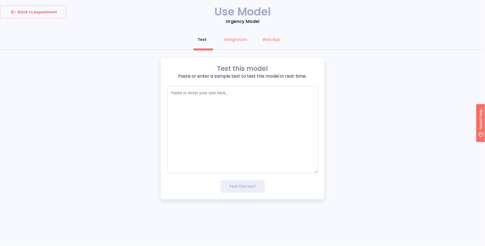
type textarea "x"
click at [179, 121] on textarea "empty textarea" at bounding box center [242, 129] width 151 height 87
paste textarea "Dear Congressman [Last Name],\n\nOur community's only bridge is showing visible…"
type textarea "Dear Congressman [Last Name],\n\nOur community's only bridge is showing visible…"
type textarea "x"
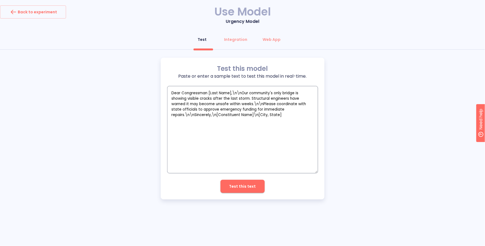
type textarea "Dear Congressman [Last Name],\n\nOur community's only bridge is showing visible…"
click at [226, 182] on button "Test this text" at bounding box center [242, 186] width 44 height 13
type textarea "x"
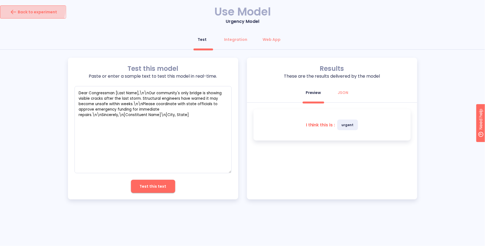
click at [25, 9] on div "Back to experiment" at bounding box center [33, 12] width 48 height 9
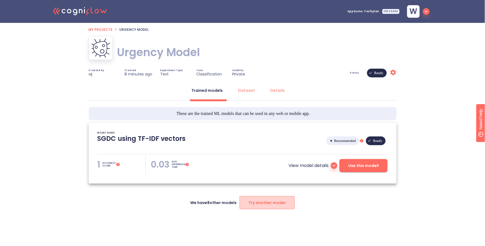
click at [267, 197] on button "Try another model" at bounding box center [267, 202] width 55 height 13
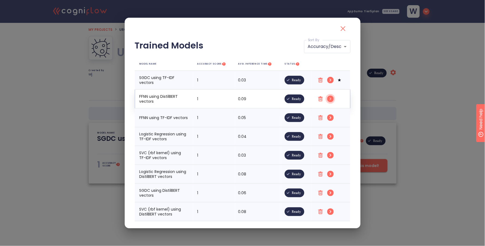
click at [327, 83] on circle "simple table" at bounding box center [330, 80] width 7 height 7
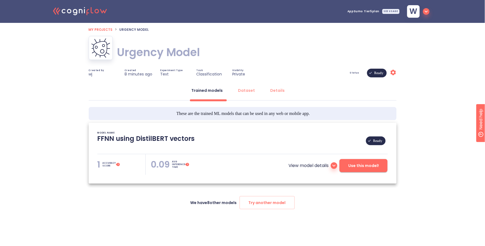
type textarea "[[DATE] 13:49:27]- Starting with download required files from shared storage [[…"
click at [377, 169] on button "Use this model!" at bounding box center [363, 165] width 48 height 13
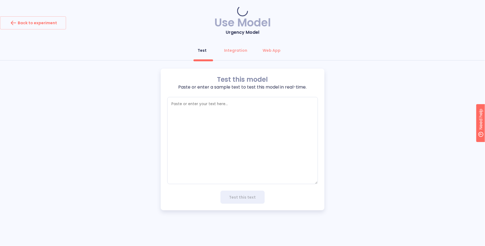
type textarea "x"
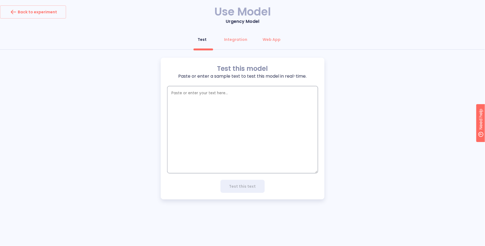
click at [298, 121] on textarea "empty textarea" at bounding box center [242, 129] width 151 height 87
paste textarea "Congressman [Last Name],\n\nThe power outage at the local senior home has left …"
type textarea "Congressman [Last Name],\n\nThe power outage at the local senior home has left …"
type textarea "x"
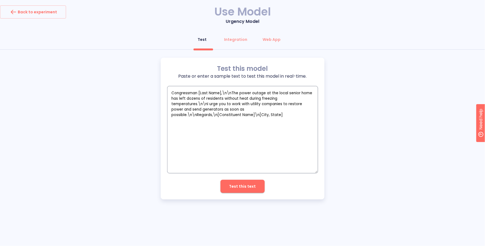
type textarea "Congressman [Last Name],\n\nThe power outage at the local senior home has left …"
type textarea "x"
type textarea "The power outage at the local senior home has left dozens of residents without …"
type textarea "x"
type textarea "The power outage at the local senior home has left dozens of residents without …"
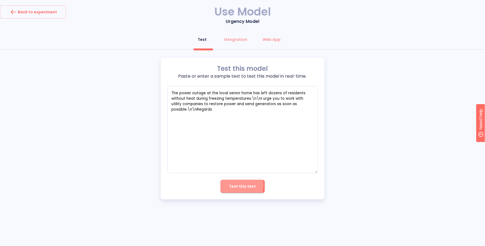
click at [230, 185] on span "Test this text" at bounding box center [242, 186] width 27 height 7
type textarea "x"
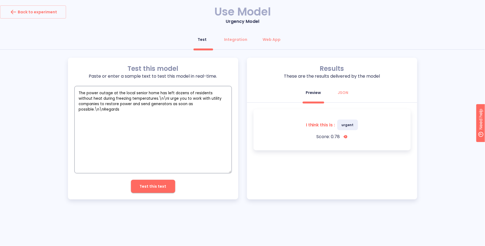
click at [116, 123] on textarea "The power outage at the local senior home has left dozens of residents without …" at bounding box center [152, 129] width 157 height 87
paste textarea "Dear Congressman [Last Name],\n\nAs an avid library user, I hope you will suppo…"
type textarea "Dear Congressman [Last Name],\n\nAs an avid library user, I hope you will suppo…"
type textarea "x"
type textarea "Dear Congressman [Last Name],\n\nAs an avid library user, I hope you will suppo…"
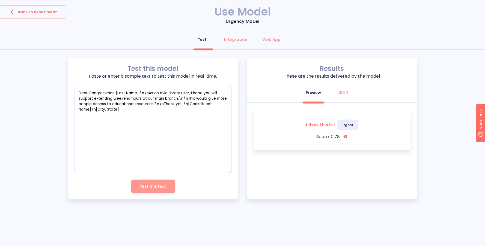
click at [165, 189] on button "Test this text" at bounding box center [153, 186] width 44 height 13
type textarea "x"
click at [224, 125] on textarea "Dear Congressman [Last Name],\n\nAs an avid library user, I hope you will suppo…" at bounding box center [152, 129] width 157 height 87
type textarea "x"
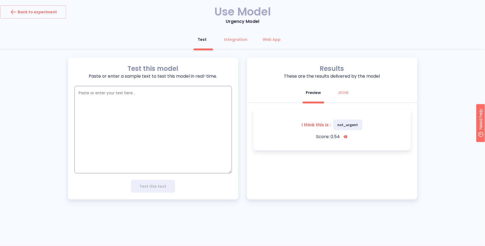
paste textarea "Congressman [Last Name],\n\nI am writing to share my thoughts about expanding b…"
type textarea "Congressman [Last Name],\n\nI am writing to share my thoughts about expanding b…"
type textarea "x"
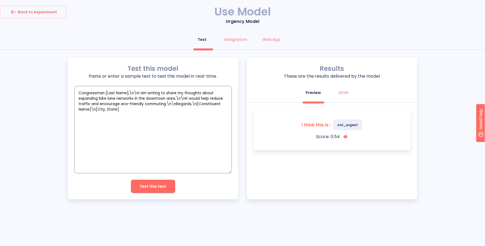
type textarea "Congressman [Last Name],\n\nI am writing to share my thoughts about expanding b…"
click at [167, 184] on button "Test this text" at bounding box center [153, 186] width 44 height 13
type textarea "x"
click at [178, 134] on textarea "Congressman [Last Name],\n\nI am writing to share my thoughts about expanding b…" at bounding box center [152, 129] width 157 height 87
type textarea "x"
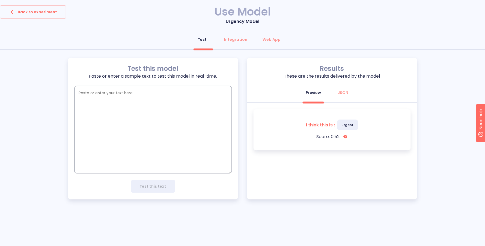
paste textarea "Dear Congressman [Last Name],\n\nSeveral neighbors have discussed the idea of a…"
type textarea "Dear Congressman [Last Name],\n\nSeveral neighbors have discussed the idea of a…"
type textarea "x"
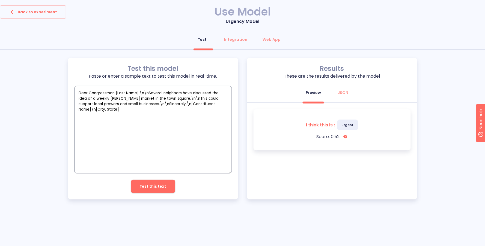
type textarea "Dear Congressman [Last Name],\n\nSeveral neighbors have discussed the idea of a…"
click at [162, 187] on span "Test this text" at bounding box center [153, 186] width 27 height 7
type textarea "x"
click at [121, 142] on textarea "Dear Congressman [Last Name],\n\nSeveral neighbors have discussed the idea of a…" at bounding box center [152, 129] width 157 height 87
type textarea "x"
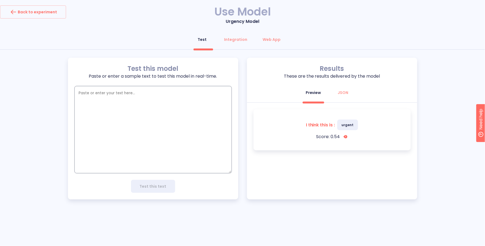
paste textarea "Congressman [Last Name],\n\nI appreciate your recent work on expanding arts pro…"
type textarea "Congressman [Last Name],\n\nI appreciate your recent work on expanding arts pro…"
type textarea "x"
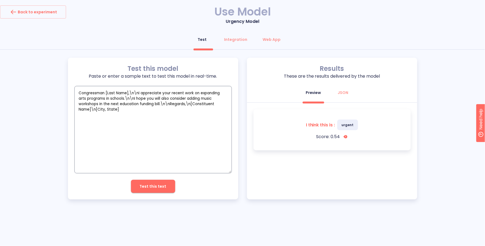
type textarea "Congressman [Last Name],\n\nI appreciate your recent work on expanding arts pro…"
click at [165, 188] on span "Test this text" at bounding box center [153, 186] width 27 height 7
type textarea "x"
click at [157, 154] on textarea "Congressman [Last Name],\n\nI appreciate your recent work on expanding arts pro…" at bounding box center [152, 129] width 157 height 87
type textarea "x"
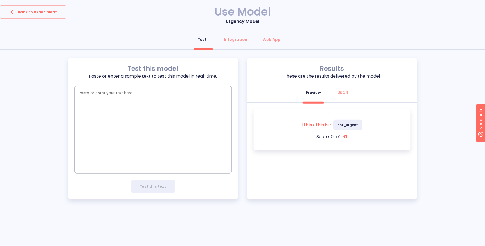
paste textarea "Dear Congressman [Last Name],\n\nI’d like to suggest creating more shaded seati…"
type textarea "Dear Congressman [Last Name],\n\nI’d like to suggest creating more shaded seati…"
type textarea "x"
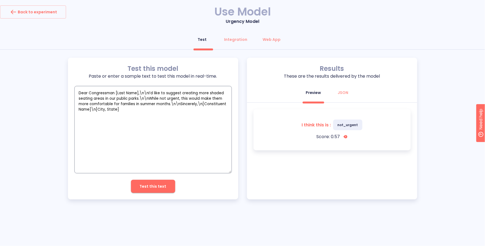
type textarea "Dear Congressman [Last Name],\n\nI’d like to suggest creating more shaded seati…"
click at [170, 189] on button "Test this text" at bounding box center [153, 186] width 44 height 13
type textarea "x"
click at [43, 8] on div "Back to experiment" at bounding box center [33, 12] width 48 height 9
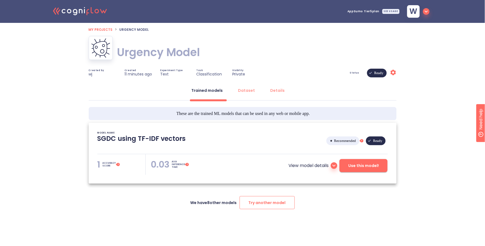
click at [271, 203] on span "Try another model" at bounding box center [267, 203] width 37 height 7
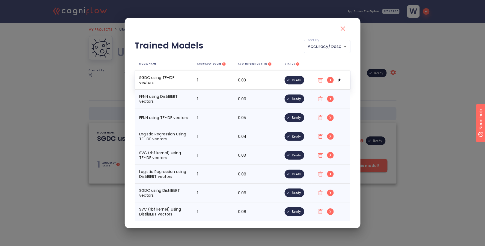
click at [327, 81] on circle "simple table" at bounding box center [330, 80] width 7 height 7
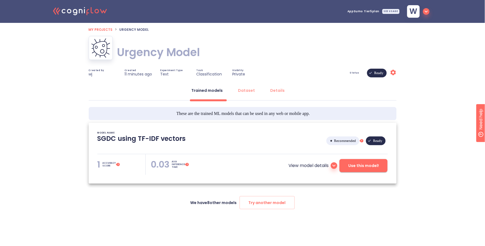
click at [359, 162] on button "Use this model!" at bounding box center [363, 165] width 48 height 13
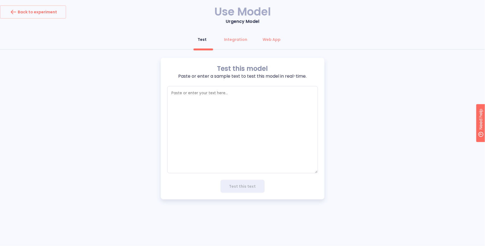
type textarea "x"
click at [250, 122] on textarea "empty textarea" at bounding box center [242, 129] width 151 height 87
paste textarea "Congressman [Last Name],\n\nI appreciate your recent work on expanding arts pro…"
type textarea "Congressman [Last Name],\n\nI appreciate your recent work on expanding arts pro…"
type textarea "x"
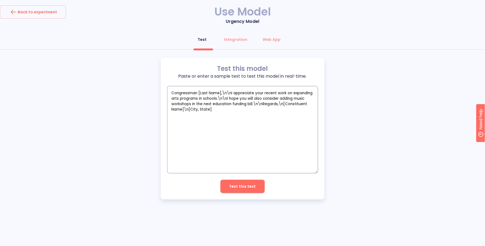
type textarea "Congressman [Last Name],\n\nI appreciate your recent work on expanding arts pro…"
click at [244, 187] on span "Test this text" at bounding box center [242, 186] width 27 height 7
type textarea "x"
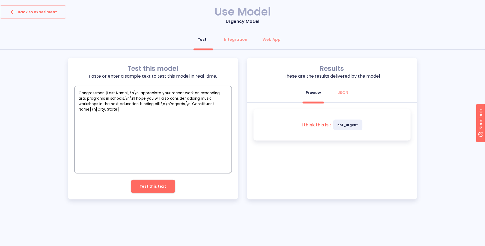
drag, startPoint x: 154, startPoint y: 115, endPoint x: 64, endPoint y: 86, distance: 94.2
click at [64, 86] on div "Test this model Paste or enter a sample text to test this model in real-time. C…" at bounding box center [242, 129] width 485 height 142
type textarea "x"
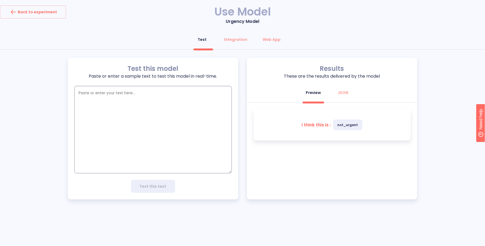
paste textarea "Dear Congressman [Last Name],\n\nSeveral neighbors have discussed the idea of a…"
type textarea "Dear Congressman [Last Name],\n\nSeveral neighbors have discussed the idea of a…"
type textarea "x"
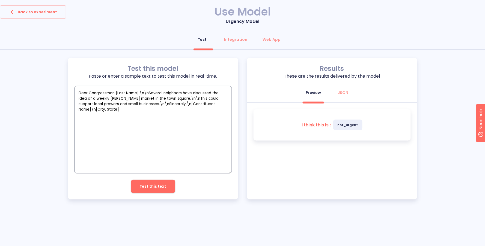
type textarea "Dear Congressman [Last Name],\n\nSeveral neighbors have discussed the idea of a…"
click at [159, 184] on span "Test this text" at bounding box center [153, 186] width 27 height 7
type textarea "x"
click at [182, 134] on textarea "Dear Congressman [Last Name],\n\nSeveral neighbors have discussed the idea of a…" at bounding box center [152, 129] width 157 height 87
type textarea "x"
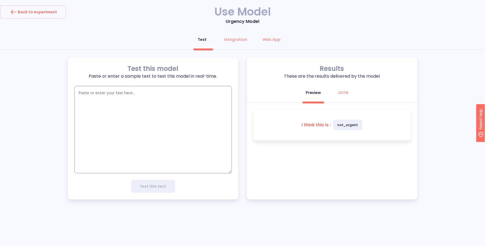
paste textarea "Congressman [Last Name],\n\nI am writing to share my thoughts about expanding b…"
type textarea "Congressman [Last Name],\n\nI am writing to share my thoughts about expanding b…"
type textarea "x"
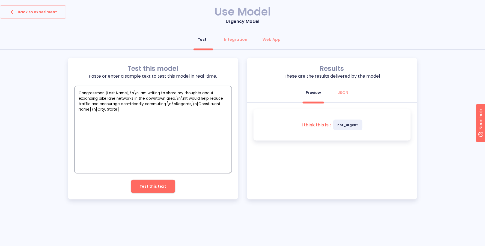
type textarea "Congressman [Last Name],\n\nI am writing to share my thoughts about expanding b…"
click at [145, 184] on span "Test this text" at bounding box center [153, 186] width 27 height 7
type textarea "x"
click at [99, 137] on textarea "Congressman [Last Name],\n\nI am writing to share my thoughts about expanding b…" at bounding box center [152, 129] width 157 height 87
type textarea "x"
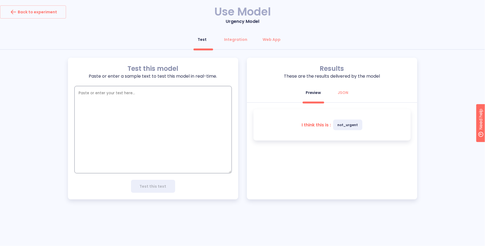
paste textarea "Dear Congressman [Last Name],\n\nAs an avid library user, I hope you will suppo…"
type textarea "Dear Congressman [Last Name],\n\nAs an avid library user, I hope you will suppo…"
type textarea "x"
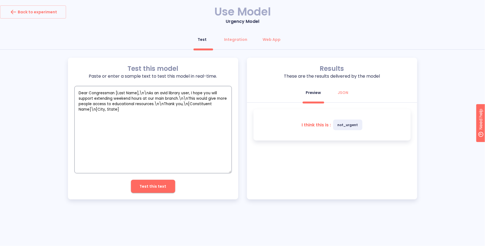
type textarea "Dear Congressman [Last Name],\n\nAs an avid library user, I hope you will suppo…"
click at [145, 184] on span "Test this text" at bounding box center [153, 186] width 27 height 7
type textarea "x"
click at [159, 114] on textarea "Dear Congressman [Last Name],\n\nAs an avid library user, I hope you will suppo…" at bounding box center [152, 129] width 157 height 87
type textarea "x"
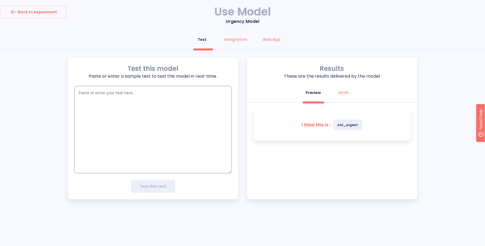
paste textarea "Dear Congressman [Last Name],\n\nA major chemical spill occurred near the eleme…"
type textarea "Dear Congressman [Last Name],\n\nA major chemical spill occurred near the eleme…"
type textarea "x"
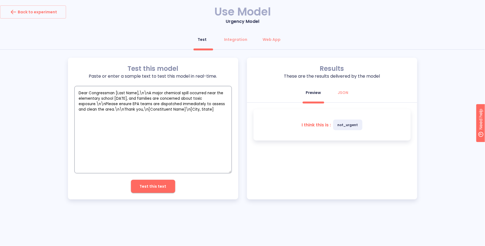
type textarea "Dear Congressman [Last Name],\n\nA major chemical spill occurred near the eleme…"
click at [159, 183] on span "Test this text" at bounding box center [153, 186] width 27 height 7
type textarea "x"
click at [156, 154] on textarea "Dear Congressman [Last Name],\n\nA major chemical spill occurred near the eleme…" at bounding box center [152, 129] width 157 height 87
type textarea "x"
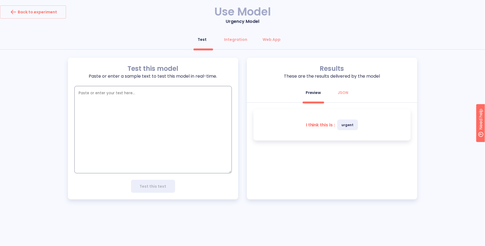
paste textarea "Dear Congressman [Last Name],\n\nOur community's only bridge is showing visible…"
type textarea "Dear Congressman [Last Name],\n\nOur community's only bridge is showing visible…"
type textarea "x"
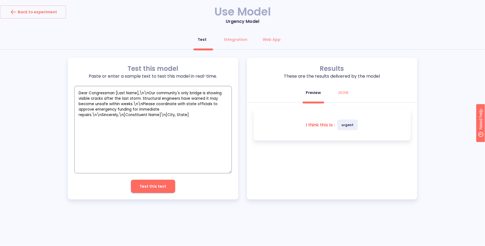
type textarea "Dear Congressman [Last Name],\n\nOur community's only bridge is showing visible…"
click at [152, 186] on span "Test this text" at bounding box center [153, 186] width 27 height 7
type textarea "x"
click at [28, 17] on button "Back to experiment" at bounding box center [33, 11] width 66 height 13
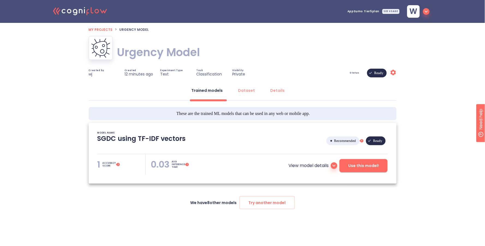
click at [332, 165] on icon at bounding box center [334, 166] width 7 height 7
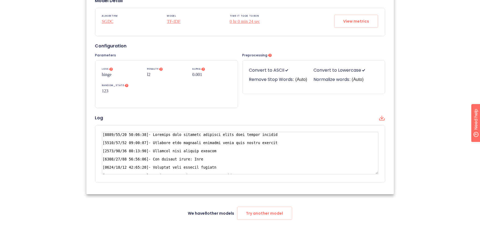
click at [430, 96] on div ".cls-1{fill:#141624;}.cls-2{fill:#eb5e60;}.cls-3{fill:none;stroke:#eb5e60;strok…" at bounding box center [240, 31] width 480 height 430
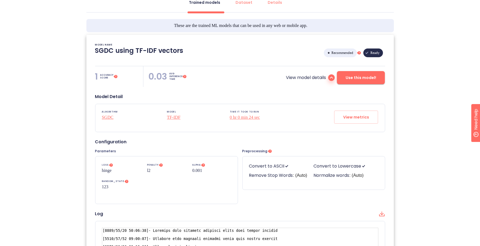
scroll to position [89, 0]
click at [347, 117] on span "View metrics" at bounding box center [356, 116] width 26 height 7
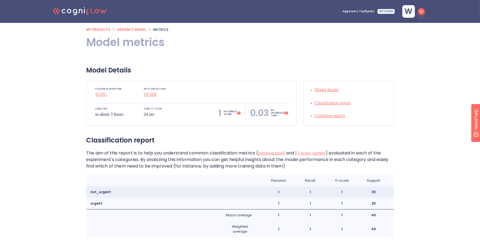
click at [69, 16] on icon ".cls-1{fill:#141624;}.cls-2{fill:#eb5e60;}.cls-3{fill:none;stroke:#eb5e60;strok…" at bounding box center [80, 10] width 60 height 17
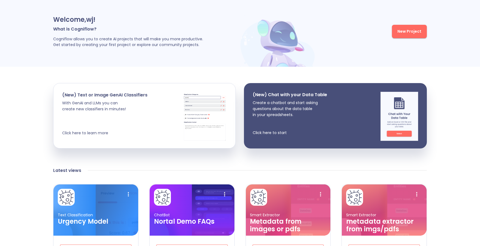
scroll to position [24, 0]
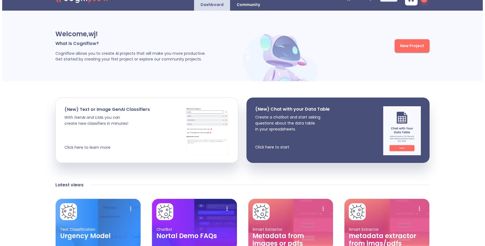
scroll to position [0, 0]
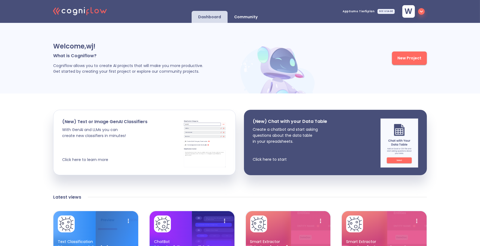
click at [403, 58] on span "New Project" at bounding box center [410, 58] width 24 height 7
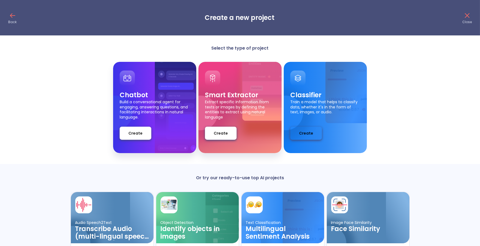
click at [310, 135] on span "Create" at bounding box center [306, 133] width 14 height 7
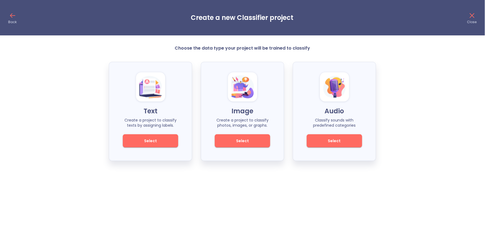
click at [416, 70] on div "Text Create a project to classify texts by assigning labels. Select Image Creat…" at bounding box center [242, 111] width 485 height 99
click at [147, 145] on button "Select" at bounding box center [150, 140] width 55 height 13
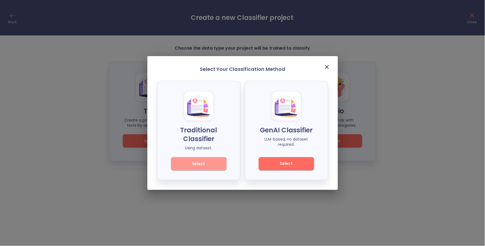
click at [204, 165] on span "Select" at bounding box center [198, 164] width 37 height 7
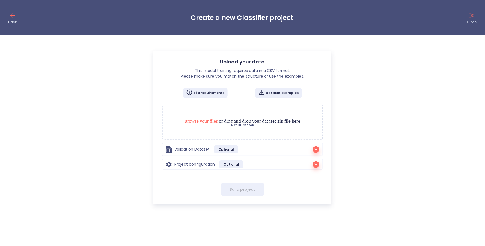
radio input "true"
checkbox input "true"
click at [475, 20] on p "Close" at bounding box center [472, 22] width 10 height 4
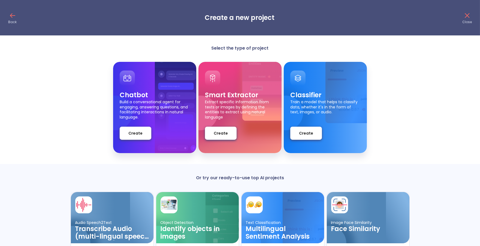
click at [466, 17] on icon at bounding box center [467, 15] width 5 height 5
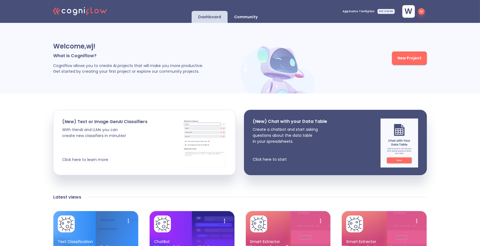
click at [402, 61] on span "New Project" at bounding box center [410, 58] width 24 height 7
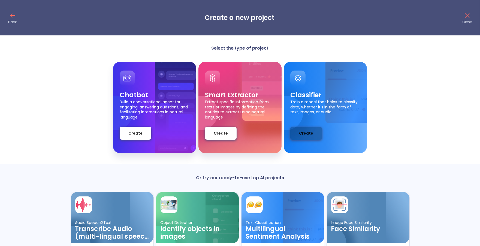
click at [303, 132] on span "Create" at bounding box center [306, 133] width 14 height 7
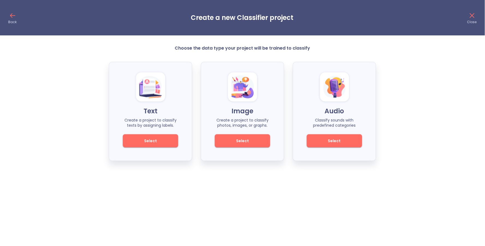
click at [168, 145] on button "Select" at bounding box center [150, 140] width 55 height 13
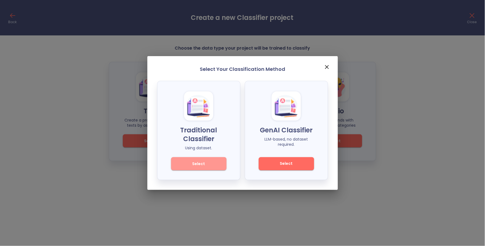
click at [195, 165] on span "Select" at bounding box center [198, 164] width 37 height 7
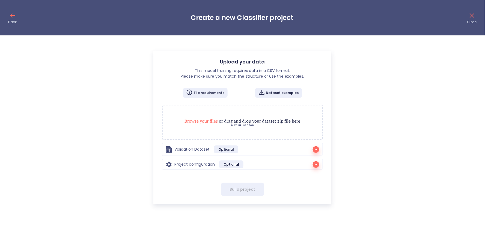
radio input "true"
checkbox input "true"
click at [89, 155] on div "Upload your data This model training requires data in a CSV format. Please make…" at bounding box center [242, 124] width 485 height 159
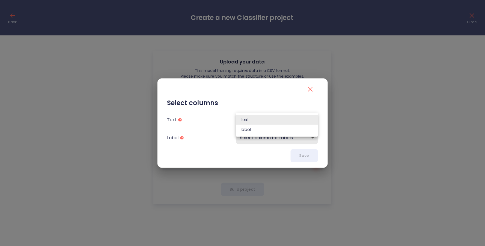
click at [294, 119] on body "Back Create a new Classifier project Close Upload your data This model training…" at bounding box center [242, 102] width 485 height 204
click at [243, 118] on li "text" at bounding box center [277, 120] width 82 height 10
type input "text"
click at [273, 134] on body "Back Create a new Classifier project Close Upload your data This model training…" at bounding box center [242, 102] width 485 height 204
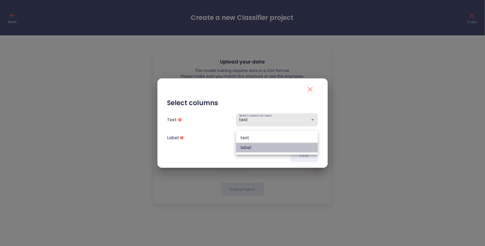
click at [269, 146] on li "label" at bounding box center [277, 148] width 82 height 10
type input "label"
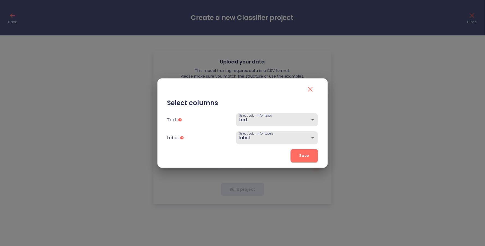
click at [303, 156] on span "Save" at bounding box center [304, 155] width 10 height 7
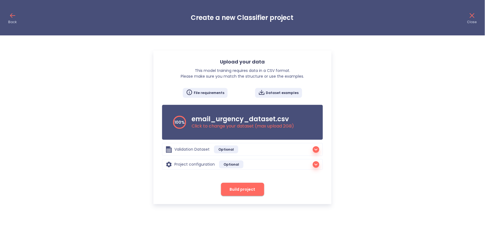
click at [315, 166] on icon "button" at bounding box center [316, 165] width 7 height 7
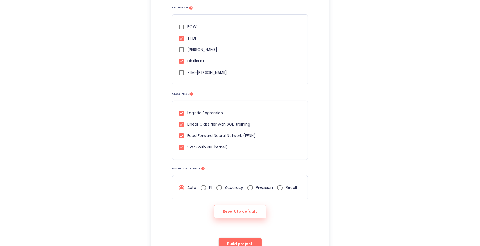
scroll to position [279, 0]
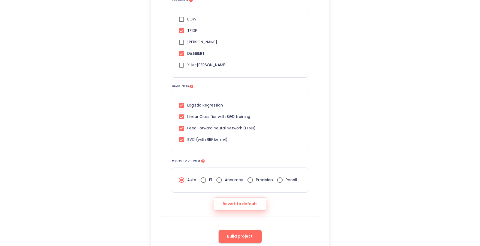
click at [381, 158] on div "Upload your data This model training requires data in a CSV format. Please make…" at bounding box center [240, 8] width 480 height 485
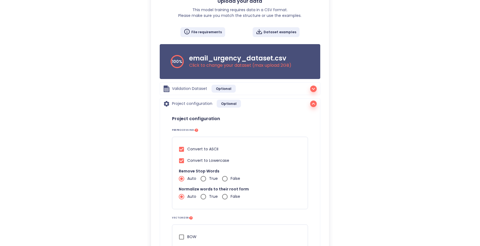
scroll to position [61, 0]
click at [313, 105] on icon "button" at bounding box center [313, 104] width 7 height 7
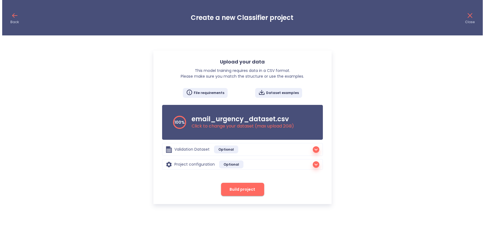
scroll to position [0, 0]
click at [237, 189] on span "Build project" at bounding box center [243, 189] width 26 height 7
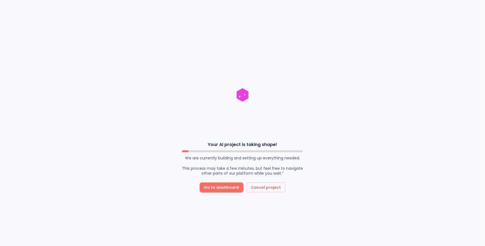
click at [129, 91] on div "Your AI project is taking shape! We are currently building and setting up every…" at bounding box center [242, 123] width 485 height 246
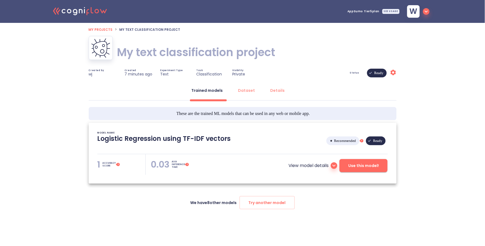
type textarea "[[DATE] 14:13:28]- Starting with download required files from shared storage [[…"
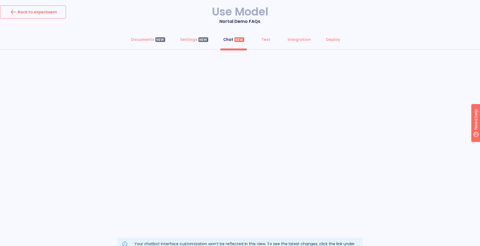
click at [49, 16] on button "Back to experiment" at bounding box center [33, 11] width 66 height 13
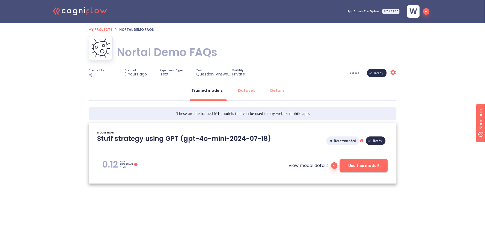
click at [83, 12] on icon ".cls-1{fill:#141624;}.cls-2{fill:#eb5e60;}.cls-3{fill:none;stroke:#eb5e60;strok…" at bounding box center [80, 10] width 60 height 17
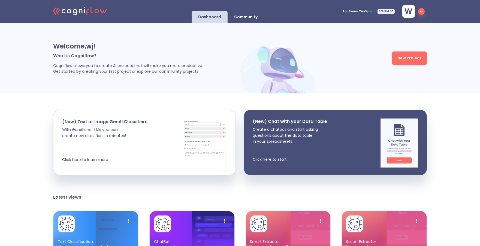
click at [463, 81] on div "Welcome, wj ! What is Cogniflow? Cogniflow allows you to create AI projects tha…" at bounding box center [240, 58] width 480 height 71
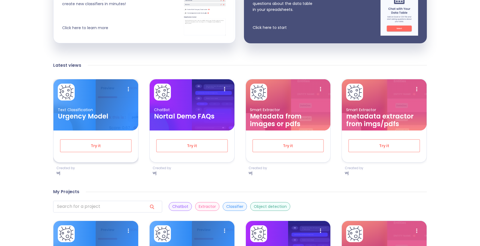
scroll to position [133, 0]
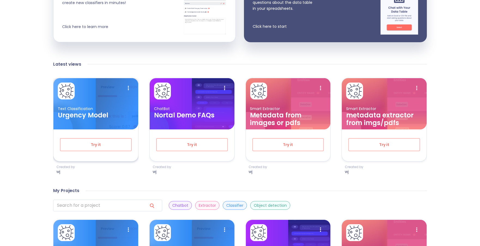
click at [86, 114] on h3 "Urgency Model" at bounding box center [96, 116] width 76 height 8
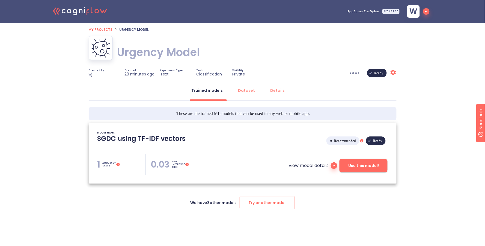
type textarea "[[DATE] 13:49:29]- Starting with download required files from shared storage [[…"
drag, startPoint x: 192, startPoint y: 203, endPoint x: 237, endPoint y: 201, distance: 44.8
click at [237, 201] on p "We have 8 other models" at bounding box center [213, 202] width 46 height 5
click at [337, 209] on div "We have 8 other models Try another model" at bounding box center [243, 202] width 310 height 13
click at [258, 201] on span "Try another model" at bounding box center [267, 203] width 37 height 7
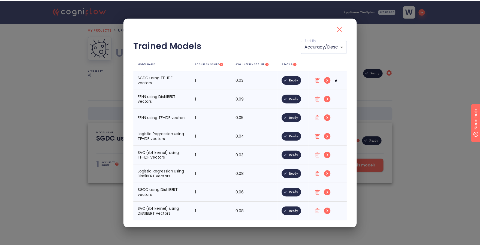
scroll to position [6, 0]
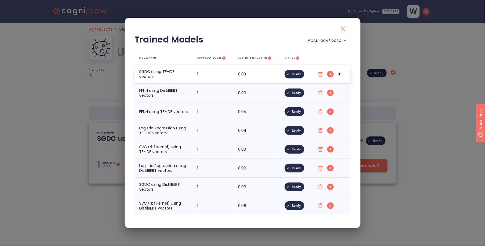
click at [168, 76] on th "SGDC using TF-IDF vectors" at bounding box center [164, 74] width 58 height 19
click at [341, 28] on icon "close" at bounding box center [343, 28] width 9 height 9
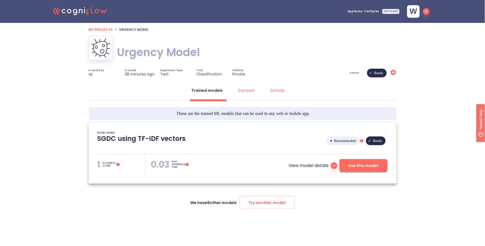
click at [335, 164] on icon at bounding box center [334, 166] width 7 height 7
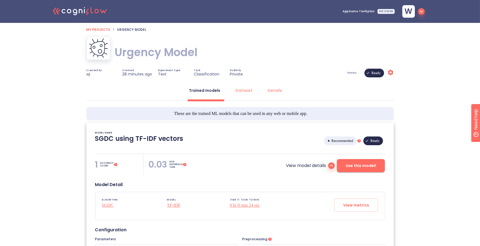
click at [442, 130] on div ".cls-1{fill:#141624;}.cls-2{fill:#eb5e60;}.cls-3{fill:none;stroke:#eb5e60;strok…" at bounding box center [240, 215] width 480 height 430
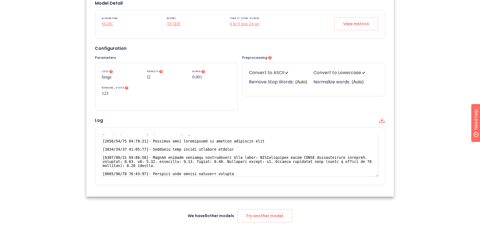
scroll to position [0, 0]
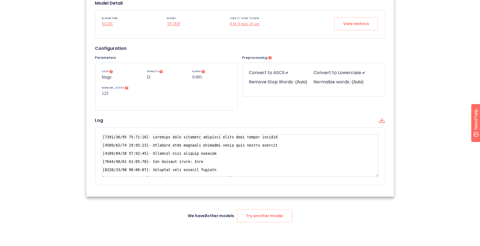
click at [413, 100] on div ".cls-1{fill:#141624;}.cls-2{fill:#eb5e60;}.cls-3{fill:none;stroke:#eb5e60;strok…" at bounding box center [240, 33] width 480 height 430
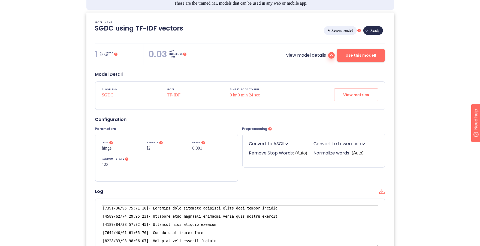
scroll to position [109, 0]
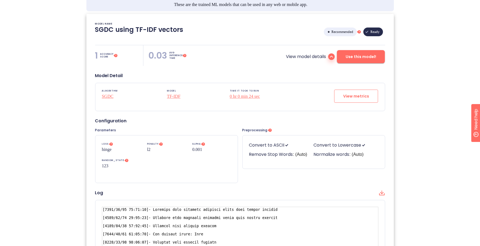
click at [351, 97] on span "View metrics" at bounding box center [356, 96] width 26 height 7
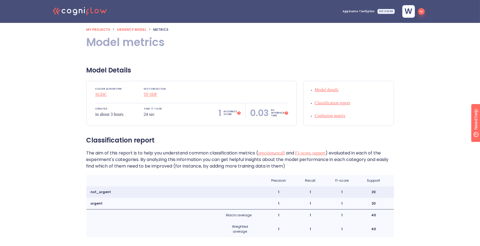
click at [409, 102] on div ".cls-1{fill:#141624;}.cls-2{fill:#eb5e60;}.cls-3{fill:none;stroke:#eb5e60;strok…" at bounding box center [240, 196] width 480 height 393
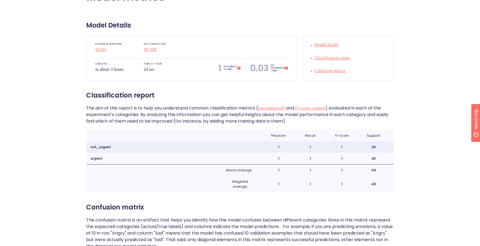
scroll to position [36, 0]
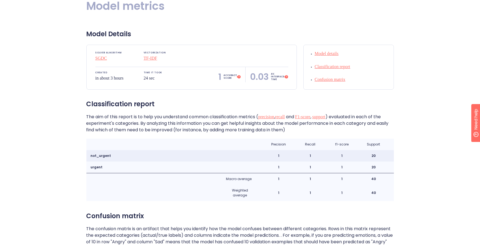
click at [421, 138] on div ".cls-1{fill:#141624;}.cls-2{fill:#eb5e60;}.cls-3{fill:none;stroke:#eb5e60;strok…" at bounding box center [240, 160] width 480 height 393
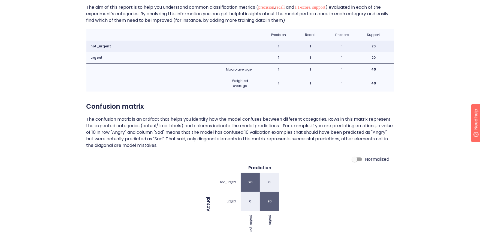
scroll to position [146, 0]
click at [360, 157] on input "Normalized" at bounding box center [354, 159] width 31 height 10
click at [353, 157] on input "Normalized" at bounding box center [360, 159] width 31 height 10
checkbox input "false"
click at [411, 122] on div ".cls-1{fill:#141624;}.cls-2{fill:#eb5e60;}.cls-3{fill:none;stroke:#eb5e60;strok…" at bounding box center [240, 50] width 480 height 393
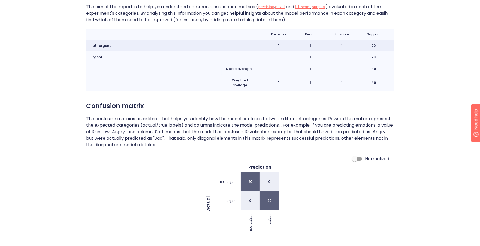
click at [429, 110] on div ".cls-1{fill:#141624;}.cls-2{fill:#eb5e60;}.cls-3{fill:none;stroke:#eb5e60;strok…" at bounding box center [240, 50] width 480 height 393
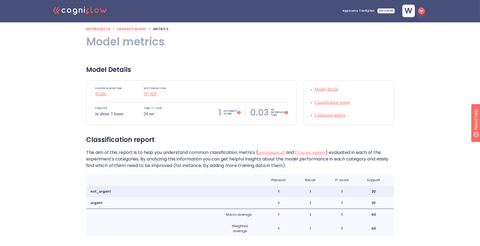
scroll to position [0, 0]
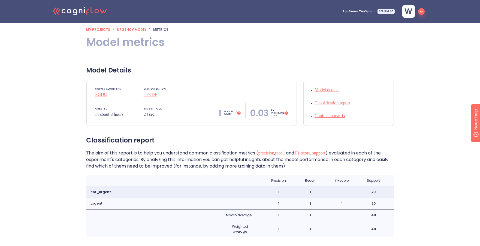
click at [133, 28] on span "Urgency Model" at bounding box center [131, 29] width 29 height 5
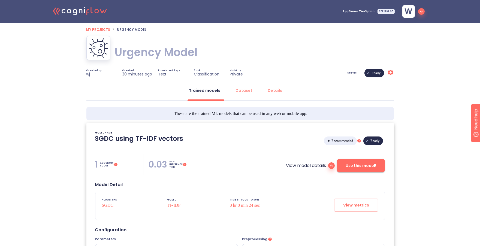
click at [332, 168] on icon at bounding box center [331, 166] width 7 height 7
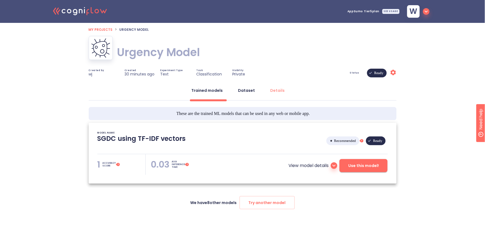
click at [248, 93] on div "Dataset" at bounding box center [246, 90] width 17 height 5
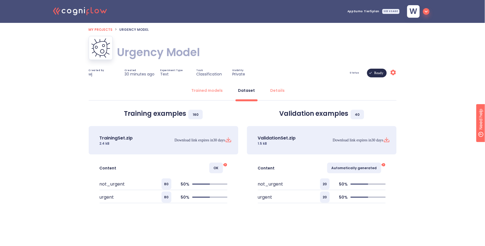
click at [283, 223] on div "My projects > Urgency Model Urgency Model Urgency Model Created by wj Created 3…" at bounding box center [243, 131] width 308 height 217
drag, startPoint x: 217, startPoint y: 89, endPoint x: 227, endPoint y: 85, distance: 10.4
click at [217, 88] on div "Trained models" at bounding box center [207, 90] width 31 height 5
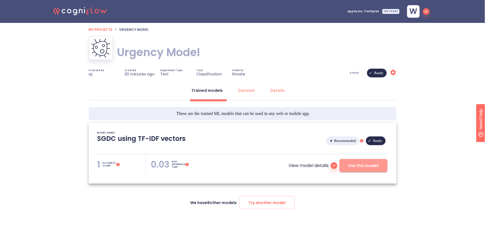
click at [355, 165] on span "Use this model!" at bounding box center [363, 166] width 31 height 7
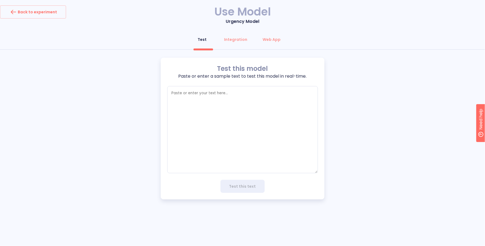
type textarea "x"
click at [190, 100] on textarea "empty textarea" at bounding box center [242, 129] width 151 height 87
paste textarea "Dear Congressman [Last Name],\n\nOur community's only bridge is showing visible…"
type textarea "Dear Congressman [Last Name],\n\nOur community's only bridge is showing visible…"
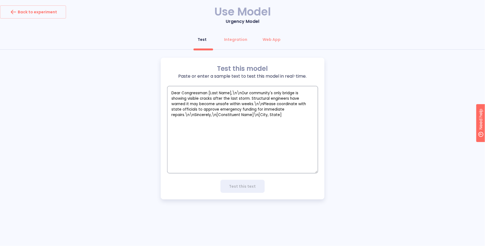
type textarea "x"
type textarea "Dear Congressman [Last Name],\n\nOur community's only bridge is showing visible…"
click at [243, 188] on span "Test this text" at bounding box center [242, 186] width 27 height 7
type textarea "x"
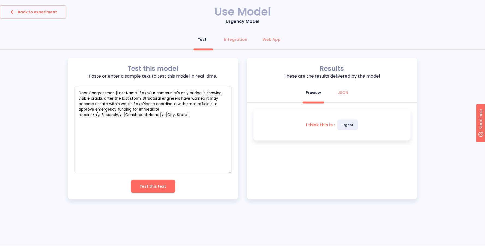
click at [344, 126] on span "urgent" at bounding box center [347, 125] width 21 height 11
click at [332, 136] on div "I think this is : urgent" at bounding box center [331, 124] width 157 height 31
click at [185, 120] on textarea "Dear Congressman [Last Name],\n\nOur community's only bridge is showing visible…" at bounding box center [152, 129] width 157 height 87
type textarea "x"
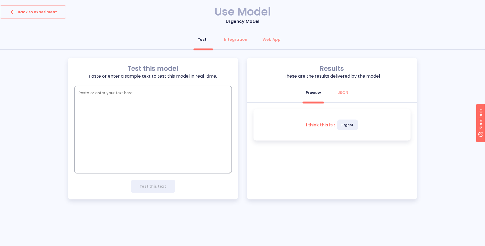
paste textarea "Dear Congressman [Last Name],\n\nAs an avid library user, I hope you will suppo…"
type textarea "Dear Congressman [Last Name],\n\nAs an avid library user, I hope you will suppo…"
type textarea "x"
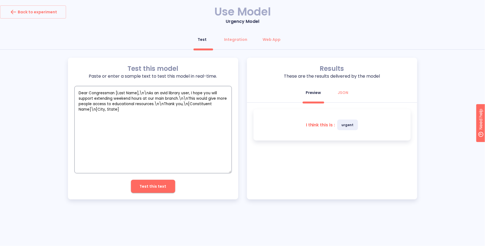
type textarea "Dear Congressman [Last Name],\n\nAs an avid library user, I hope you will suppo…"
click at [151, 189] on span "Test this text" at bounding box center [153, 186] width 27 height 7
type textarea "x"
click at [163, 111] on textarea "Dear Congressman [Last Name],\n\nAs an avid library user, I hope you will suppo…" at bounding box center [152, 129] width 157 height 87
click at [175, 106] on textarea "Dear Congressman [Last Name],\n\nAs an avid library user, I hope you will suppo…" at bounding box center [152, 129] width 157 height 87
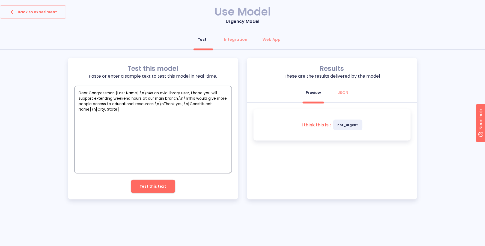
type textarea "x"
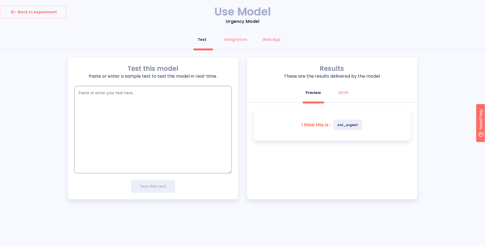
paste textarea "Dear Congressman [Last Name],\n\nI’d like to suggest creating more shaded seati…"
type textarea "Dear Congressman [Last Name],\n\nI’d like to suggest creating more shaded seati…"
type textarea "x"
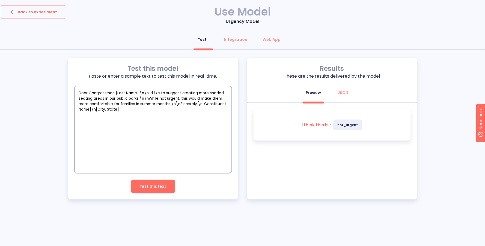
type textarea "Dear Congressman [Last Name],\n\nI’d like to suggest creating more shaded seati…"
click at [160, 185] on span "Test this text" at bounding box center [153, 186] width 27 height 7
type textarea "x"
click at [154, 146] on textarea "Dear Congressman [Last Name],\n\nI’d like to suggest creating more shaded seati…" at bounding box center [152, 129] width 157 height 87
click at [162, 144] on textarea "Dear Congressman [Last Name],\n\nI’d like to suggest creating more shaded seati…" at bounding box center [152, 129] width 157 height 87
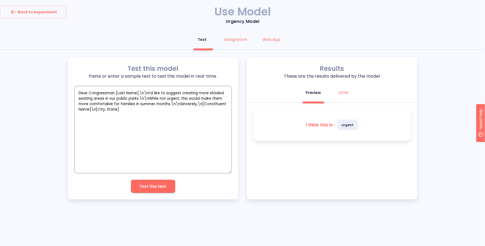
type textarea "x"
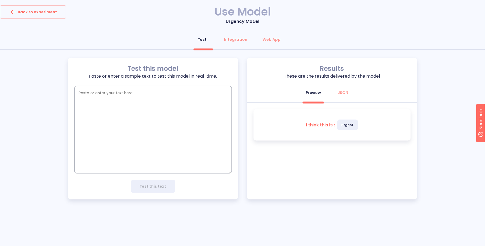
paste textarea "Congressman [Last Name],\n\nI appreciate your recent work on expanding arts pro…"
type textarea "Congressman [Last Name],\n\nI appreciate your recent work on expanding arts pro…"
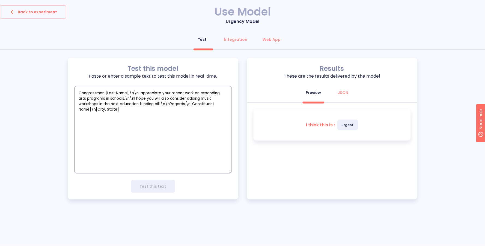
type textarea "x"
type textarea "Congressman [Last Name],\n\nI appreciate your recent work on expanding arts pro…"
click at [142, 184] on span "Test this text" at bounding box center [153, 186] width 27 height 7
type textarea "x"
click at [174, 107] on textarea "Congressman [Last Name],\n\nI appreciate your recent work on expanding arts pro…" at bounding box center [152, 129] width 157 height 87
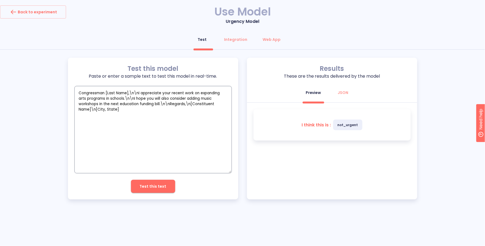
type textarea "x"
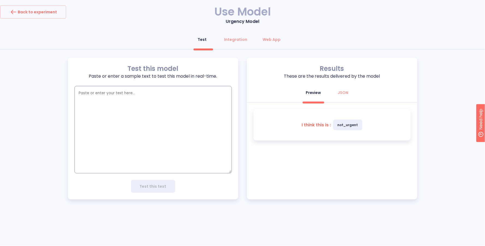
paste textarea "Dear Congressman [Last Name],\n\nA major chemical spill occurred near the eleme…"
type textarea "Dear Congressman [Last Name],\n\nA major chemical spill occurred near the eleme…"
type textarea "x"
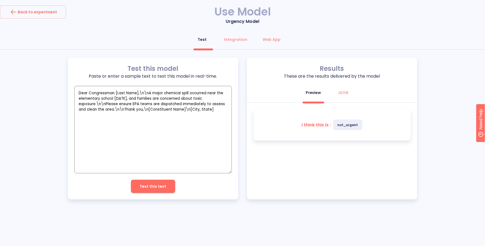
type textarea "Dear Congressman [Last Name],\n\nA major chemical spill occurred near the eleme…"
click at [158, 185] on span "Test this text" at bounding box center [153, 186] width 27 height 7
type textarea "x"
click at [130, 40] on div "Test Integration Web App" at bounding box center [242, 41] width 485 height 16
click at [228, 38] on div "Integration" at bounding box center [235, 39] width 23 height 5
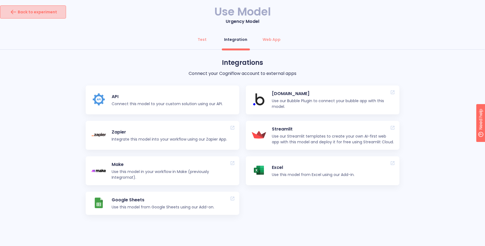
click at [33, 10] on div "Back to experiment" at bounding box center [33, 12] width 48 height 9
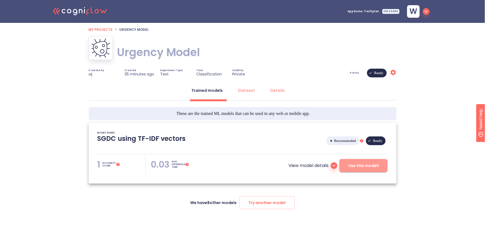
click at [362, 166] on span "Use this model!" at bounding box center [363, 166] width 31 height 7
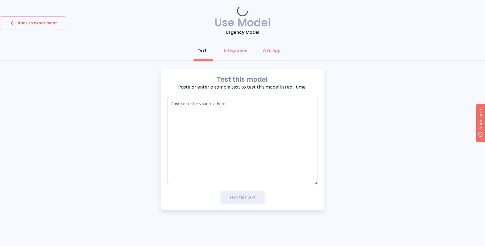
type textarea "x"
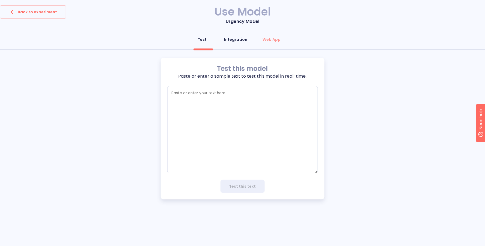
click at [238, 42] on div "Integration" at bounding box center [235, 39] width 23 height 5
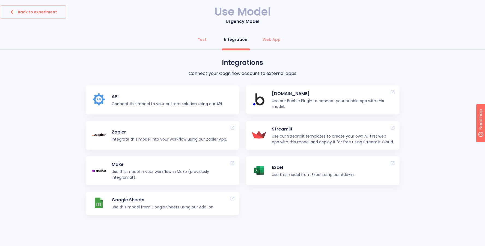
click at [115, 104] on p "Connect this model to your custom solution using our API." at bounding box center [167, 104] width 111 height 6
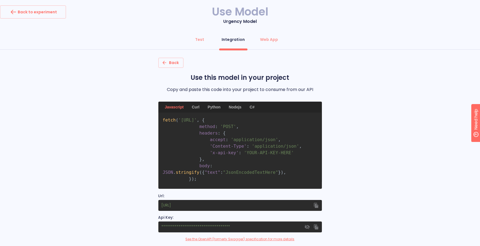
click at [383, 148] on div "Back Use this model in your project Copy and paste this code into your project …" at bounding box center [240, 160] width 480 height 204
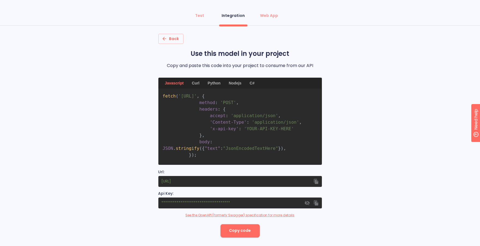
scroll to position [28, 0]
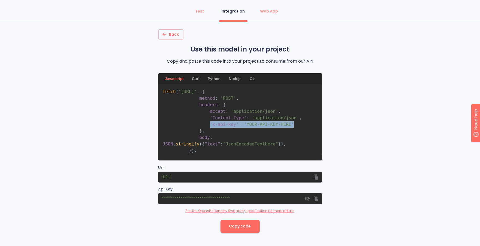
drag, startPoint x: 211, startPoint y: 133, endPoint x: 295, endPoint y: 128, distance: 84.7
click at [295, 128] on pre "fetch ( 'https://predict.cogniflow.ai/text/classification/predict/448d70fe-736f…" at bounding box center [240, 122] width 164 height 76
click at [369, 193] on div "Back Use this model in your project Copy and paste this code into your project …" at bounding box center [240, 131] width 480 height 204
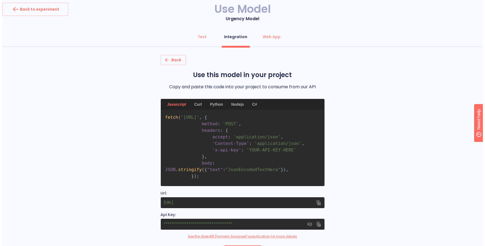
scroll to position [0, 0]
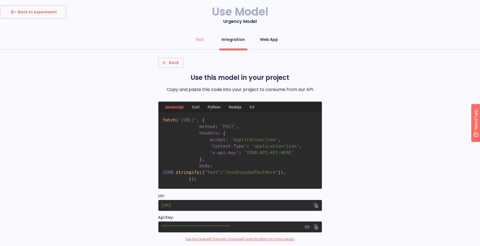
click at [271, 41] on div "Web App" at bounding box center [269, 39] width 18 height 5
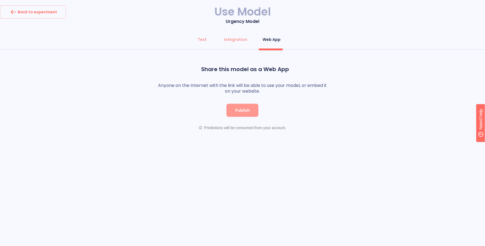
click at [251, 113] on button "Publish" at bounding box center [242, 110] width 32 height 13
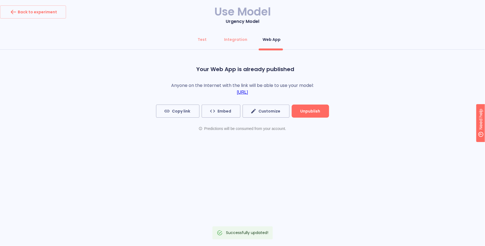
click at [237, 93] on link "https://app.cogniflow.ai/app/869ee89b-0f27-44df-8ae0-540d482b4533" at bounding box center [242, 92] width 11 height 5
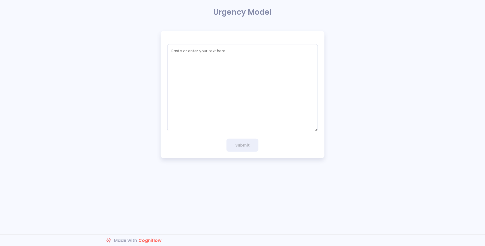
type textarea "x"
